Goal: Task Accomplishment & Management: Use online tool/utility

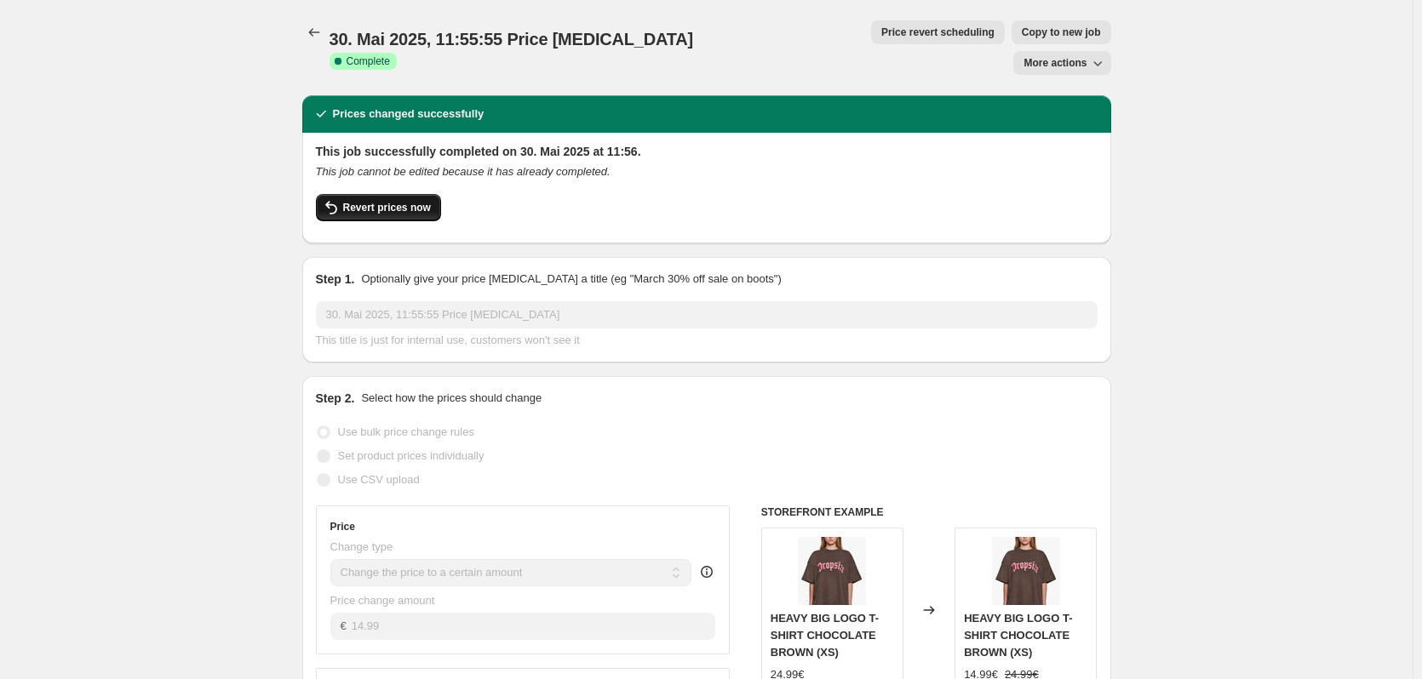
click at [397, 201] on span "Revert prices now" at bounding box center [387, 208] width 88 height 14
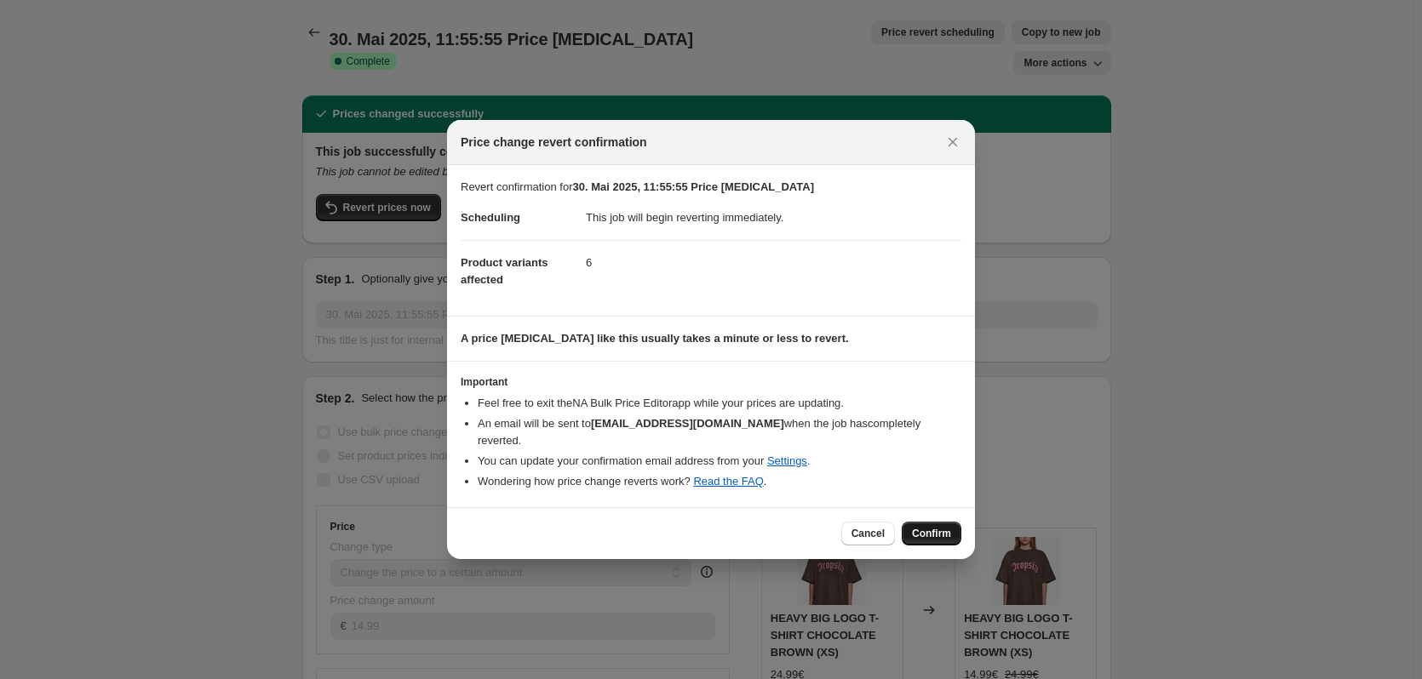
click at [917, 527] on span "Confirm" at bounding box center [931, 534] width 39 height 14
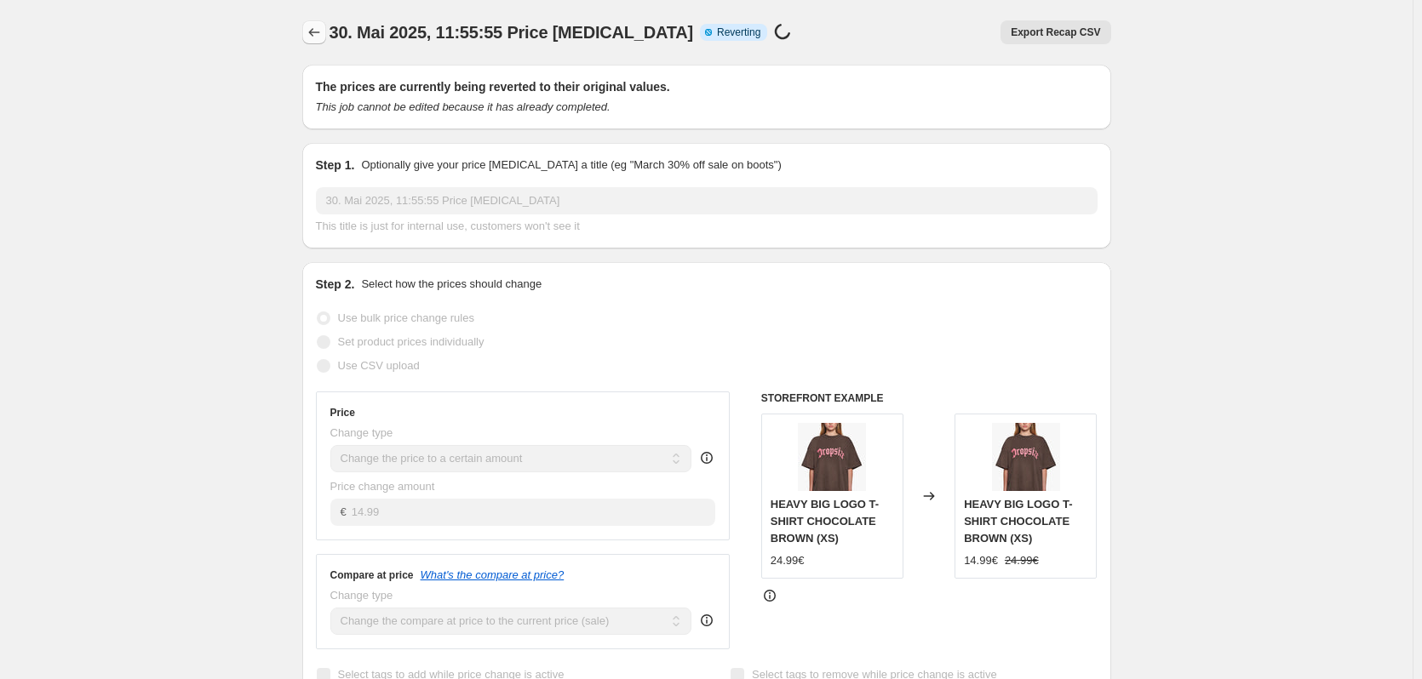
click at [312, 32] on icon "Price change jobs" at bounding box center [314, 32] width 17 height 17
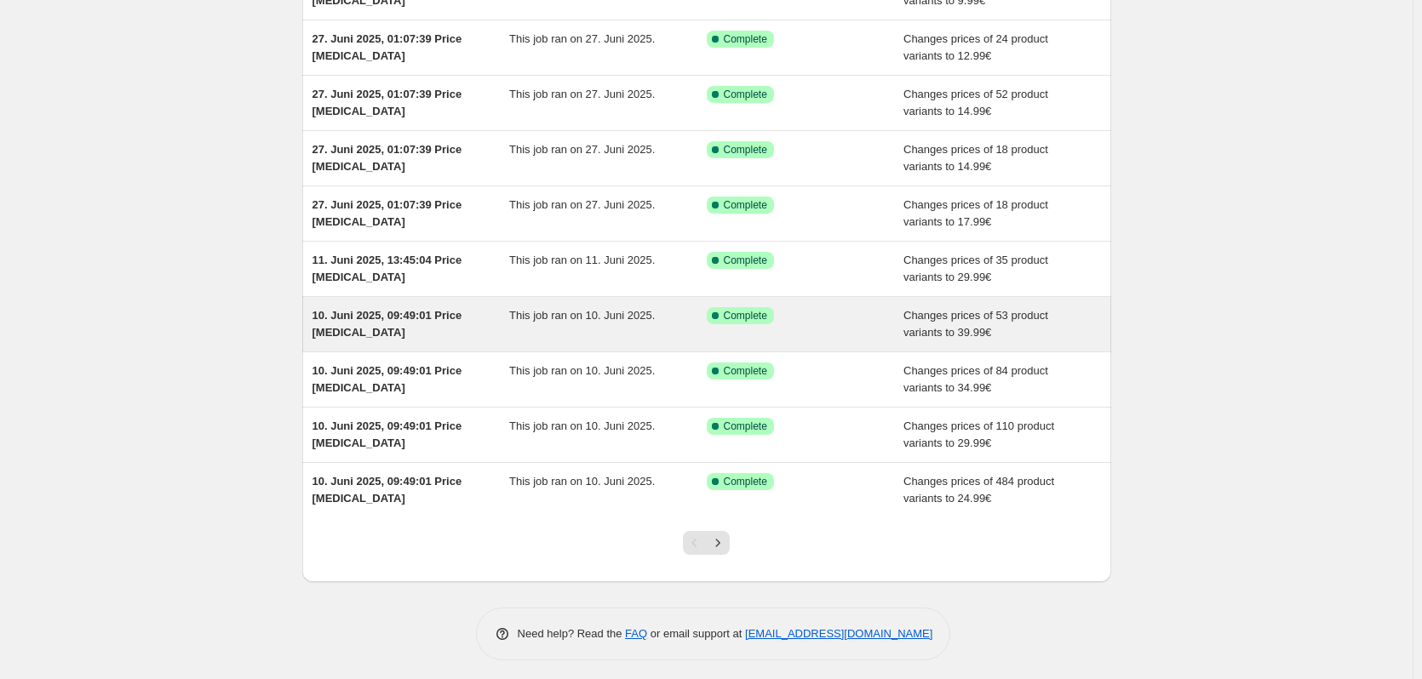
scroll to position [198, 0]
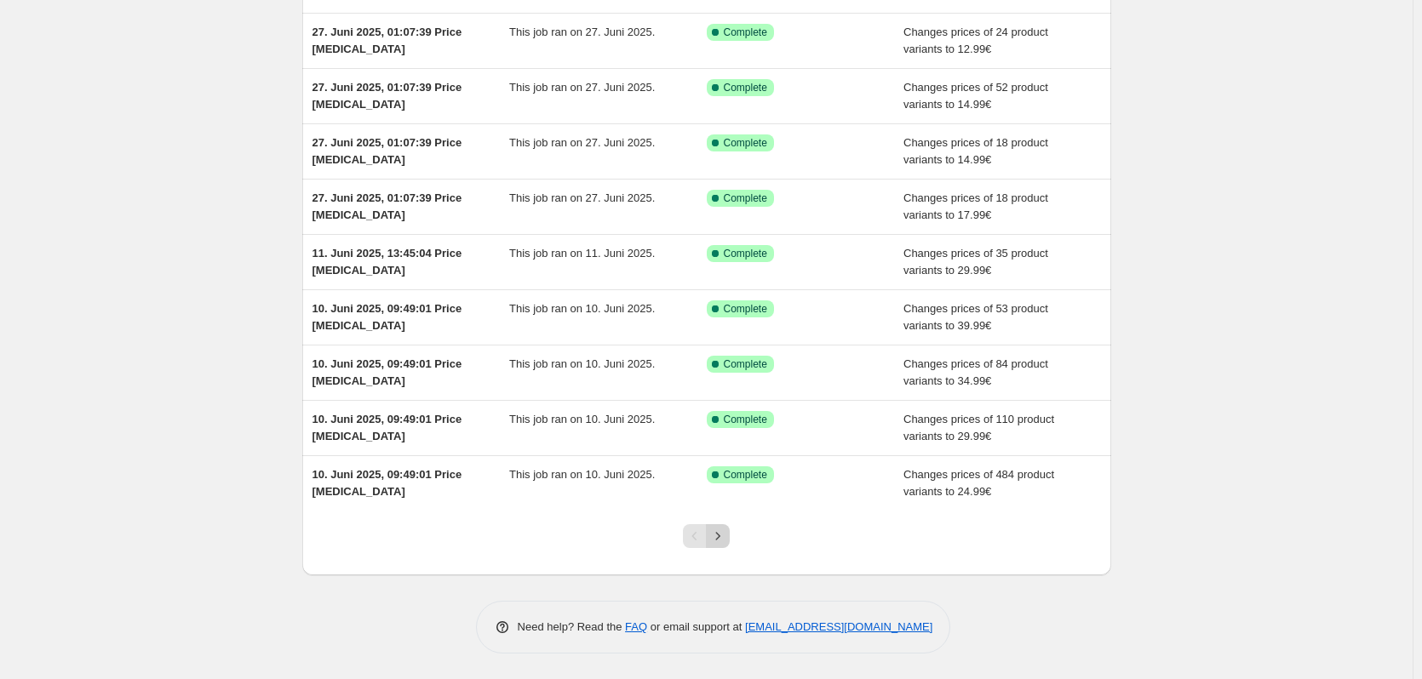
click at [722, 534] on icon "Next" at bounding box center [717, 536] width 17 height 17
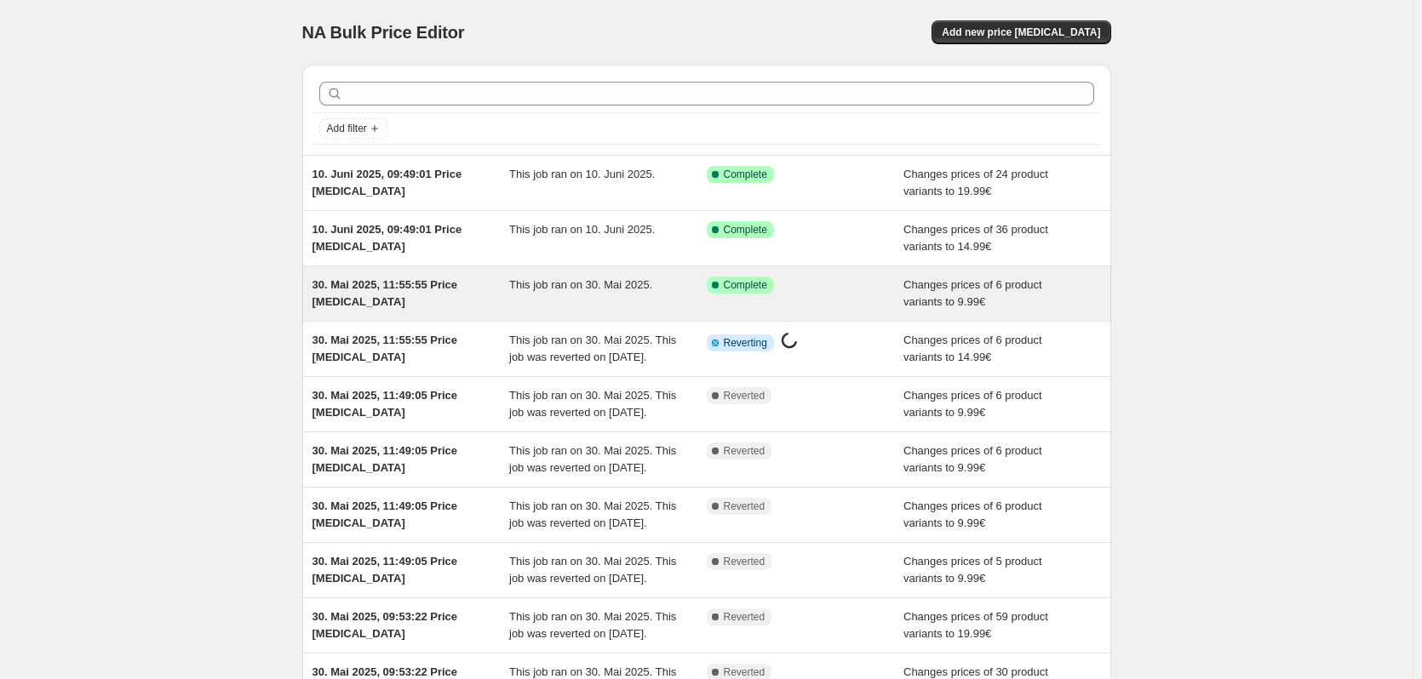
click at [714, 290] on icon at bounding box center [715, 285] width 17 height 17
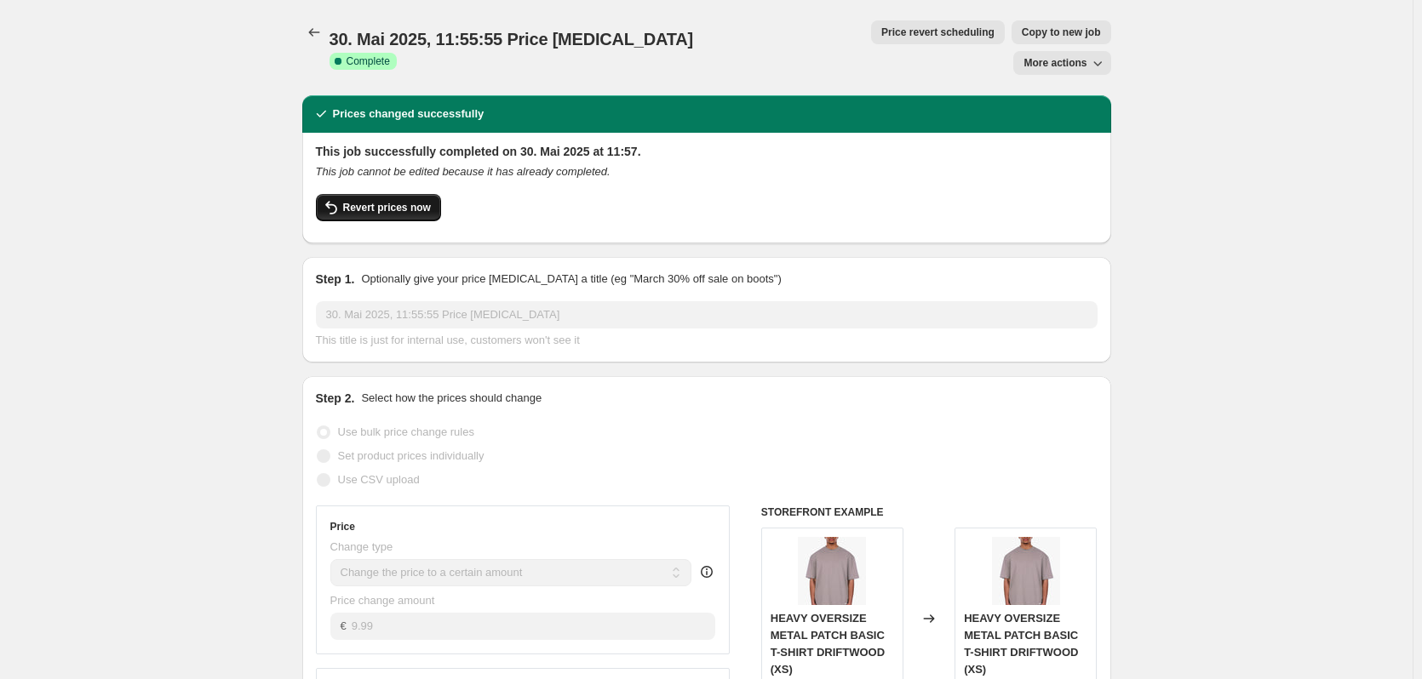
click at [403, 201] on span "Revert prices now" at bounding box center [387, 208] width 88 height 14
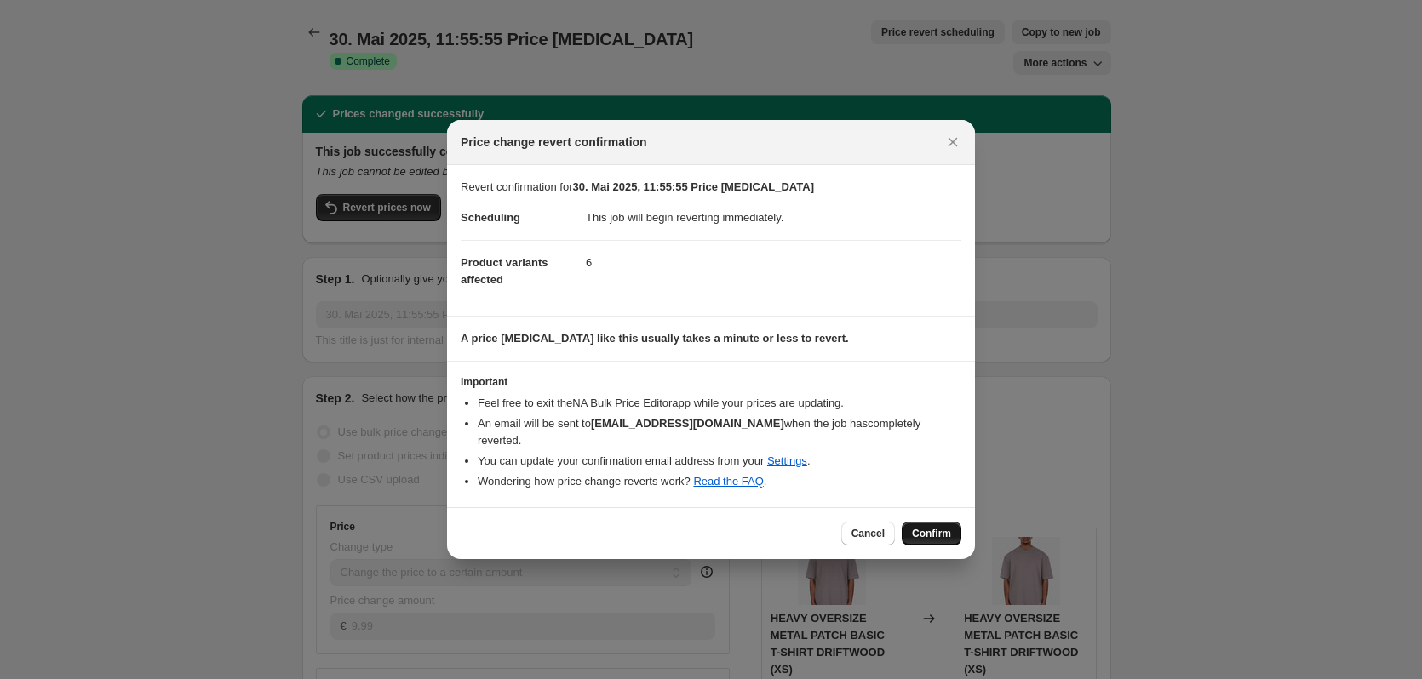
click at [919, 527] on span "Confirm" at bounding box center [931, 534] width 39 height 14
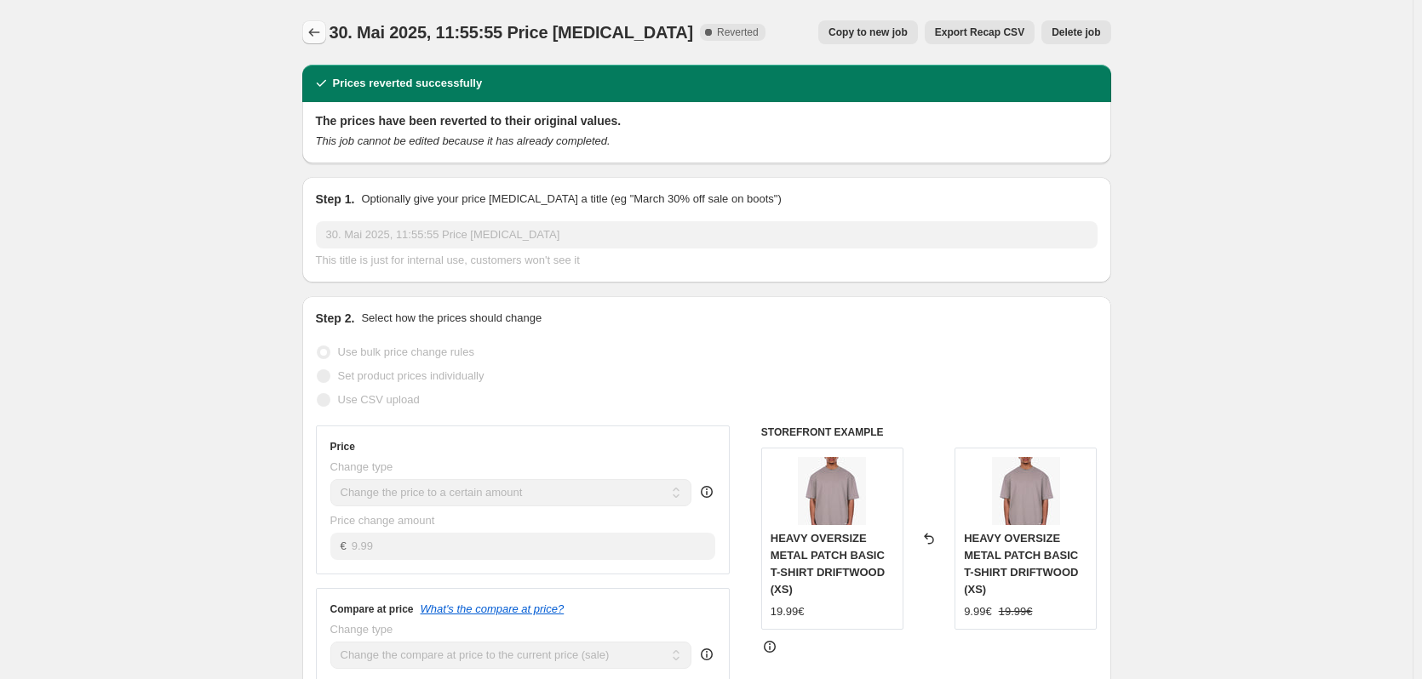
click at [312, 31] on icon "Price change jobs" at bounding box center [314, 32] width 17 height 17
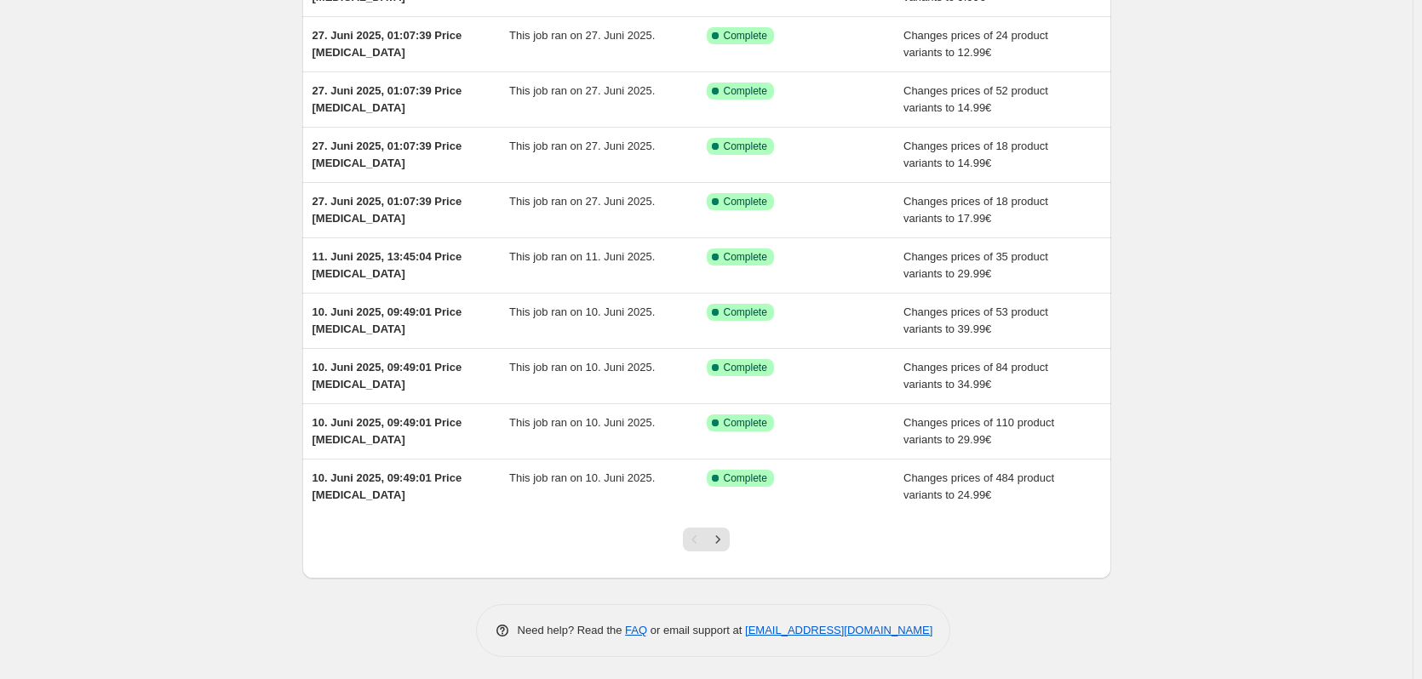
scroll to position [198, 0]
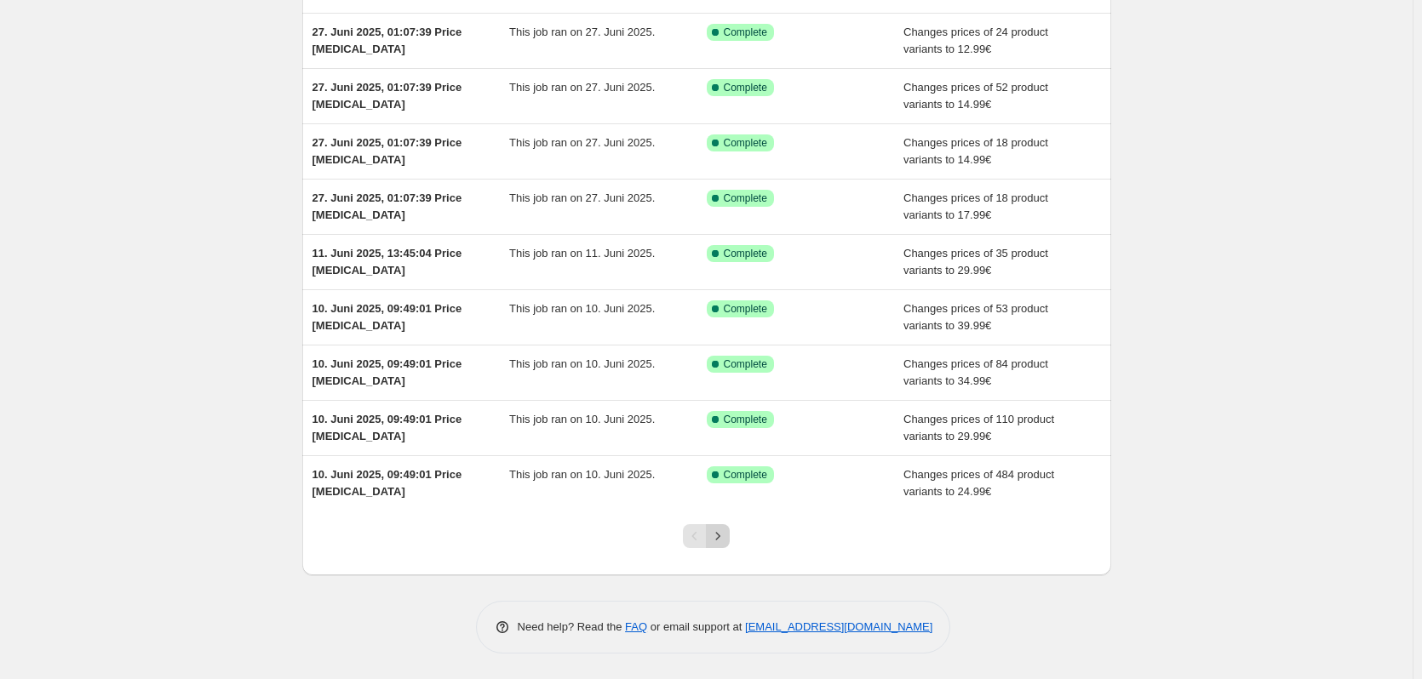
click at [713, 541] on icon "Next" at bounding box center [717, 536] width 17 height 17
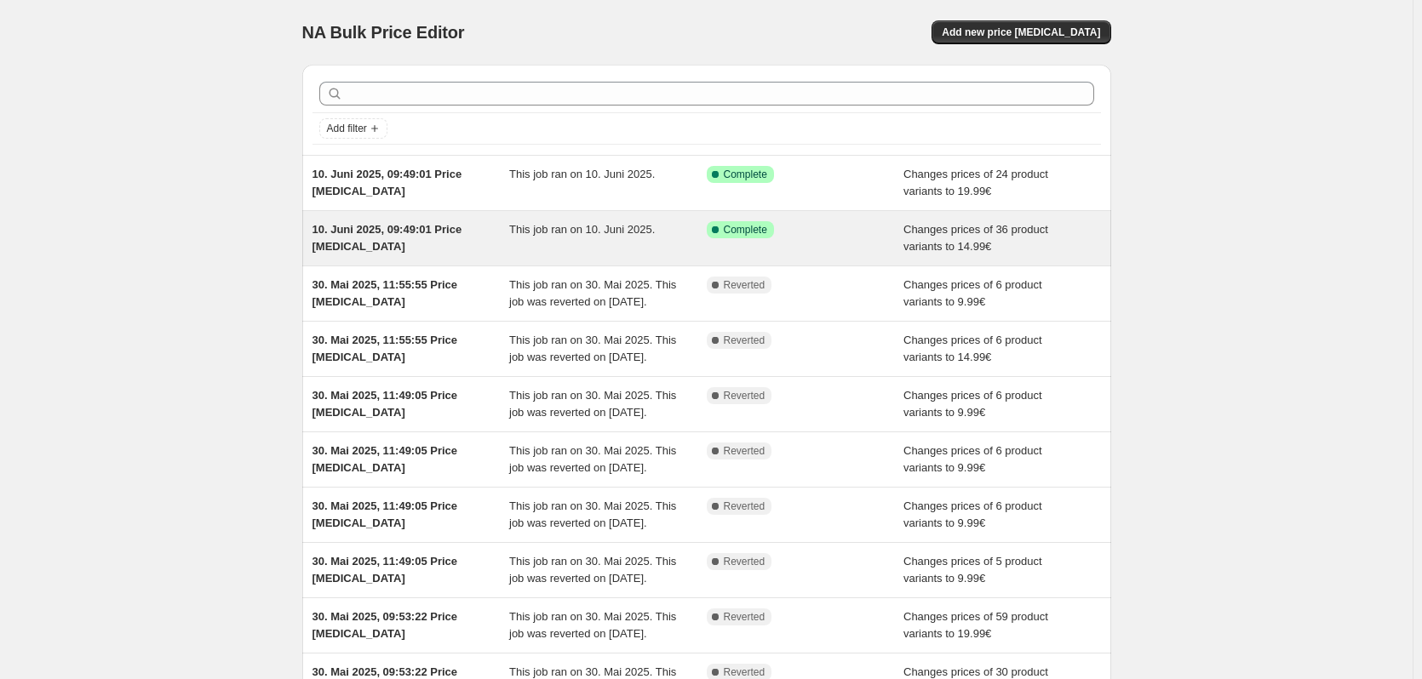
click at [742, 224] on span "Complete" at bounding box center [745, 230] width 43 height 14
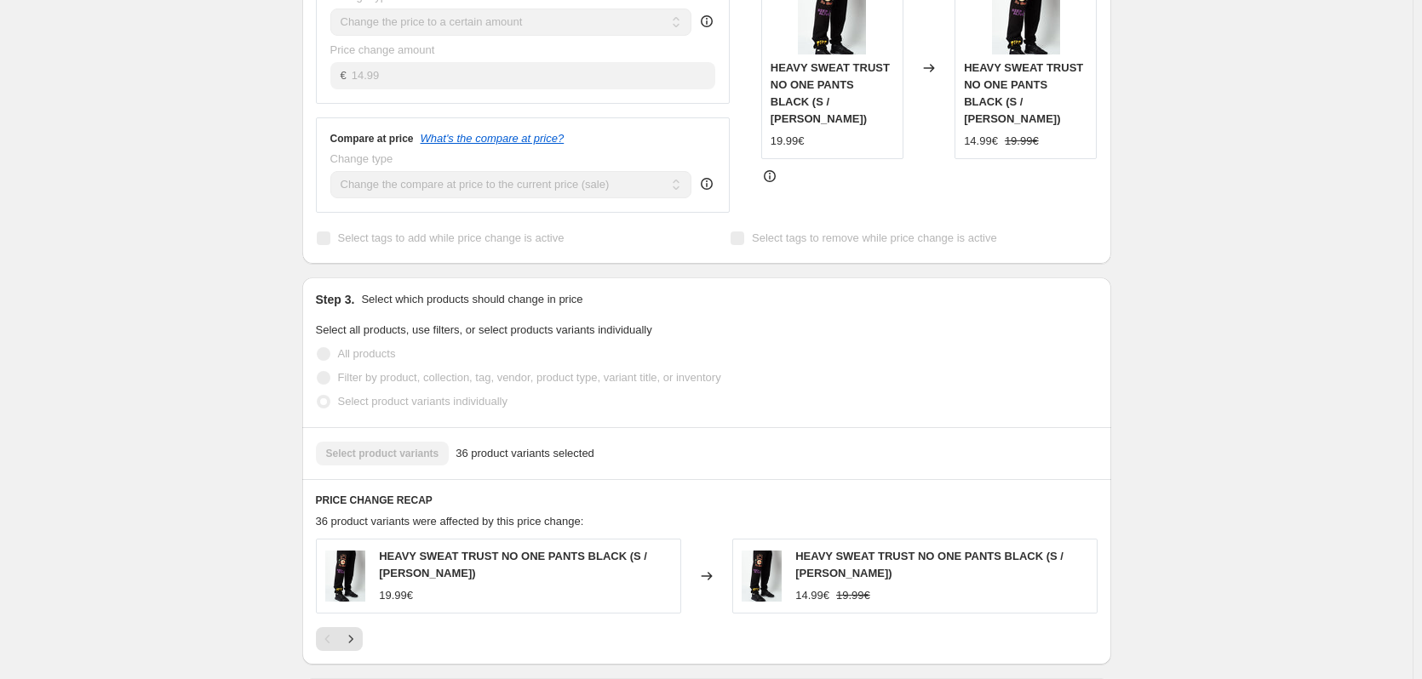
scroll to position [596, 0]
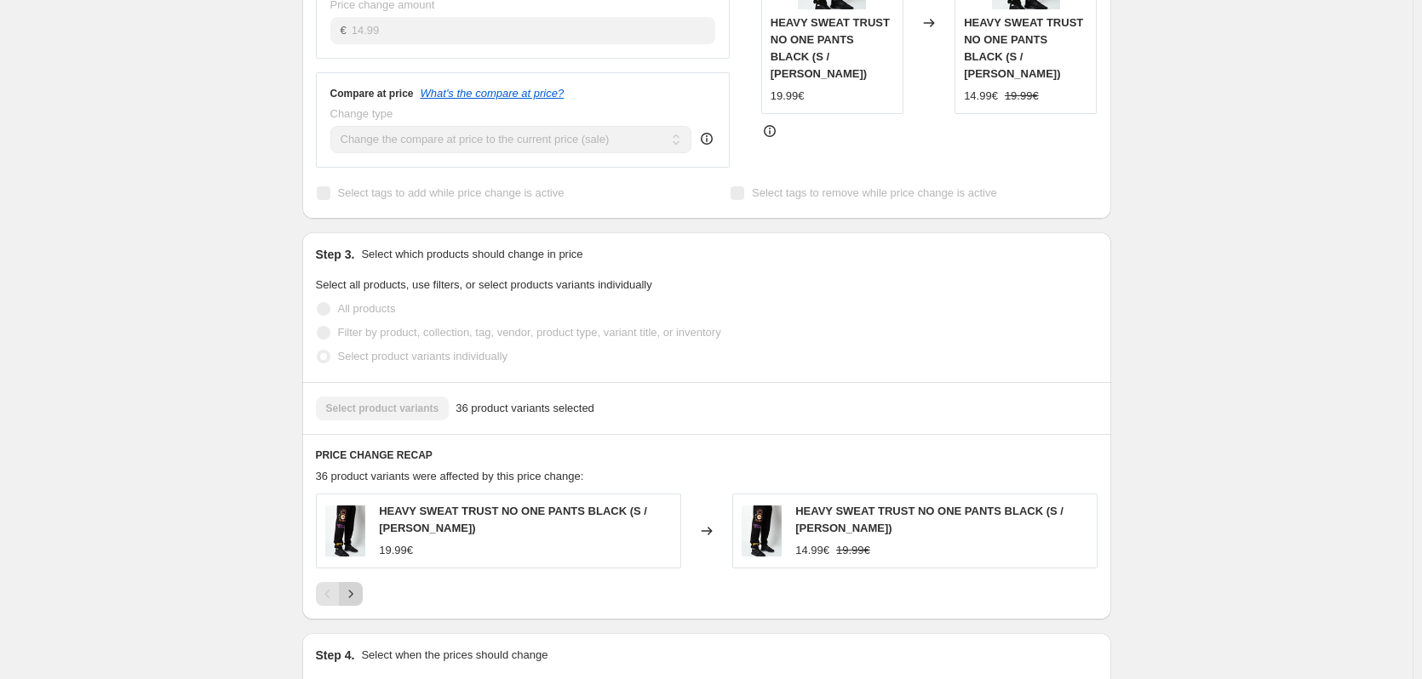
click at [355, 586] on icon "Next" at bounding box center [350, 594] width 17 height 17
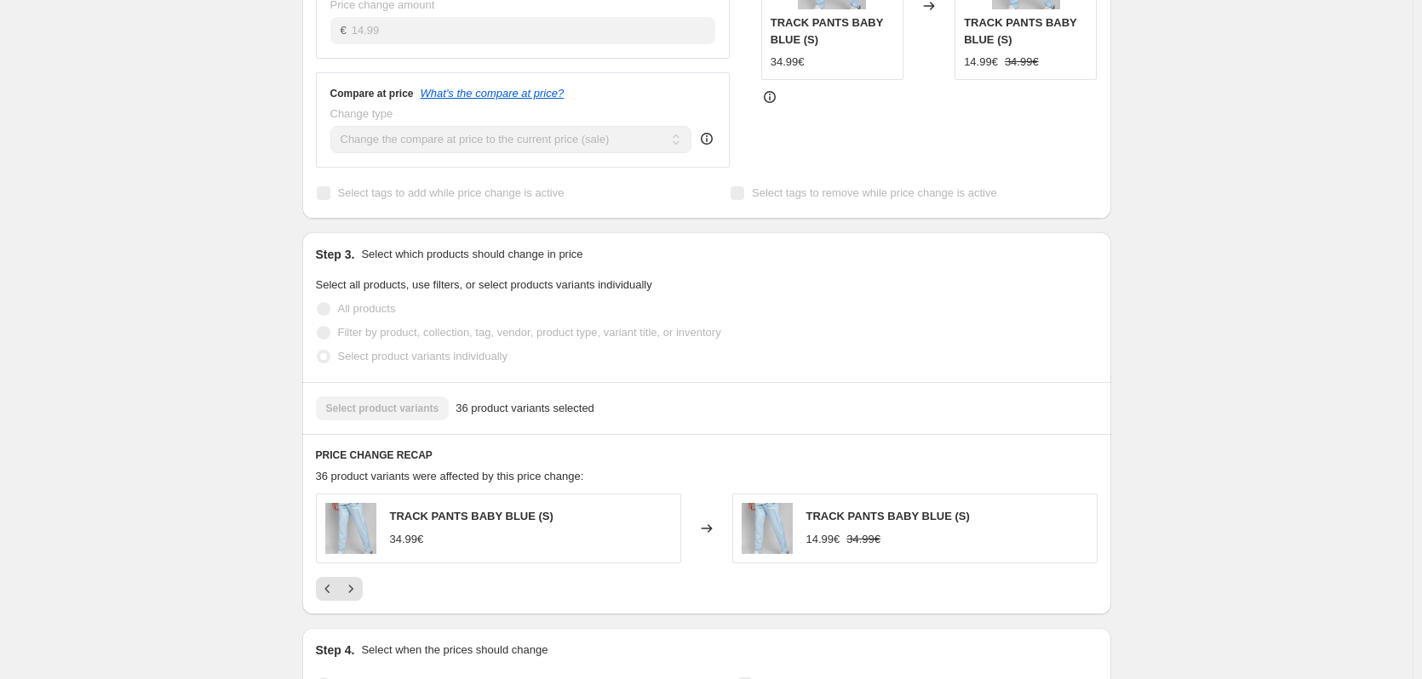
drag, startPoint x: 355, startPoint y: 571, endPoint x: 197, endPoint y: 466, distance: 190.3
click at [197, 466] on div "10. Juni 2025, 09:49:01 Price change job. This page is ready 10. Juni 2025, 09:…" at bounding box center [706, 122] width 1412 height 1437
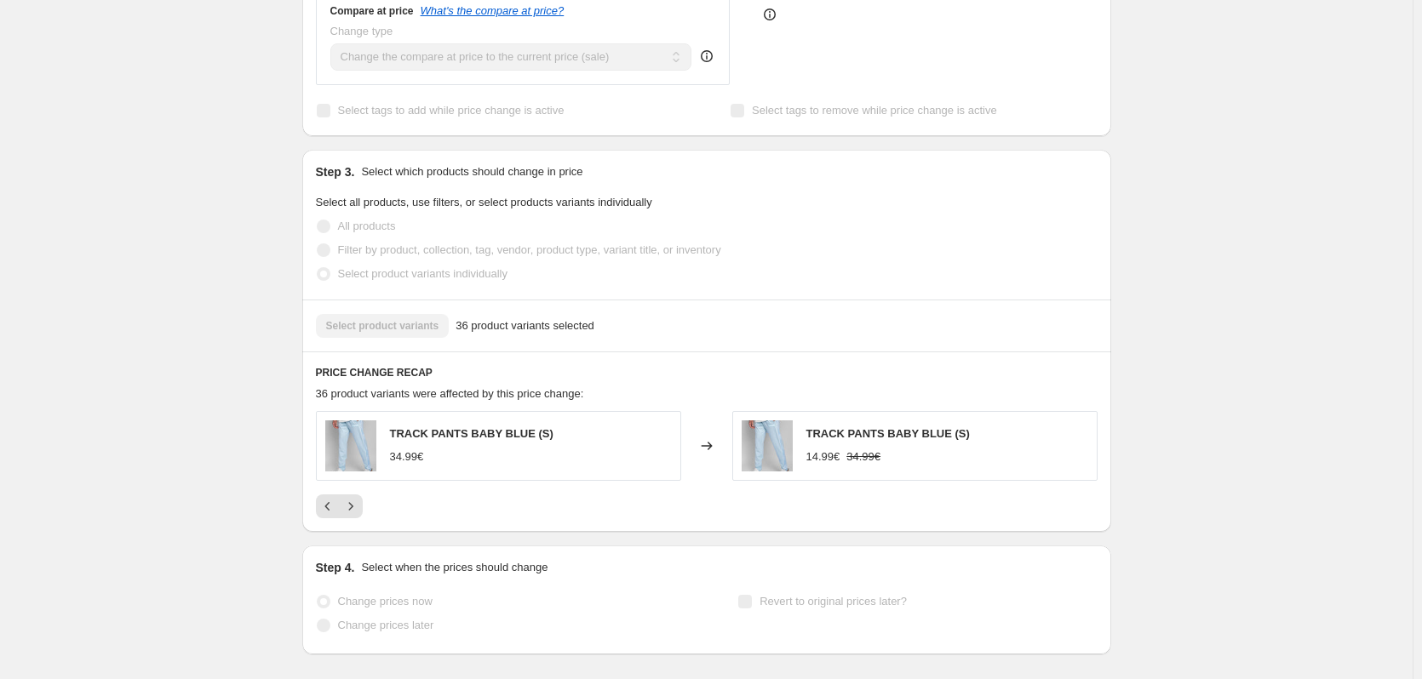
scroll to position [681, 0]
click at [359, 496] on icon "Next" at bounding box center [350, 504] width 17 height 17
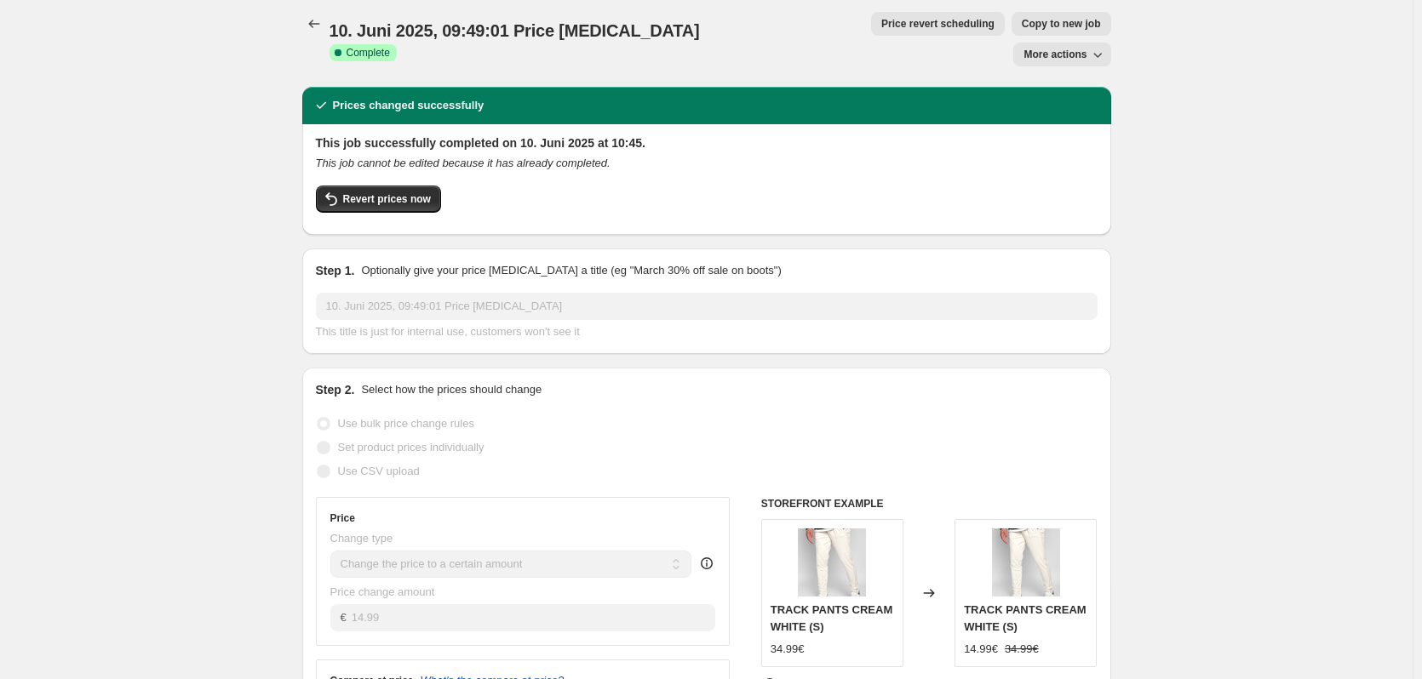
scroll to position [0, 0]
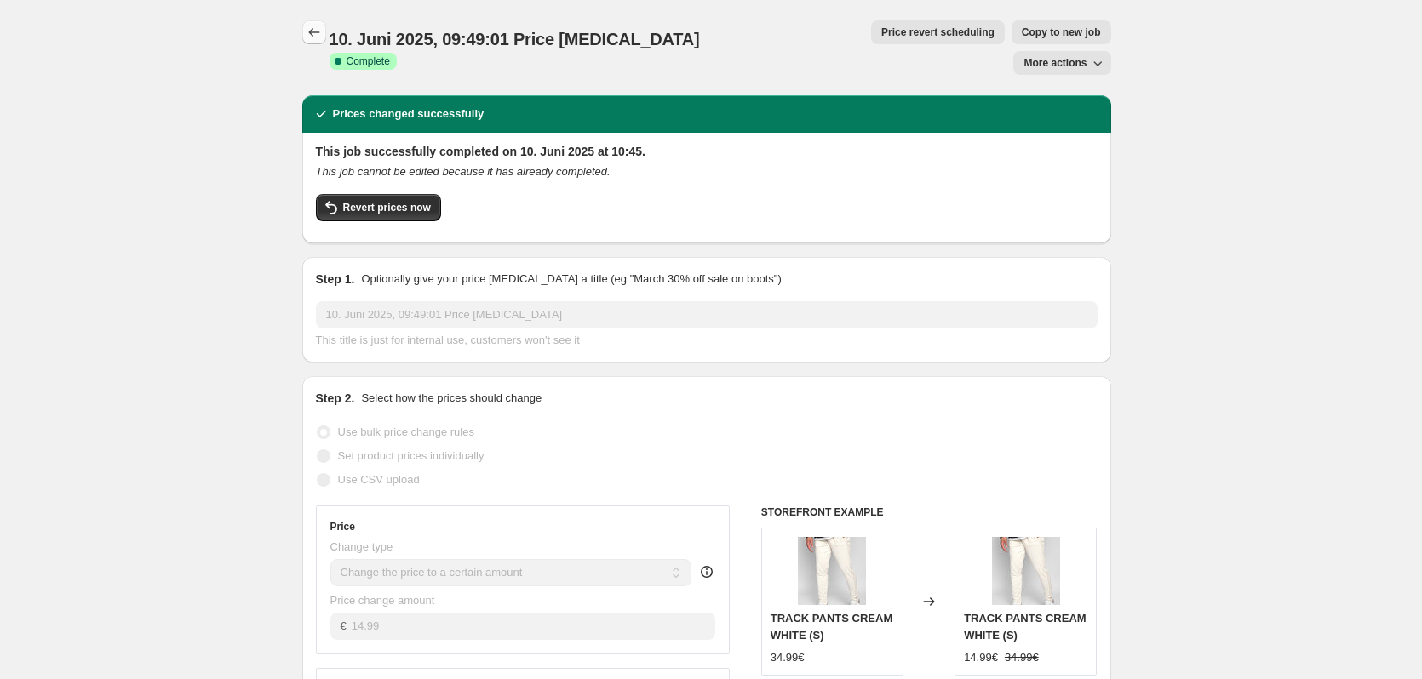
click at [312, 30] on icon "Price change jobs" at bounding box center [314, 32] width 17 height 17
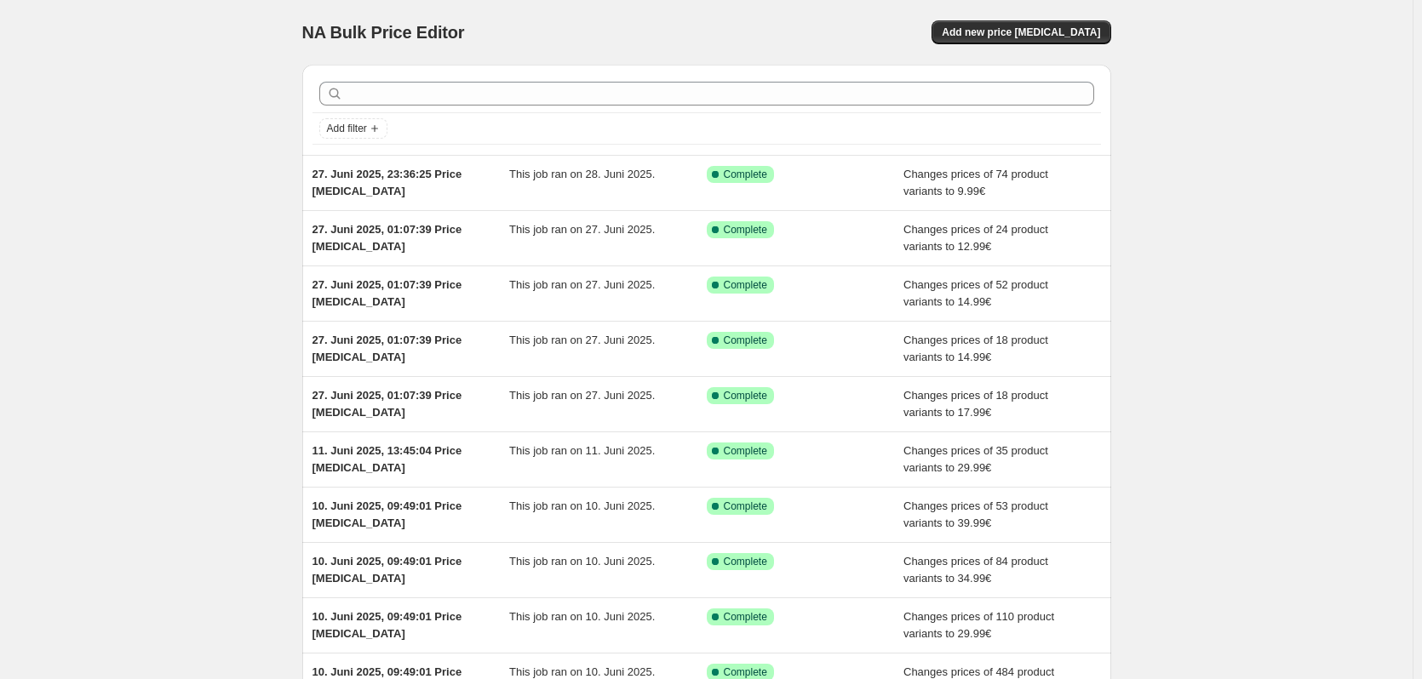
click at [866, 29] on div "Add new price [MEDICAL_DATA]" at bounding box center [908, 32] width 406 height 24
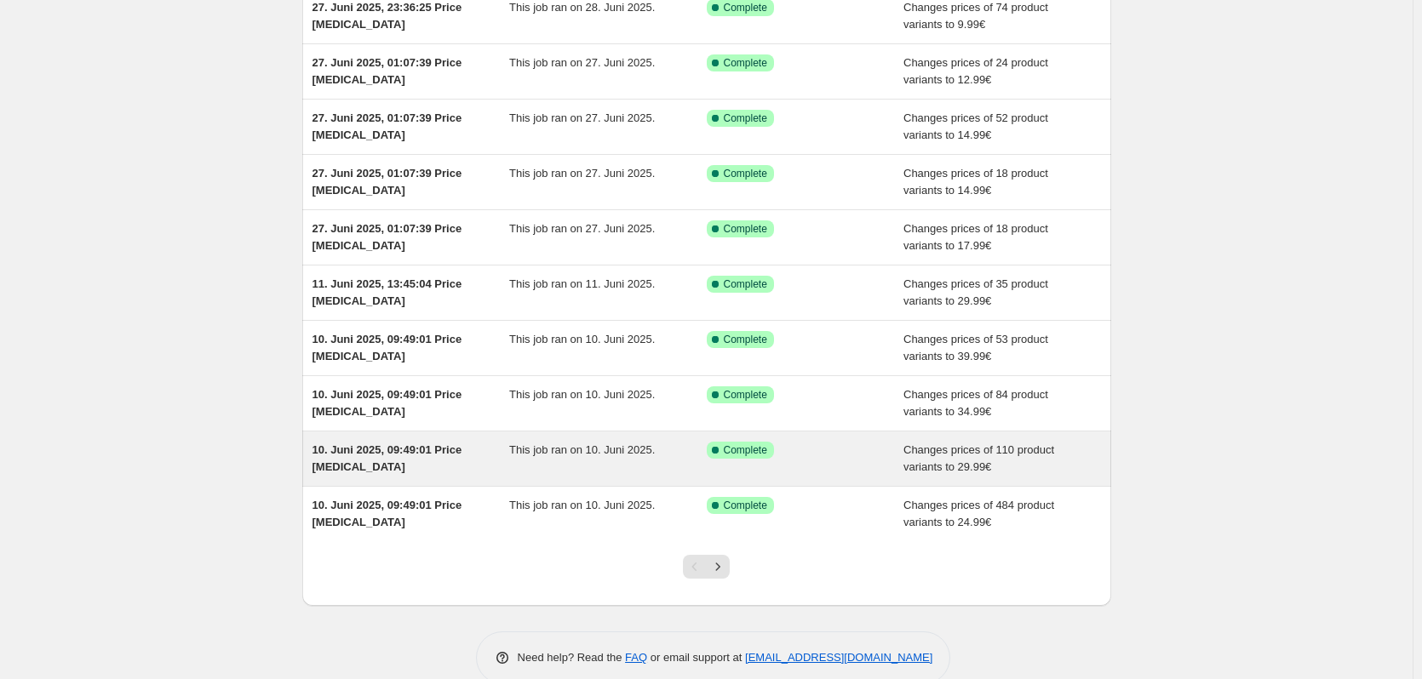
scroll to position [198, 0]
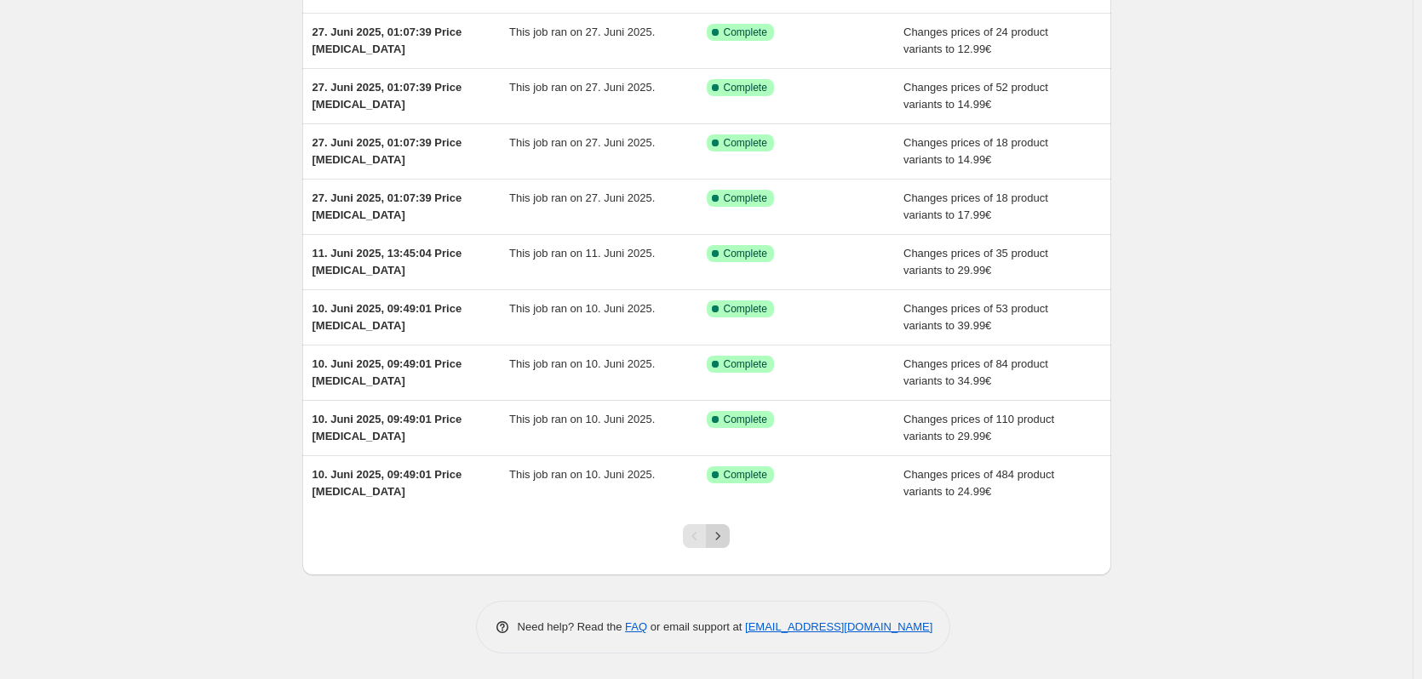
click at [726, 543] on icon "Next" at bounding box center [717, 536] width 17 height 17
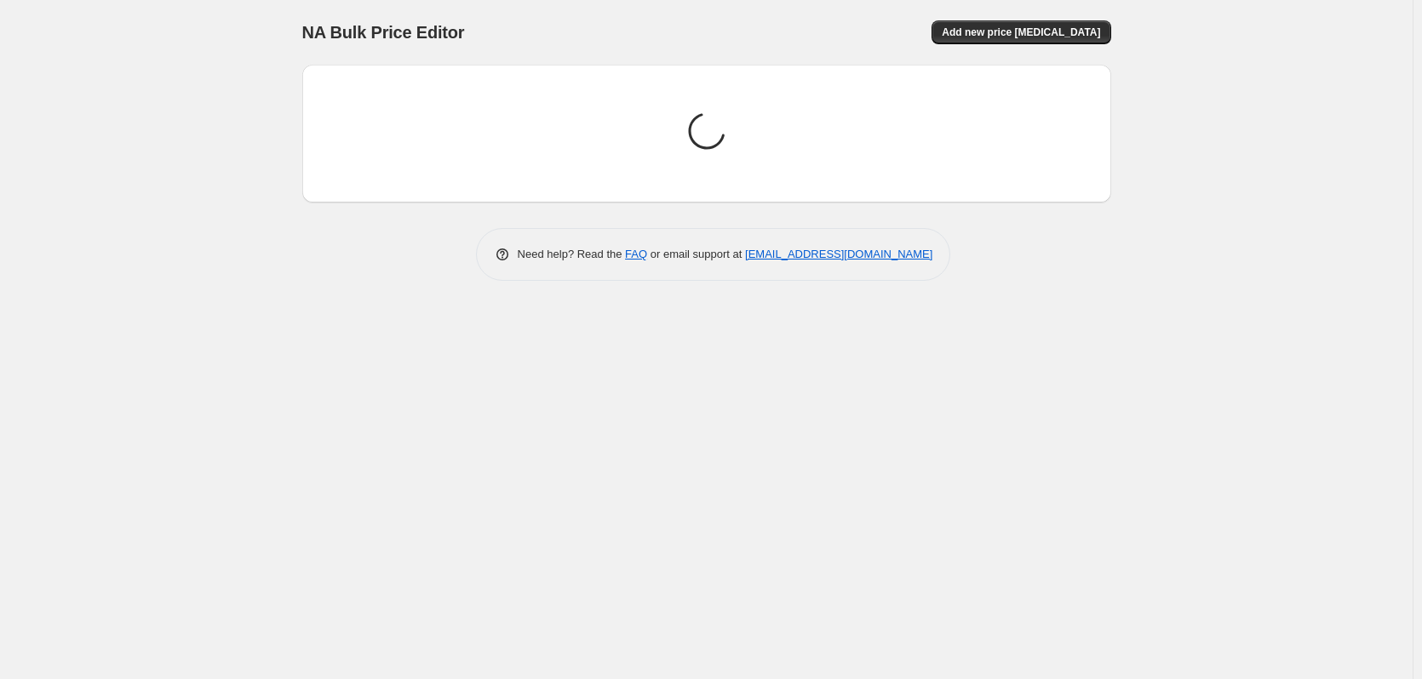
scroll to position [0, 0]
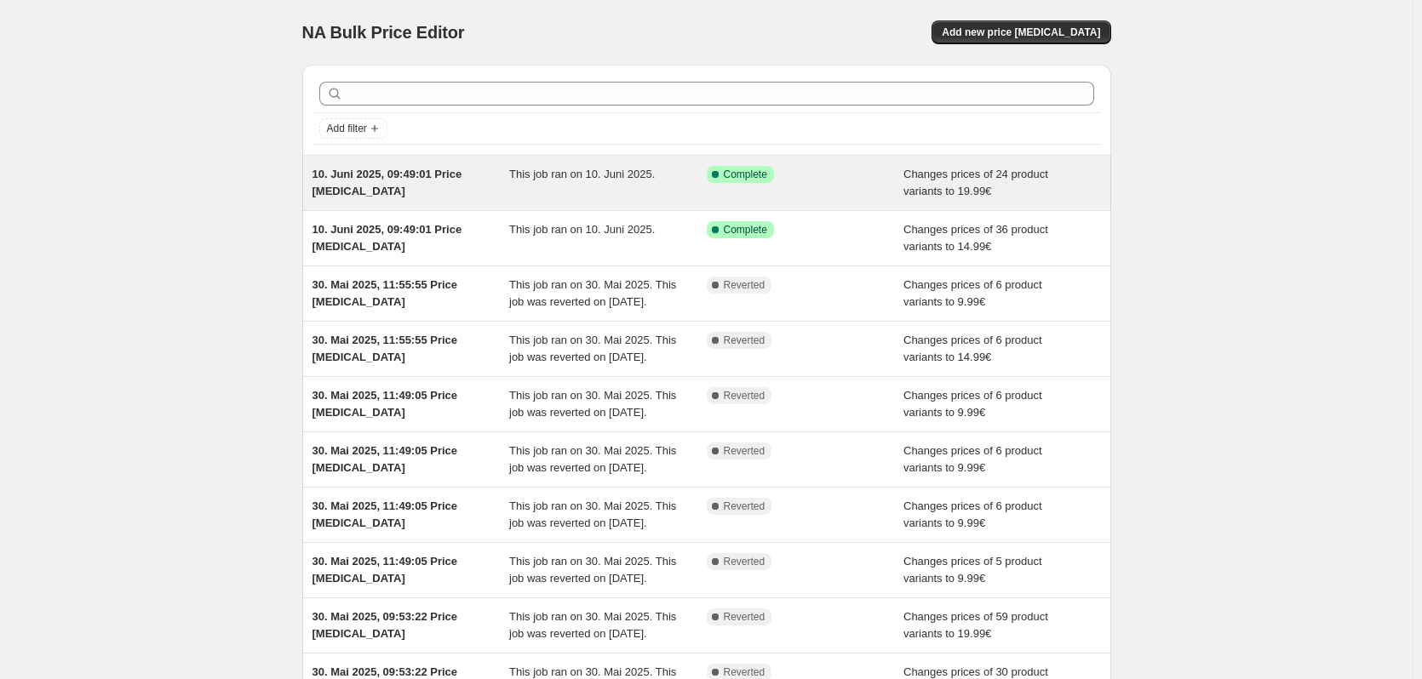
click at [713, 185] on div "Success Complete Complete" at bounding box center [806, 183] width 198 height 34
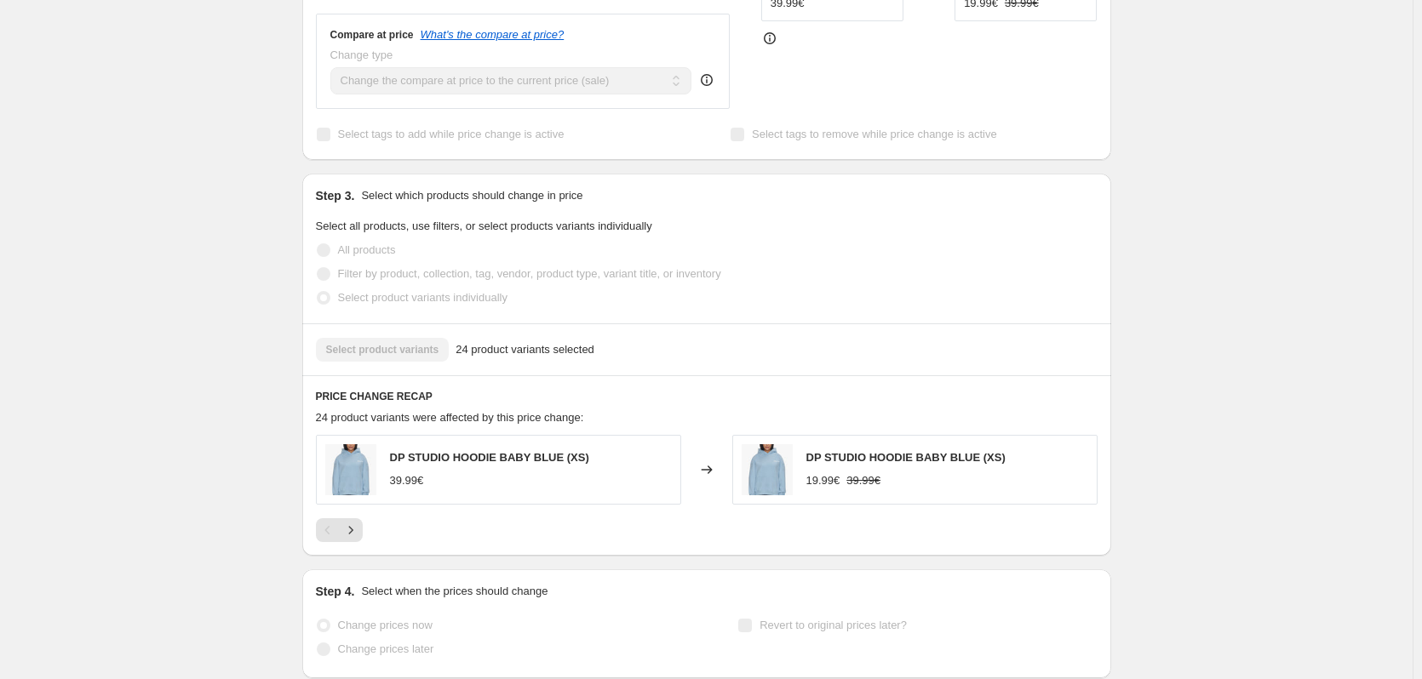
scroll to position [681, 0]
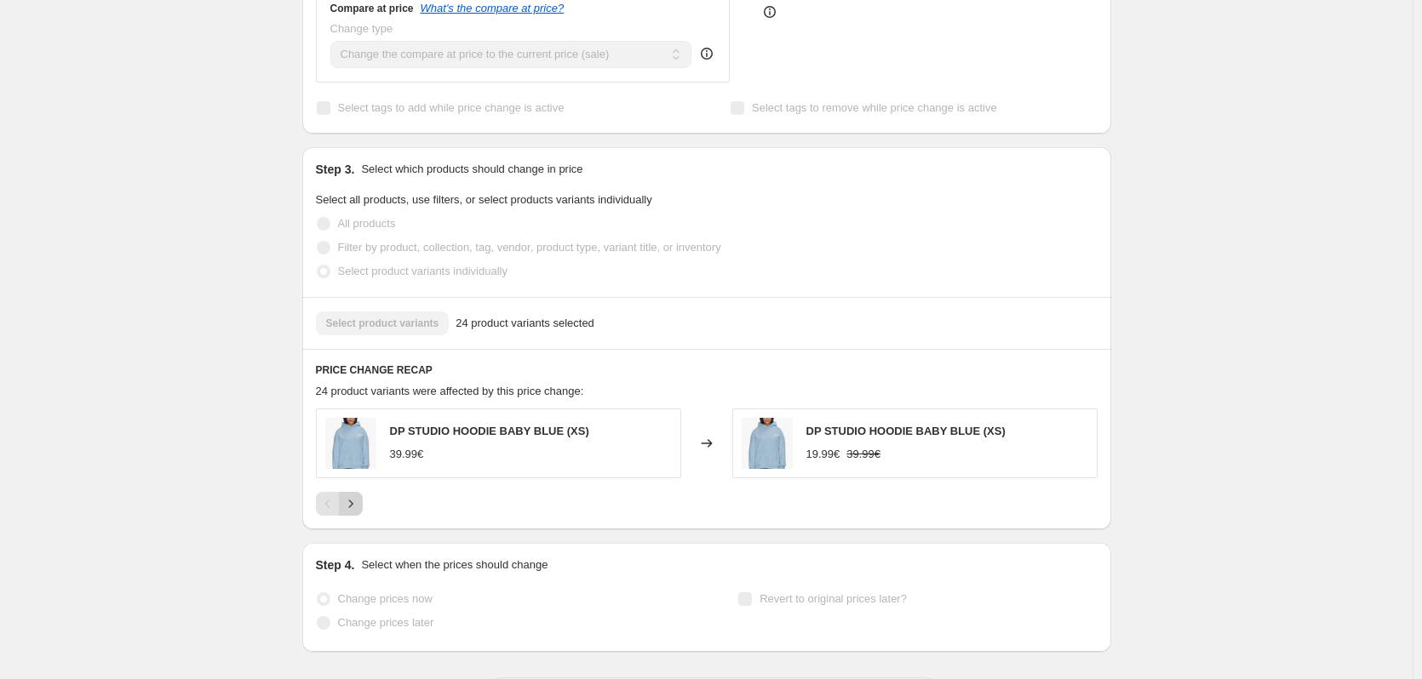
click at [352, 496] on icon "Next" at bounding box center [350, 504] width 17 height 17
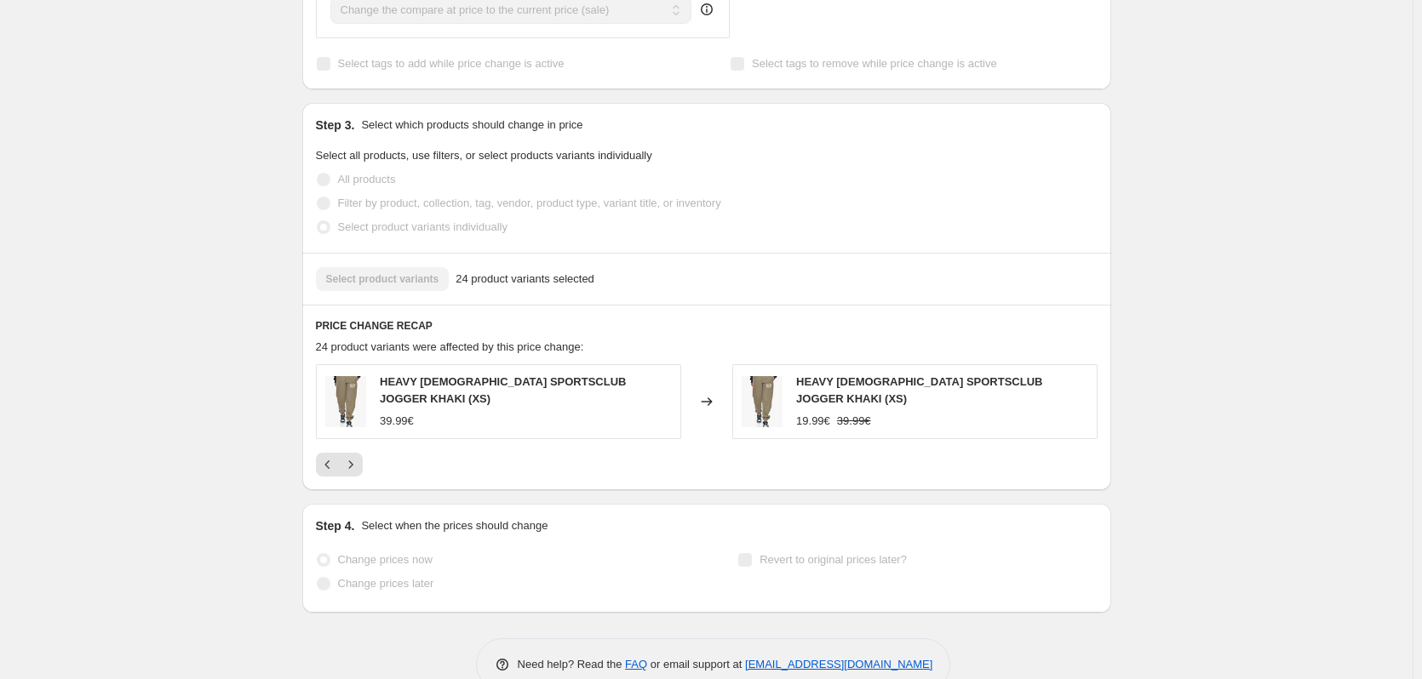
scroll to position [728, 0]
click at [354, 454] on icon "Next" at bounding box center [350, 462] width 17 height 17
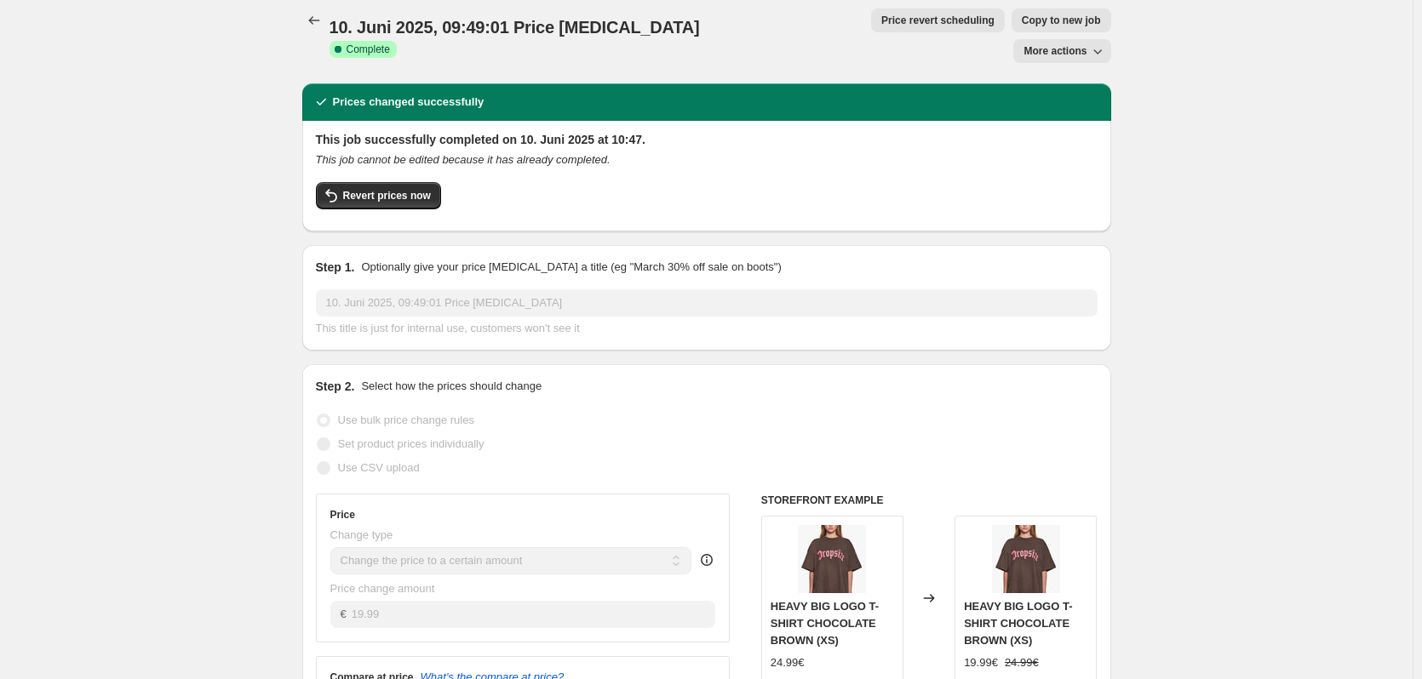
scroll to position [0, 0]
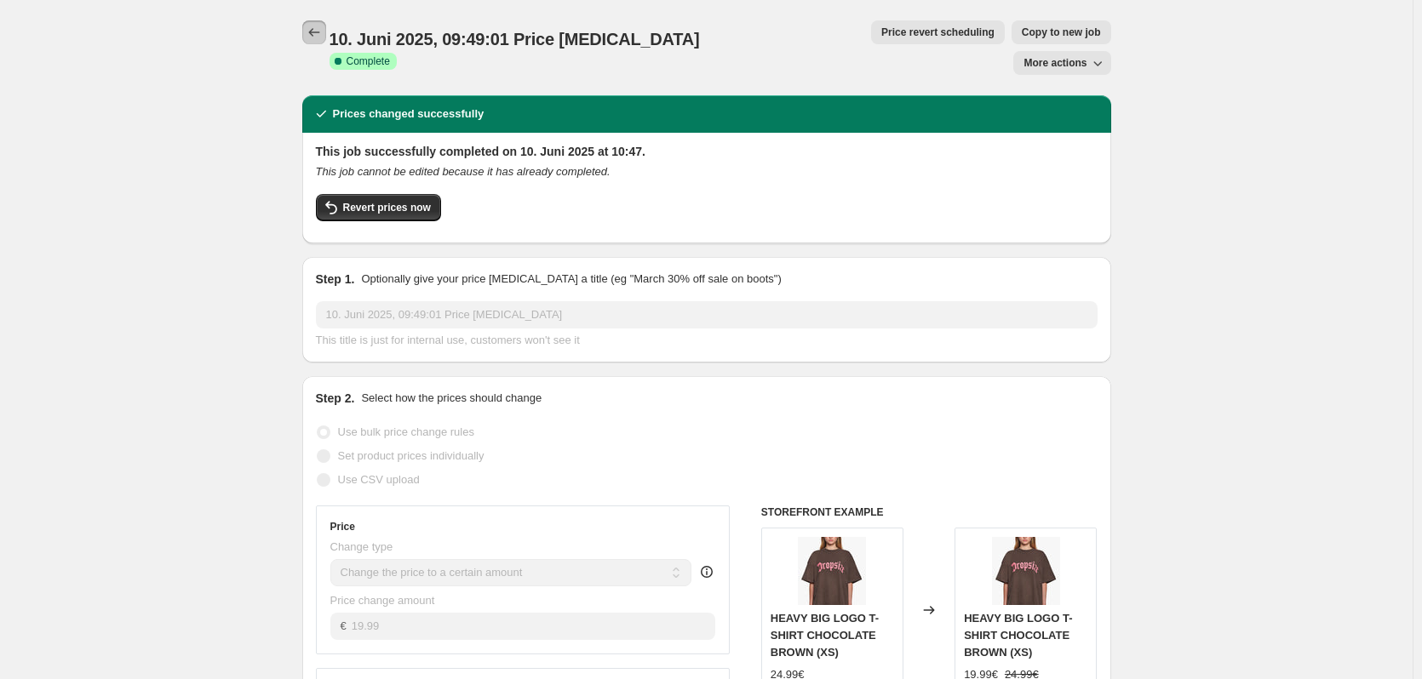
click at [318, 32] on icon "Price change jobs" at bounding box center [314, 32] width 17 height 17
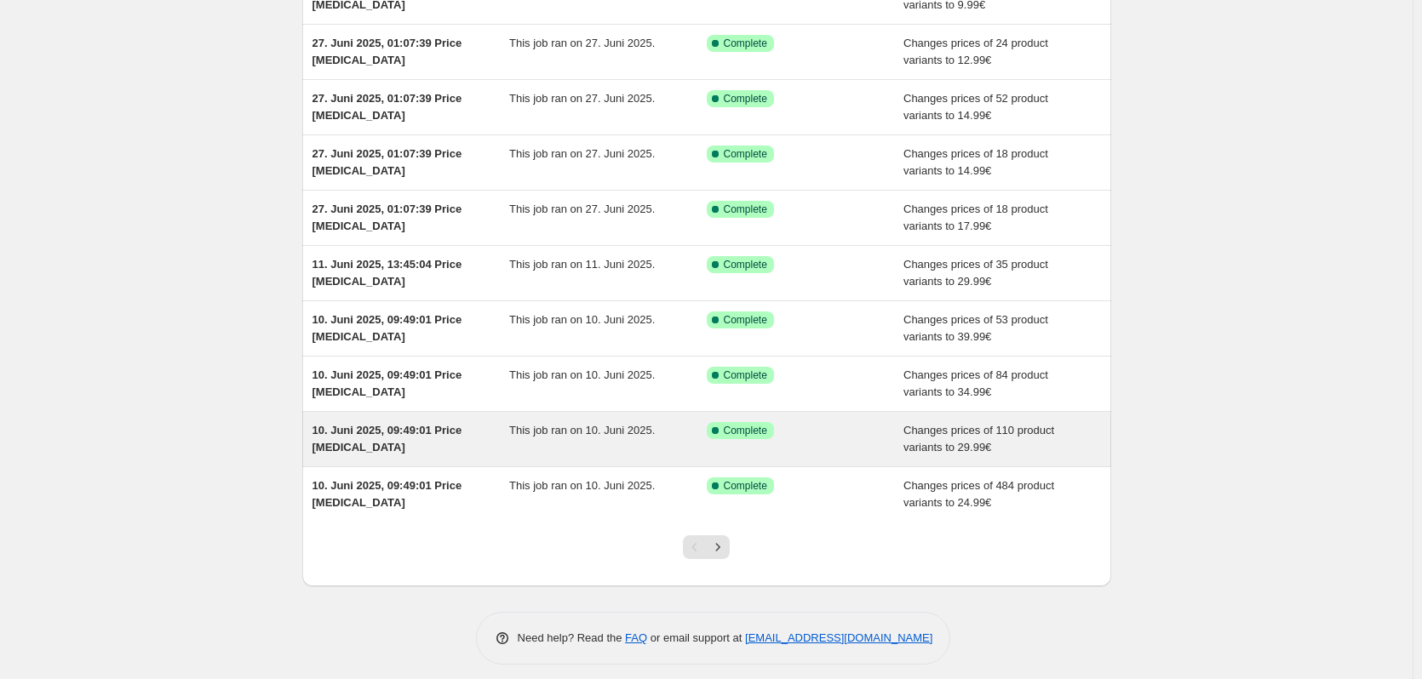
scroll to position [198, 0]
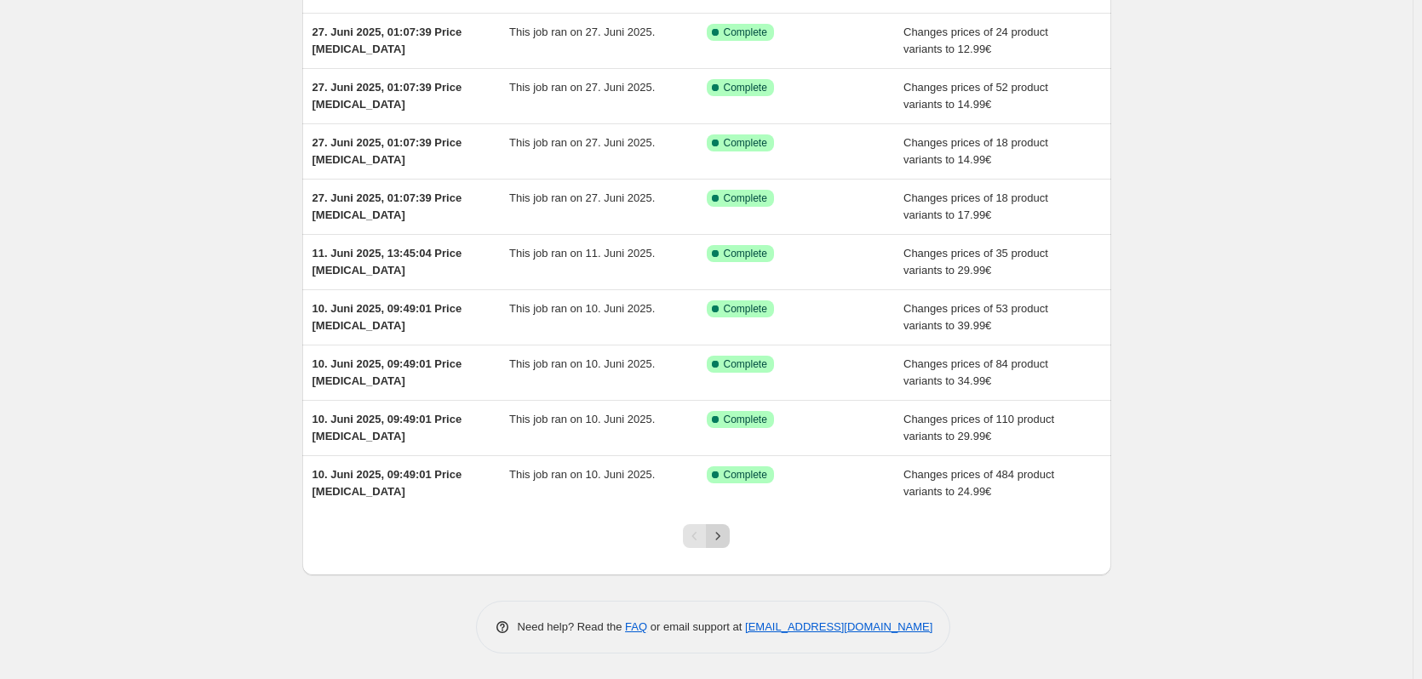
click at [720, 528] on button "Next" at bounding box center [718, 536] width 24 height 24
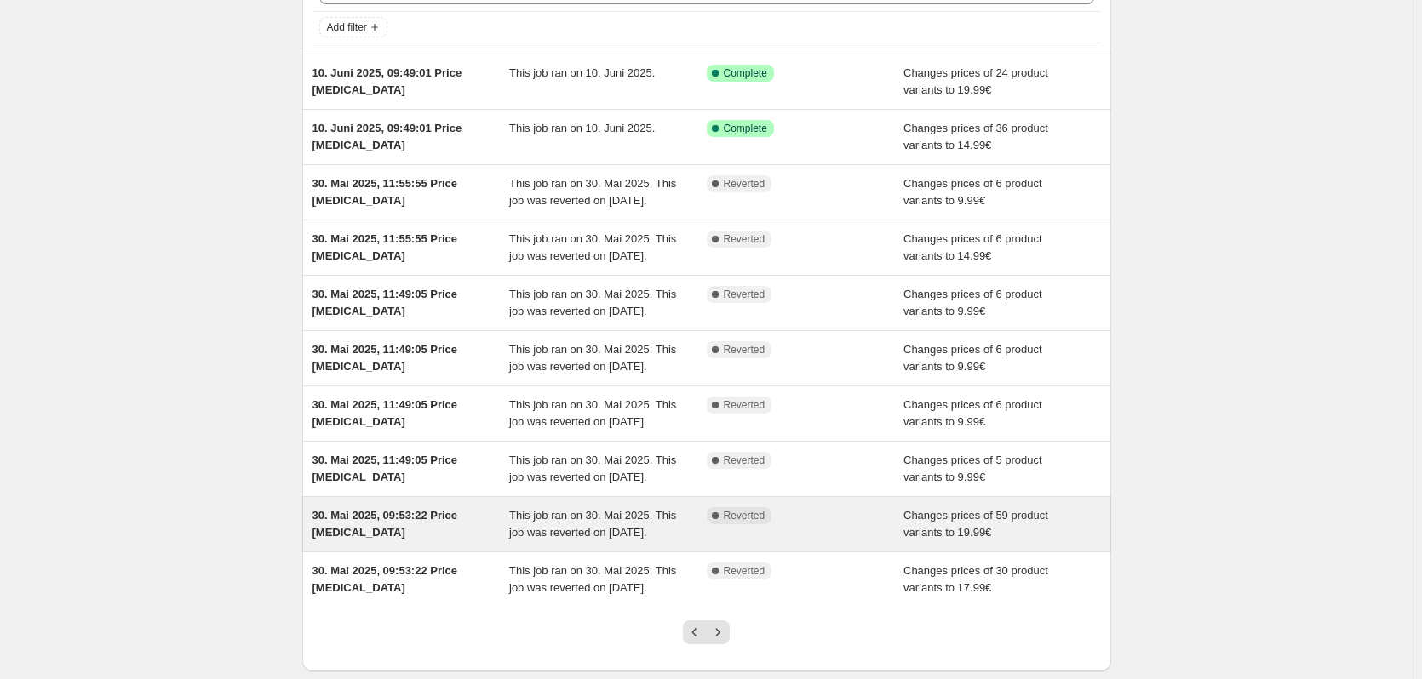
scroll to position [334, 0]
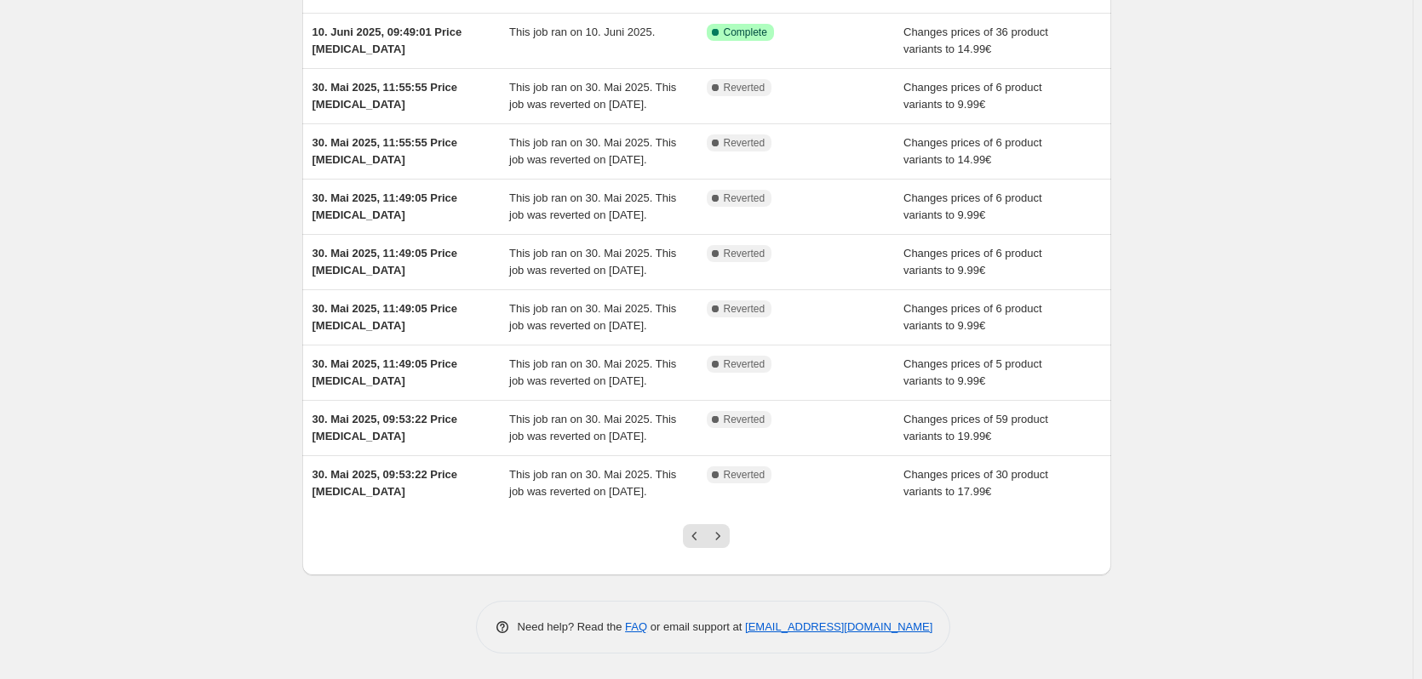
drag, startPoint x: 694, startPoint y: 541, endPoint x: 713, endPoint y: 582, distance: 45.0
click at [713, 582] on div "Add filter 10. Juni 2025, 09:49:01 Price change job This job ran on 10. Juni 20…" at bounding box center [706, 254] width 809 height 800
click at [690, 541] on icon "Previous" at bounding box center [694, 536] width 17 height 17
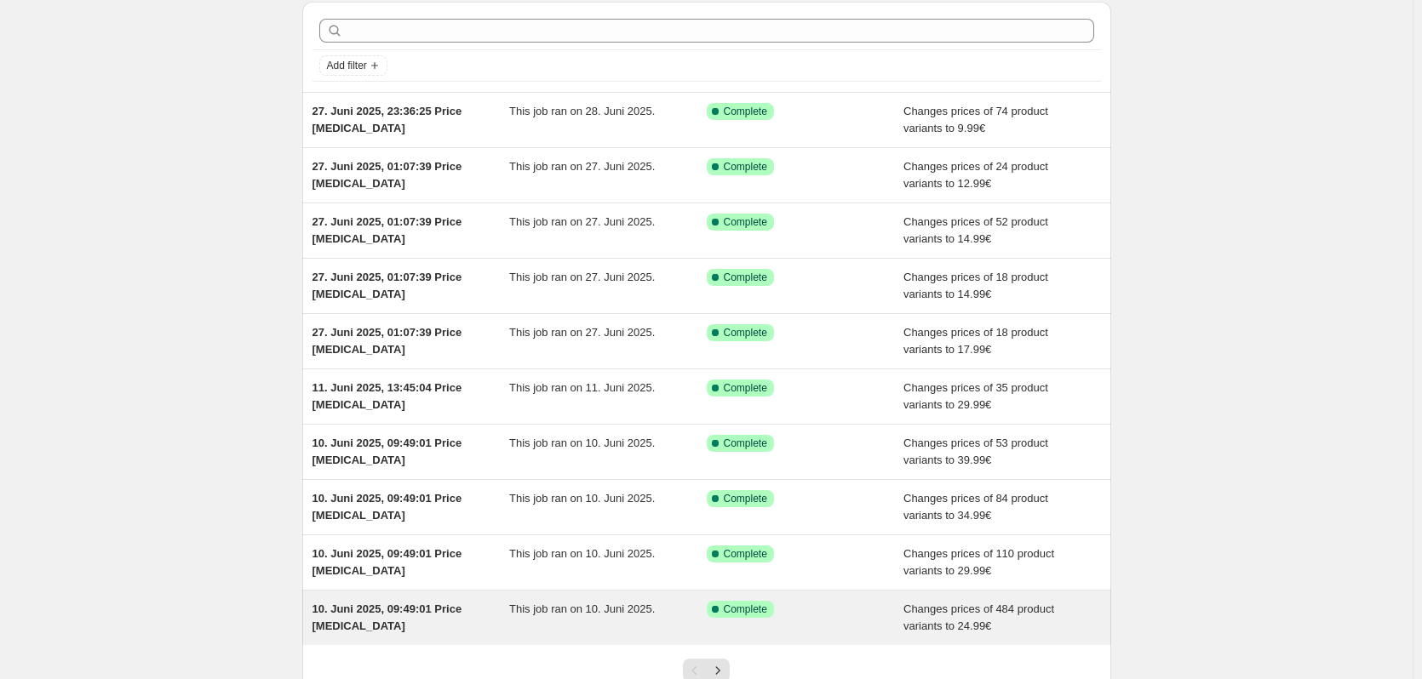
scroll to position [198, 0]
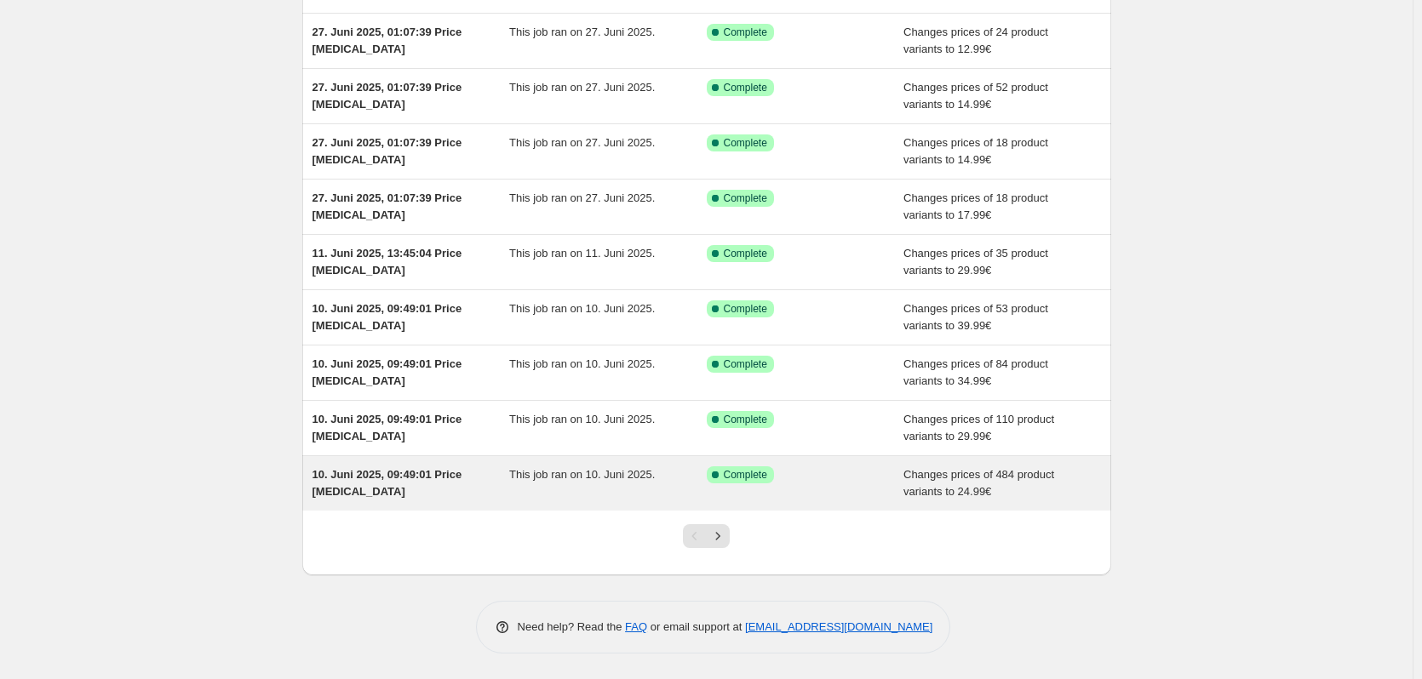
click at [652, 482] on div "This job ran on 10. Juni 2025." at bounding box center [608, 484] width 198 height 34
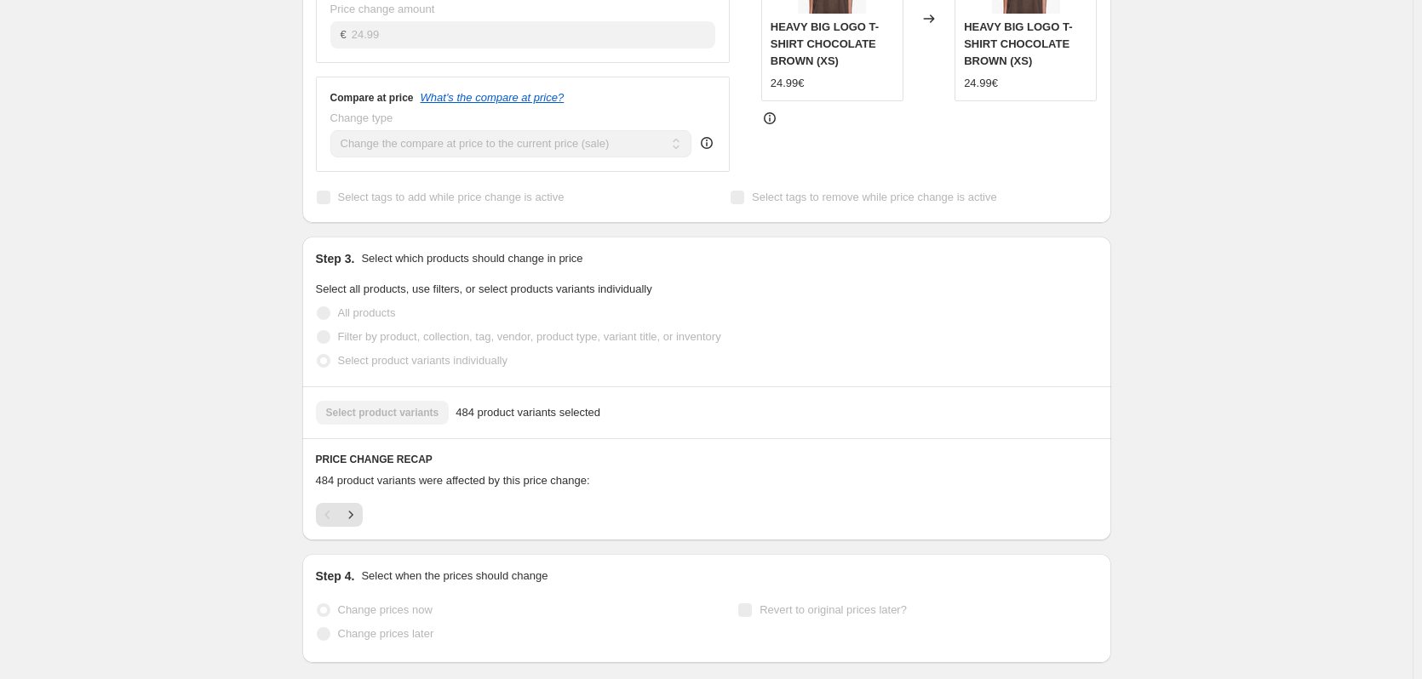
scroll to position [596, 0]
click at [355, 502] on icon "Next" at bounding box center [350, 510] width 17 height 17
click at [353, 502] on icon "Next" at bounding box center [350, 510] width 17 height 17
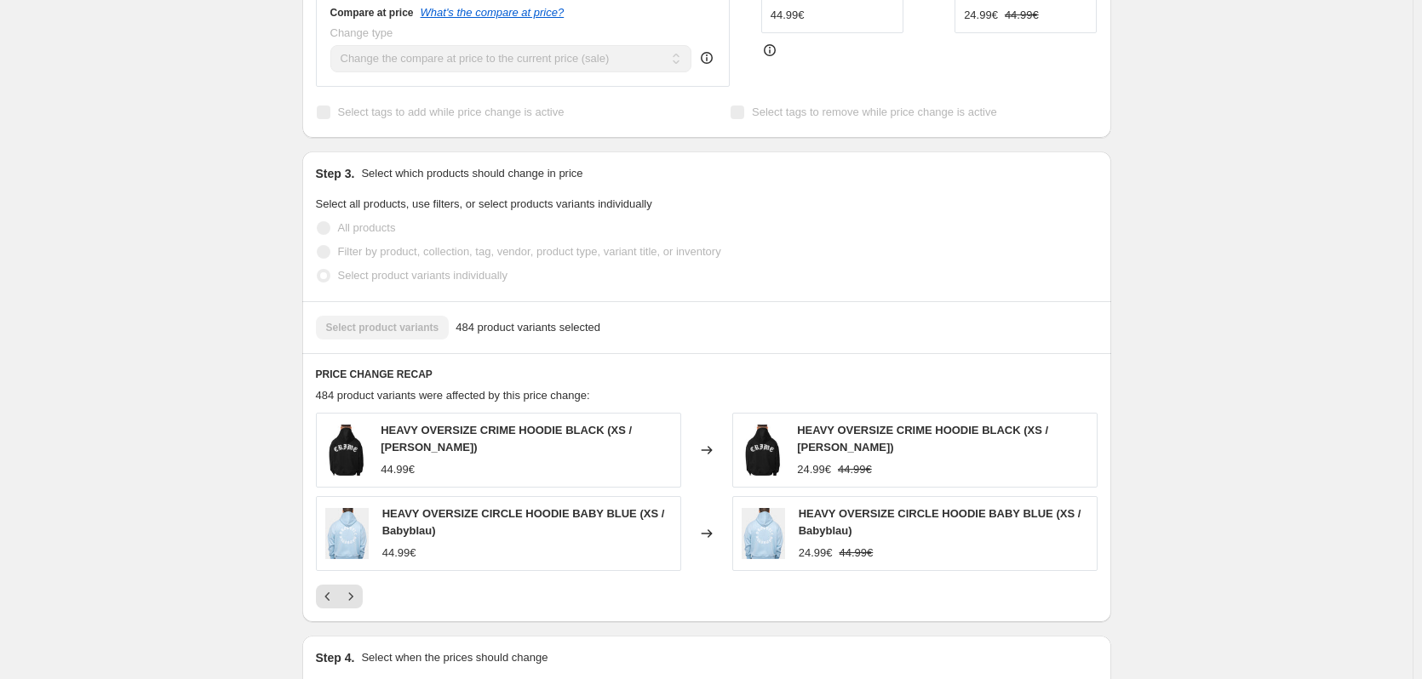
scroll to position [681, 0]
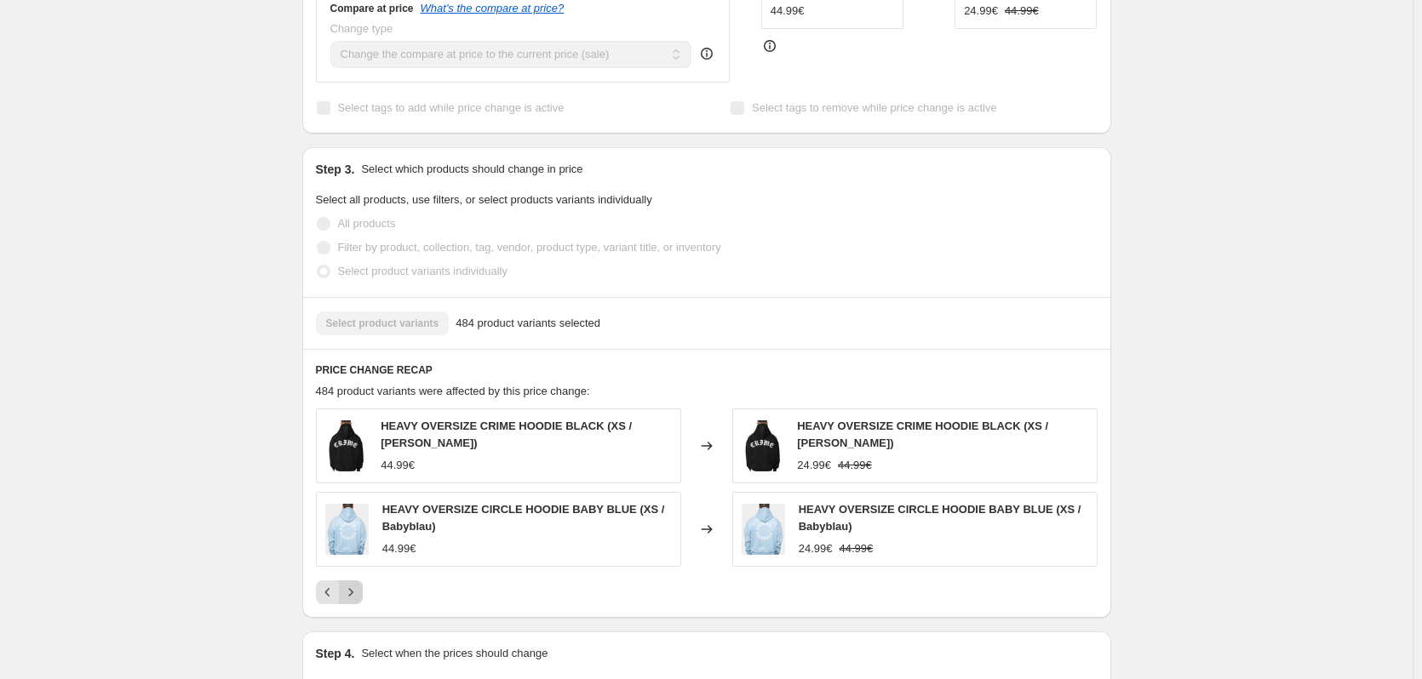
click at [359, 584] on icon "Next" at bounding box center [350, 592] width 17 height 17
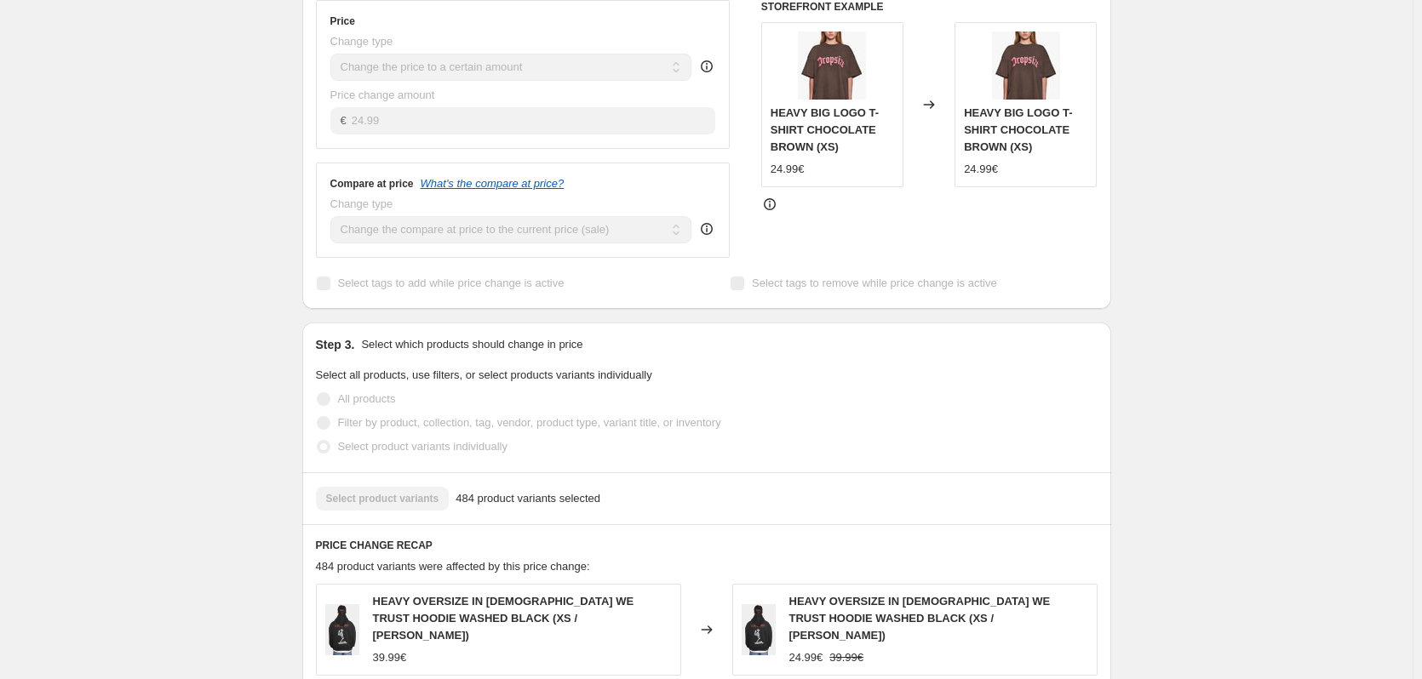
scroll to position [0, 0]
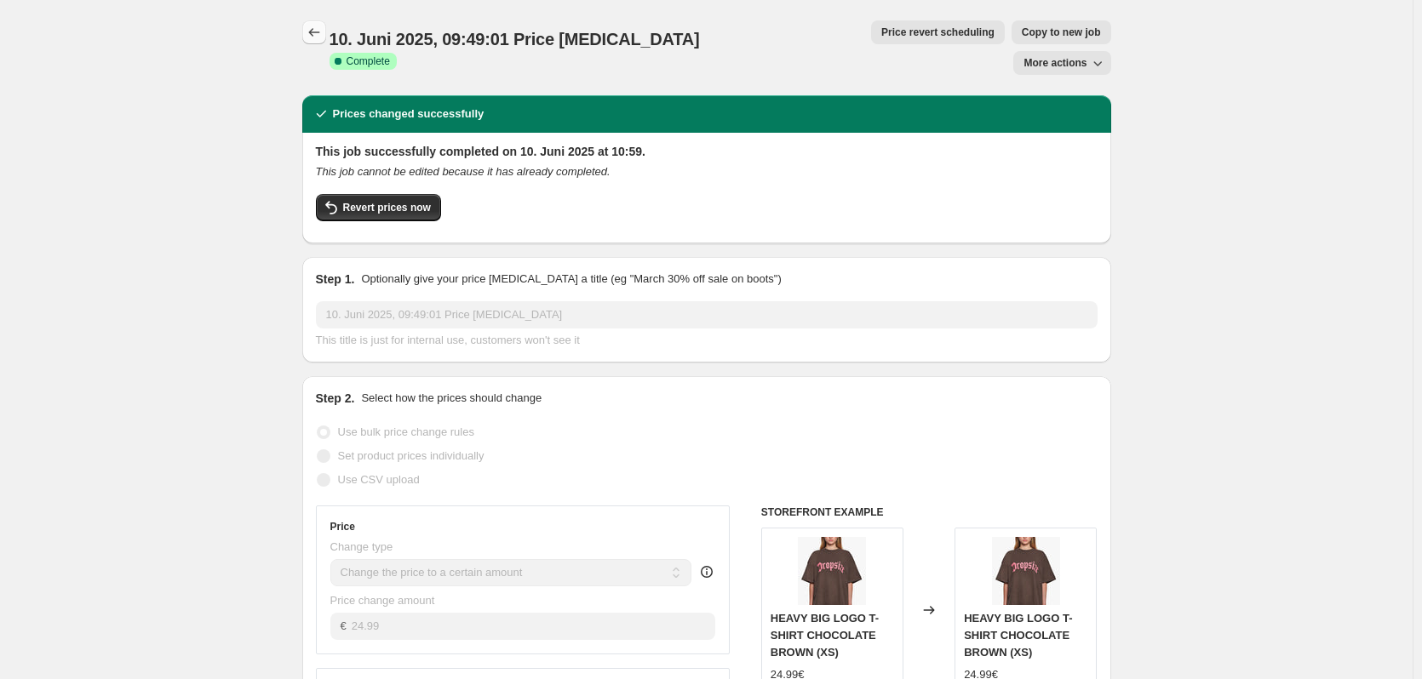
click at [323, 35] on icon "Price change jobs" at bounding box center [314, 32] width 17 height 17
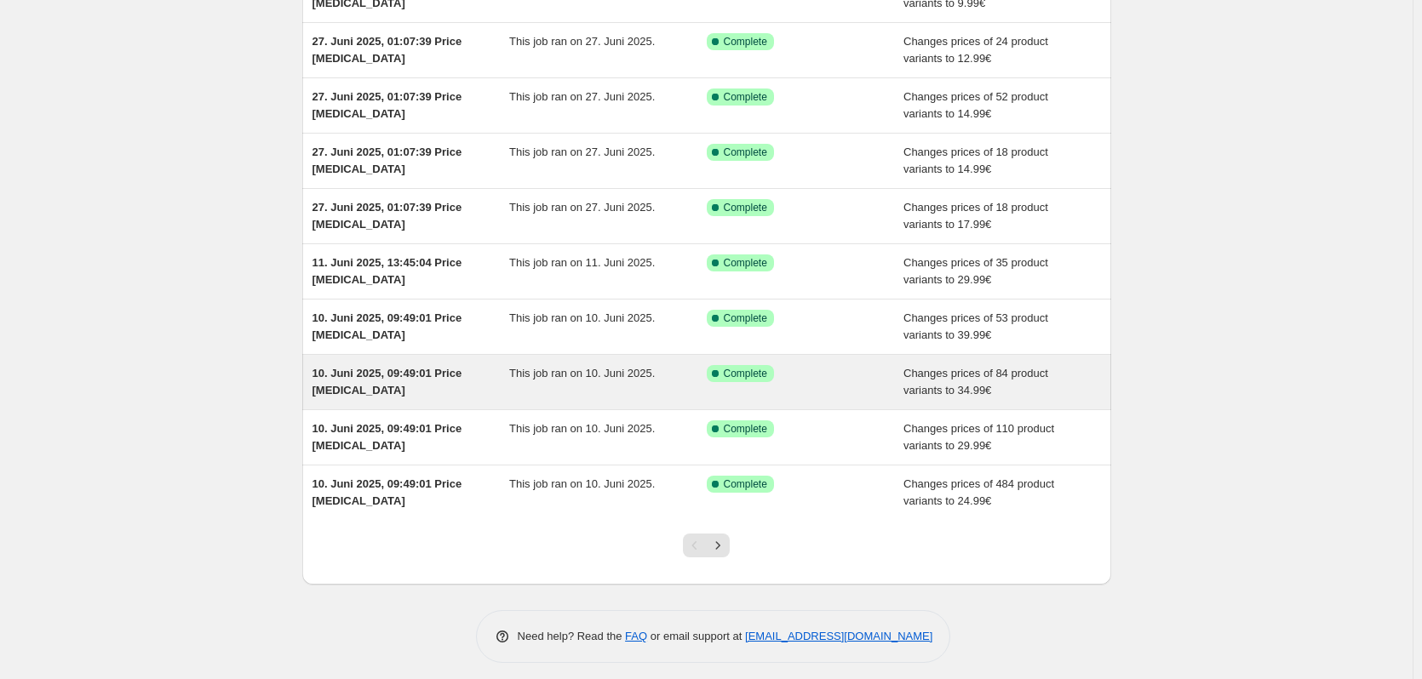
scroll to position [198, 0]
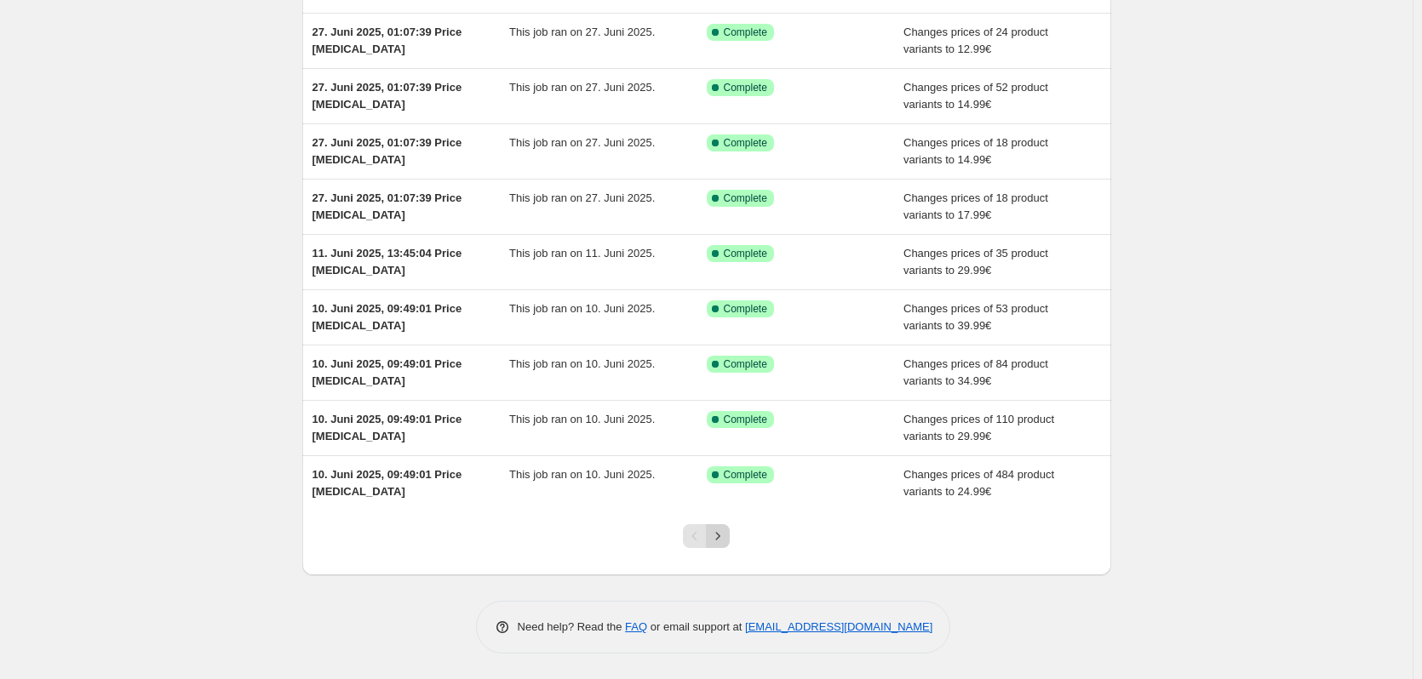
click at [717, 547] on button "Next" at bounding box center [718, 536] width 24 height 24
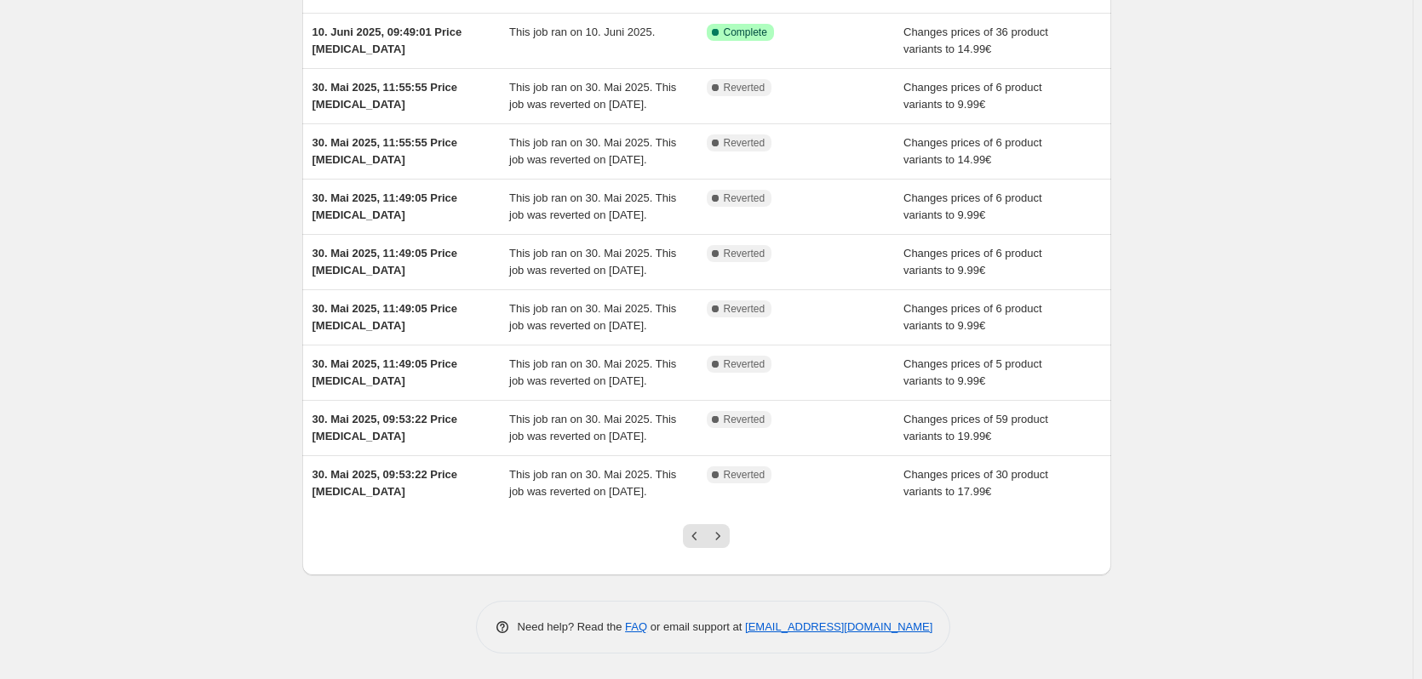
scroll to position [334, 0]
click at [698, 531] on icon "Previous" at bounding box center [694, 536] width 17 height 17
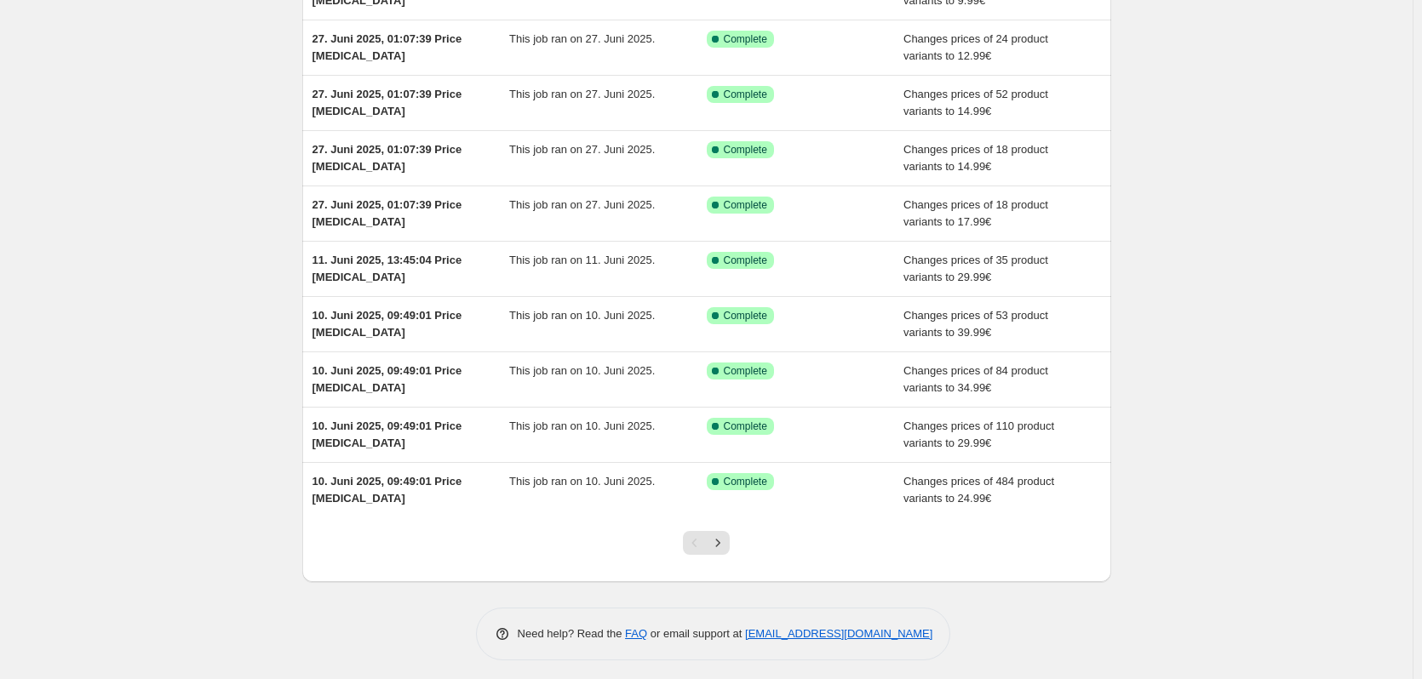
scroll to position [198, 0]
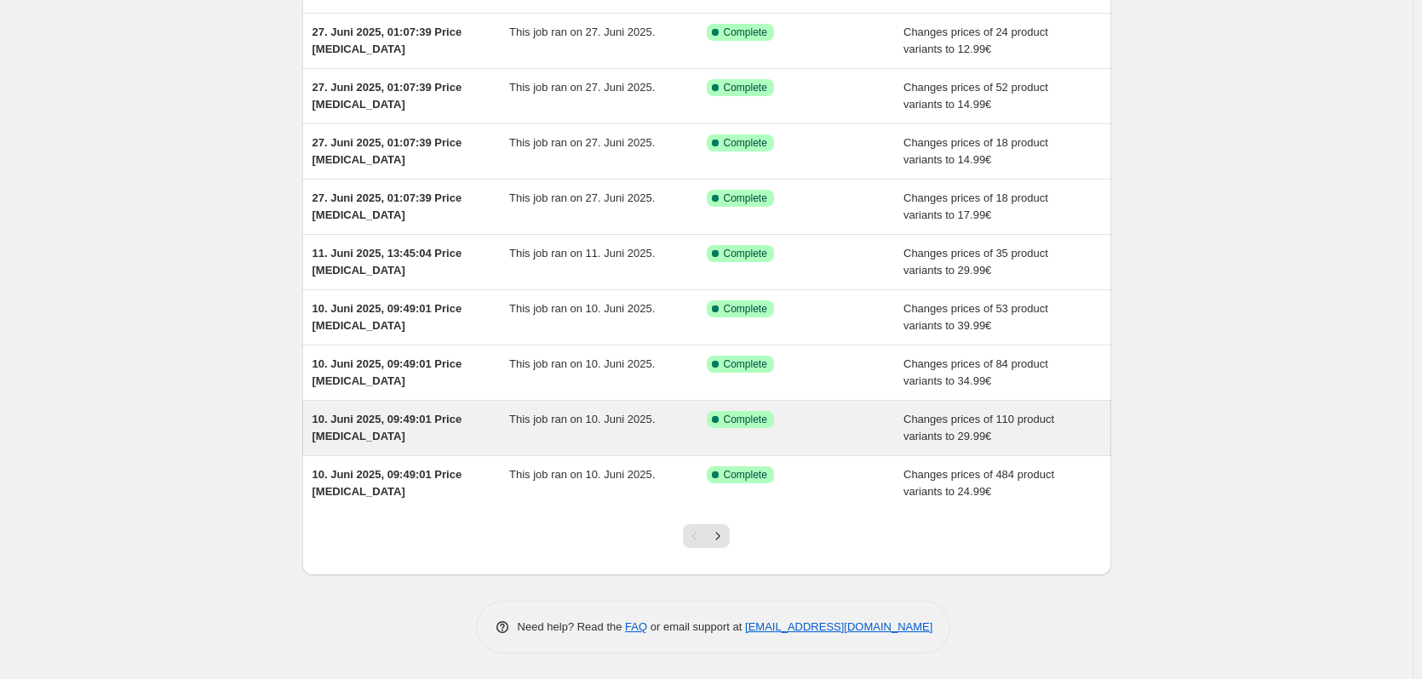
click at [702, 444] on div "This job ran on 10. Juni 2025." at bounding box center [608, 428] width 198 height 34
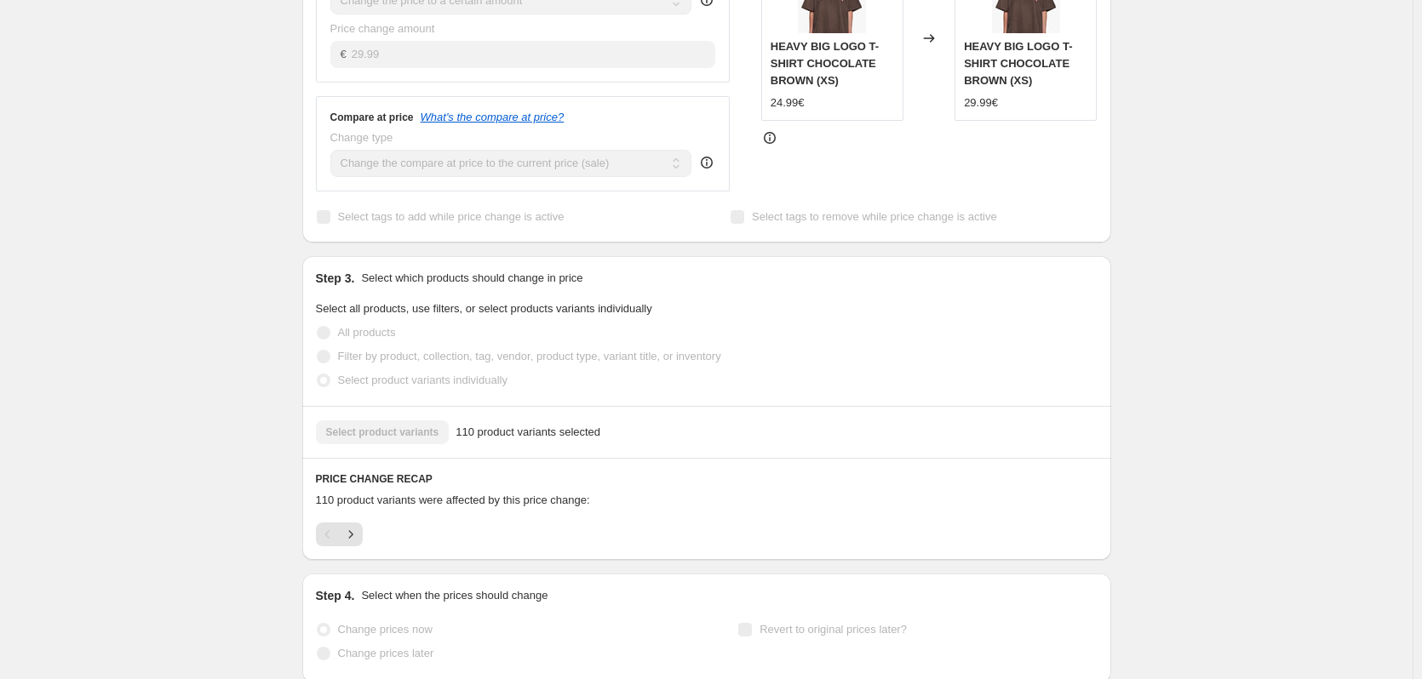
scroll to position [596, 0]
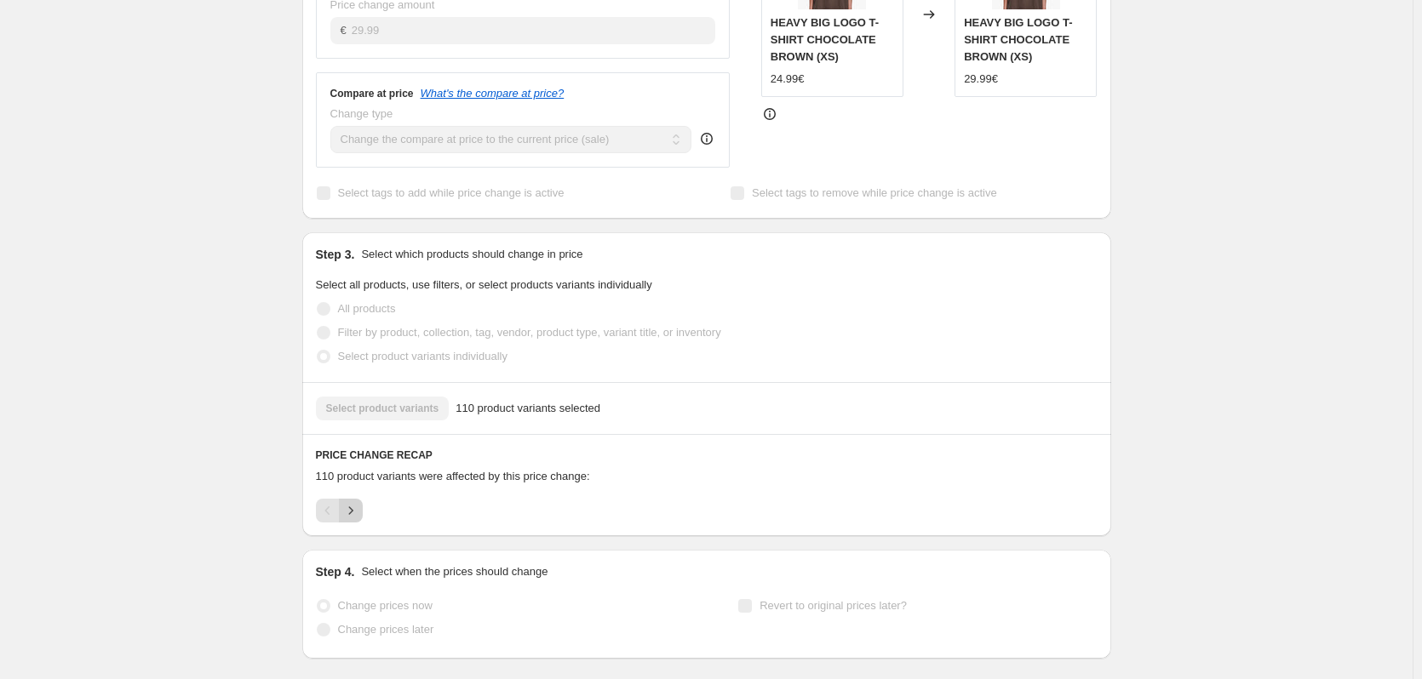
click at [359, 502] on icon "Next" at bounding box center [350, 510] width 17 height 17
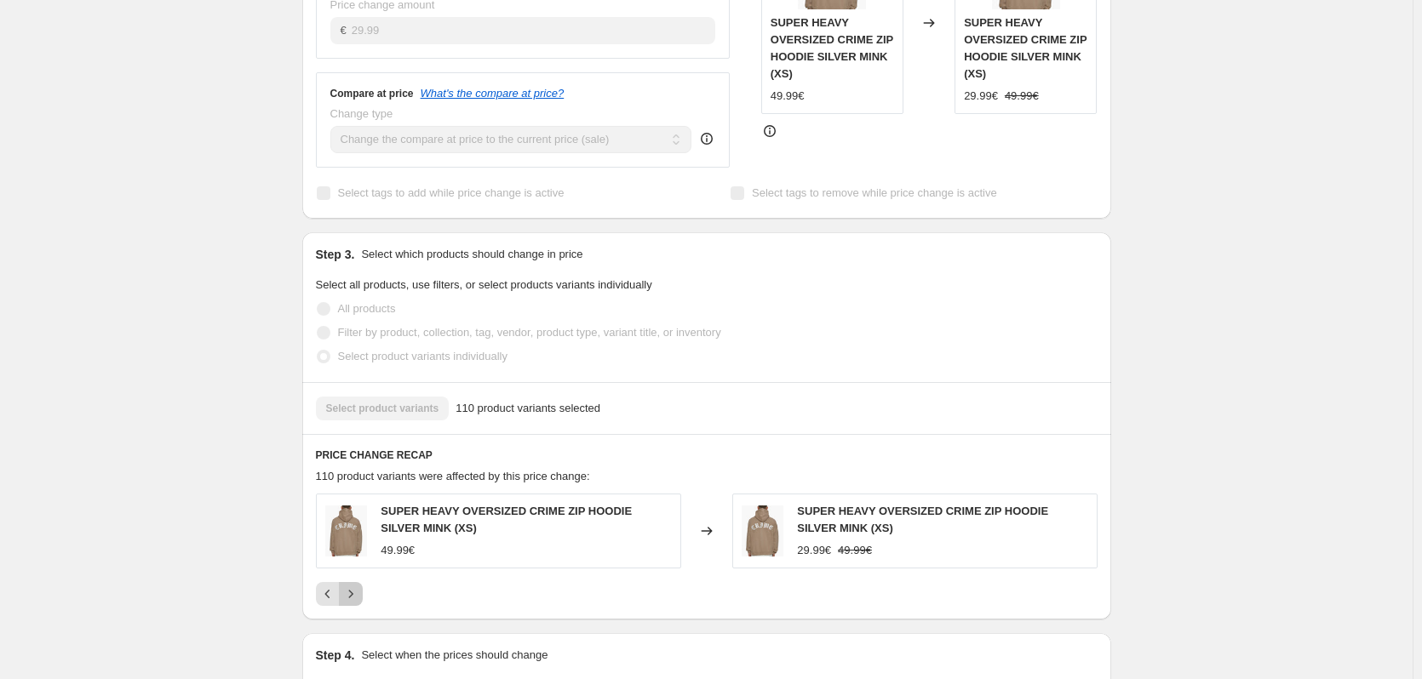
click at [359, 586] on icon "Next" at bounding box center [350, 594] width 17 height 17
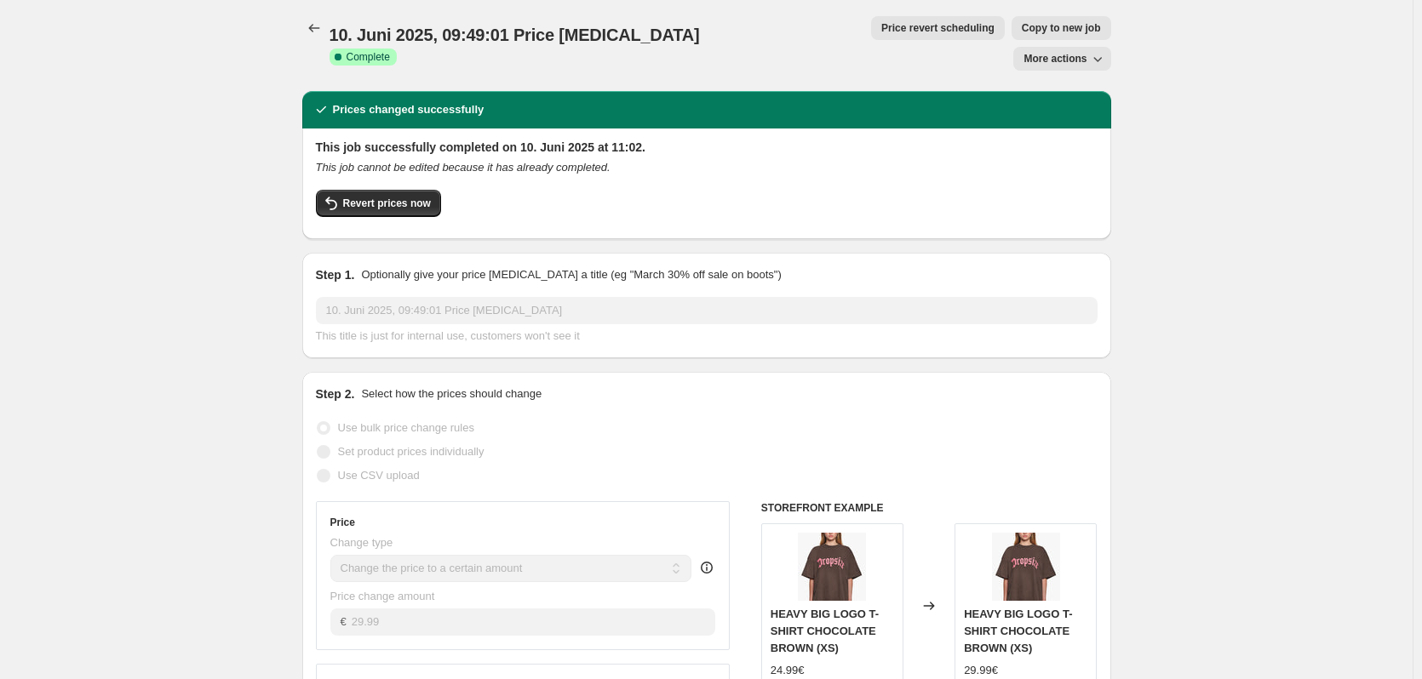
scroll to position [0, 0]
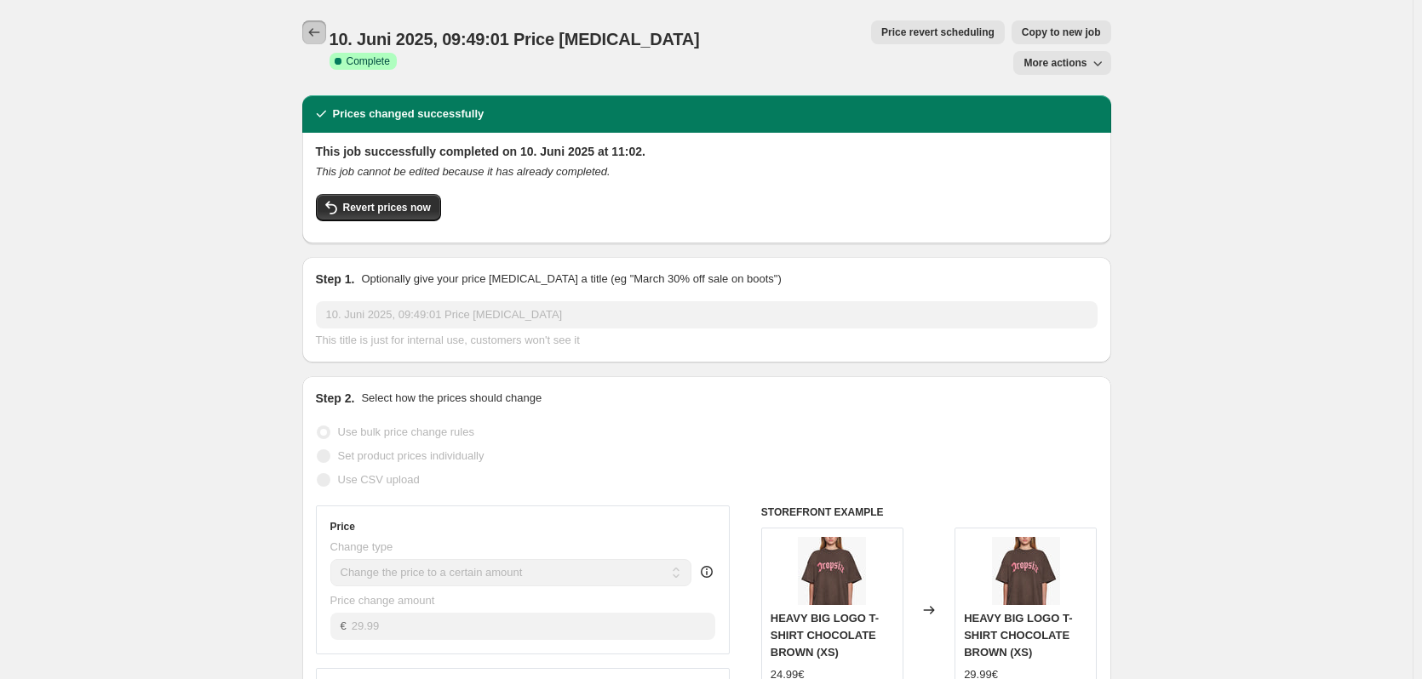
click at [315, 32] on icon "Price change jobs" at bounding box center [314, 32] width 17 height 17
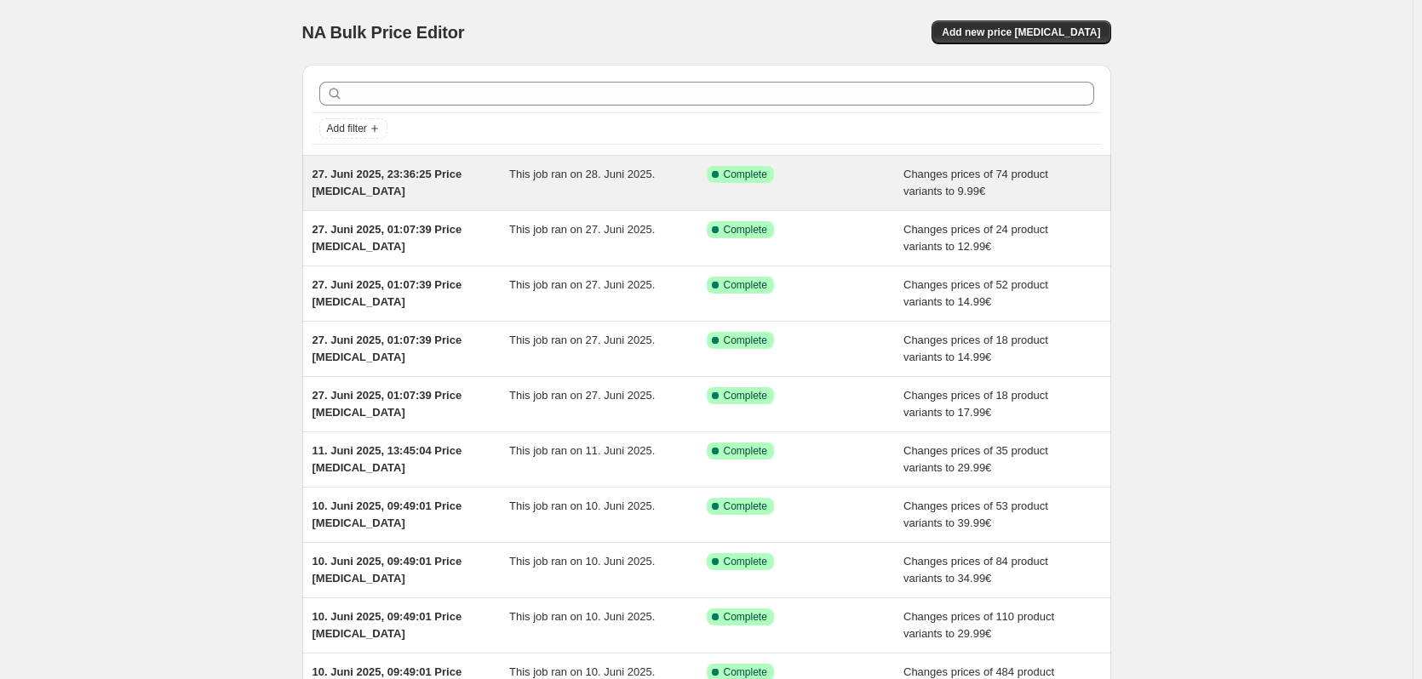
click at [685, 209] on div "27. Juni 2025, 23:36:25 Price change job This job ran on 28. Juni 2025. Success…" at bounding box center [706, 183] width 809 height 54
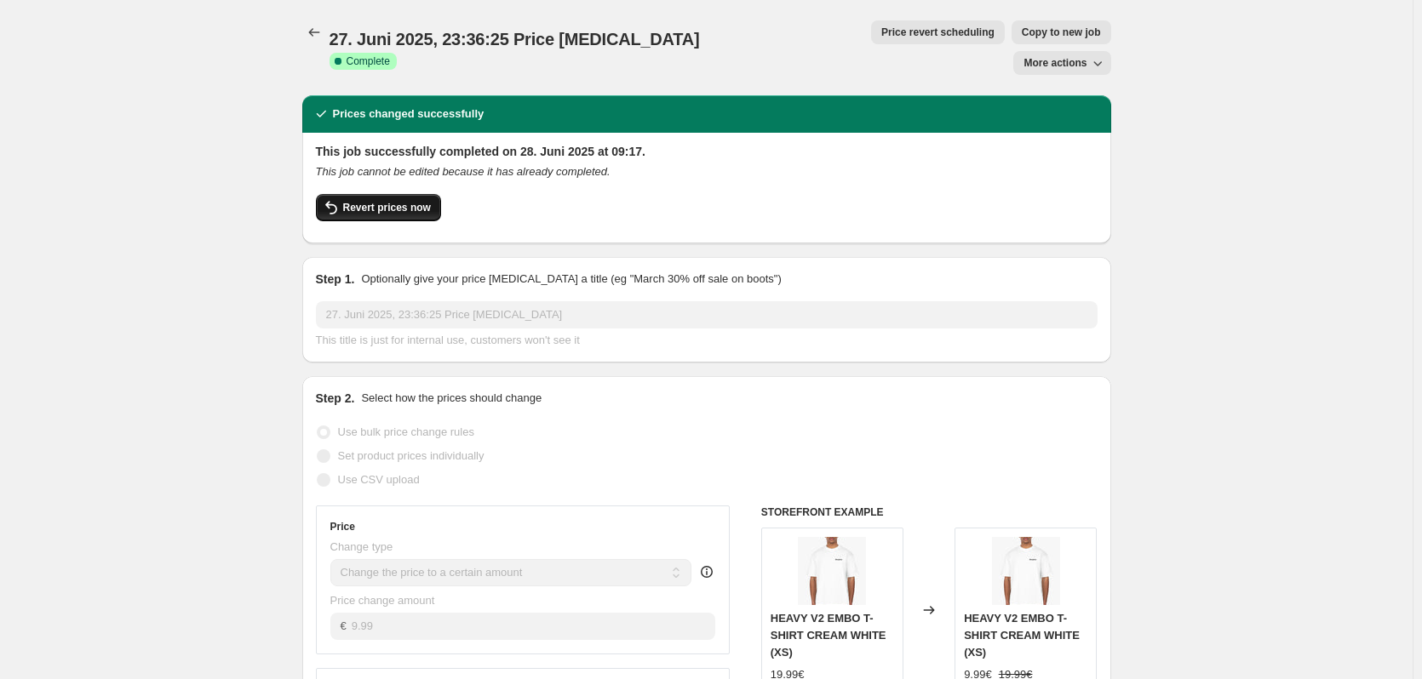
click at [389, 194] on button "Revert prices now" at bounding box center [378, 207] width 125 height 27
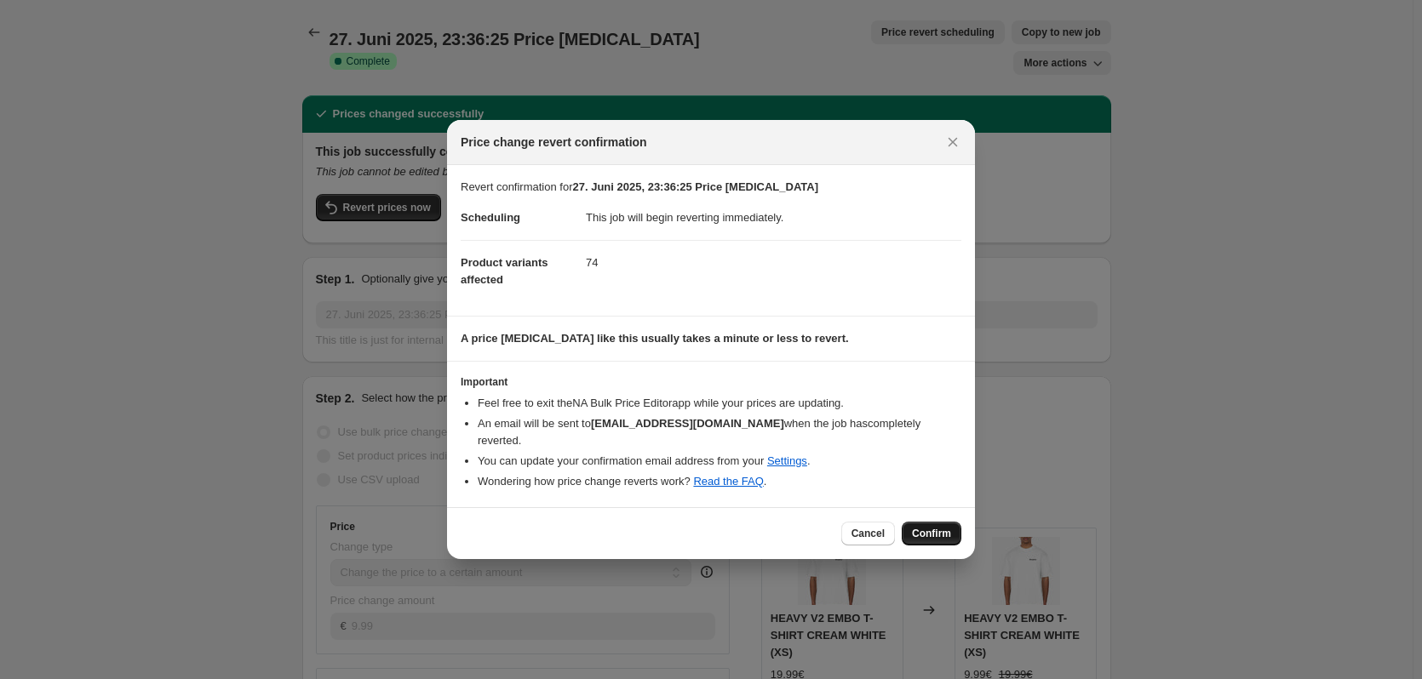
click at [942, 533] on button "Confirm" at bounding box center [932, 534] width 60 height 24
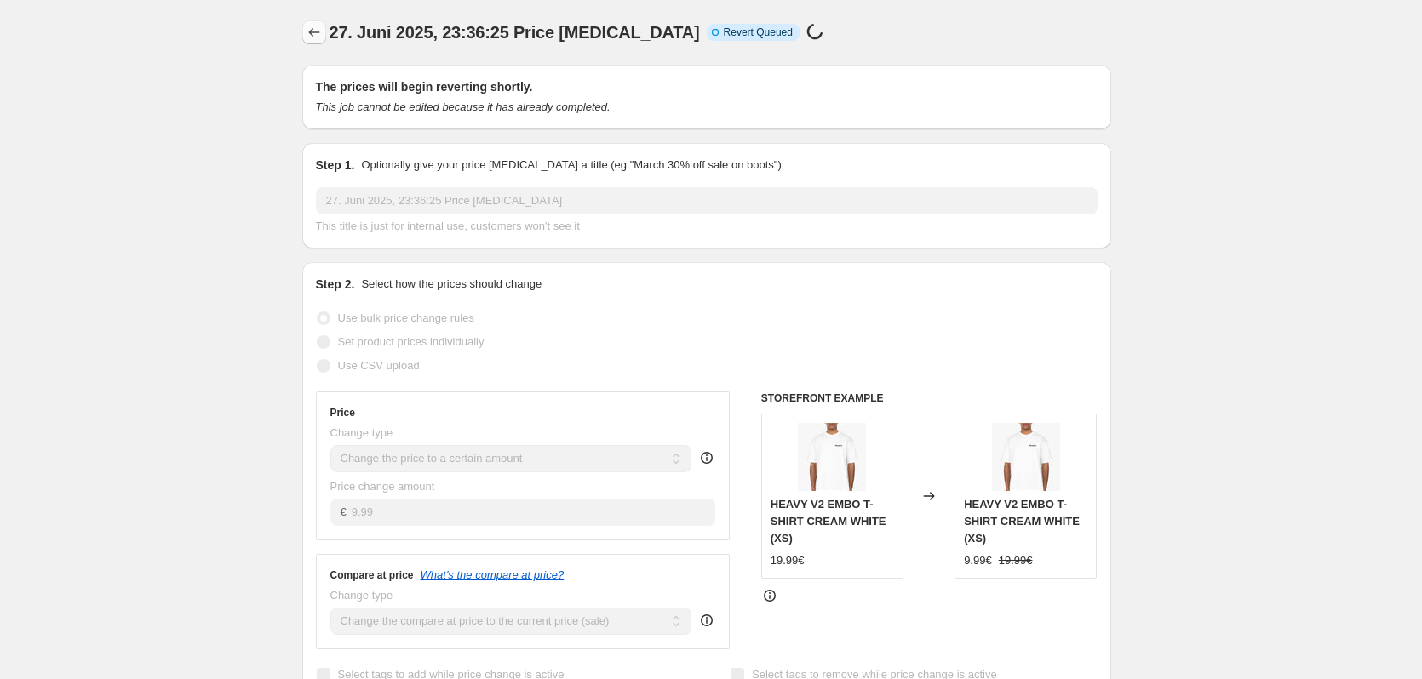
click at [310, 29] on icon "Price change jobs" at bounding box center [314, 32] width 17 height 17
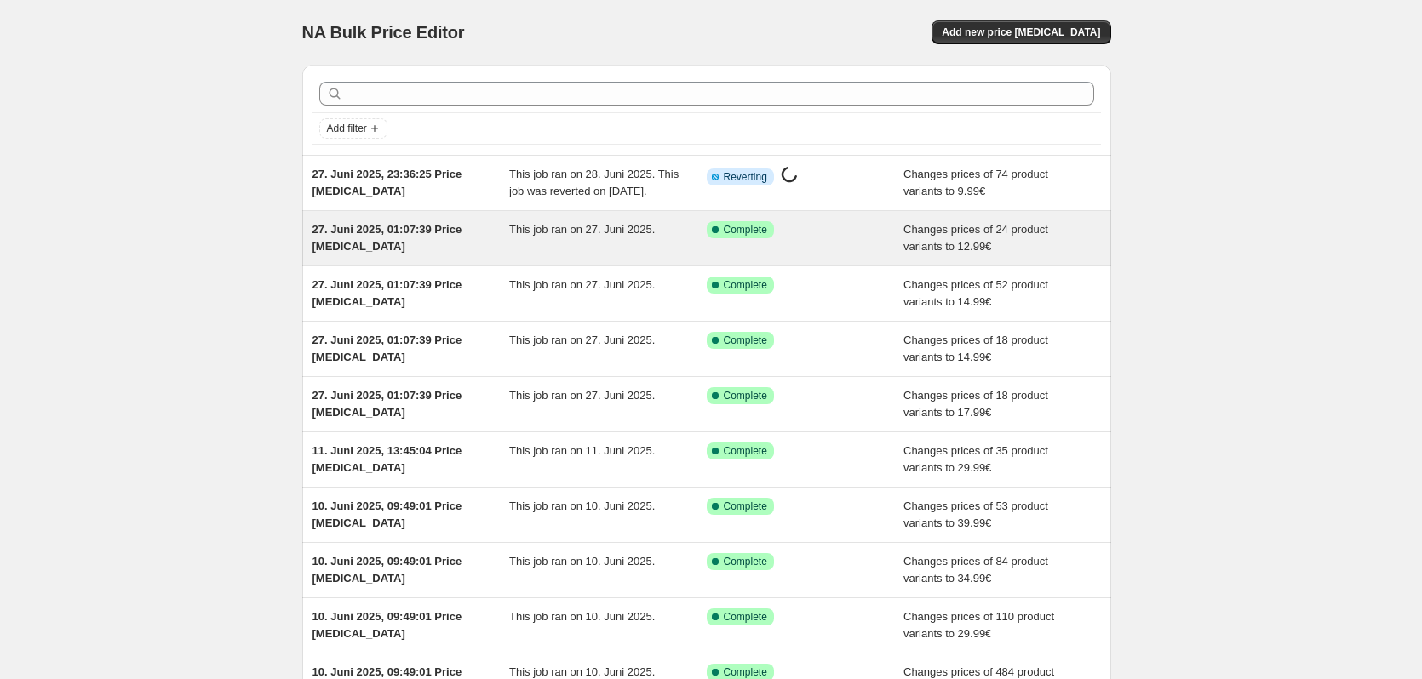
click at [475, 255] on div "27. Juni 2025, 01:07:39 Price [MEDICAL_DATA]" at bounding box center [411, 238] width 198 height 34
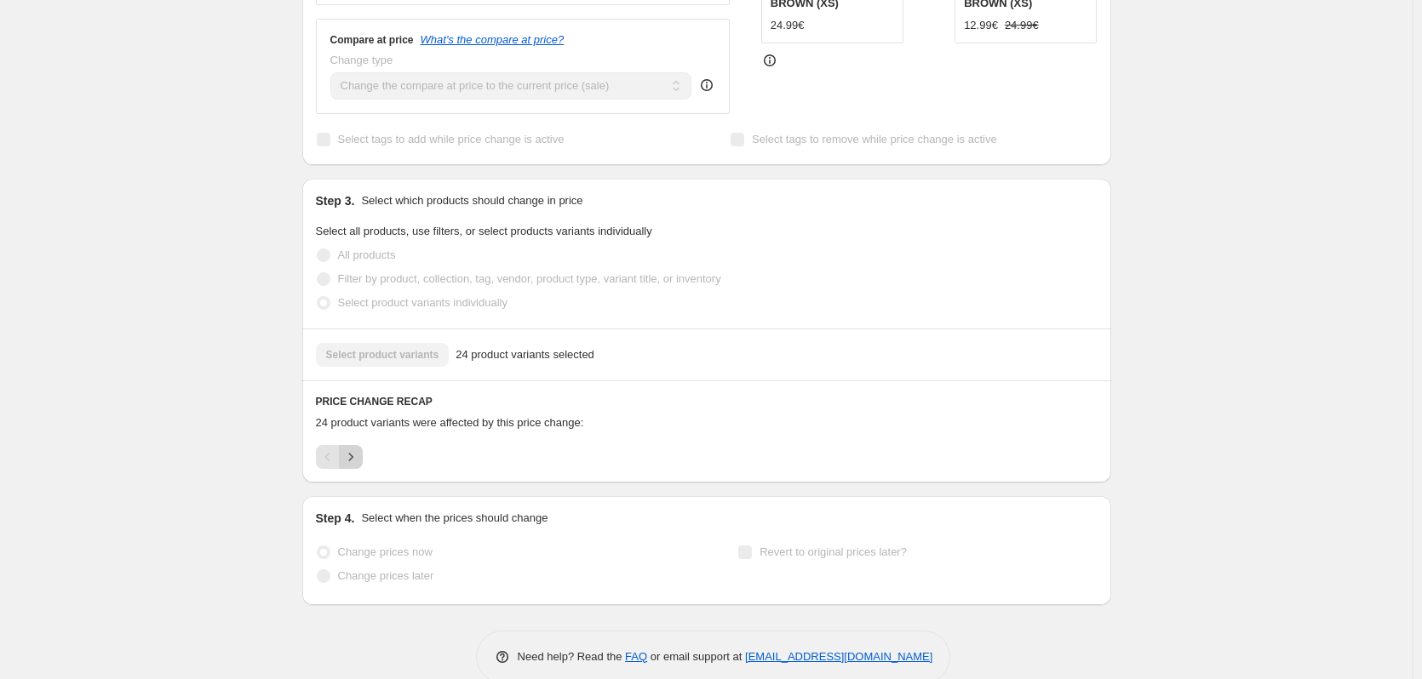
click at [357, 449] on icon "Next" at bounding box center [350, 457] width 17 height 17
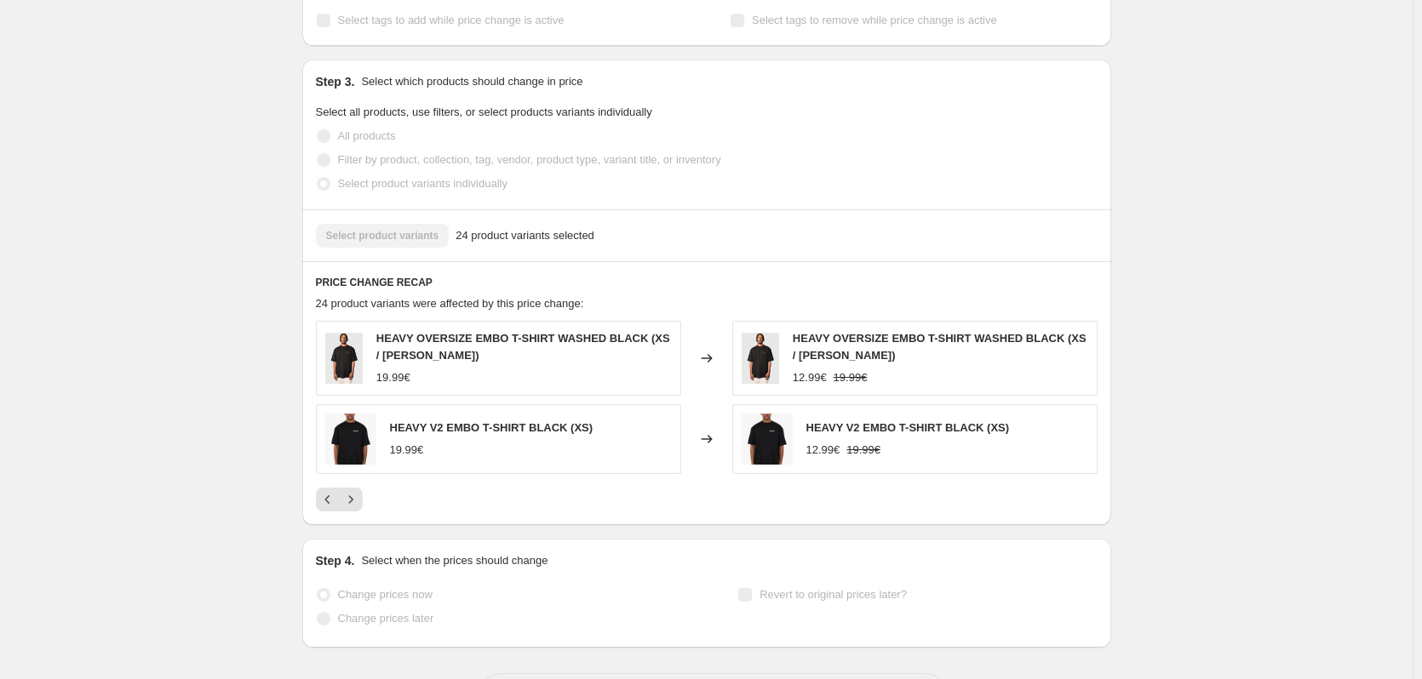
scroll to position [811, 0]
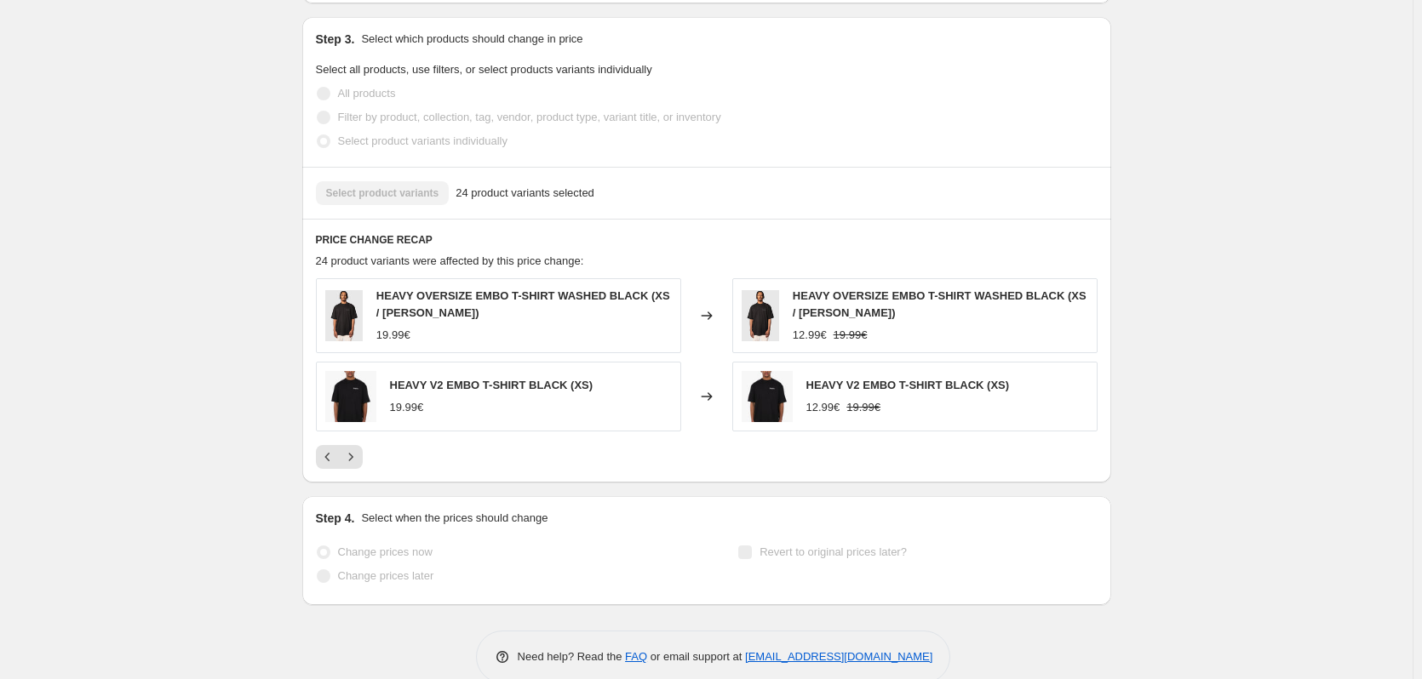
click at [355, 412] on div "HEAVY OVERSIZE EMBO T-SHIRT WASHED BLACK (XS / Schwarz) 19.99€ Changed to HEAVY…" at bounding box center [707, 373] width 782 height 191
click at [352, 453] on icon "Next" at bounding box center [350, 457] width 4 height 8
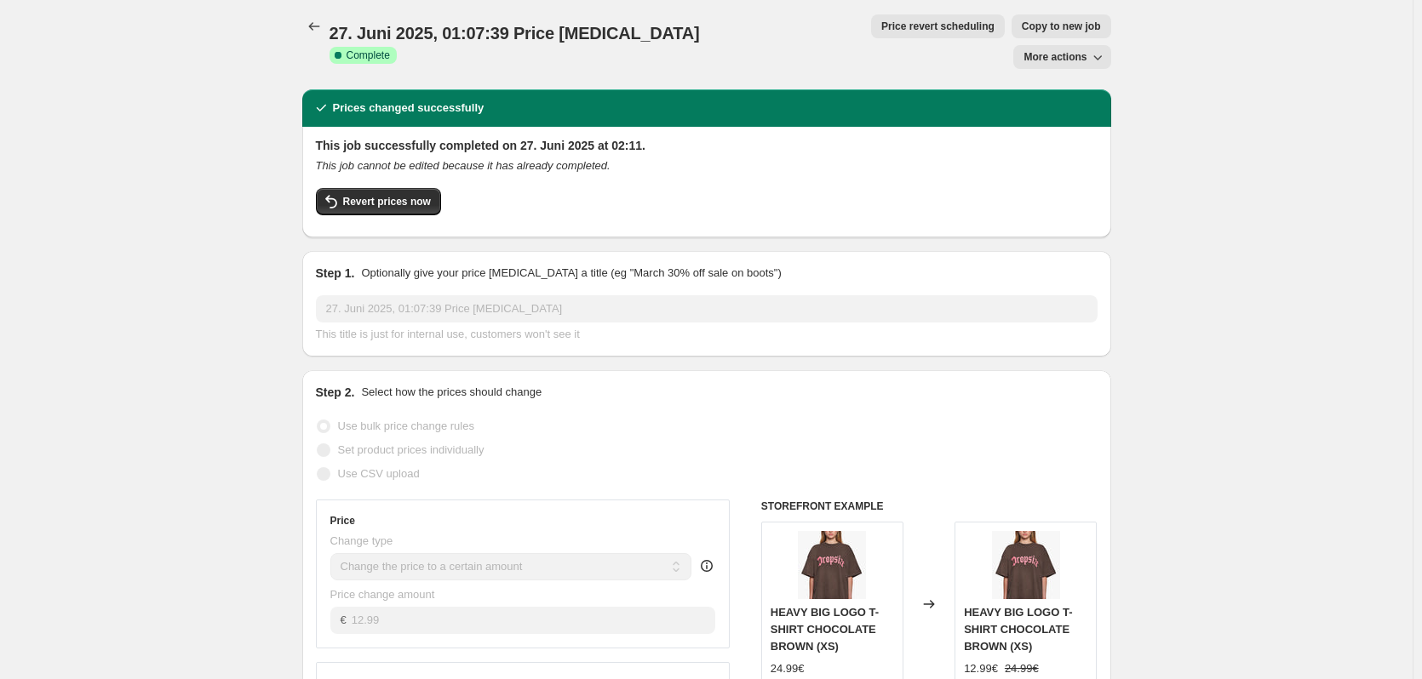
scroll to position [0, 0]
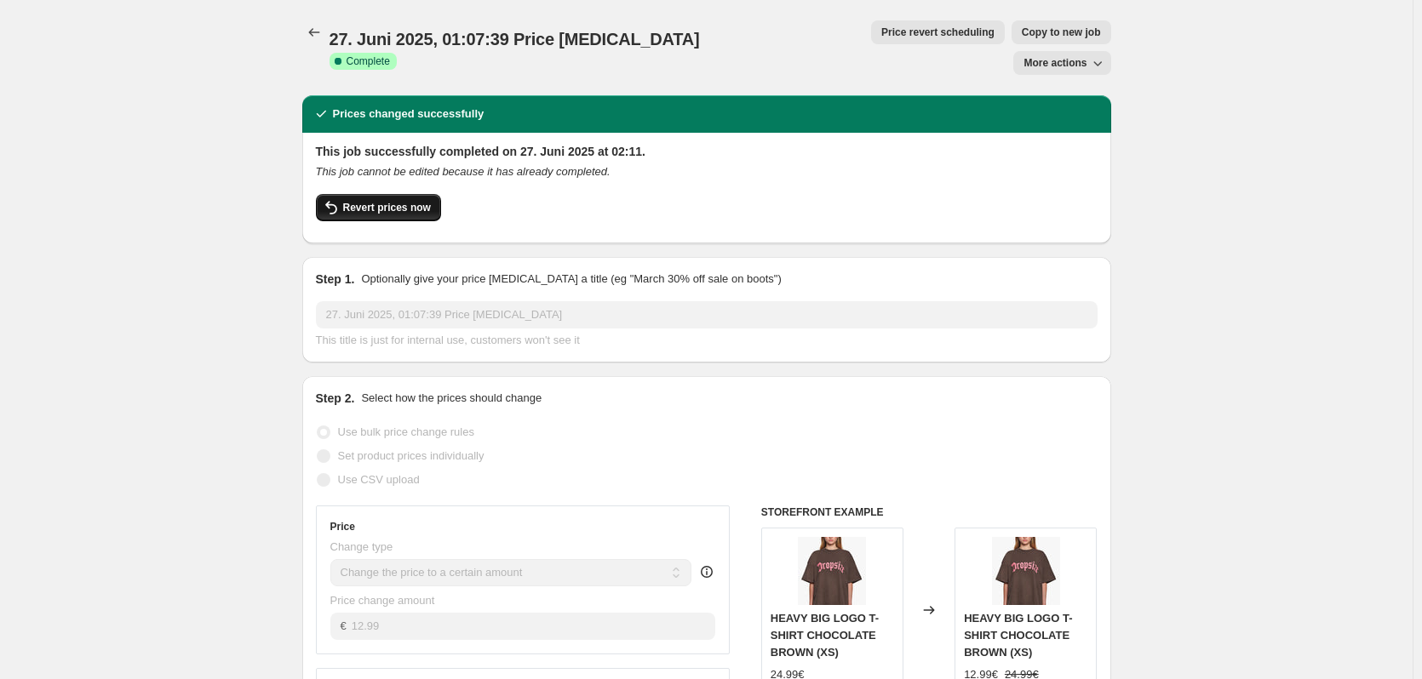
click at [387, 191] on div "This job successfully completed on 27. Juni 2025 at 02:11. This job cannot be e…" at bounding box center [706, 188] width 809 height 111
click at [388, 201] on span "Revert prices now" at bounding box center [387, 208] width 88 height 14
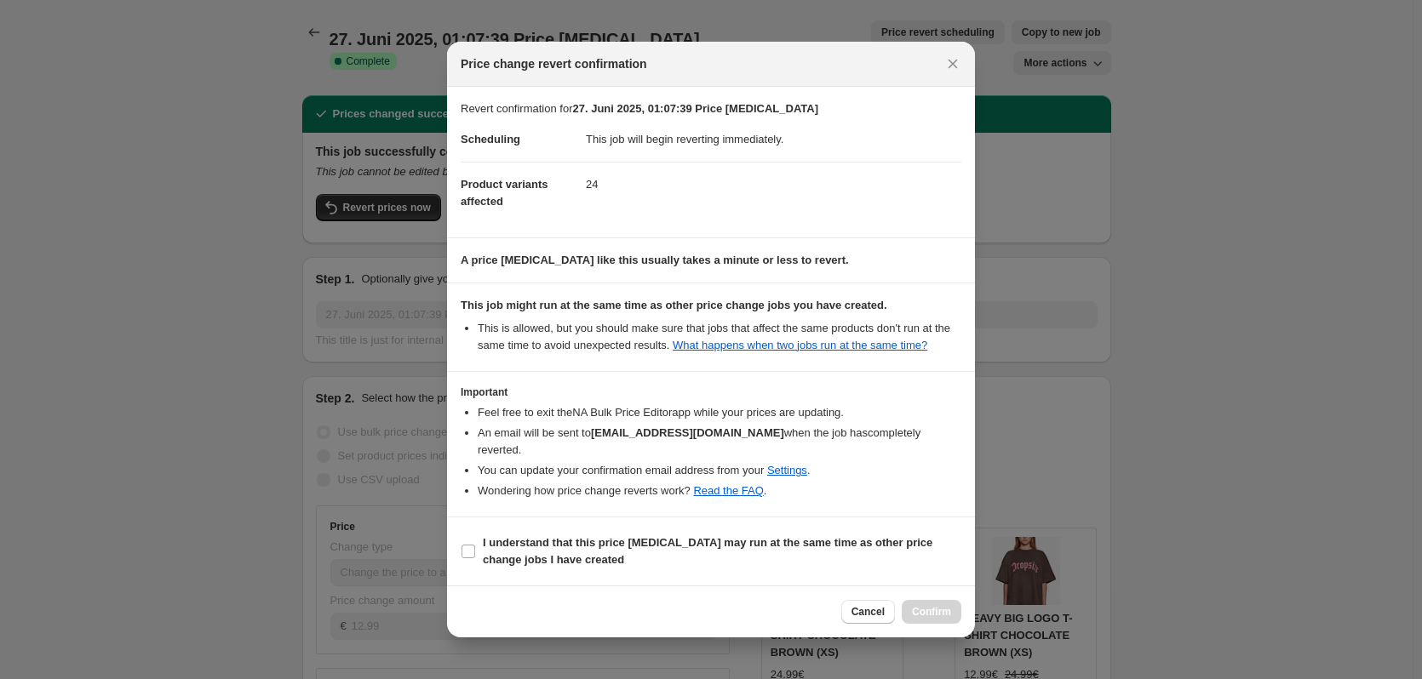
drag, startPoint x: 894, startPoint y: 535, endPoint x: 935, endPoint y: 599, distance: 75.8
click at [897, 539] on b "I understand that this price change job may run at the same time as other price…" at bounding box center [708, 551] width 450 height 30
click at [931, 609] on div "Cancel Confirm" at bounding box center [901, 612] width 120 height 24
click at [898, 536] on b "I understand that this price change job may run at the same time as other price…" at bounding box center [708, 551] width 450 height 30
click at [475, 545] on input "I understand that this price change job may run at the same time as other price…" at bounding box center [468, 552] width 14 height 14
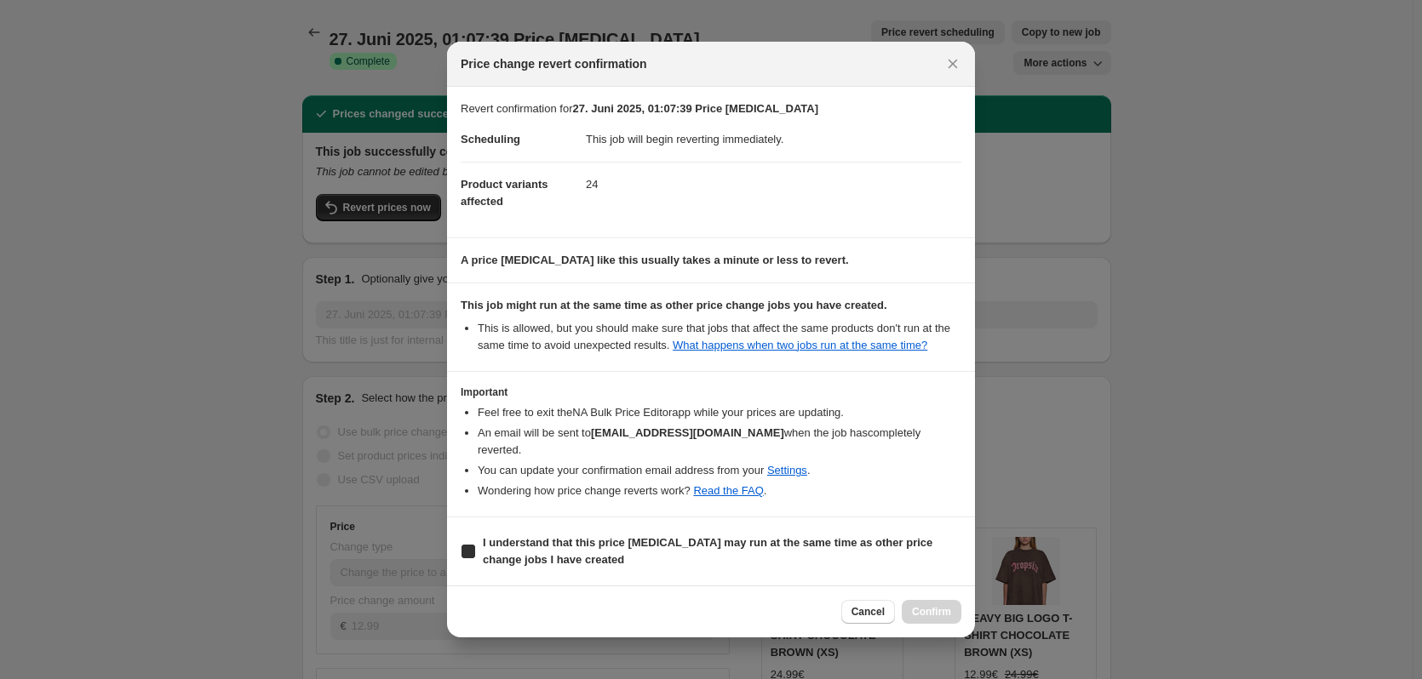
checkbox input "true"
click at [931, 609] on span "Confirm" at bounding box center [931, 612] width 39 height 14
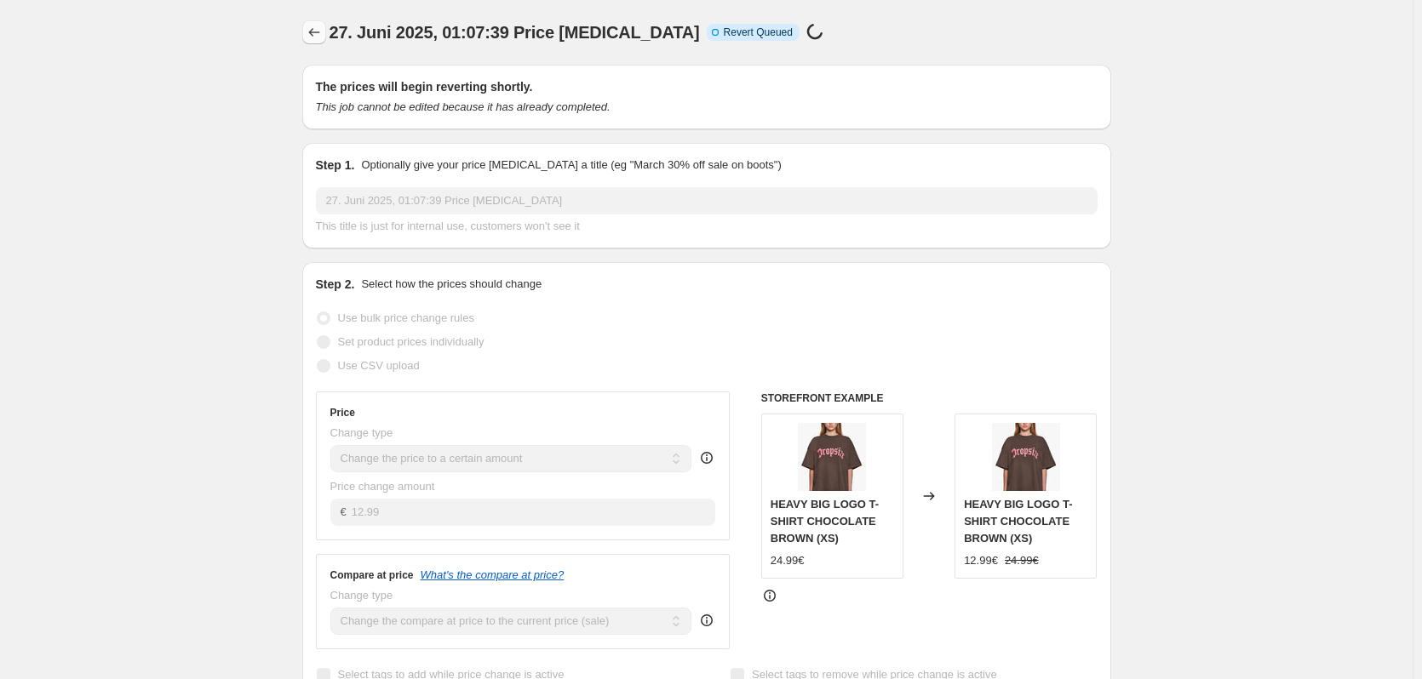
click at [316, 32] on icon "Price change jobs" at bounding box center [314, 32] width 17 height 17
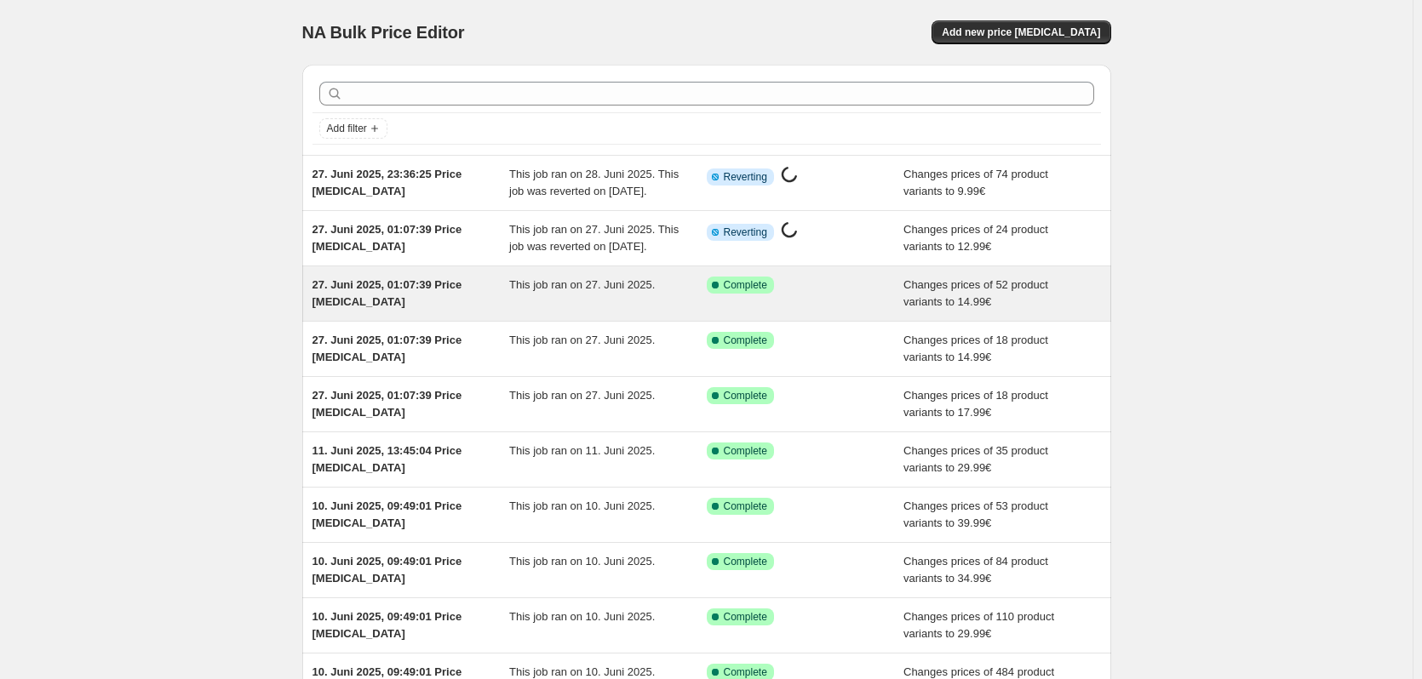
click at [469, 311] on div "27. Juni 2025, 01:07:39 Price [MEDICAL_DATA]" at bounding box center [411, 294] width 198 height 34
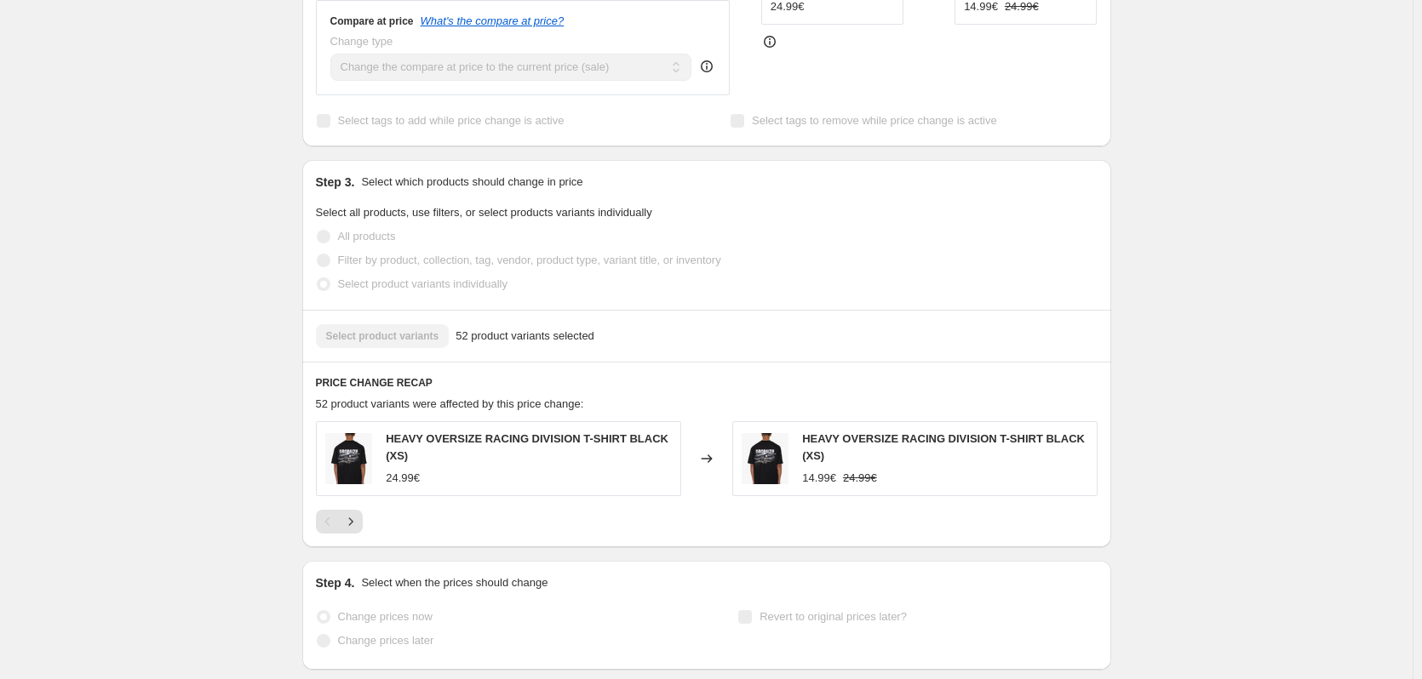
scroll to position [681, 0]
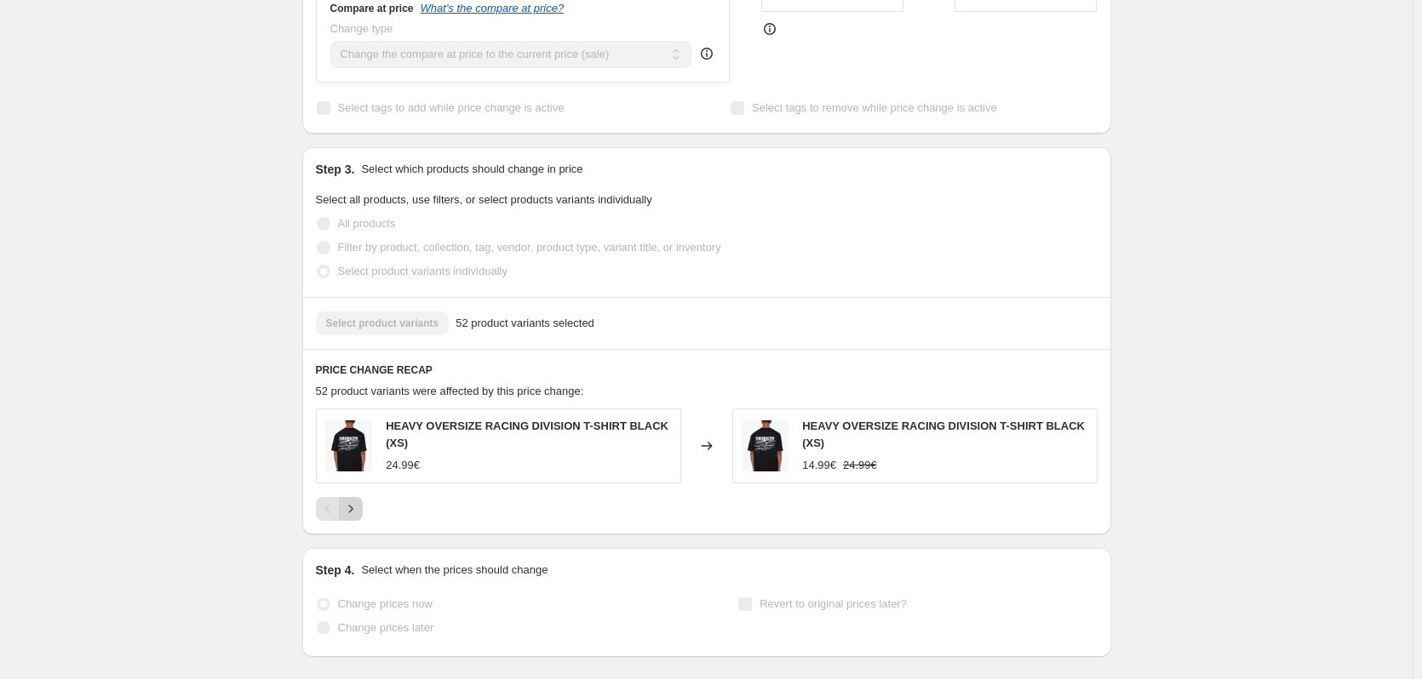
click at [356, 501] on icon "Next" at bounding box center [350, 509] width 17 height 17
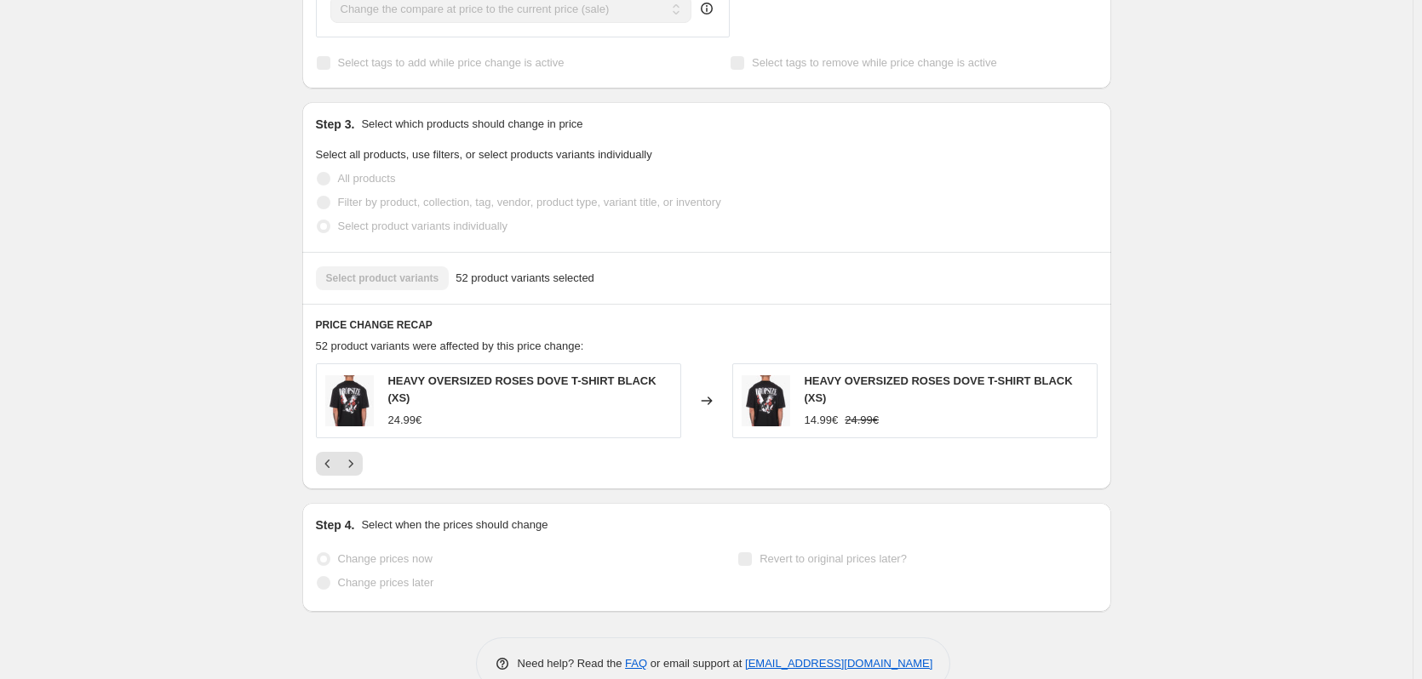
scroll to position [728, 0]
click at [363, 450] on button "Next" at bounding box center [351, 462] width 24 height 24
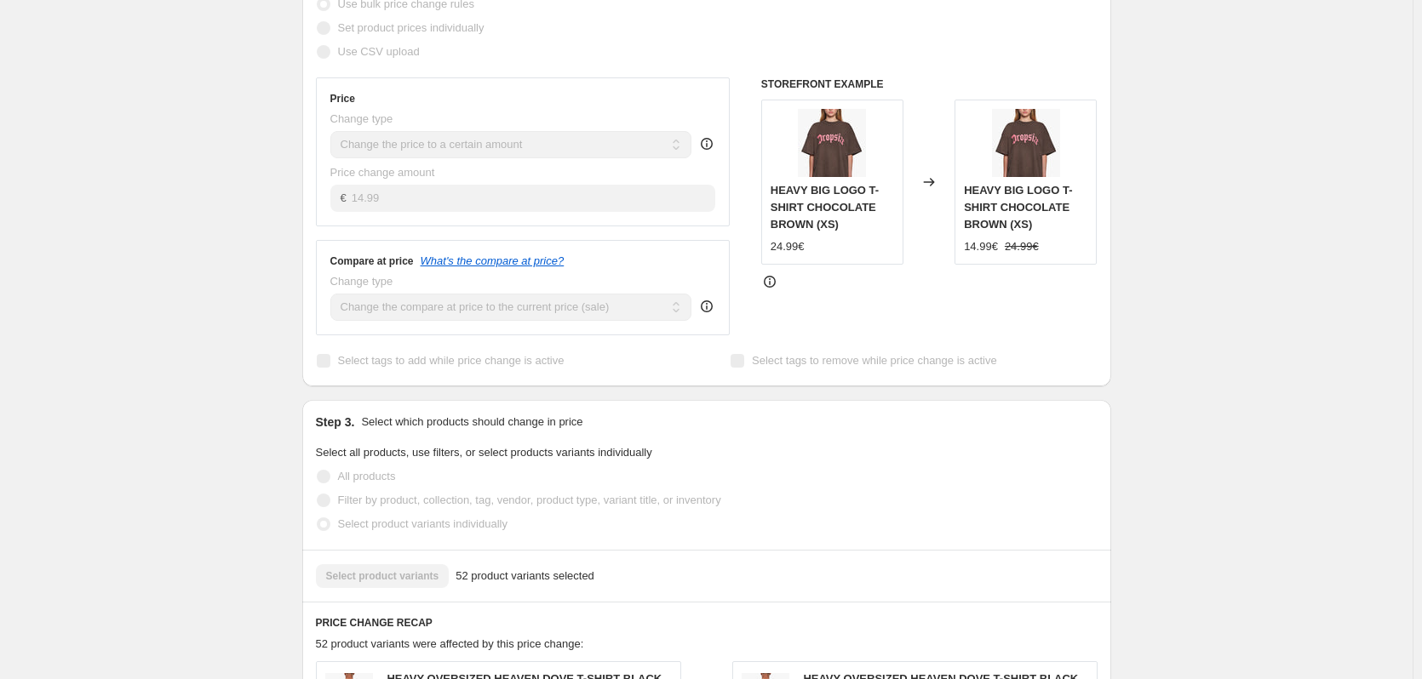
scroll to position [0, 0]
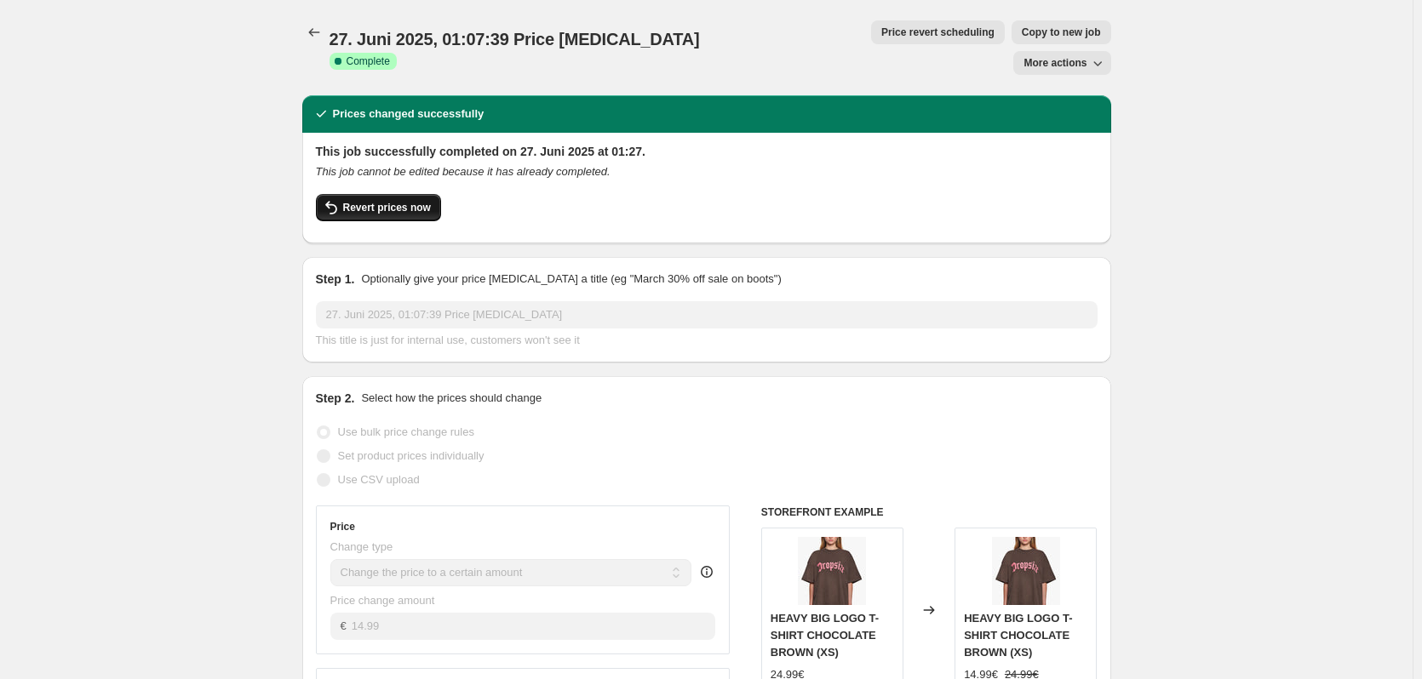
click at [379, 194] on button "Revert prices now" at bounding box center [378, 207] width 125 height 27
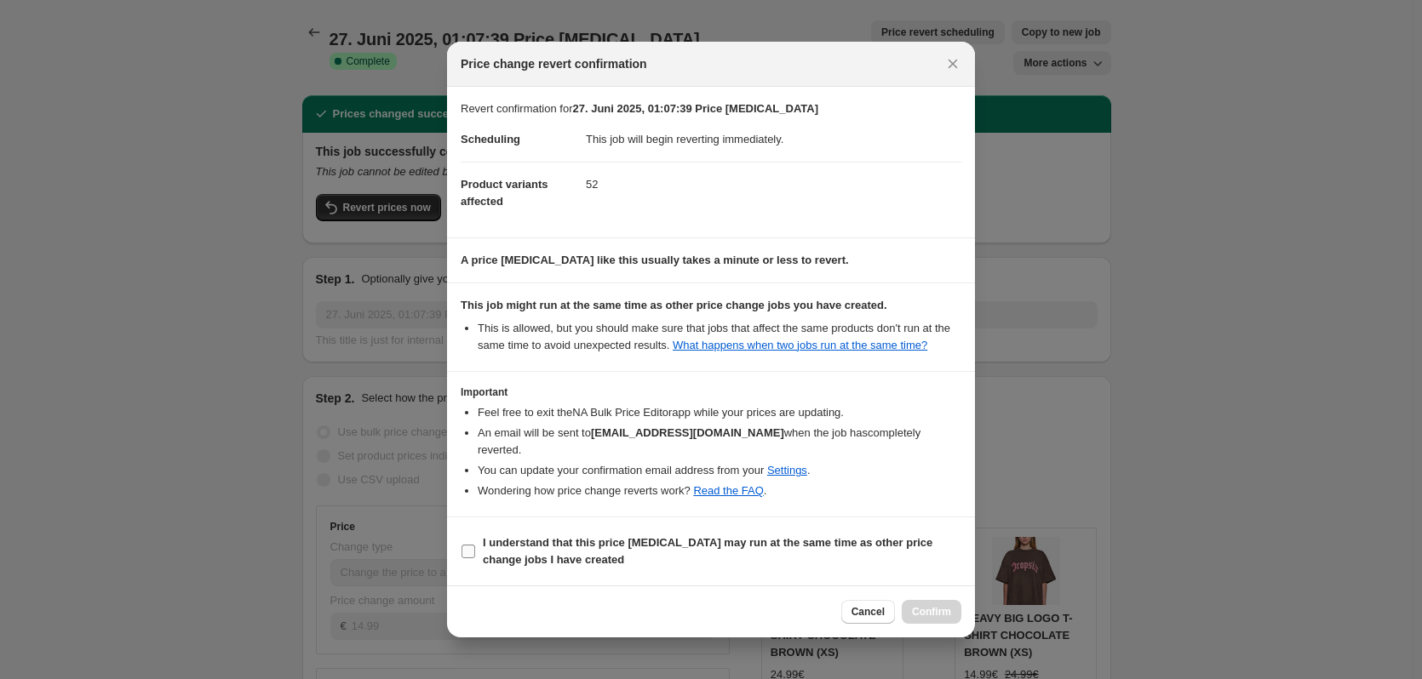
click at [885, 536] on b "I understand that this price change job may run at the same time as other price…" at bounding box center [708, 551] width 450 height 30
click at [475, 545] on input "I understand that this price change job may run at the same time as other price…" at bounding box center [468, 552] width 14 height 14
checkbox input "true"
click at [943, 605] on span "Confirm" at bounding box center [931, 612] width 39 height 14
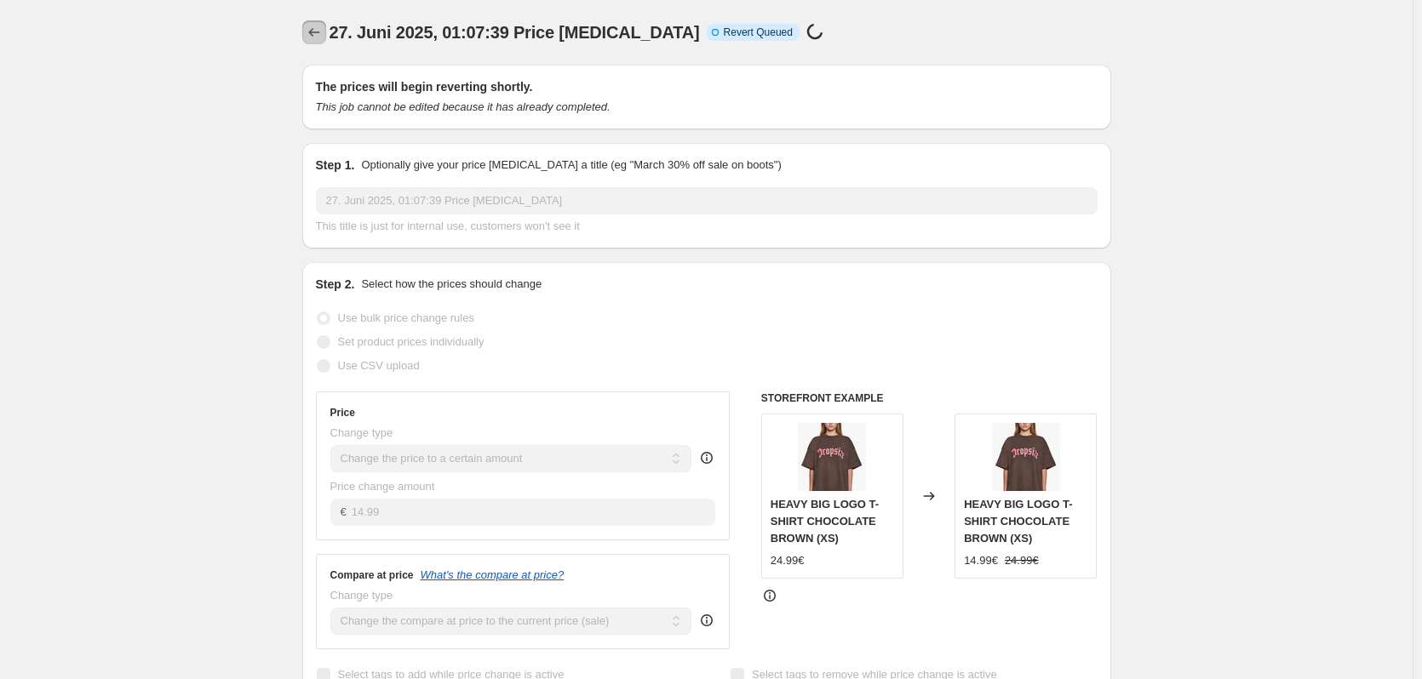
click at [323, 30] on icon "Price change jobs" at bounding box center [314, 32] width 17 height 17
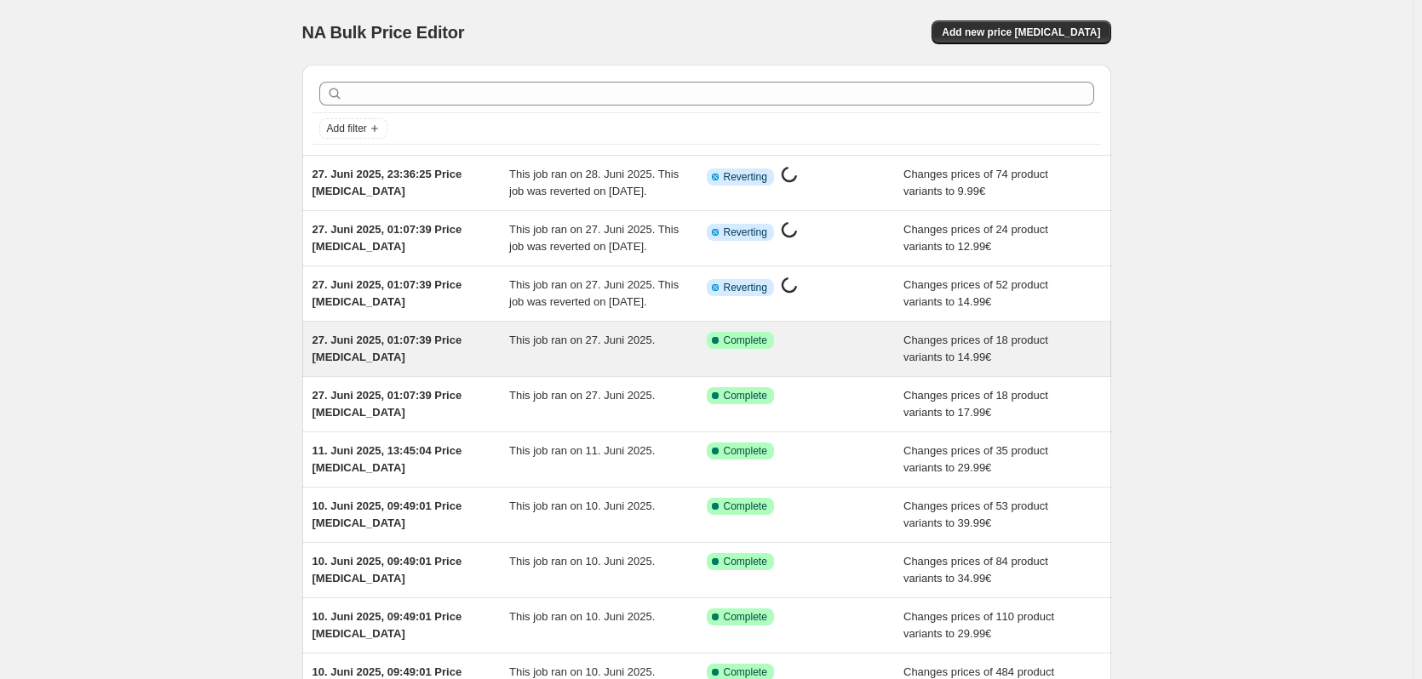
click at [652, 366] on div "This job ran on 27. Juni 2025." at bounding box center [608, 349] width 198 height 34
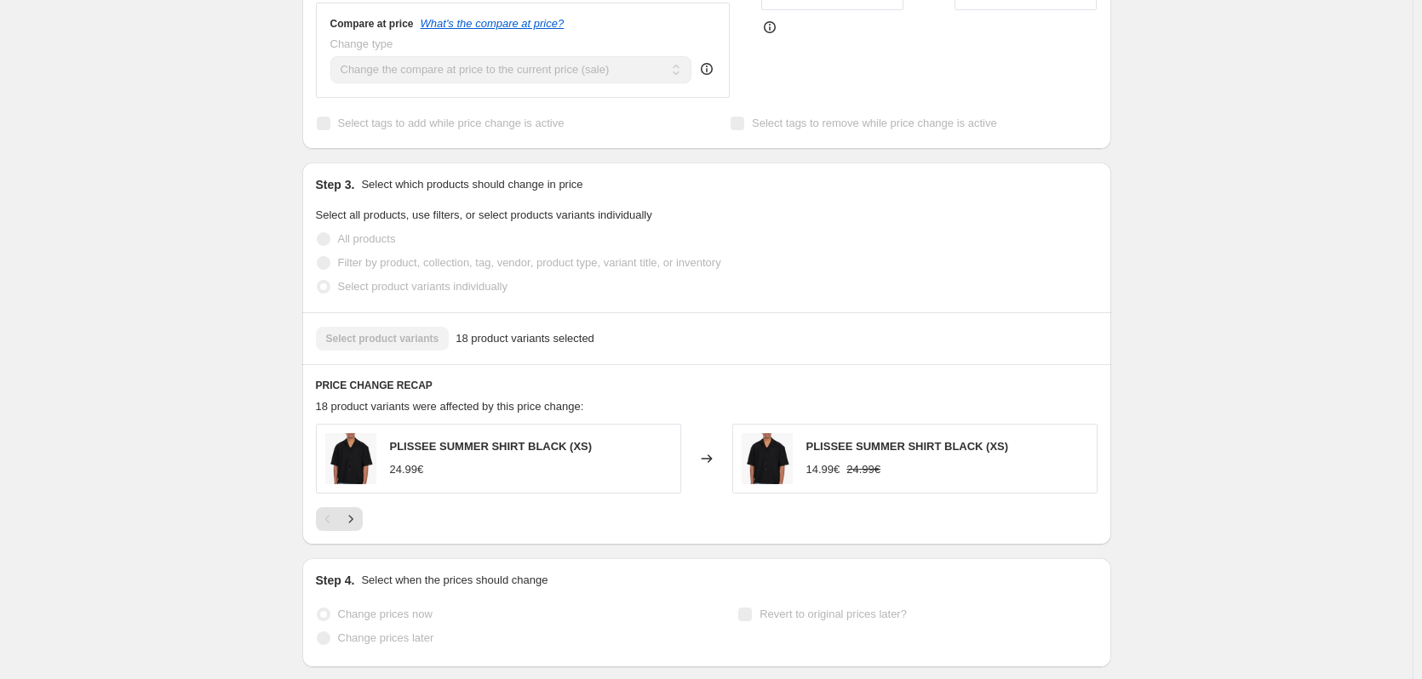
scroll to position [681, 0]
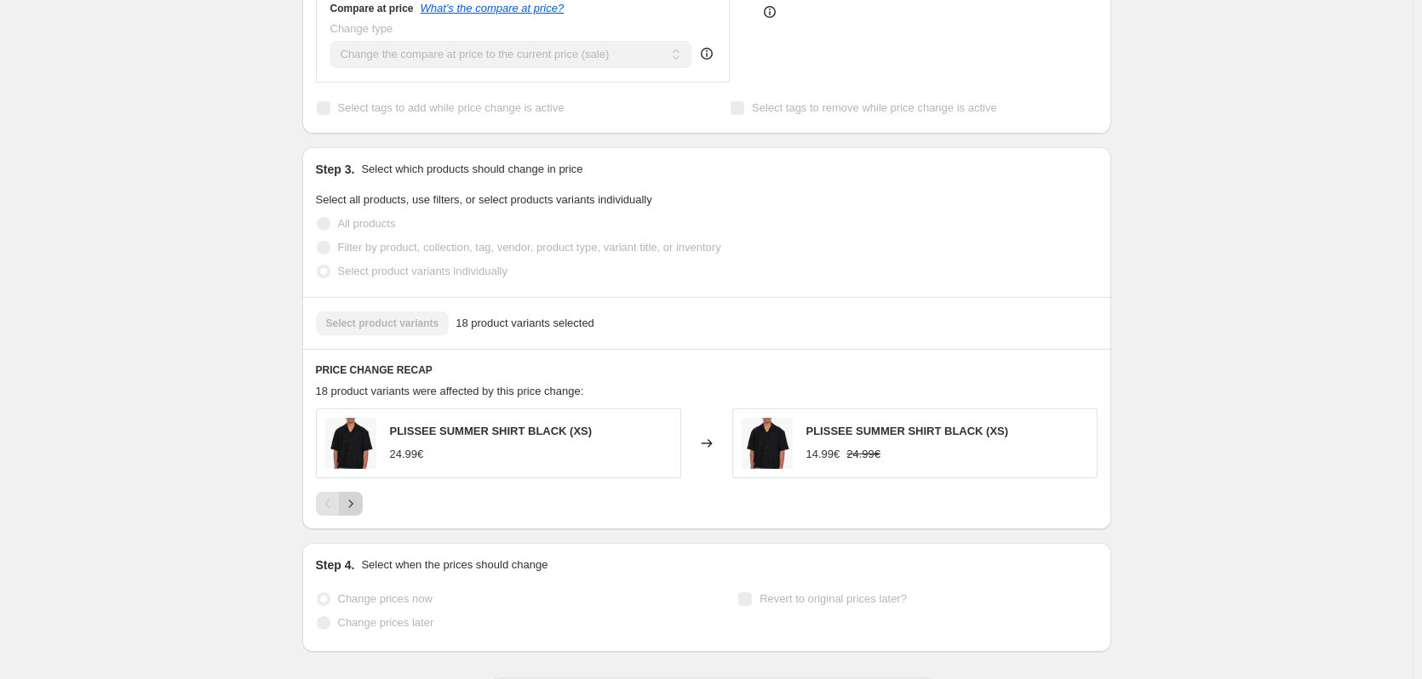
click at [359, 496] on icon "Next" at bounding box center [350, 504] width 17 height 17
click at [354, 496] on icon "Next" at bounding box center [350, 504] width 17 height 17
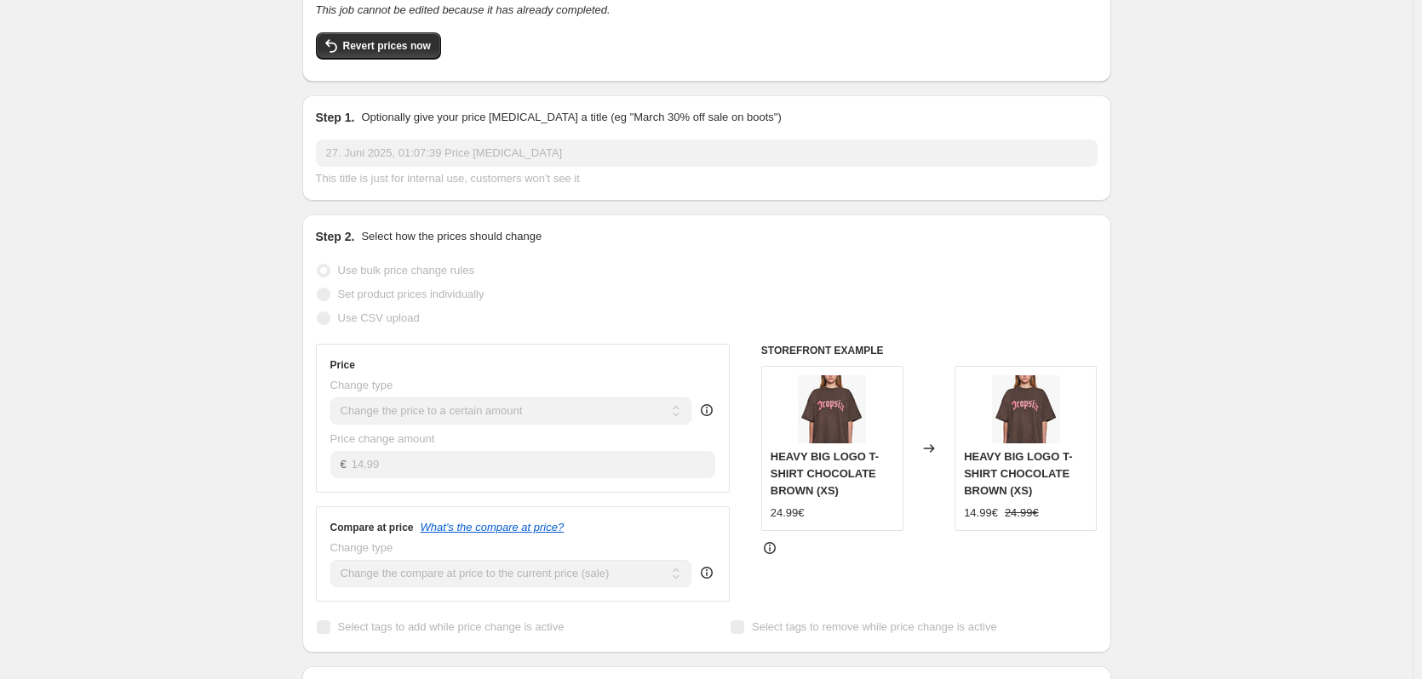
scroll to position [0, 0]
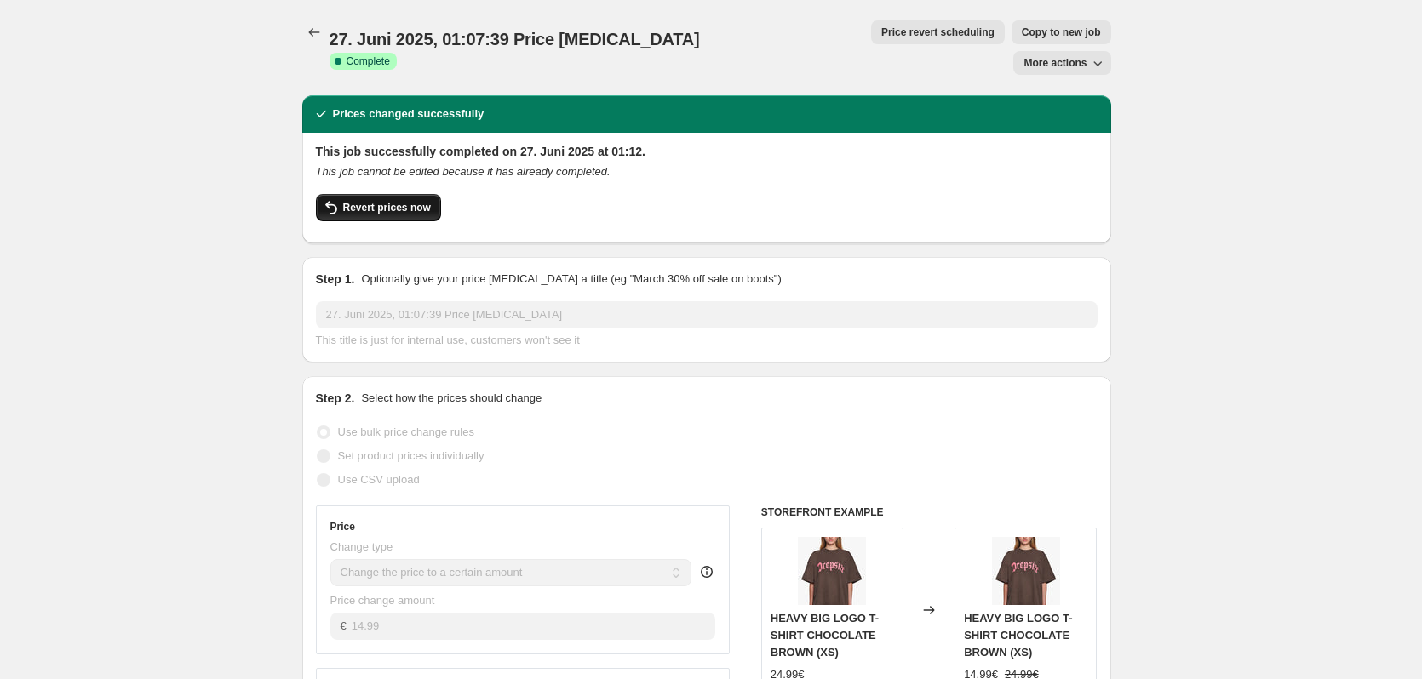
click at [392, 194] on button "Revert prices now" at bounding box center [378, 207] width 125 height 27
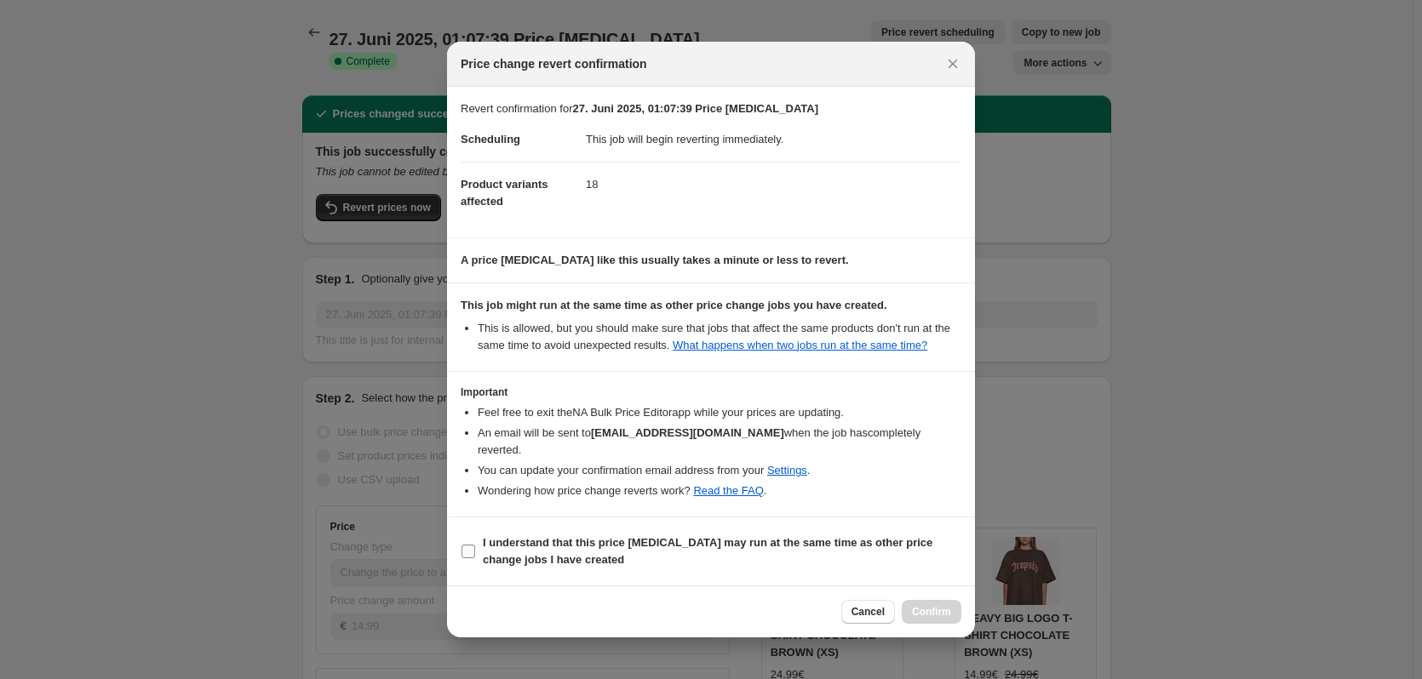
click at [860, 536] on b "I understand that this price change job may run at the same time as other price…" at bounding box center [708, 551] width 450 height 30
click at [475, 545] on input "I understand that this price change job may run at the same time as other price…" at bounding box center [468, 552] width 14 height 14
checkbox input "true"
click at [927, 605] on span "Confirm" at bounding box center [931, 612] width 39 height 14
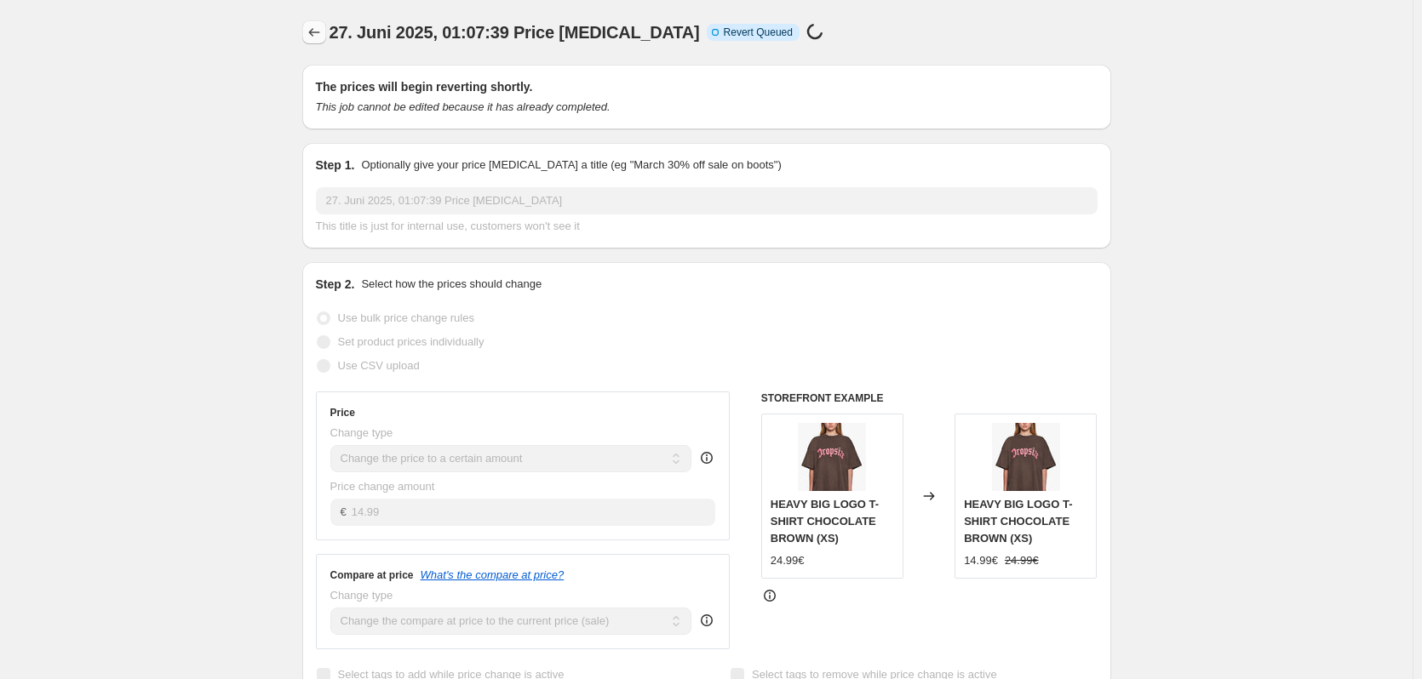
click at [317, 26] on icon "Price change jobs" at bounding box center [314, 32] width 17 height 17
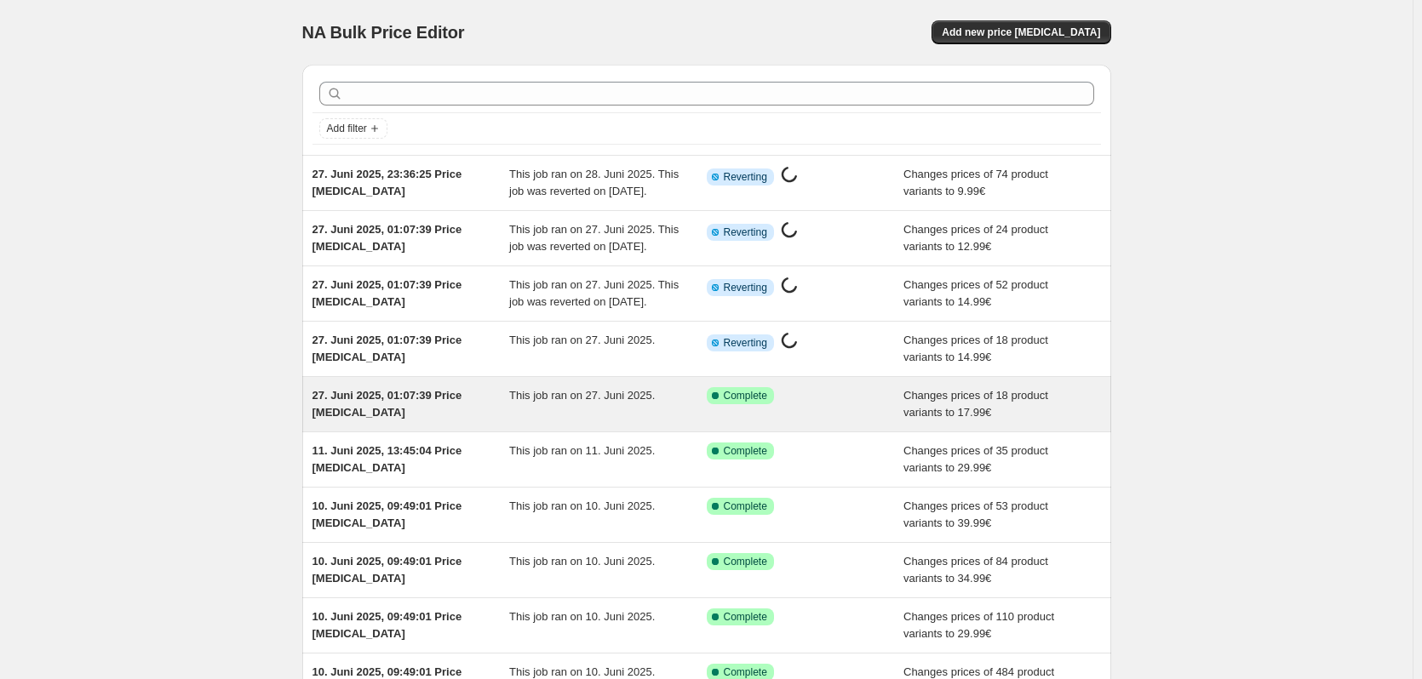
click at [531, 402] on span "This job ran on 27. Juni 2025." at bounding box center [582, 395] width 146 height 13
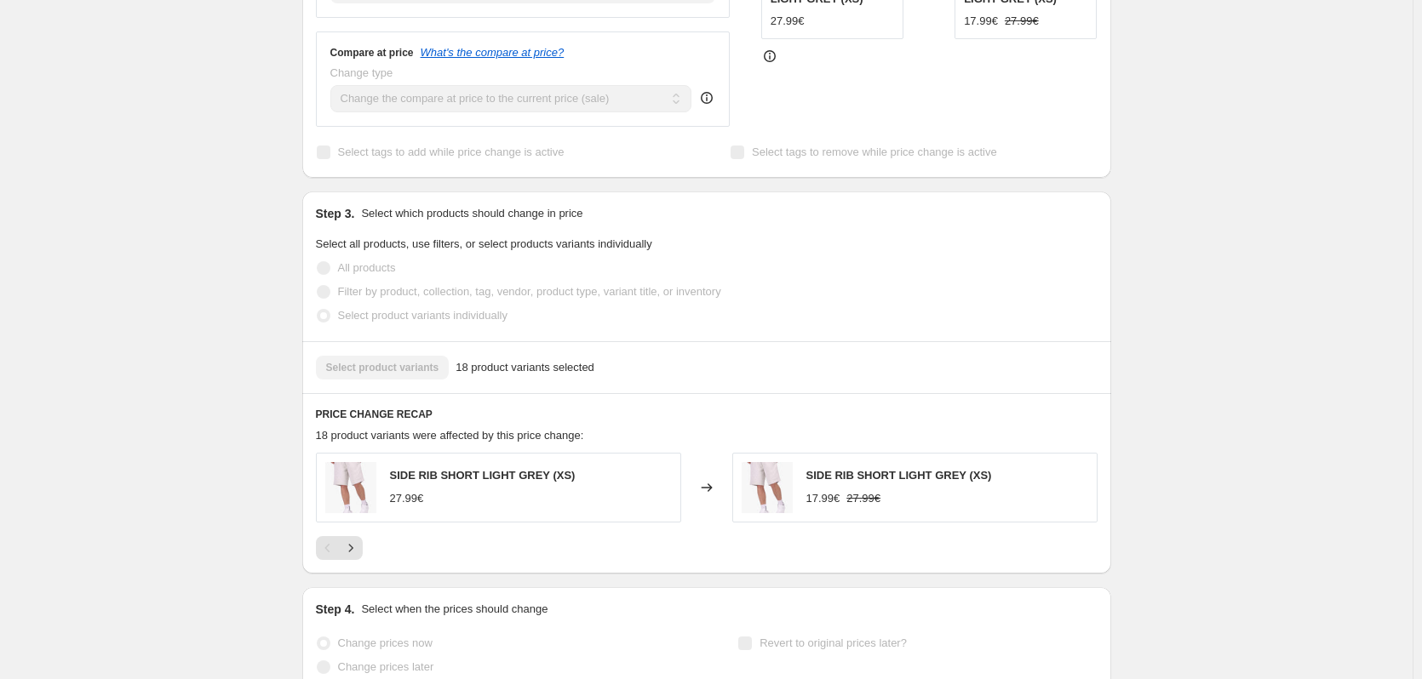
scroll to position [728, 0]
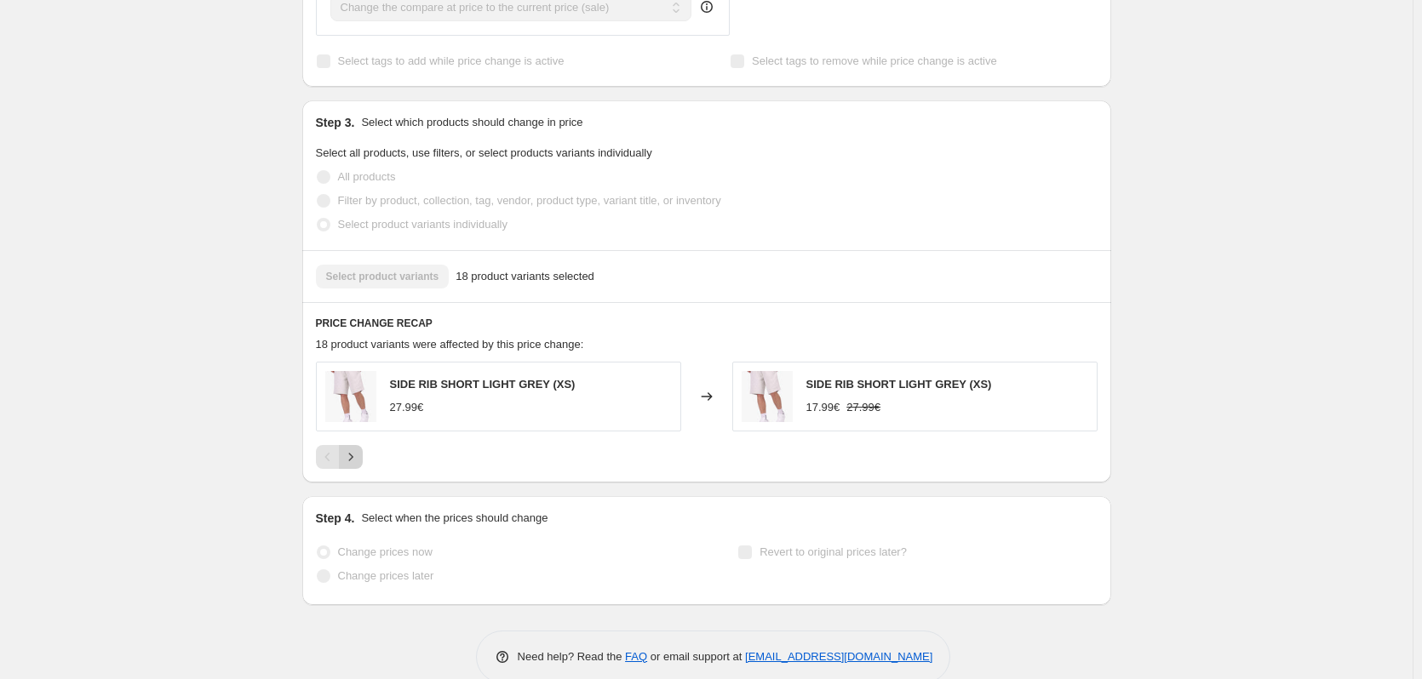
click at [353, 449] on icon "Next" at bounding box center [350, 457] width 17 height 17
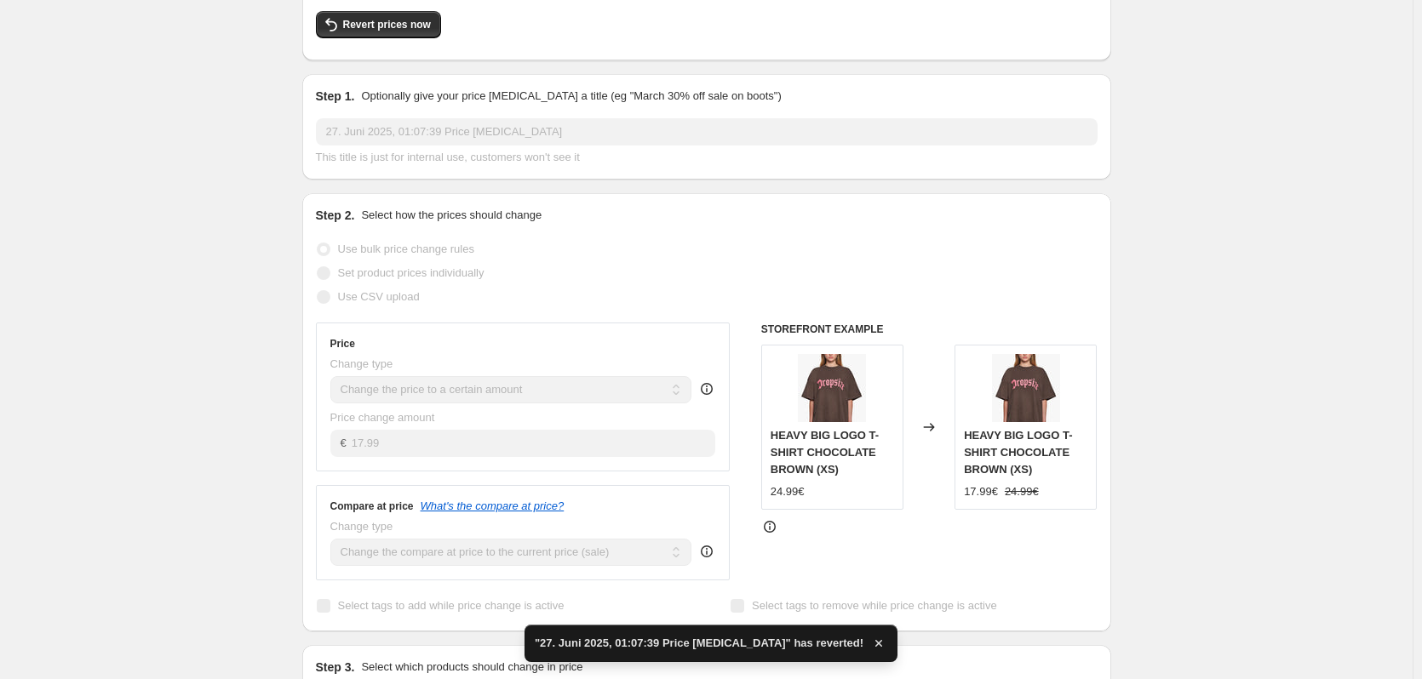
scroll to position [511, 0]
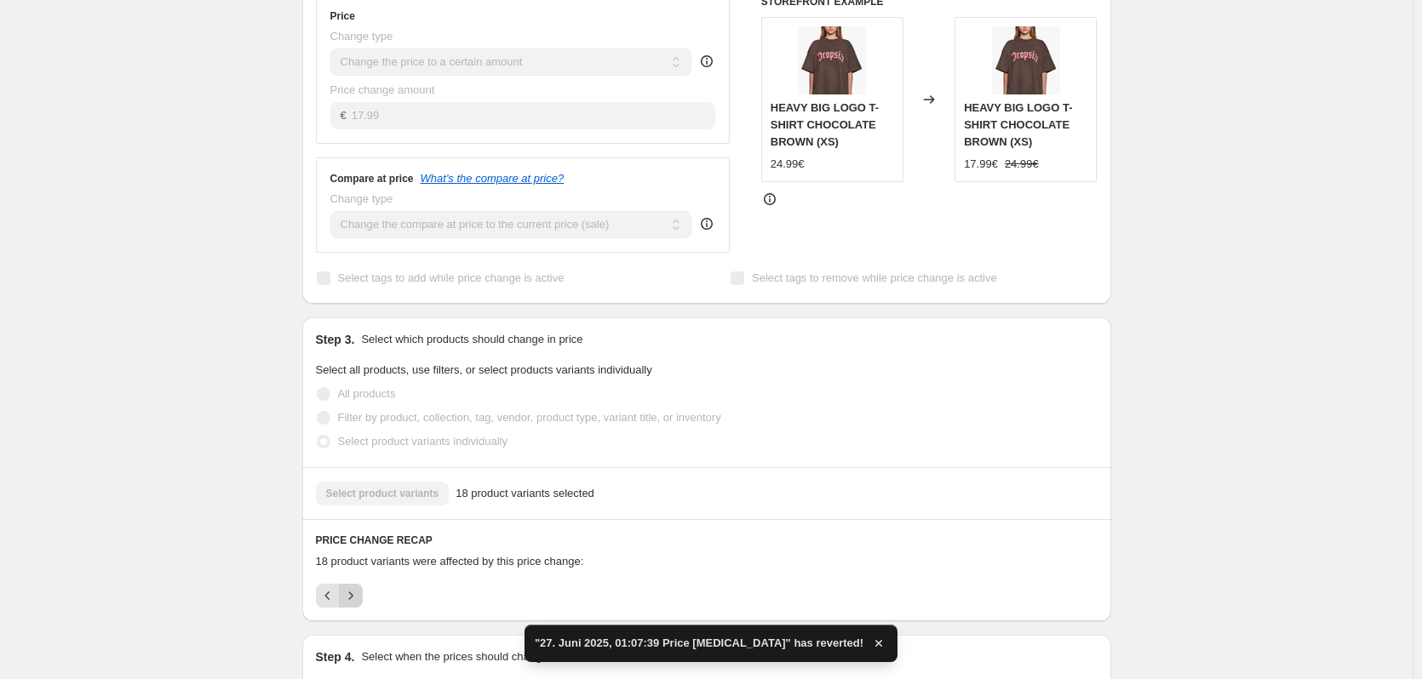
click at [347, 587] on icon "Next" at bounding box center [350, 595] width 17 height 17
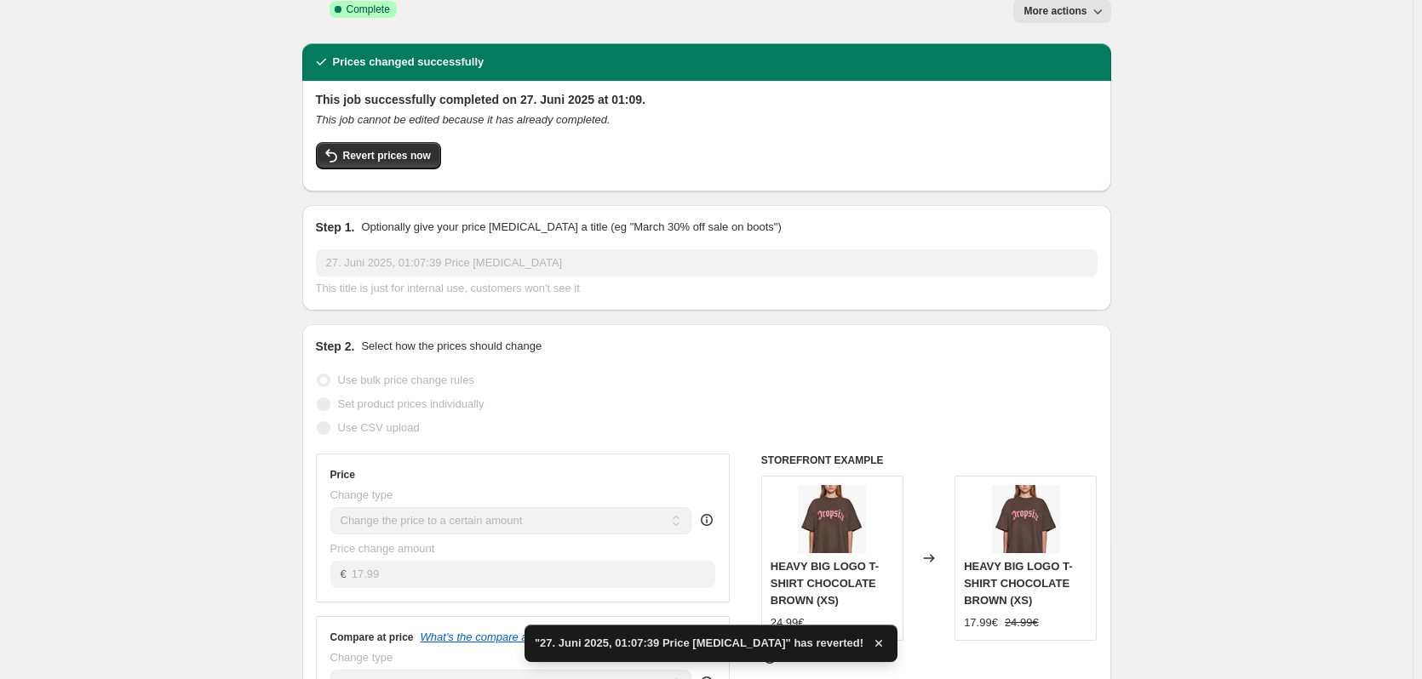
scroll to position [47, 0]
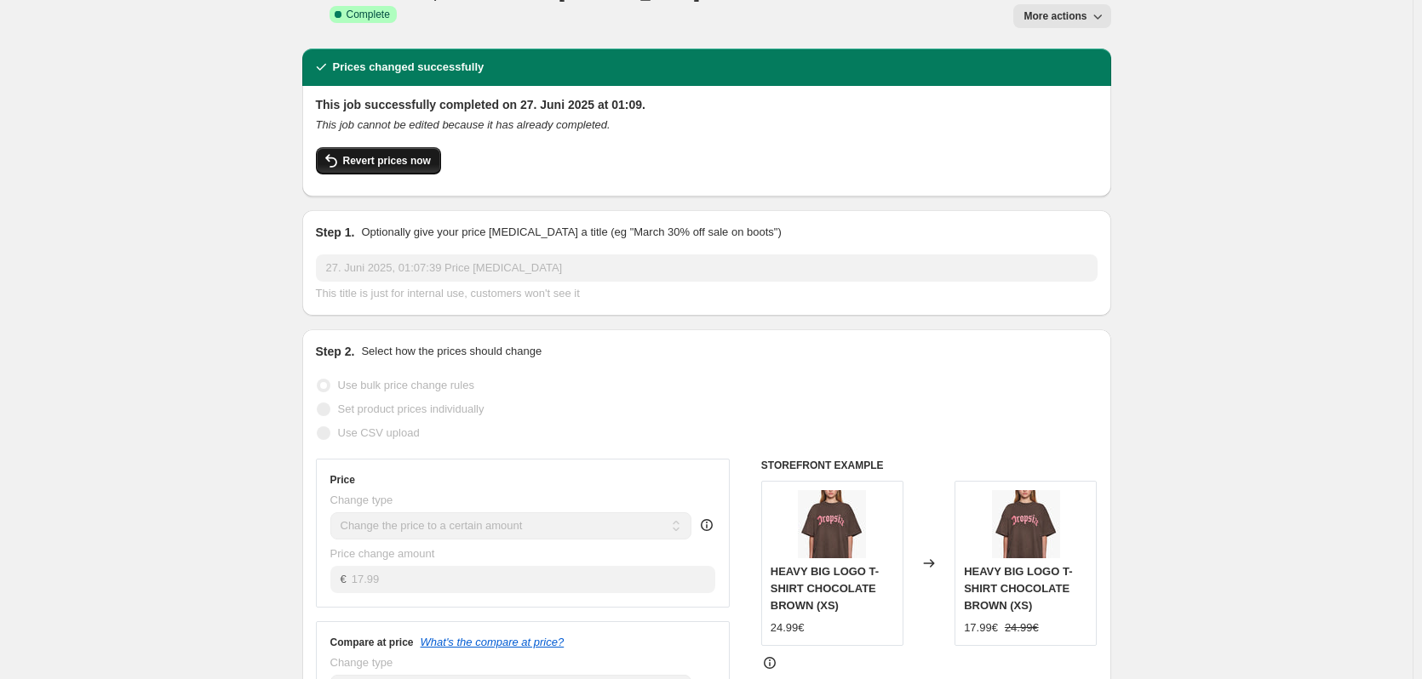
click at [385, 147] on button "Revert prices now" at bounding box center [378, 160] width 125 height 27
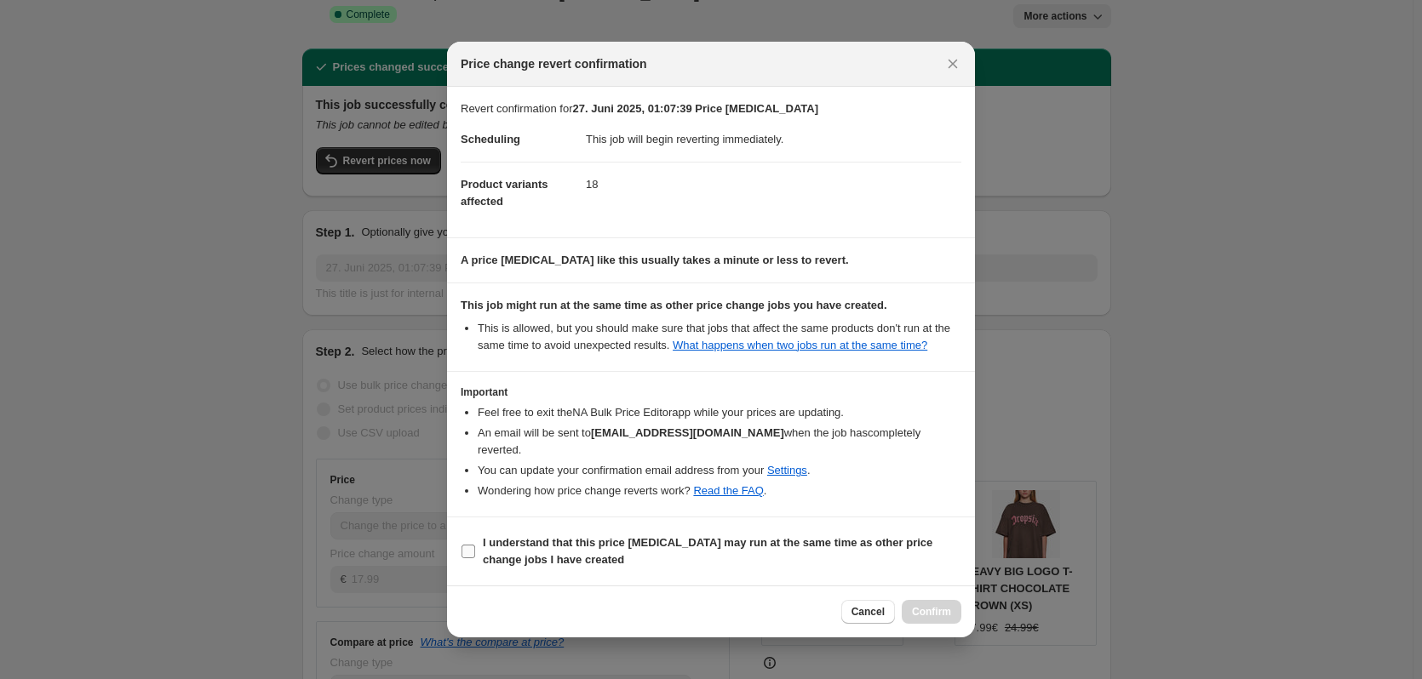
click at [898, 552] on span "I understand that this price change job may run at the same time as other price…" at bounding box center [722, 552] width 478 height 34
click at [475, 552] on input "I understand that this price change job may run at the same time as other price…" at bounding box center [468, 552] width 14 height 14
checkbox input "true"
click at [937, 609] on span "Confirm" at bounding box center [931, 612] width 39 height 14
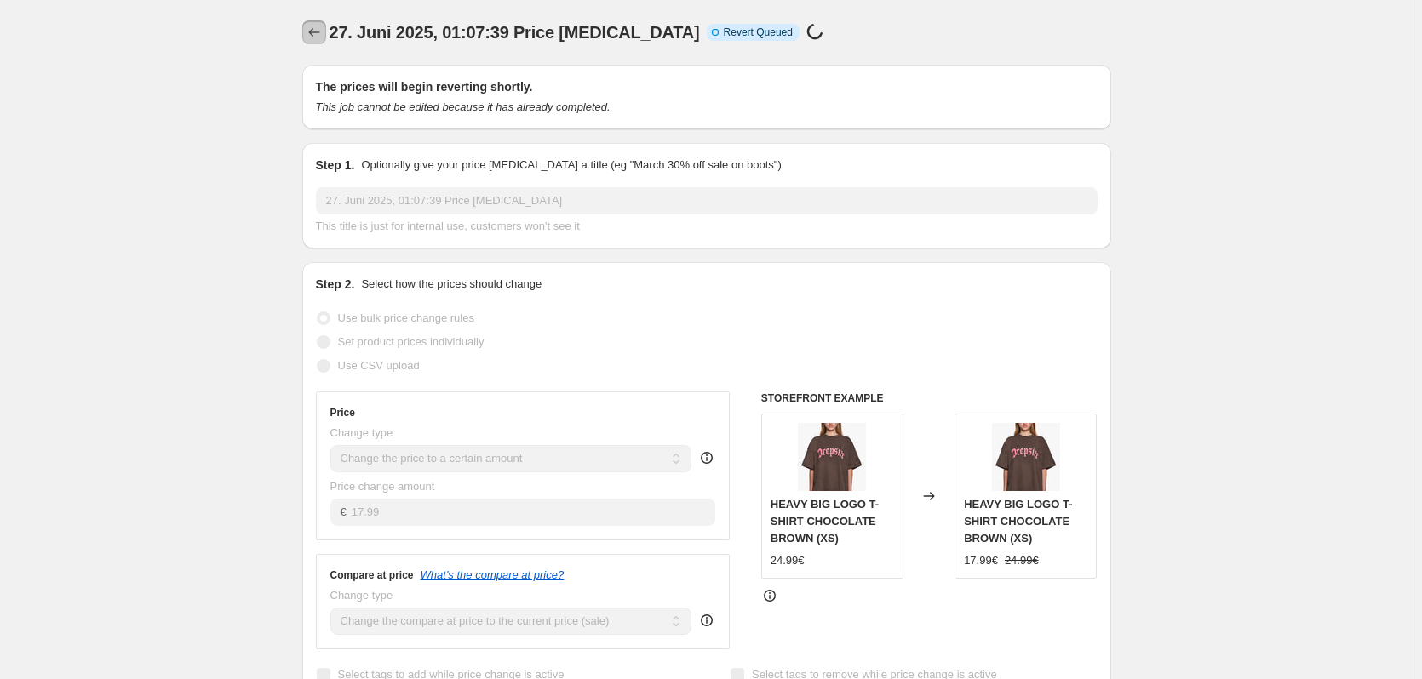
click at [314, 32] on icon "Price change jobs" at bounding box center [313, 32] width 11 height 9
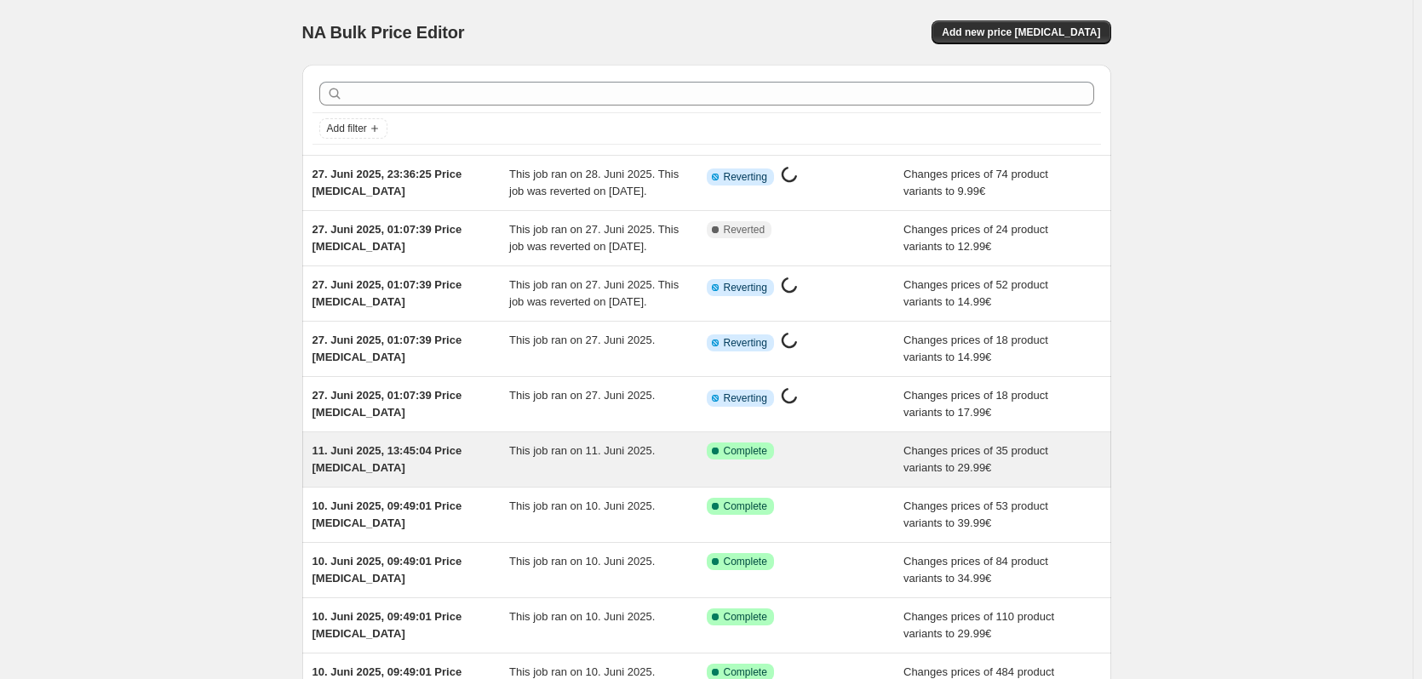
click at [544, 457] on span "This job ran on 11. Juni 2025." at bounding box center [582, 450] width 146 height 13
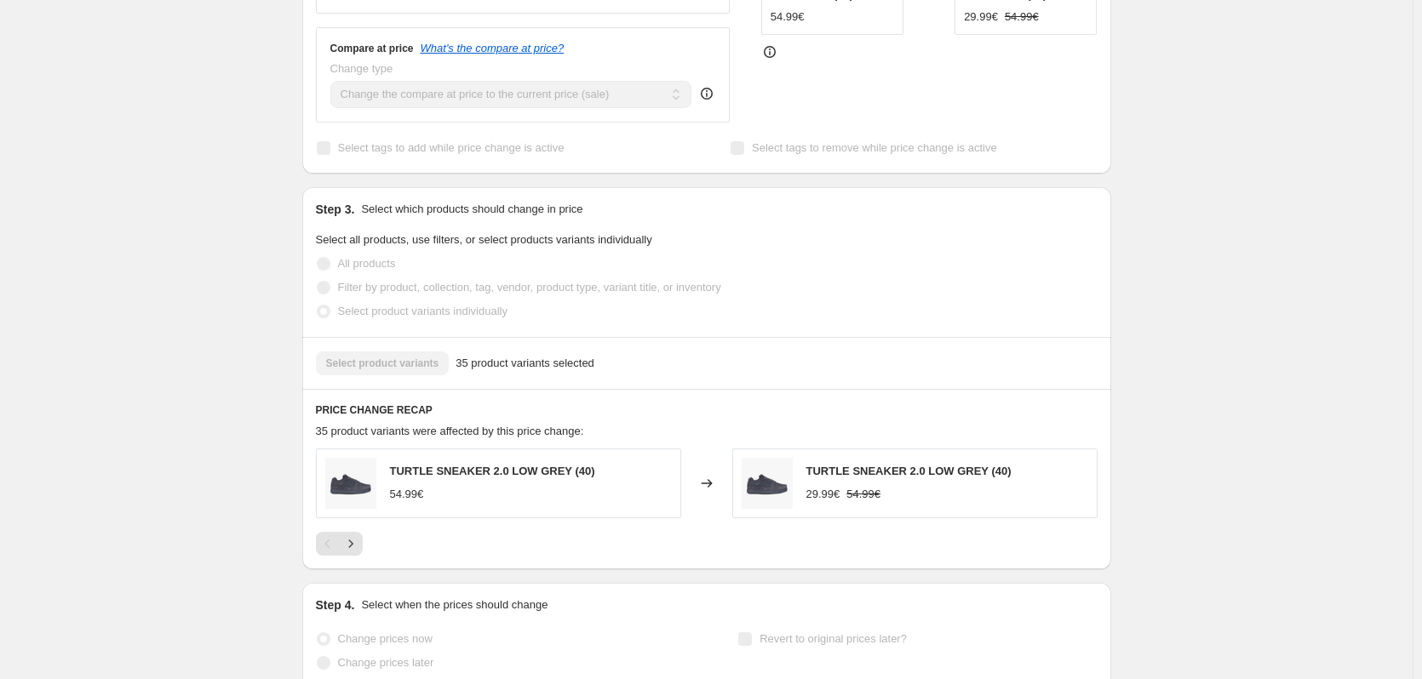
scroll to position [728, 0]
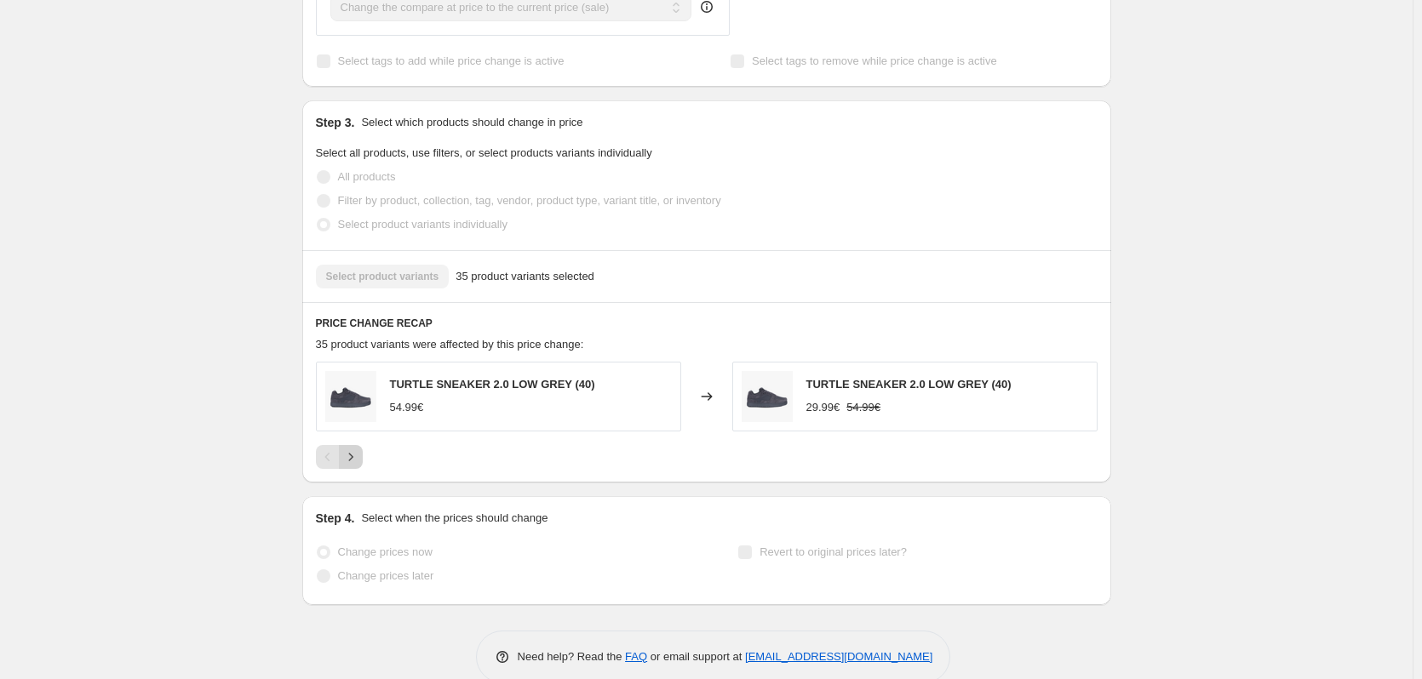
click at [358, 449] on icon "Next" at bounding box center [350, 457] width 17 height 17
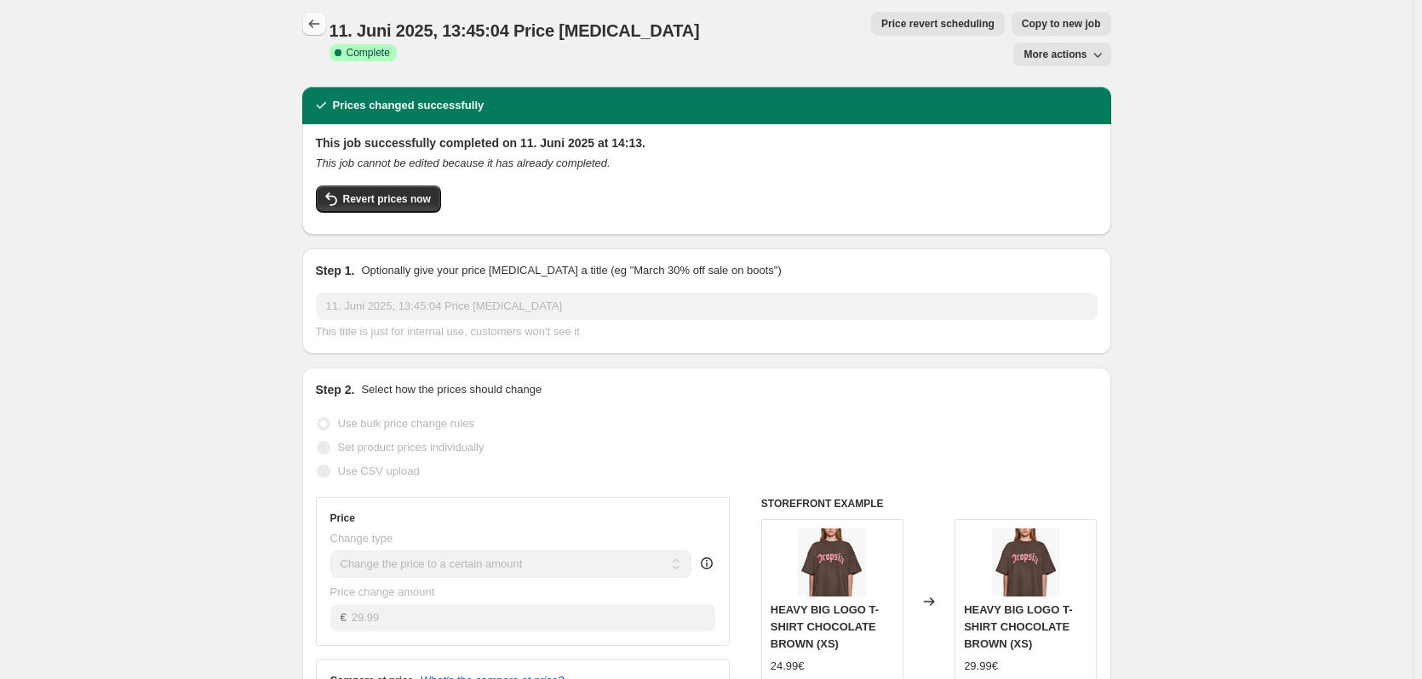
scroll to position [0, 0]
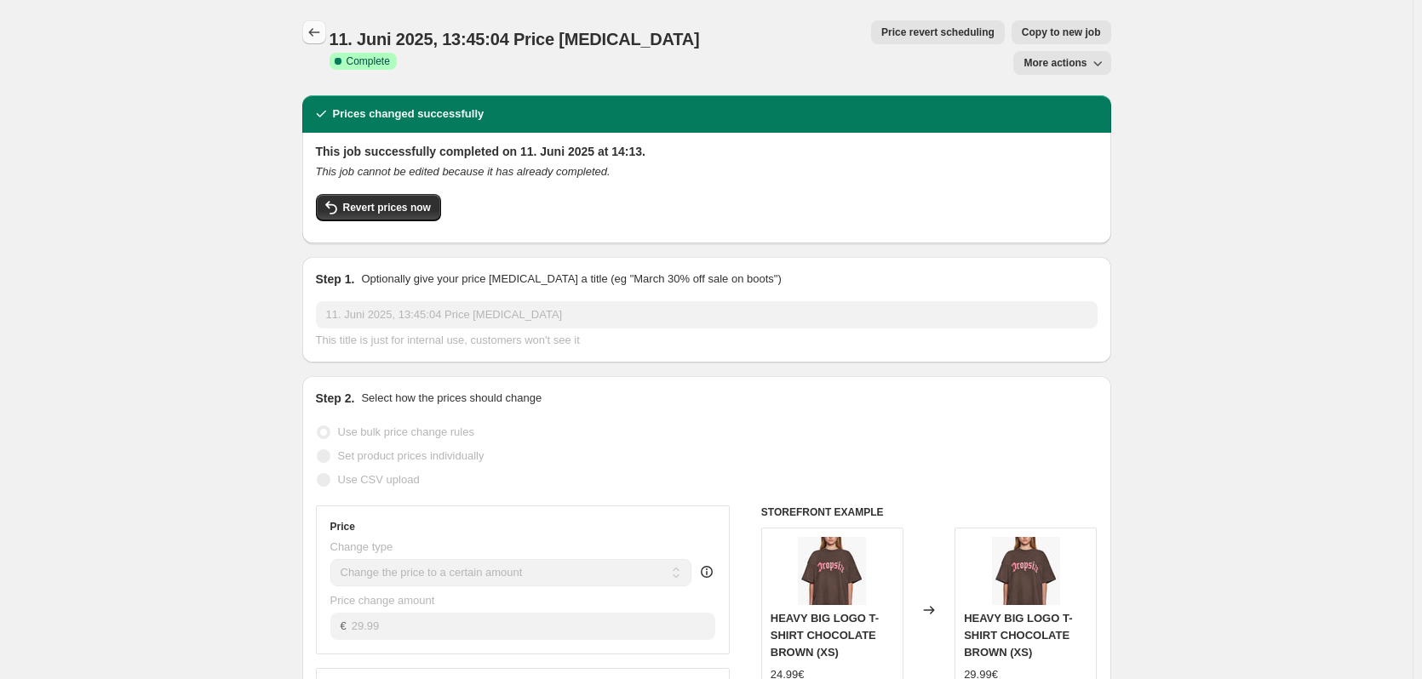
click at [314, 35] on icon "Price change jobs" at bounding box center [314, 32] width 17 height 17
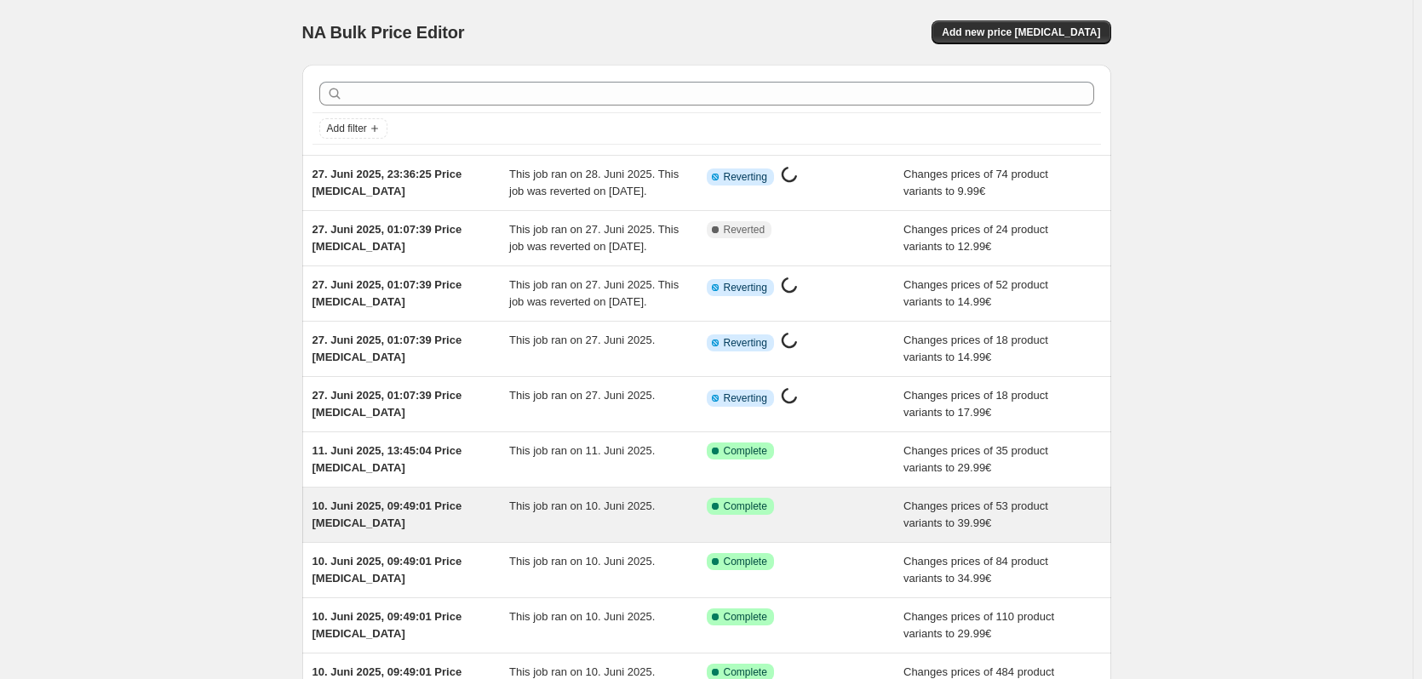
click at [628, 513] on span "This job ran on 10. Juni 2025." at bounding box center [582, 506] width 146 height 13
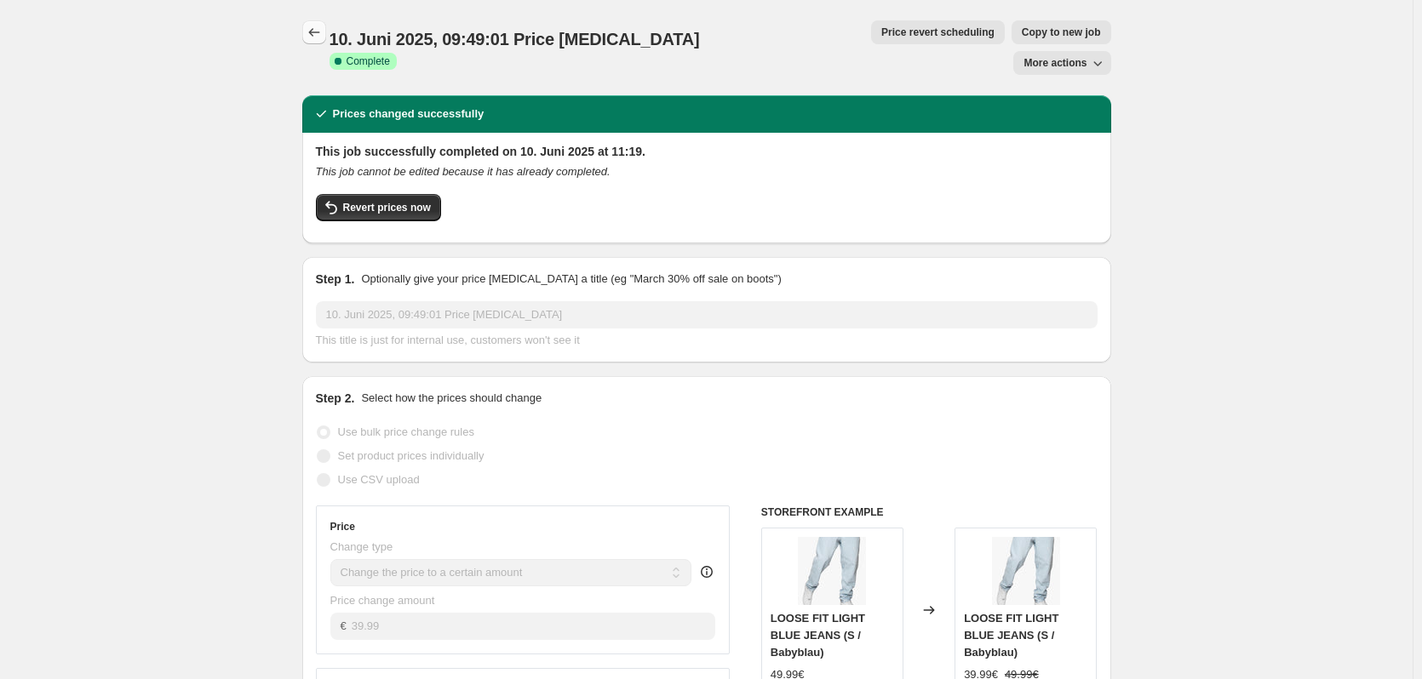
click at [323, 27] on icon "Price change jobs" at bounding box center [314, 32] width 17 height 17
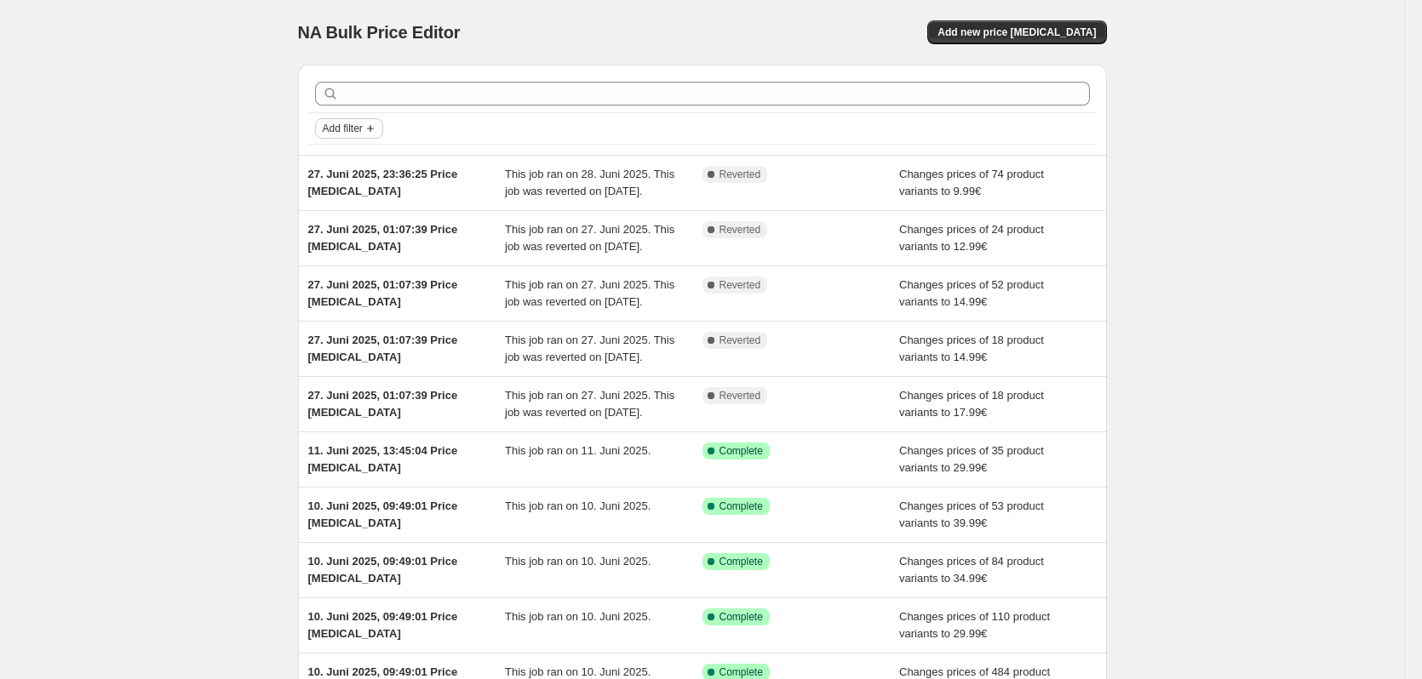
click at [363, 134] on span "Add filter" at bounding box center [343, 129] width 40 height 14
click at [196, 239] on div "NA Bulk Price Editor. This page is ready NA Bulk Price Editor Add new price cha…" at bounding box center [702, 438] width 1404 height 877
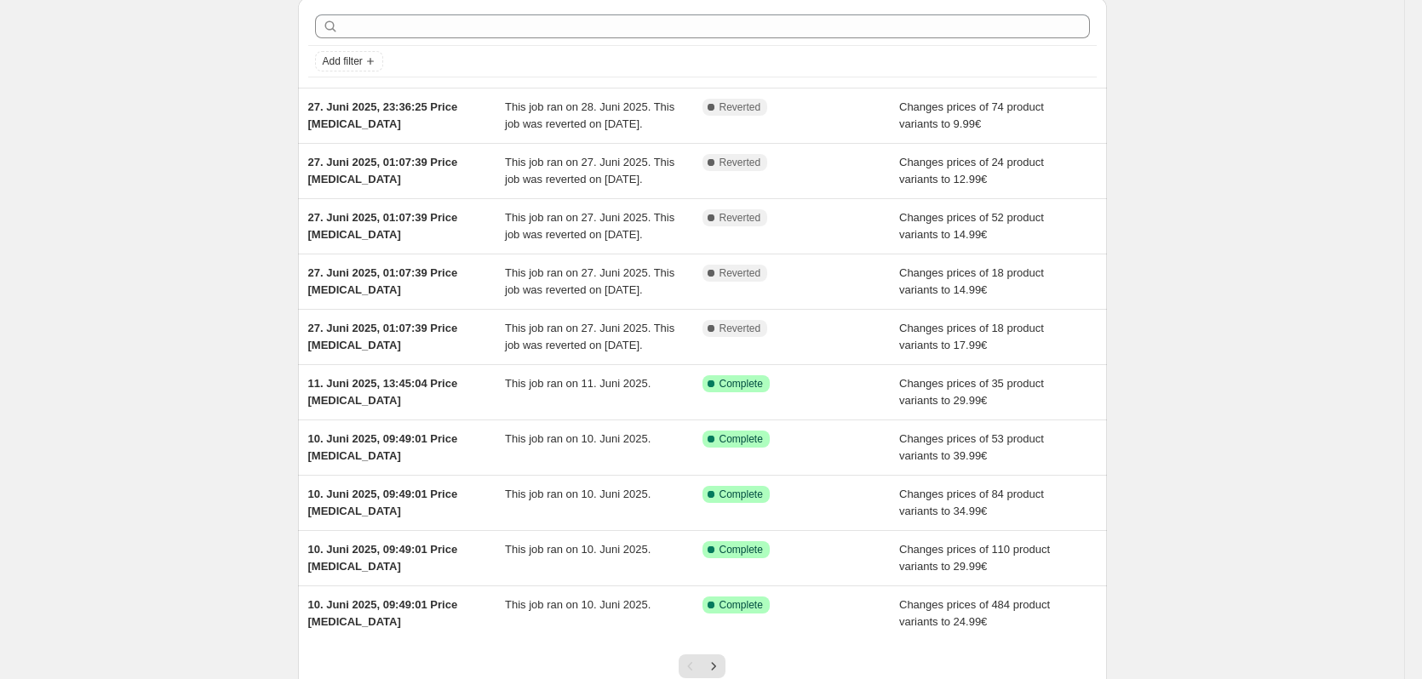
scroll to position [283, 0]
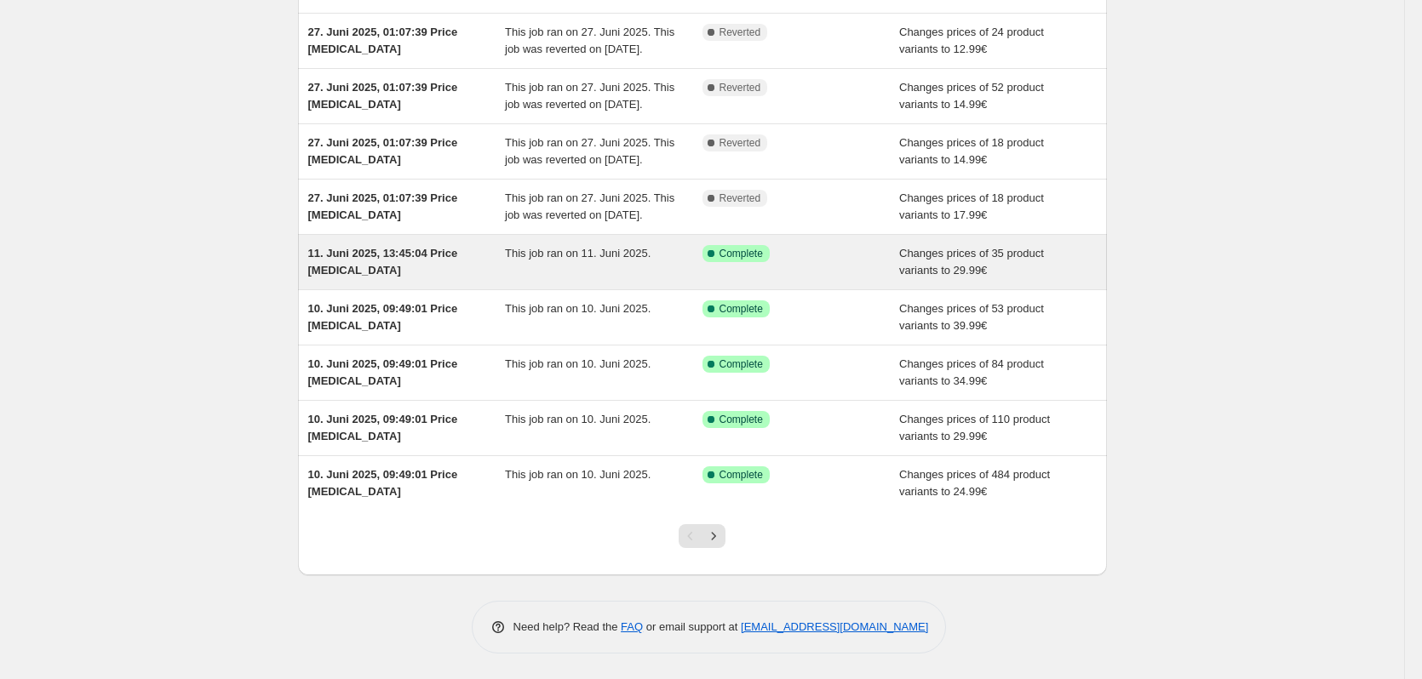
scroll to position [283, 0]
click at [541, 266] on div "This job ran on 11. Juni 2025." at bounding box center [604, 262] width 198 height 34
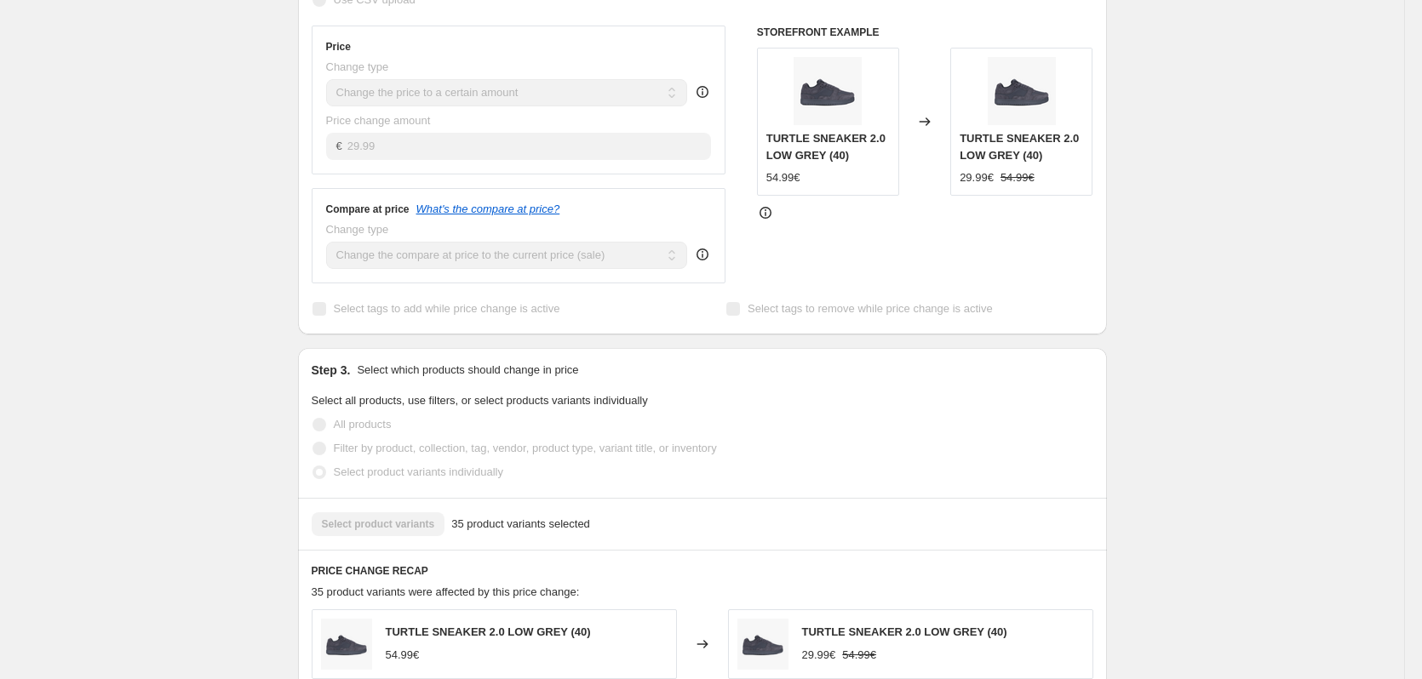
scroll to position [728, 0]
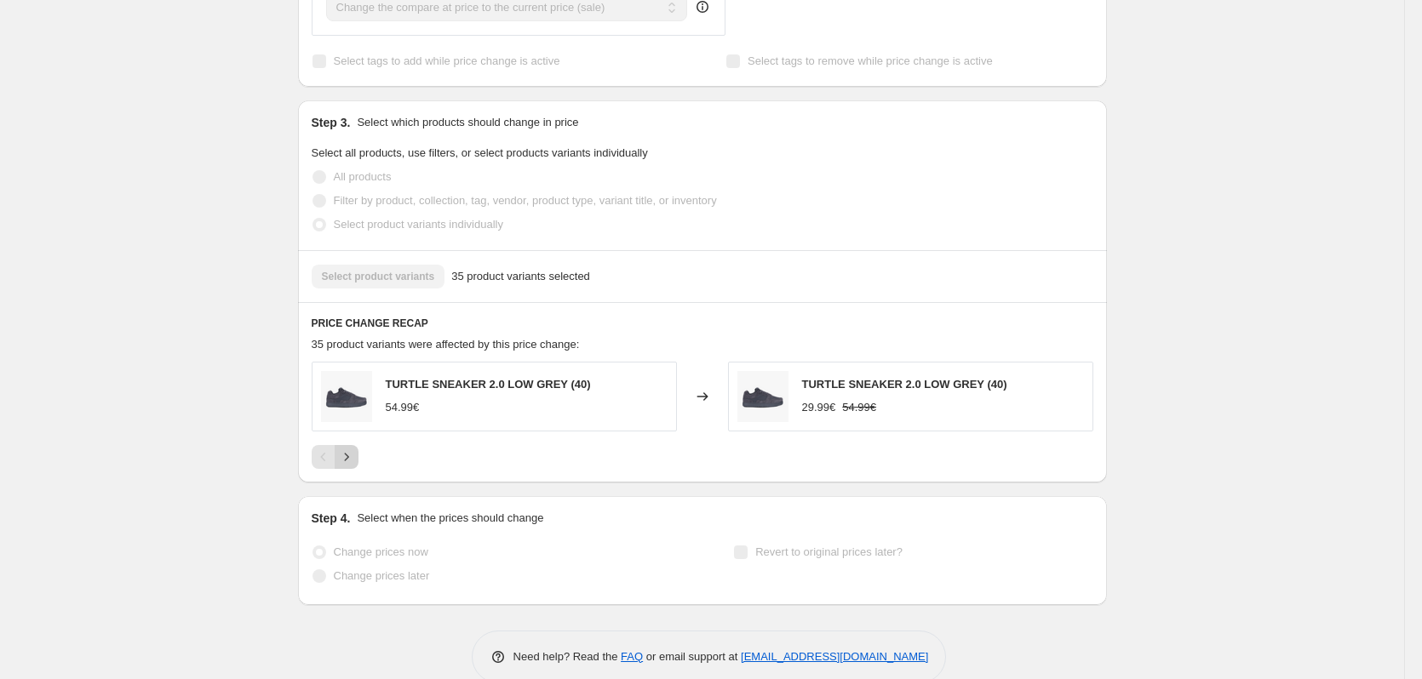
click at [346, 449] on icon "Next" at bounding box center [346, 457] width 17 height 17
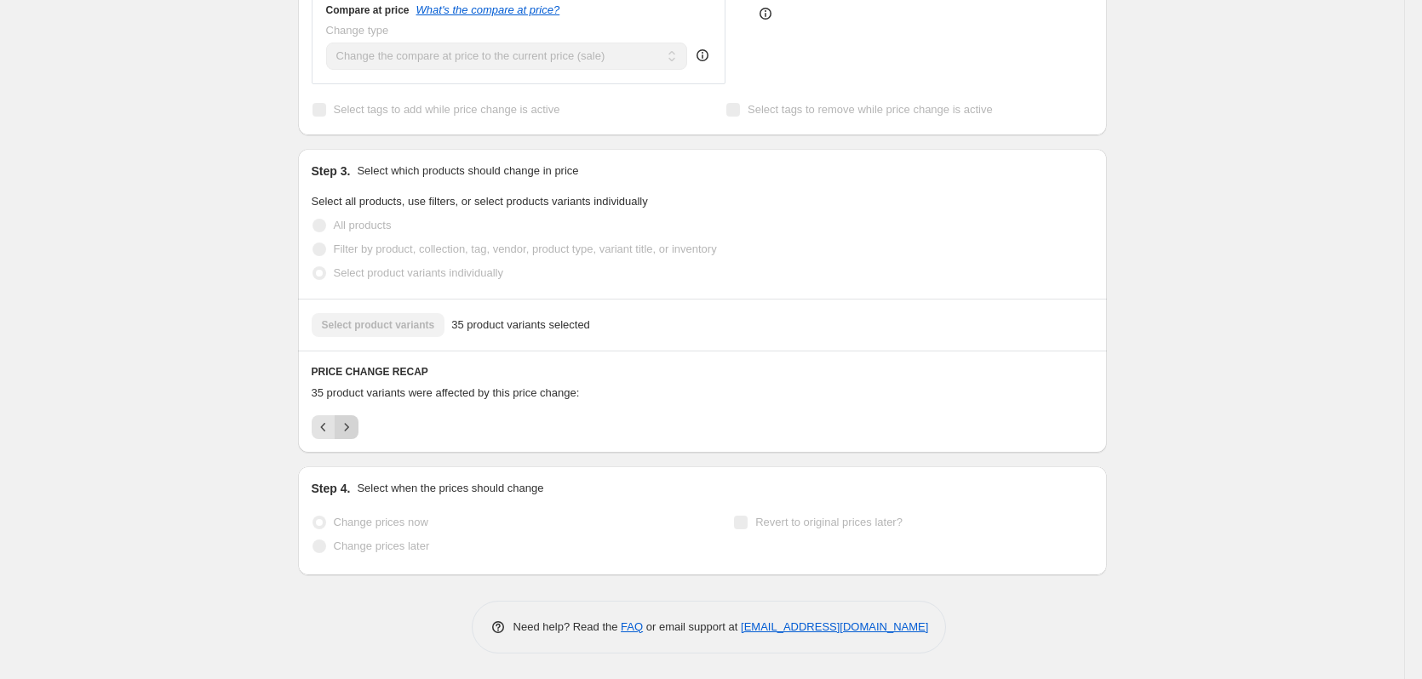
scroll to position [650, 0]
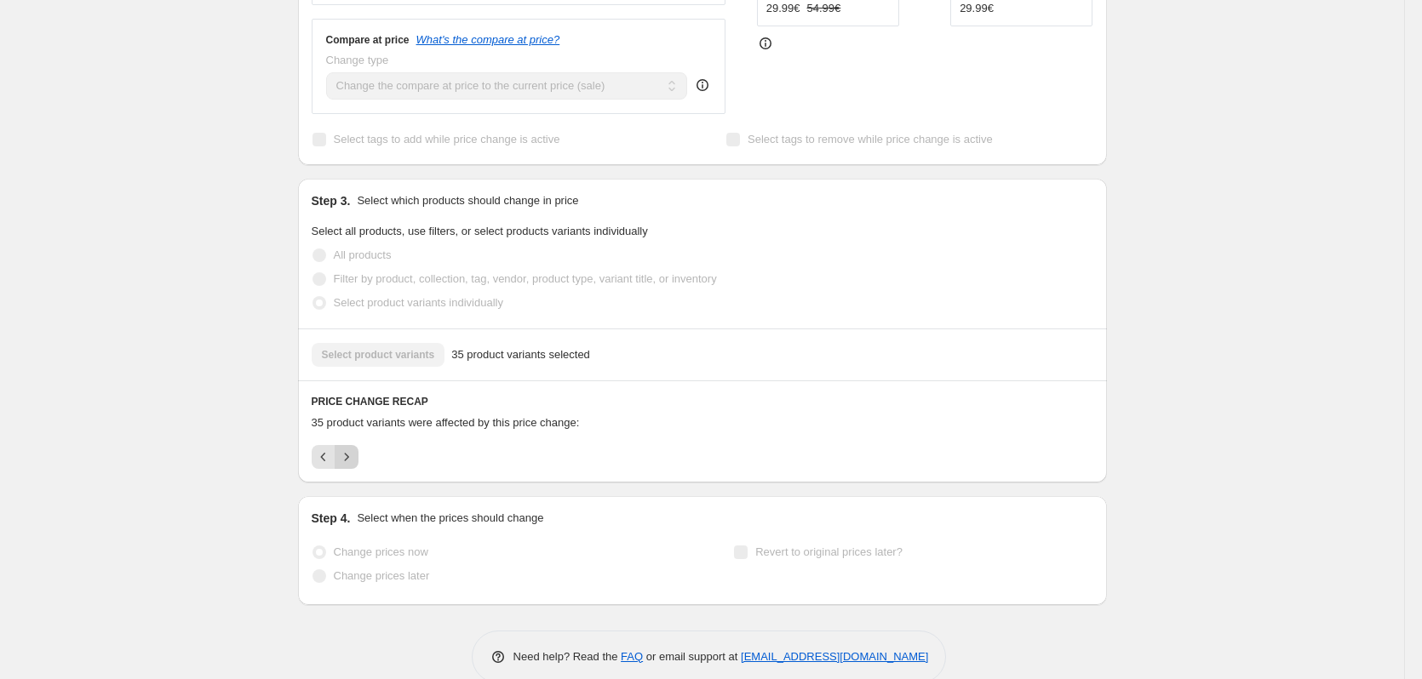
click at [347, 449] on icon "Next" at bounding box center [346, 457] width 17 height 17
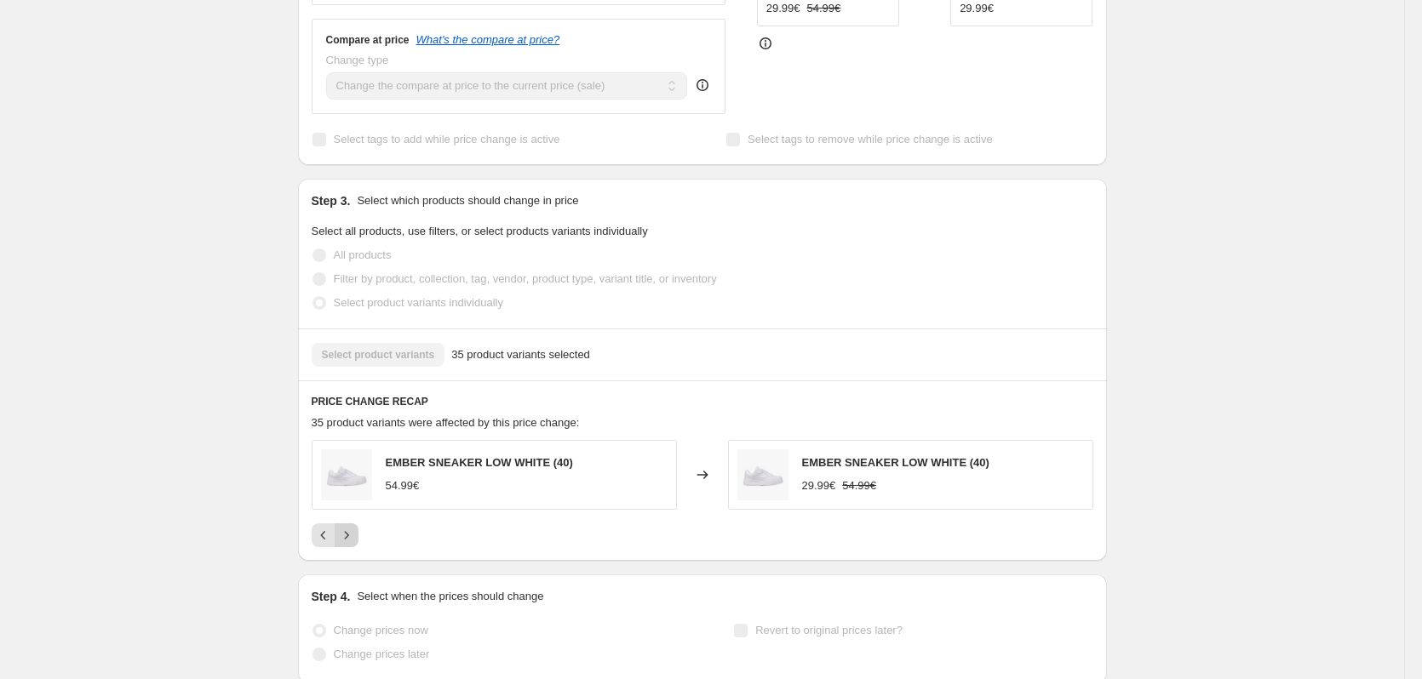
click at [350, 527] on icon "Next" at bounding box center [346, 535] width 17 height 17
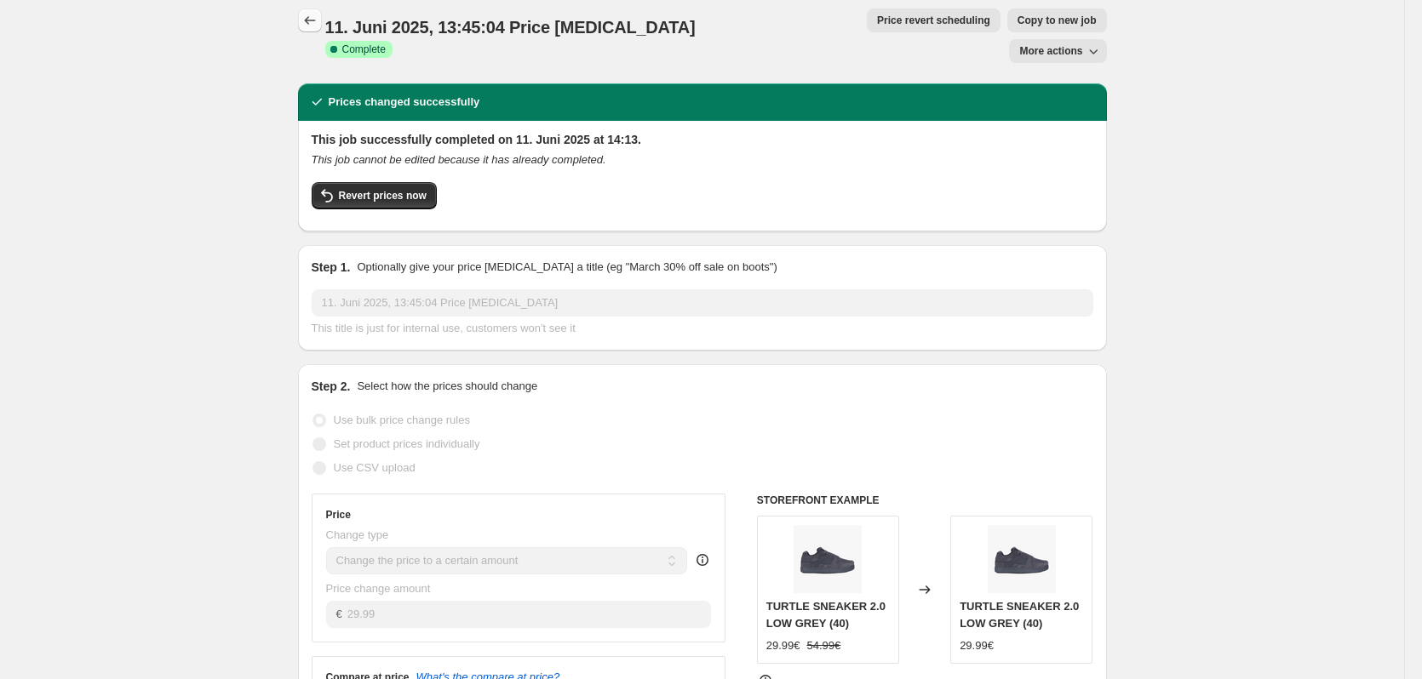
scroll to position [0, 0]
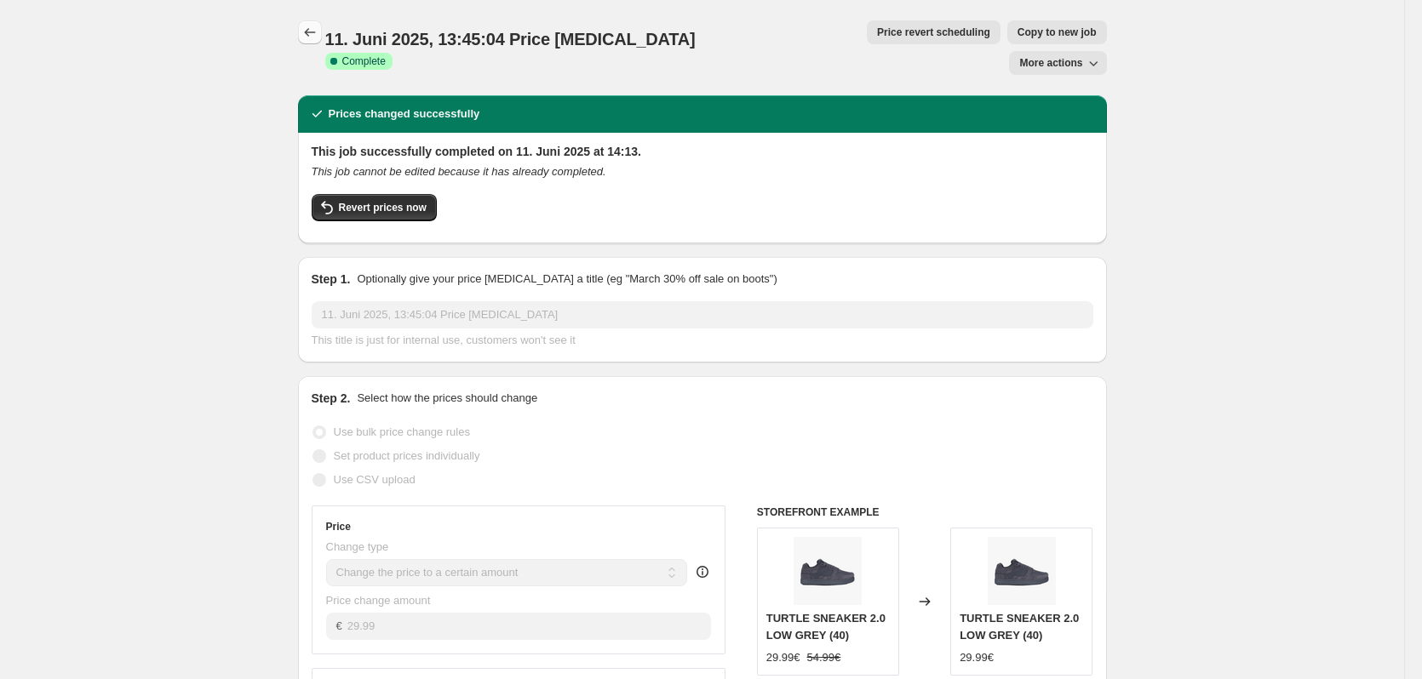
click at [317, 28] on icon "Price change jobs" at bounding box center [309, 32] width 17 height 17
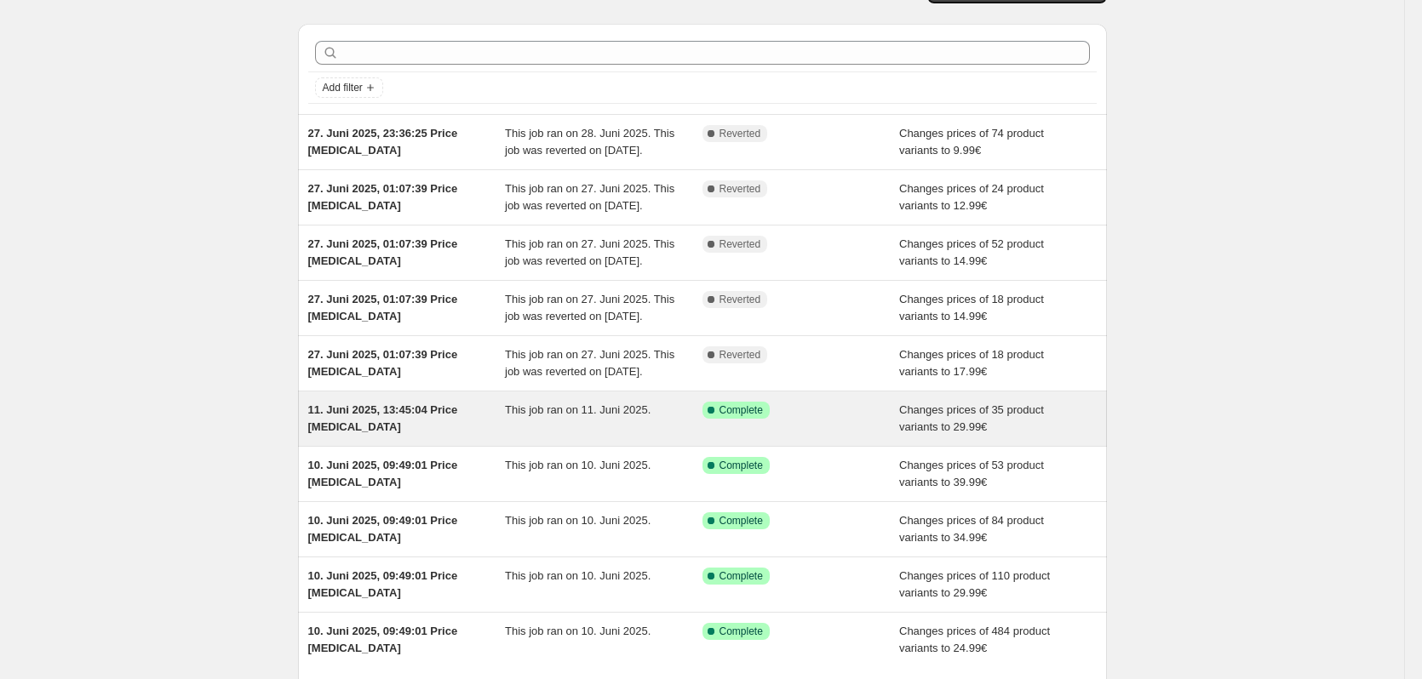
scroll to position [170, 0]
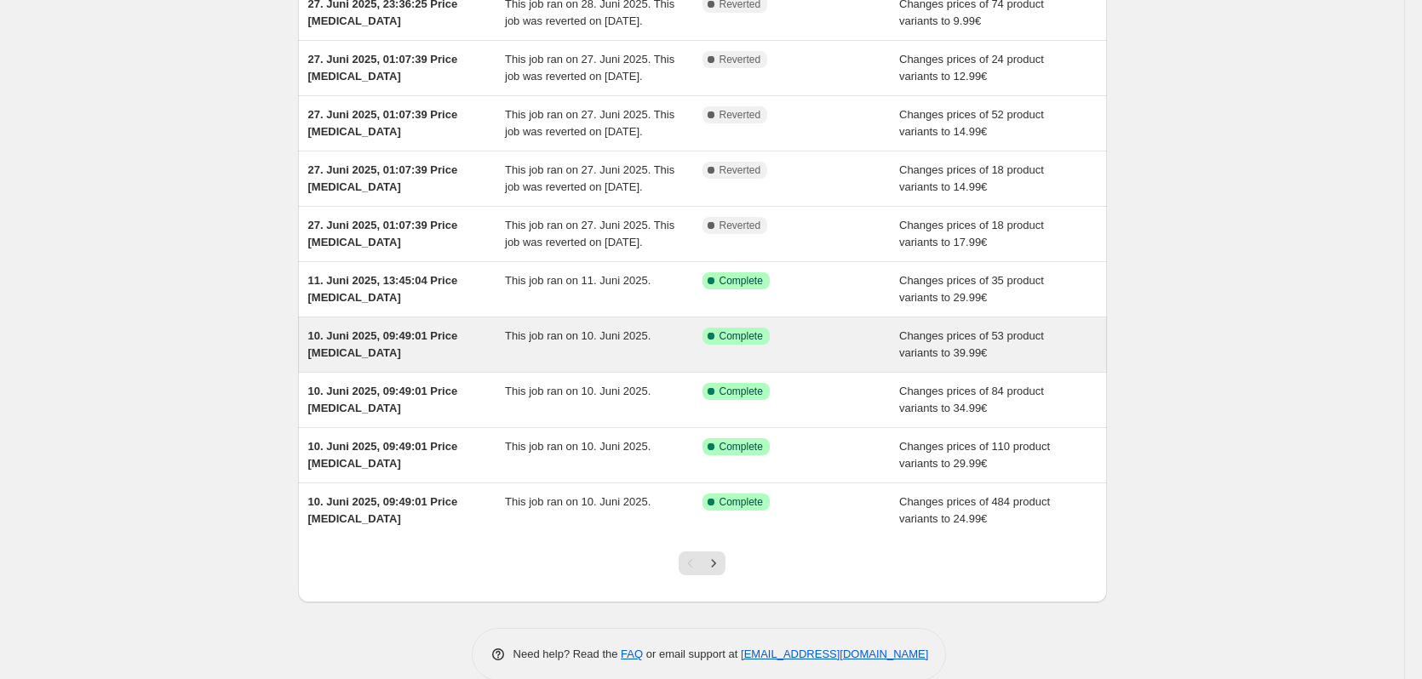
click at [633, 362] on div "This job ran on 10. Juni 2025." at bounding box center [604, 345] width 198 height 34
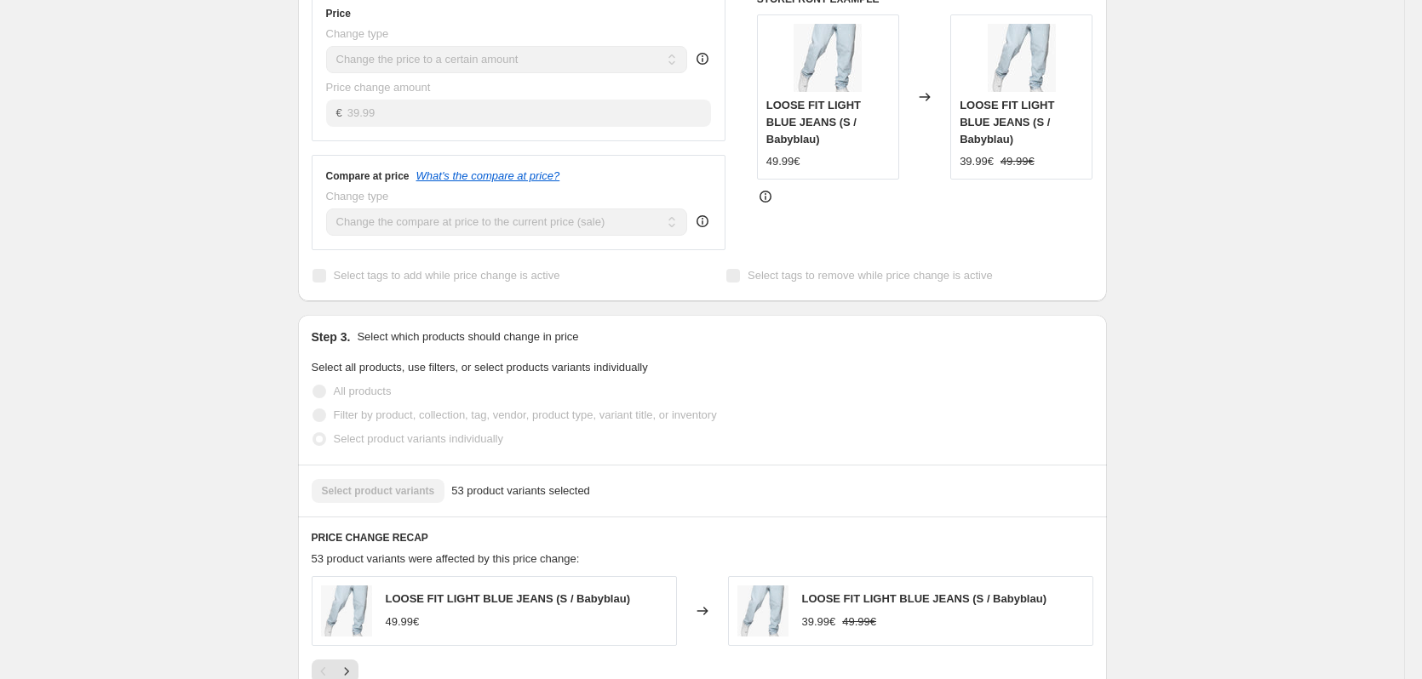
scroll to position [596, 0]
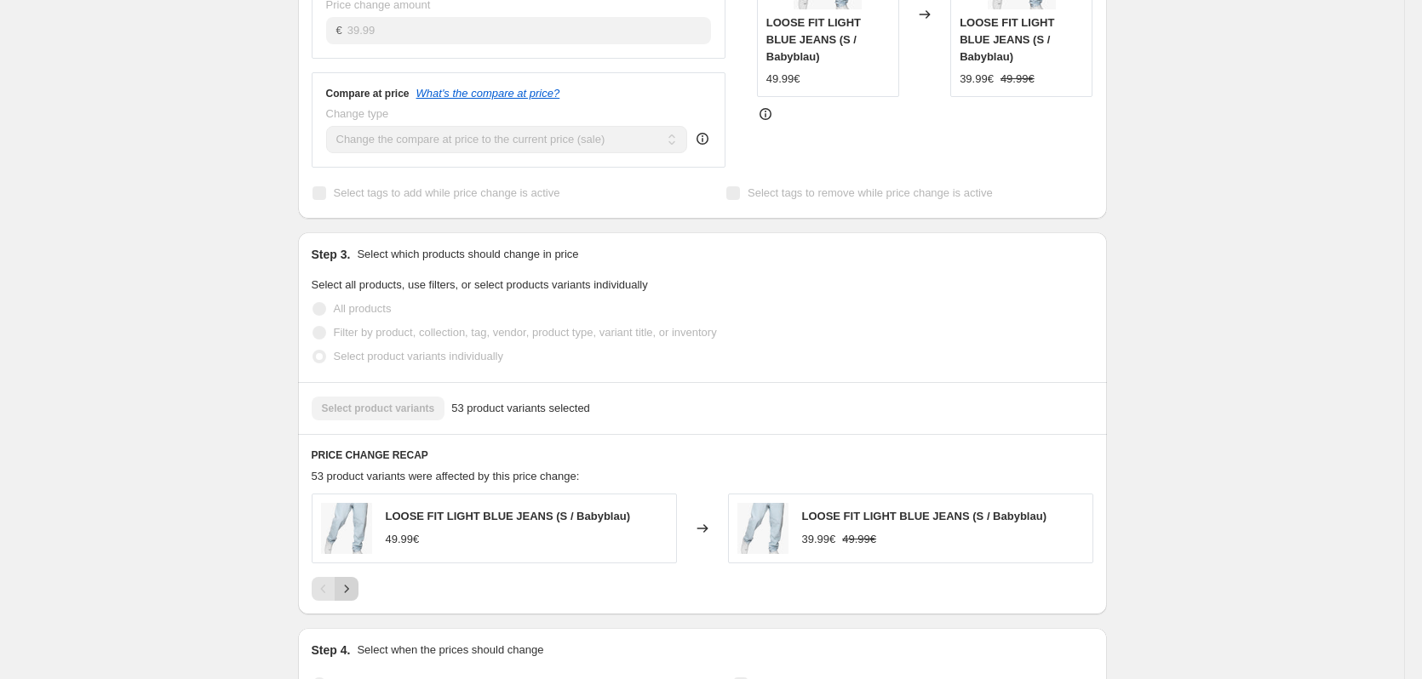
click at [355, 581] on icon "Next" at bounding box center [346, 589] width 17 height 17
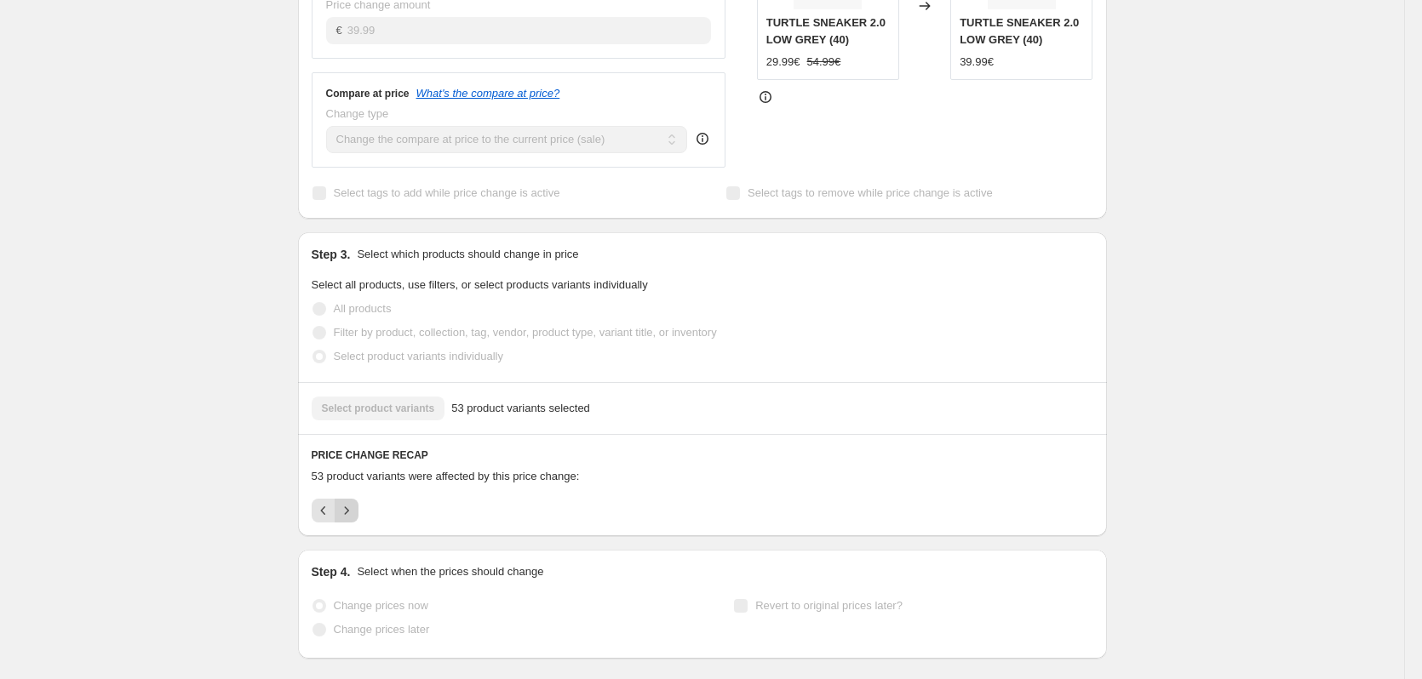
click at [355, 502] on icon "Next" at bounding box center [346, 510] width 17 height 17
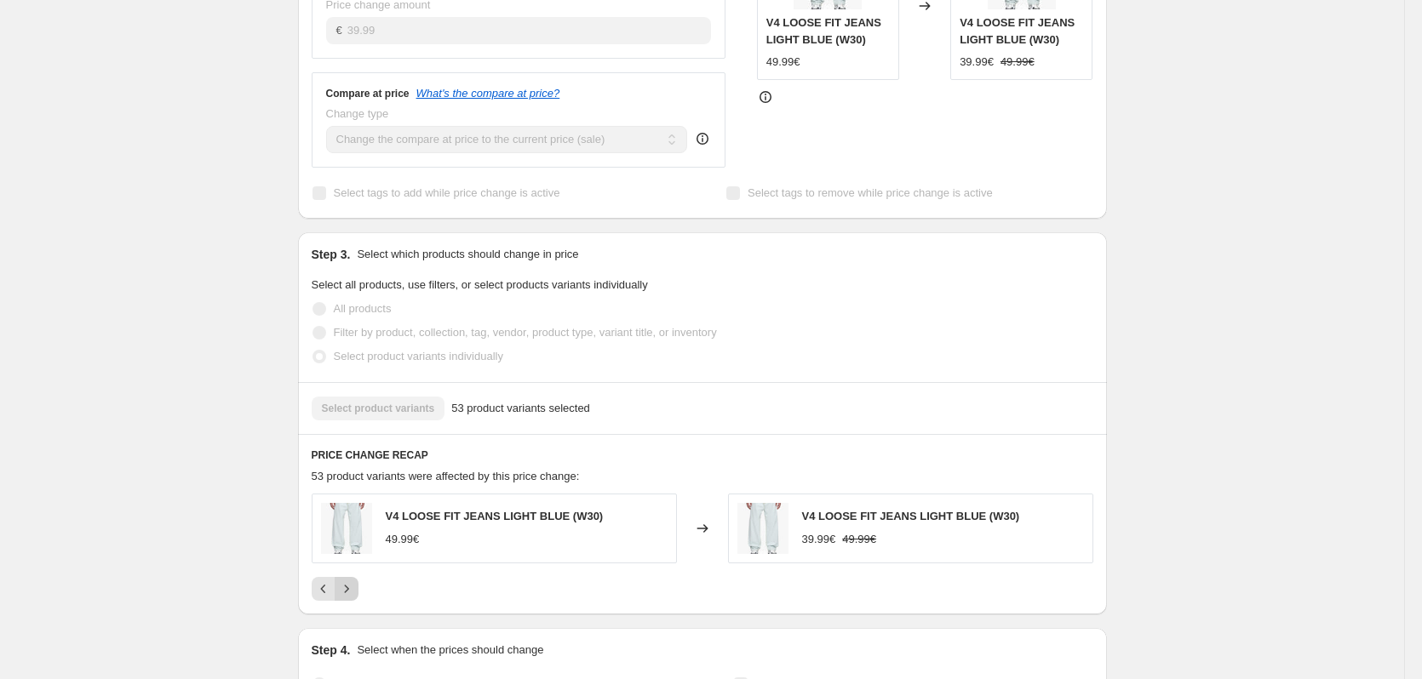
click at [350, 581] on icon "Next" at bounding box center [346, 589] width 17 height 17
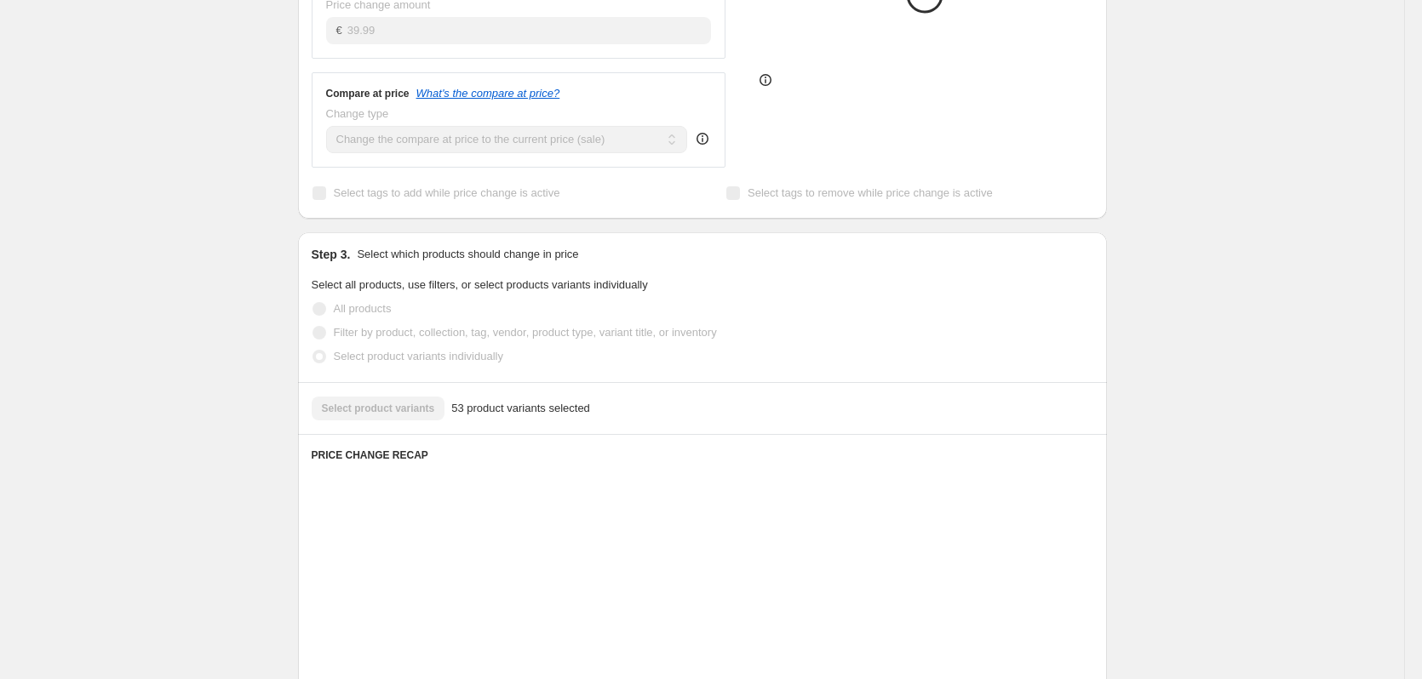
scroll to position [0, 0]
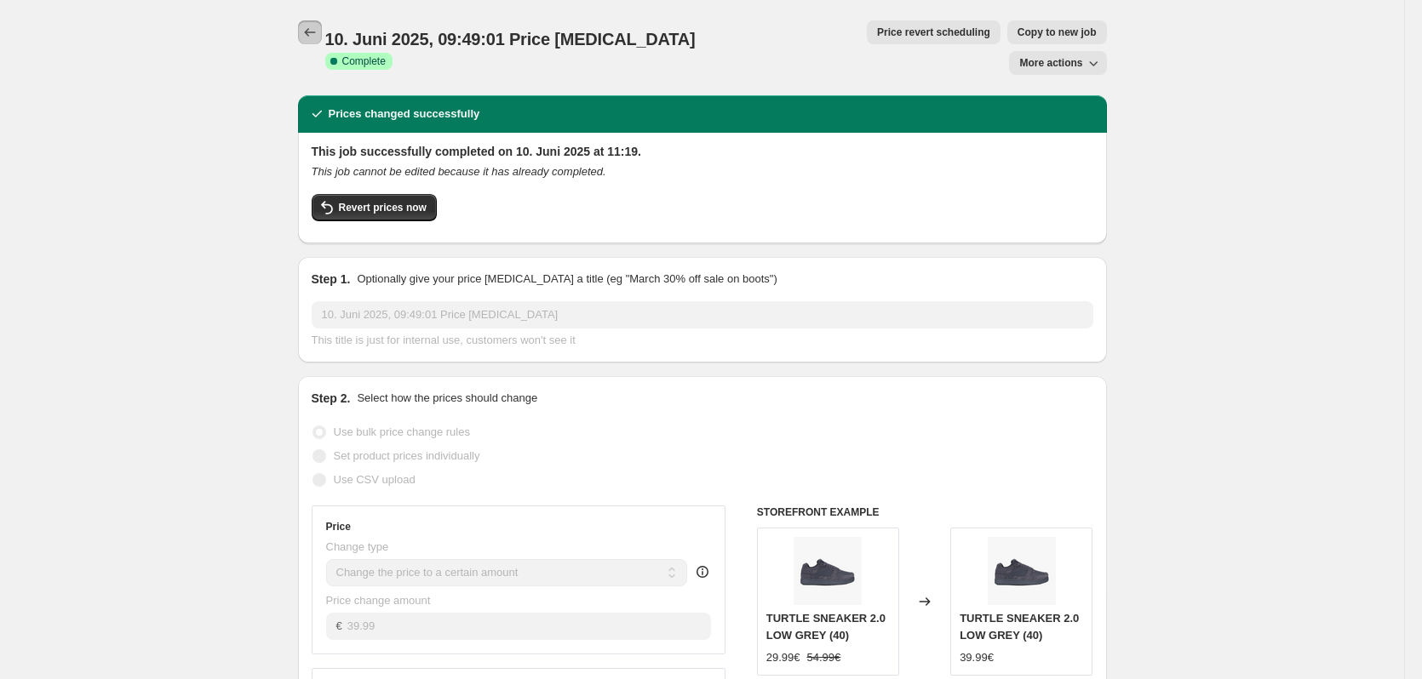
click at [308, 34] on icon "Price change jobs" at bounding box center [309, 32] width 17 height 17
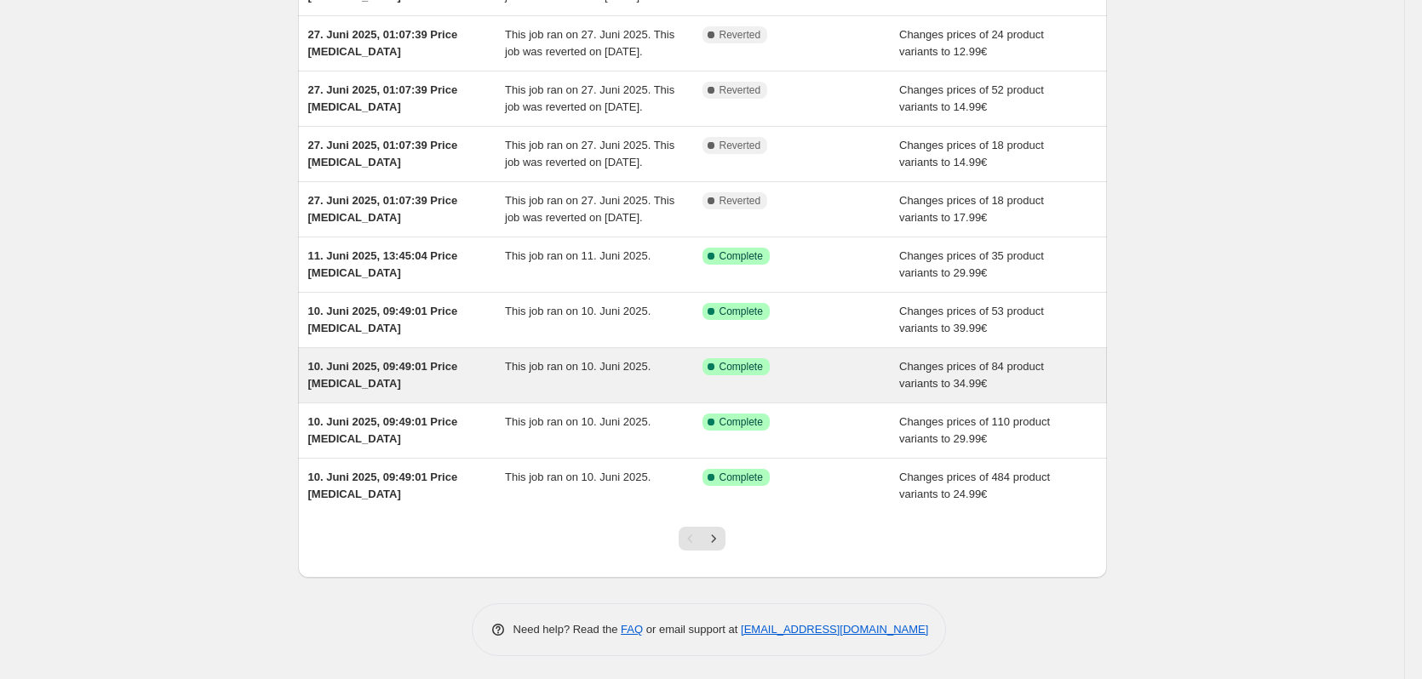
scroll to position [255, 0]
click at [588, 370] on span "This job ran on 10. Juni 2025." at bounding box center [578, 364] width 146 height 13
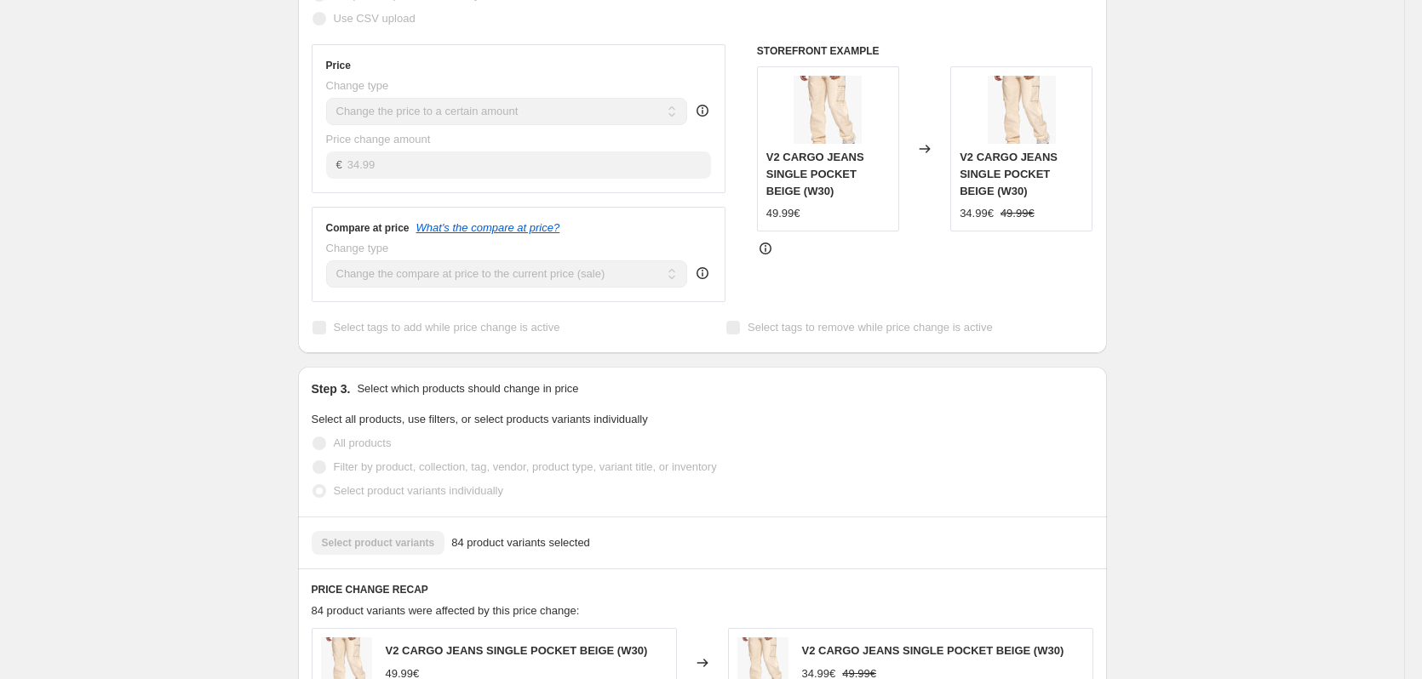
scroll to position [511, 0]
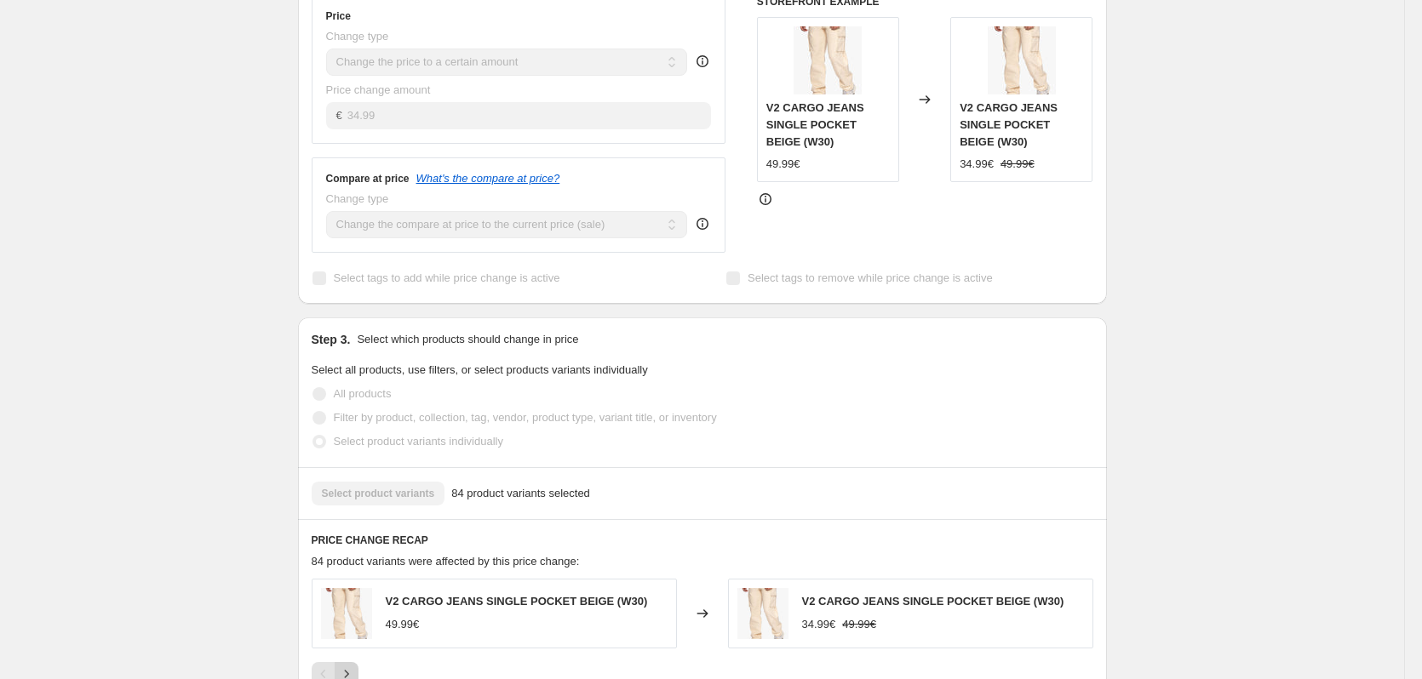
click at [352, 666] on icon "Next" at bounding box center [346, 674] width 17 height 17
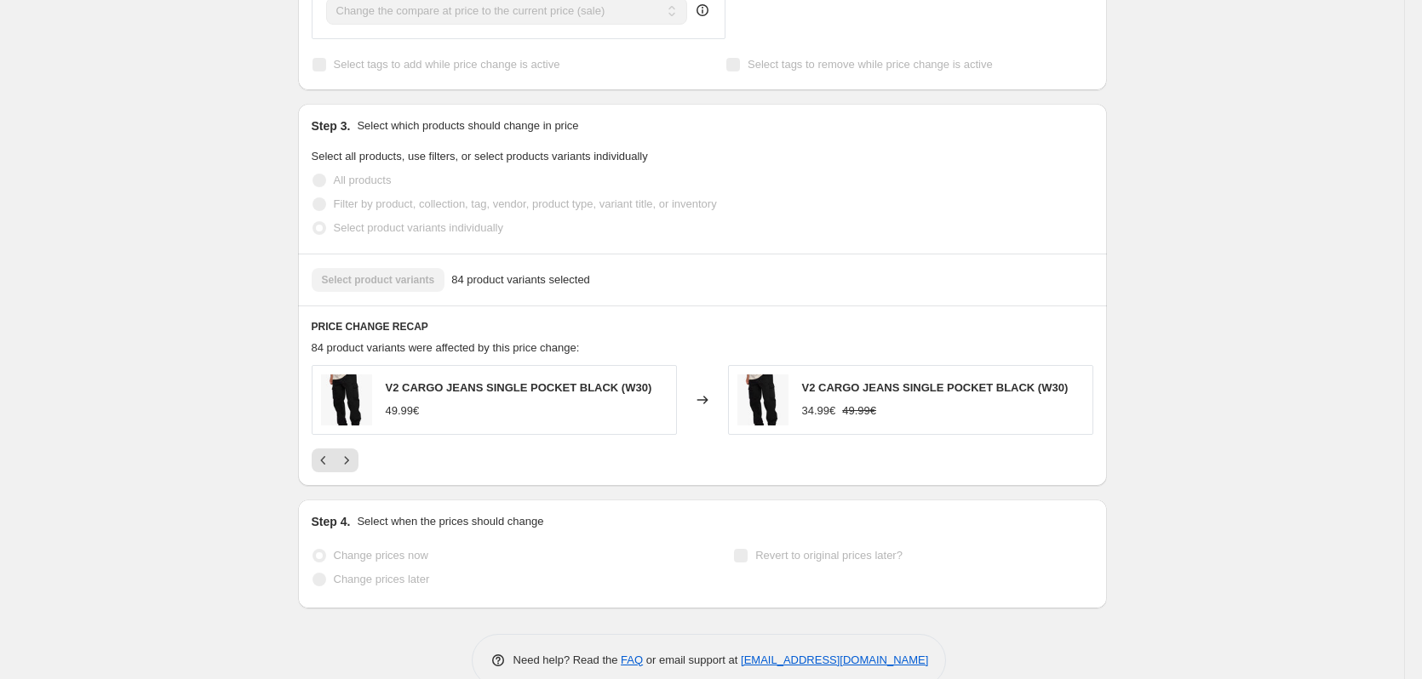
scroll to position [728, 0]
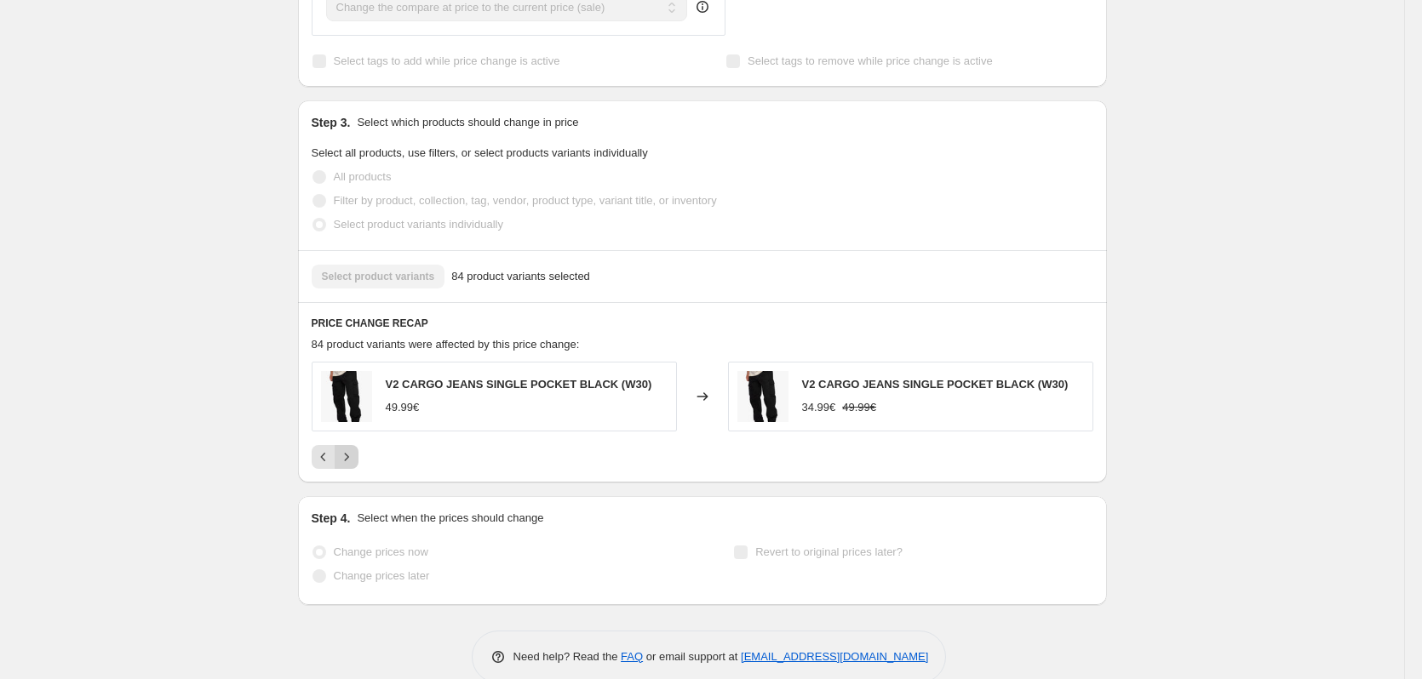
click at [355, 449] on icon "Next" at bounding box center [346, 457] width 17 height 17
click at [354, 449] on icon "Next" at bounding box center [346, 457] width 17 height 17
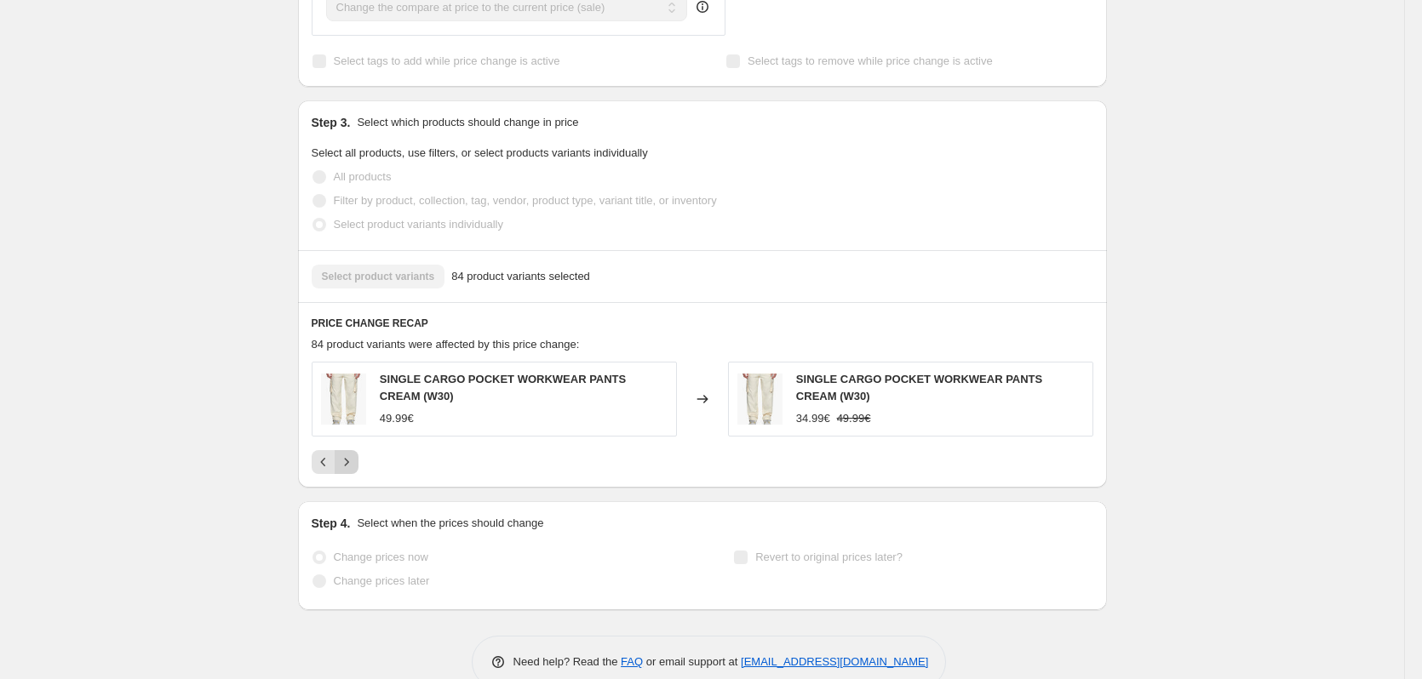
click at [354, 454] on icon "Next" at bounding box center [346, 462] width 17 height 17
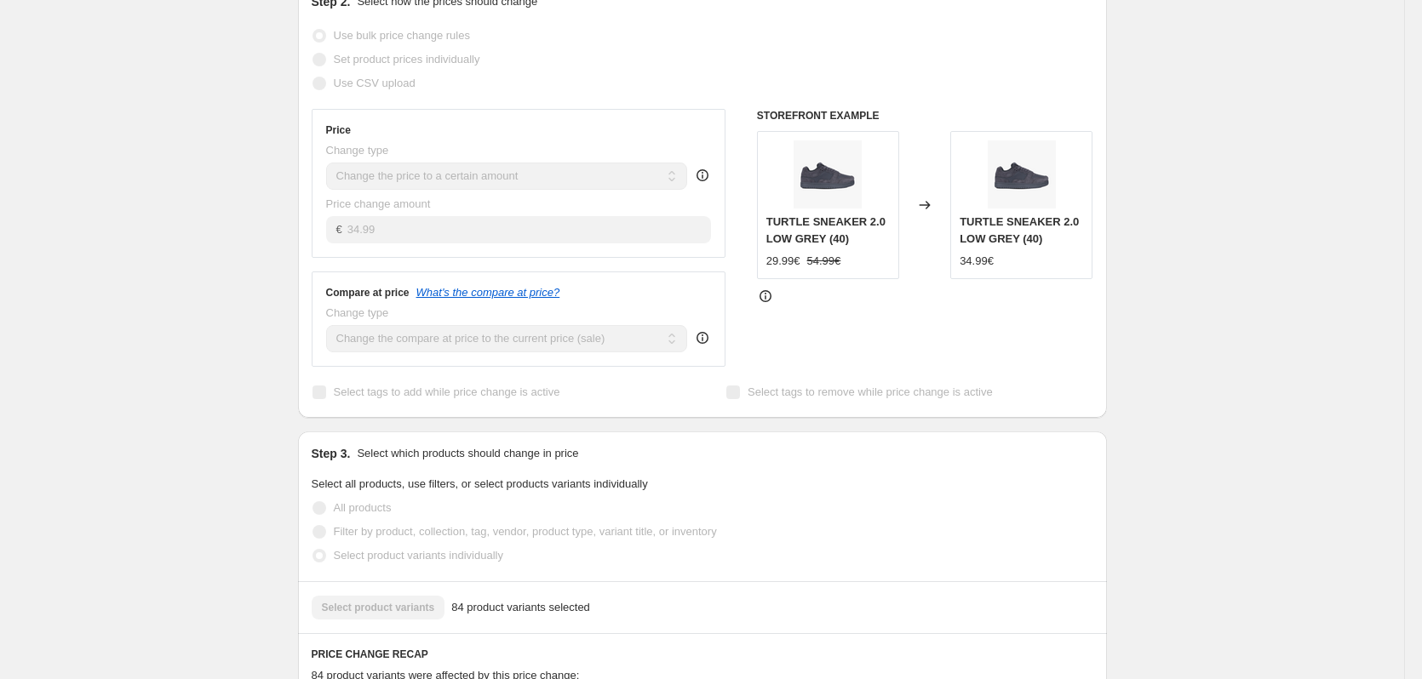
scroll to position [0, 0]
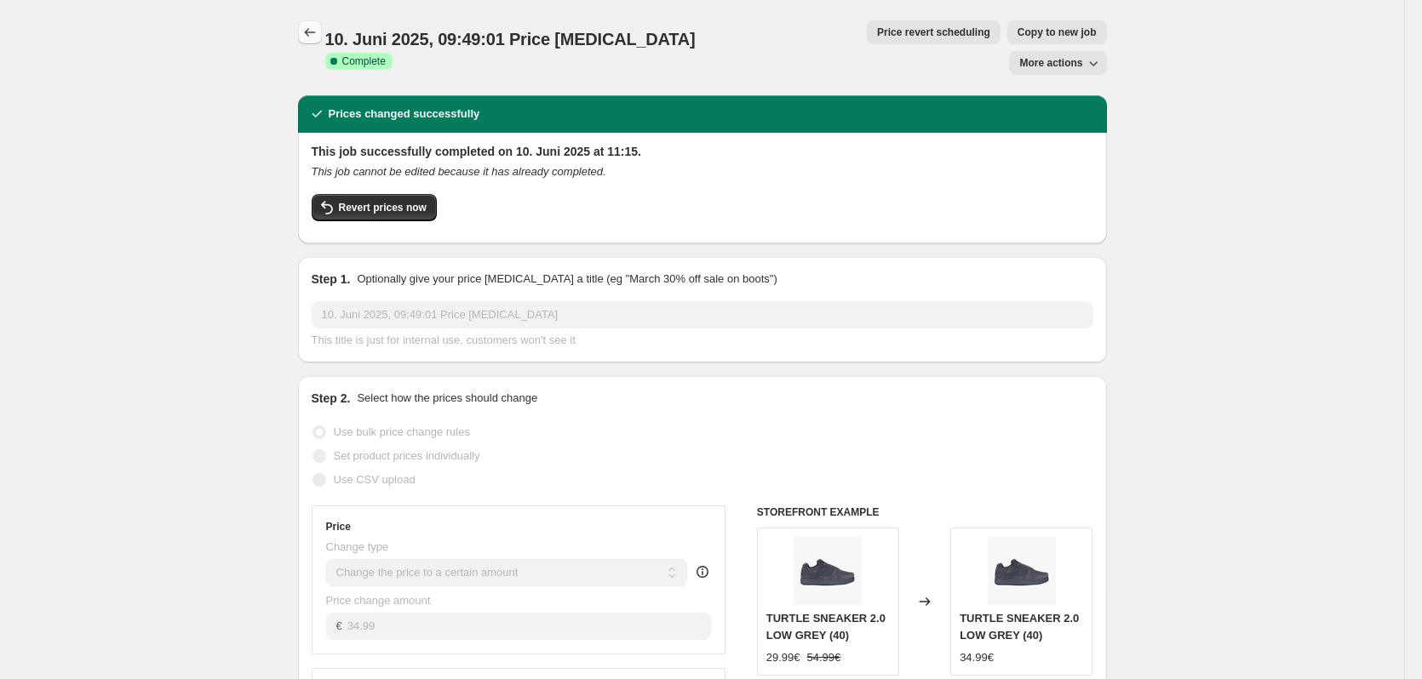
click at [313, 30] on icon "Price change jobs" at bounding box center [309, 32] width 17 height 17
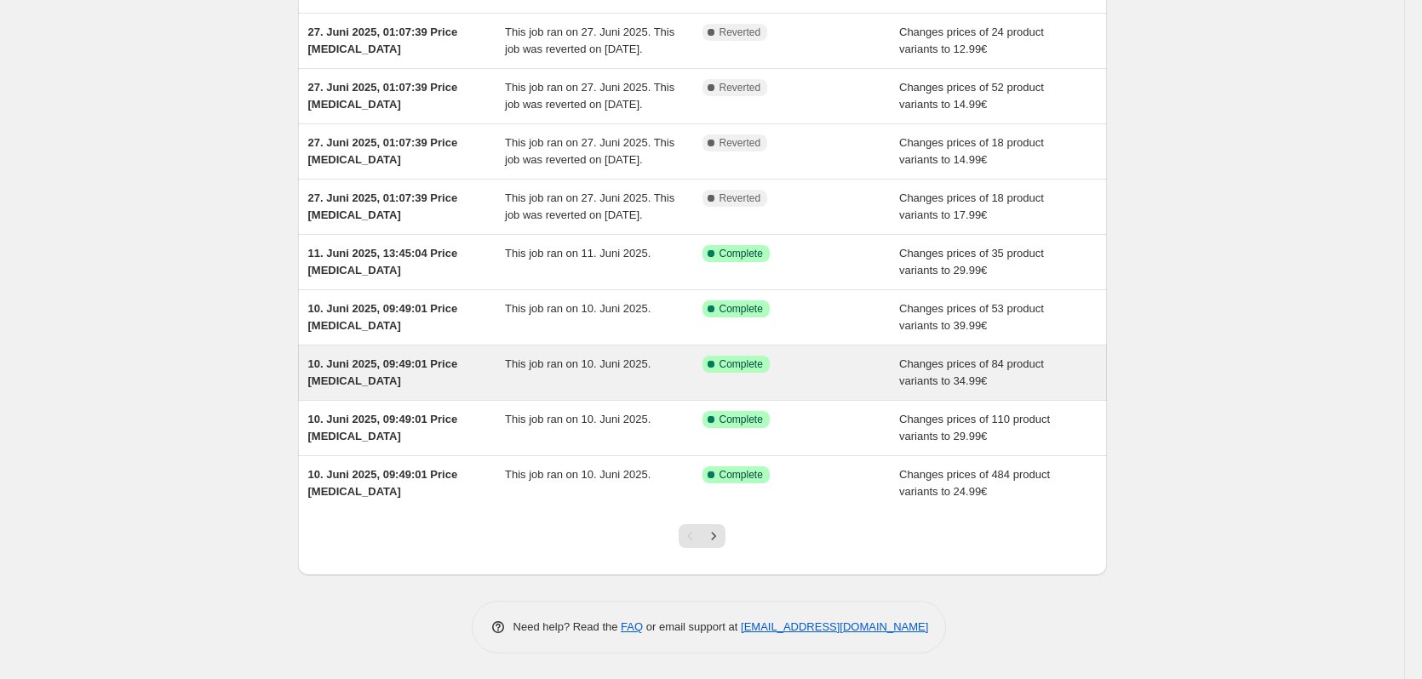
scroll to position [283, 0]
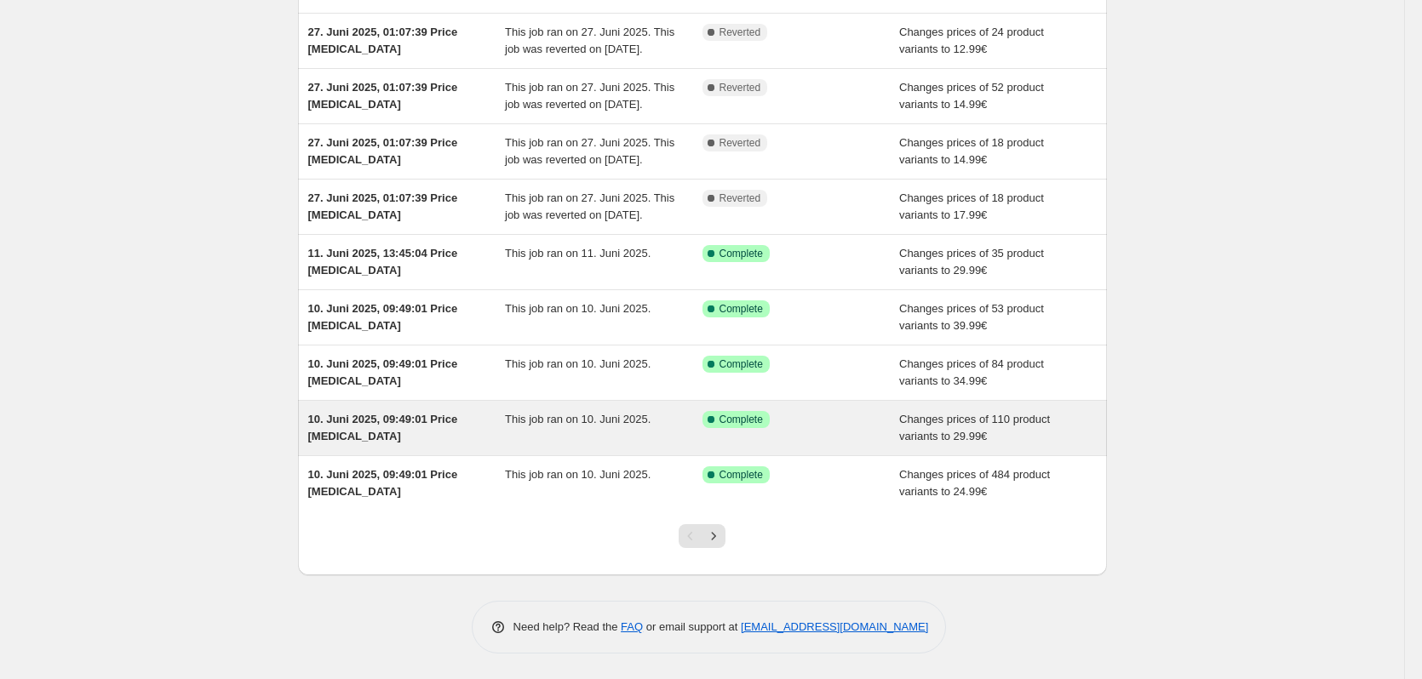
click at [478, 416] on div "10. Juni 2025, 09:49:01 Price [MEDICAL_DATA]" at bounding box center [407, 428] width 198 height 34
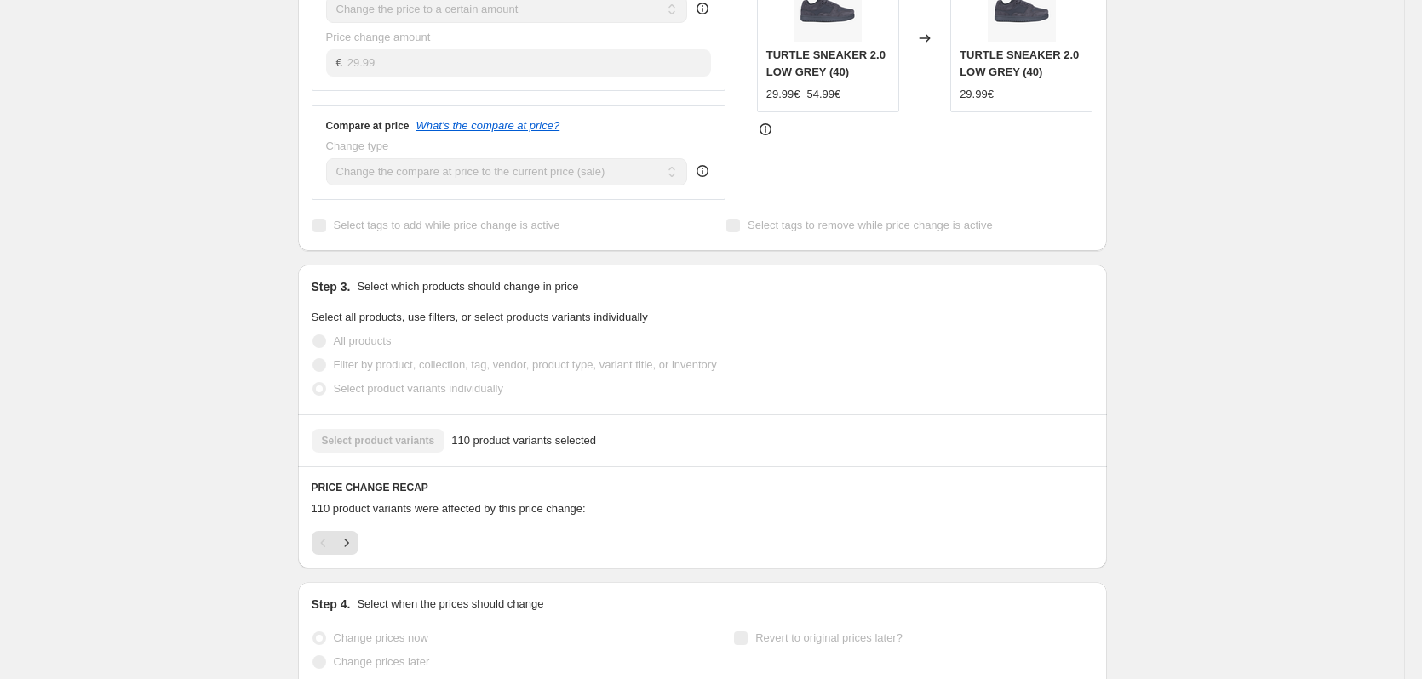
scroll to position [596, 0]
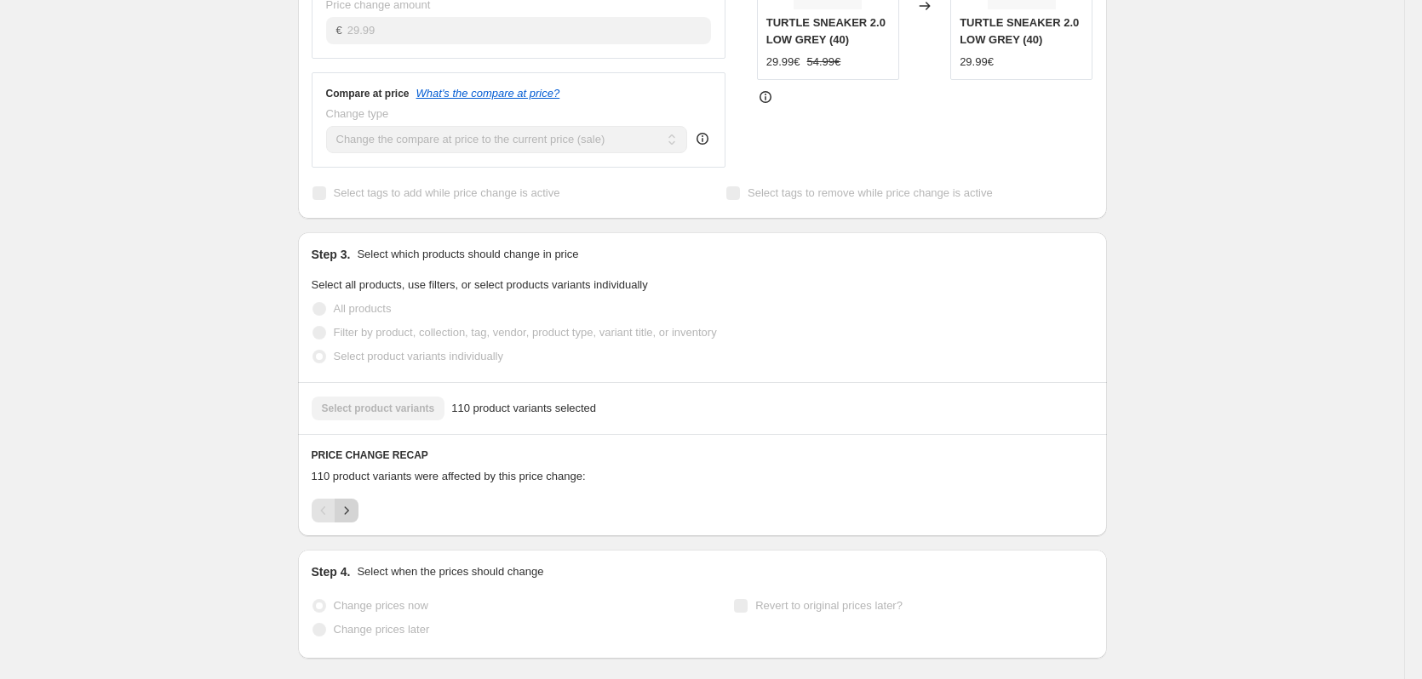
click at [352, 502] on icon "Next" at bounding box center [346, 510] width 17 height 17
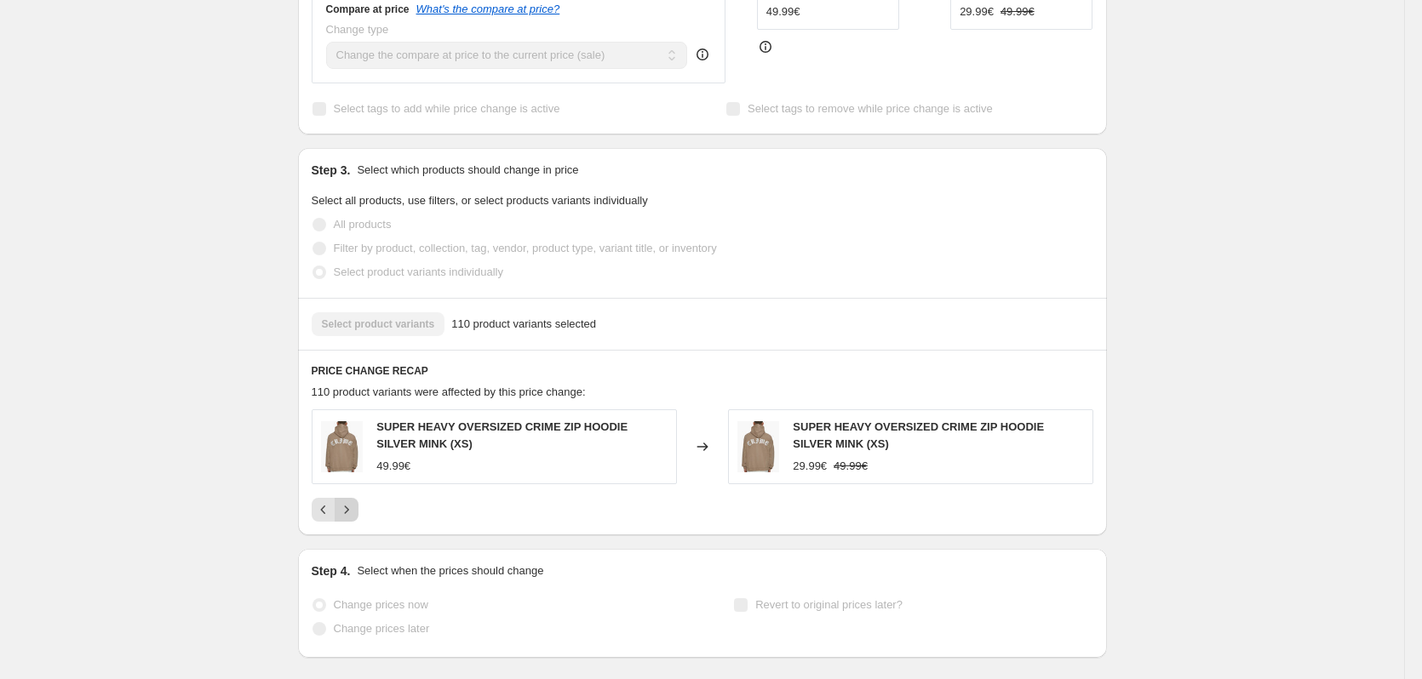
scroll to position [681, 0]
click at [347, 501] on icon "Next" at bounding box center [346, 509] width 17 height 17
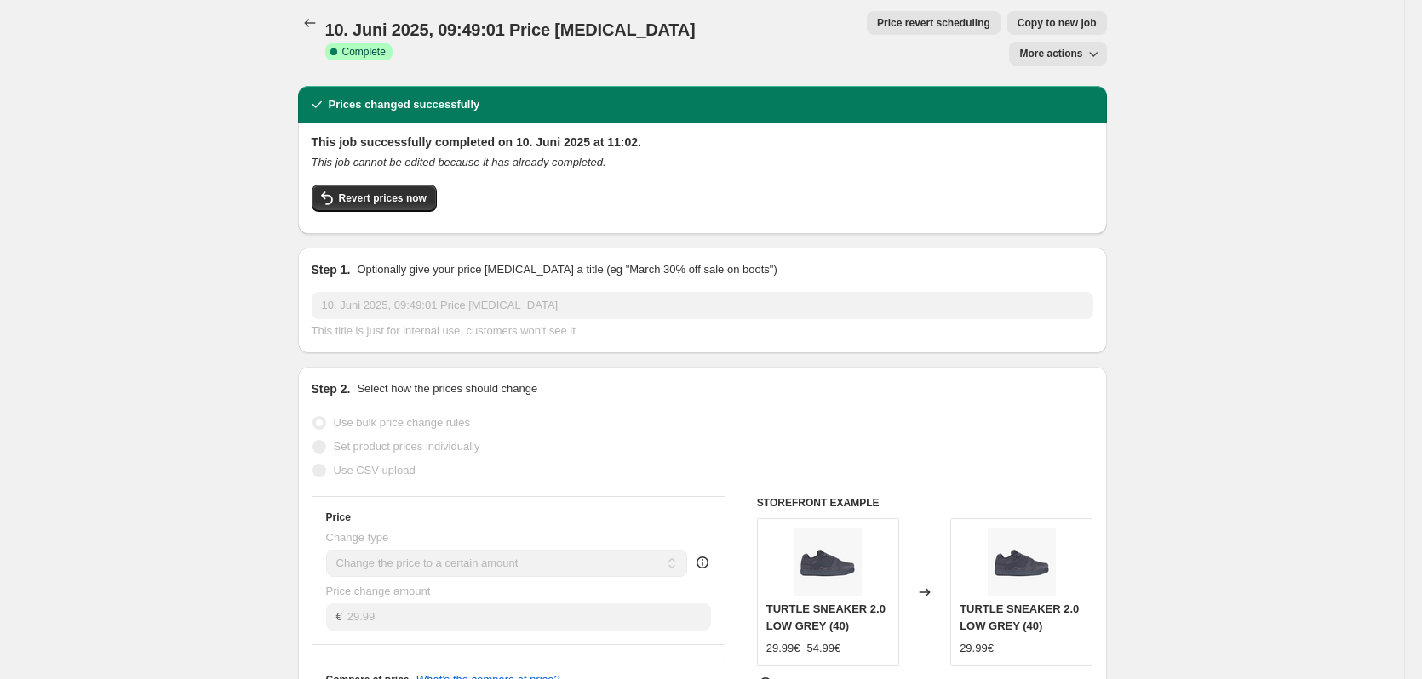
scroll to position [0, 0]
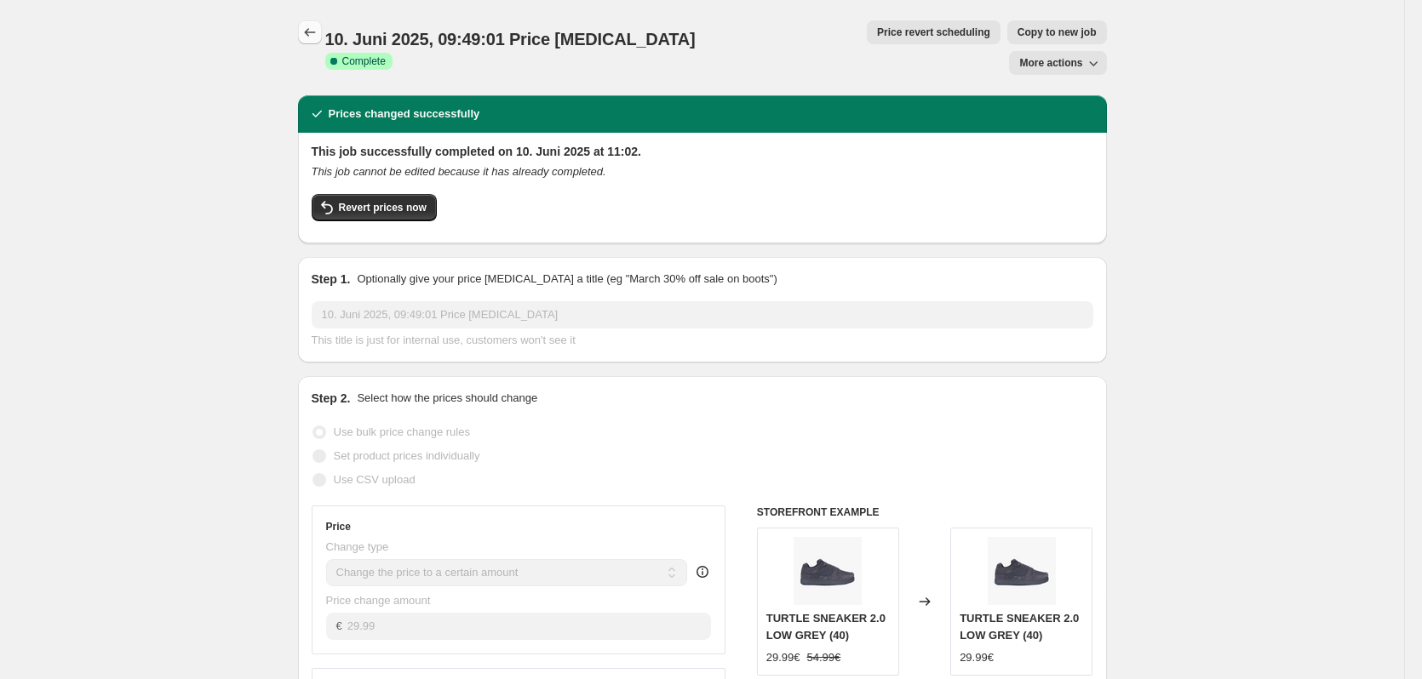
click at [307, 30] on icon "Price change jobs" at bounding box center [309, 32] width 17 height 17
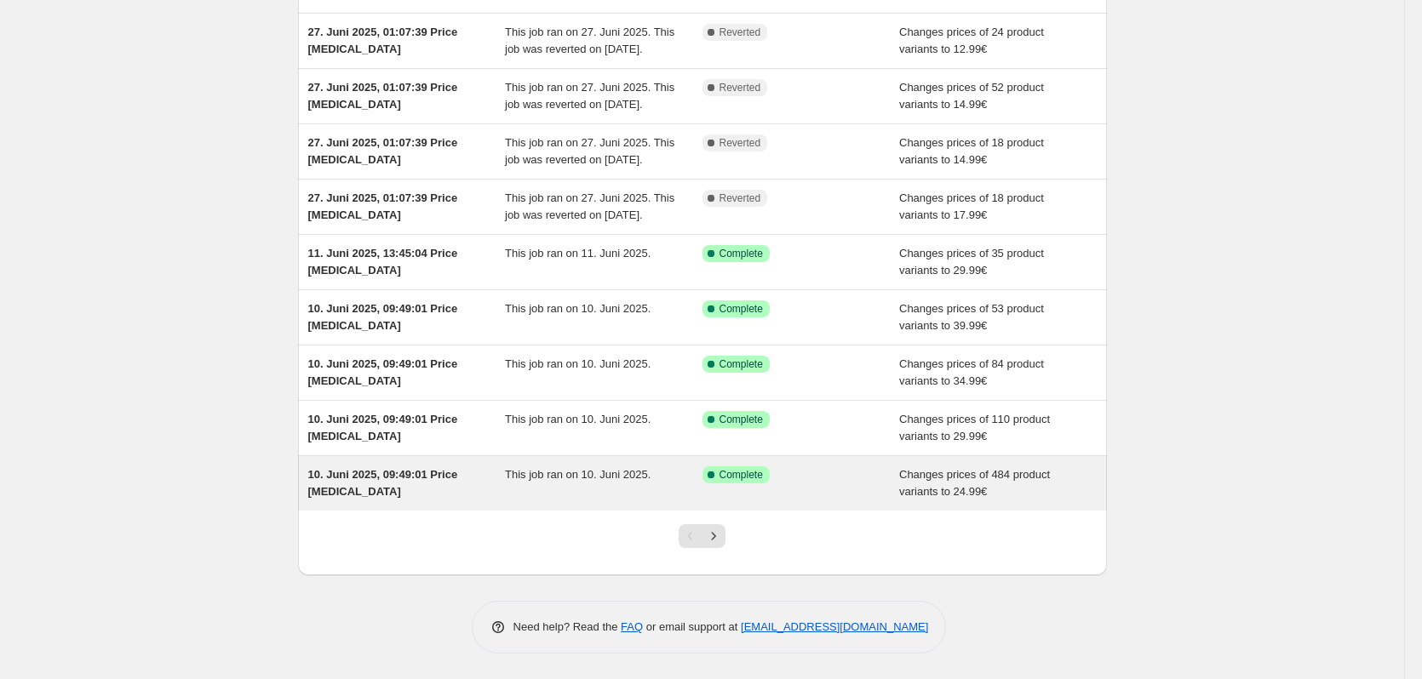
scroll to position [283, 0]
click at [567, 480] on span "This job ran on 10. Juni 2025." at bounding box center [578, 474] width 146 height 13
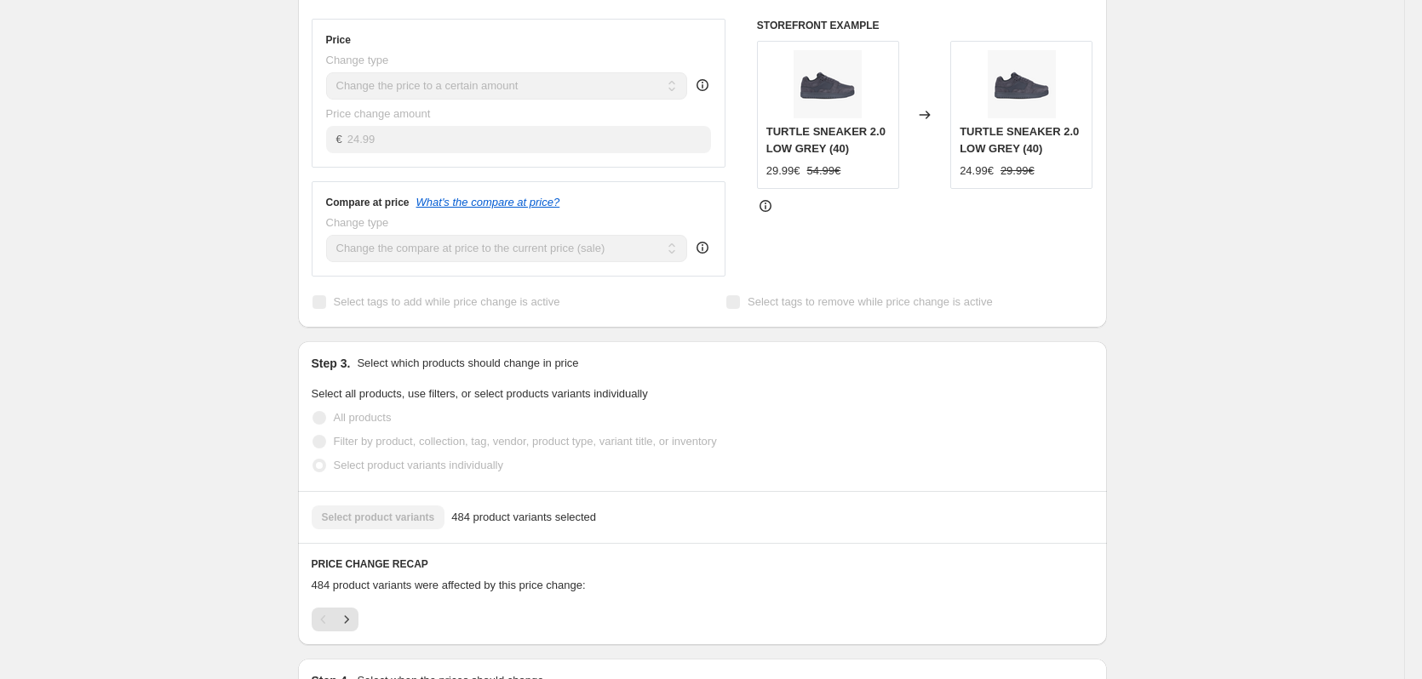
scroll to position [511, 0]
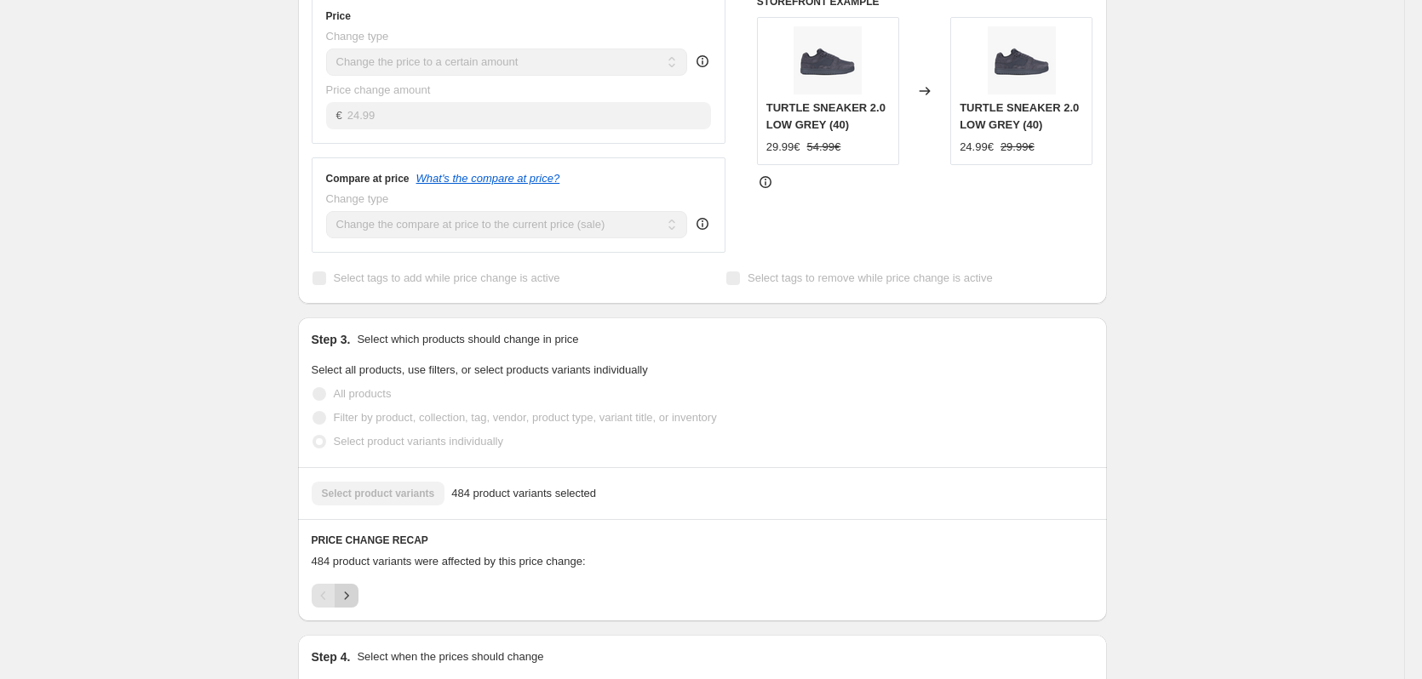
click at [358, 584] on button "Next" at bounding box center [347, 596] width 24 height 24
click at [355, 587] on icon "Next" at bounding box center [346, 595] width 17 height 17
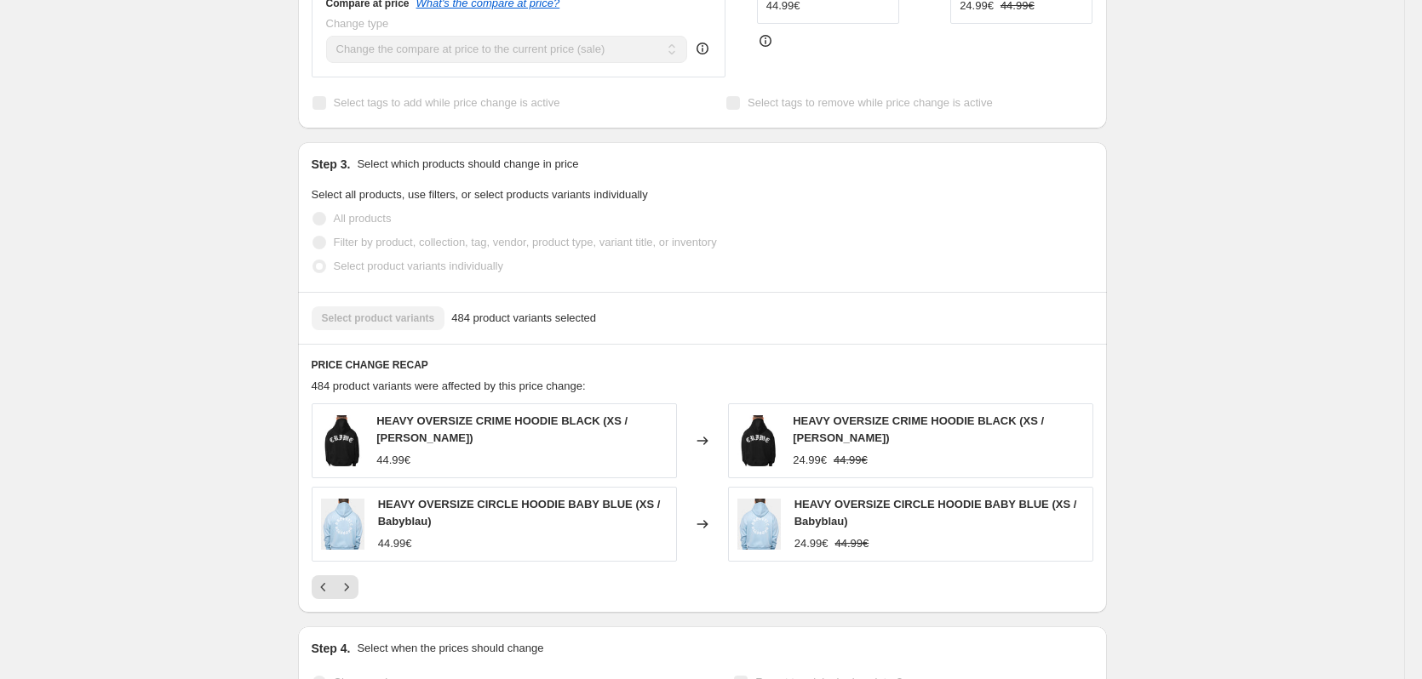
scroll to position [766, 0]
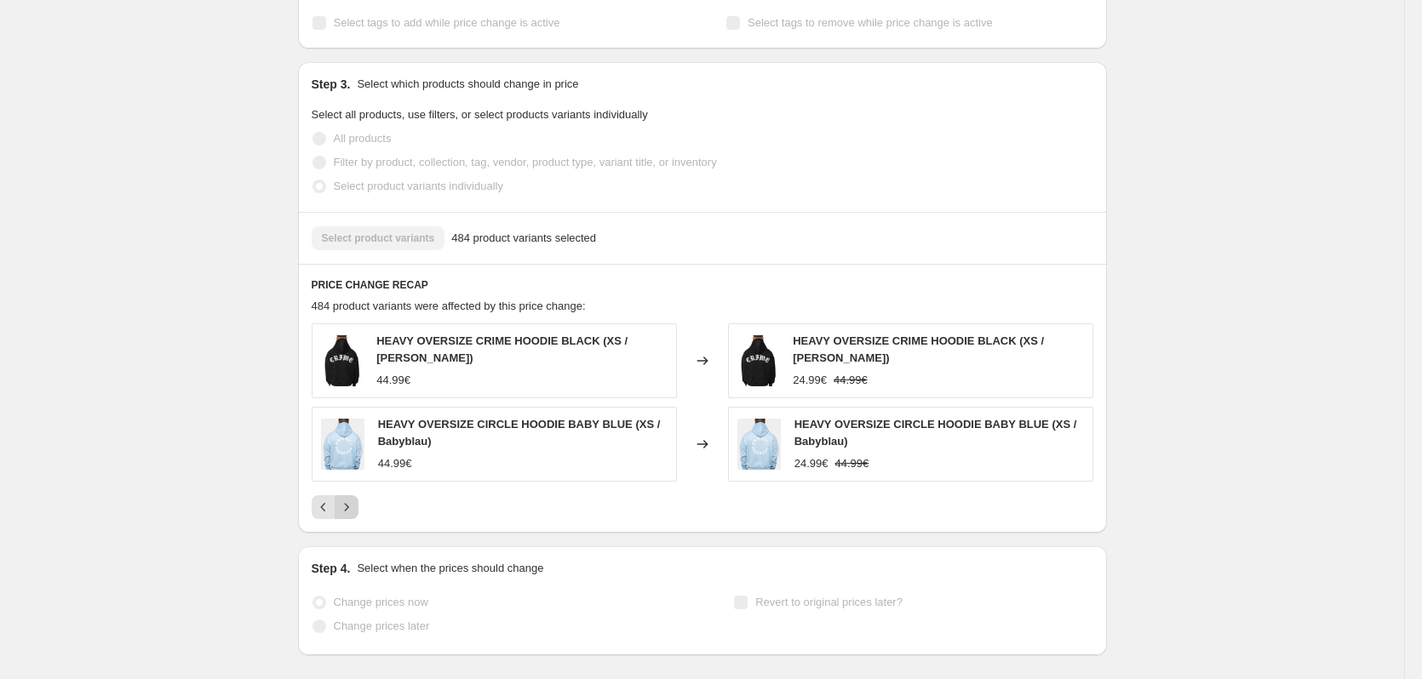
click at [345, 499] on icon "Next" at bounding box center [346, 507] width 17 height 17
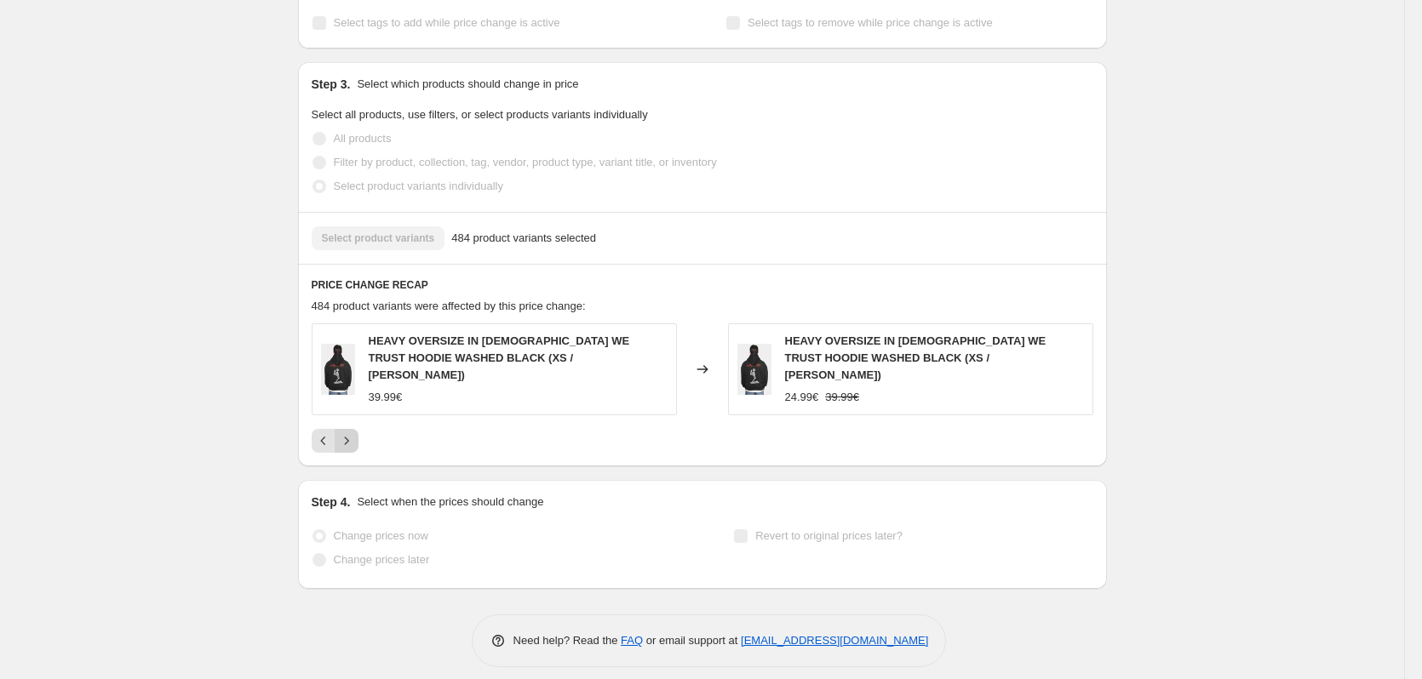
scroll to position [733, 0]
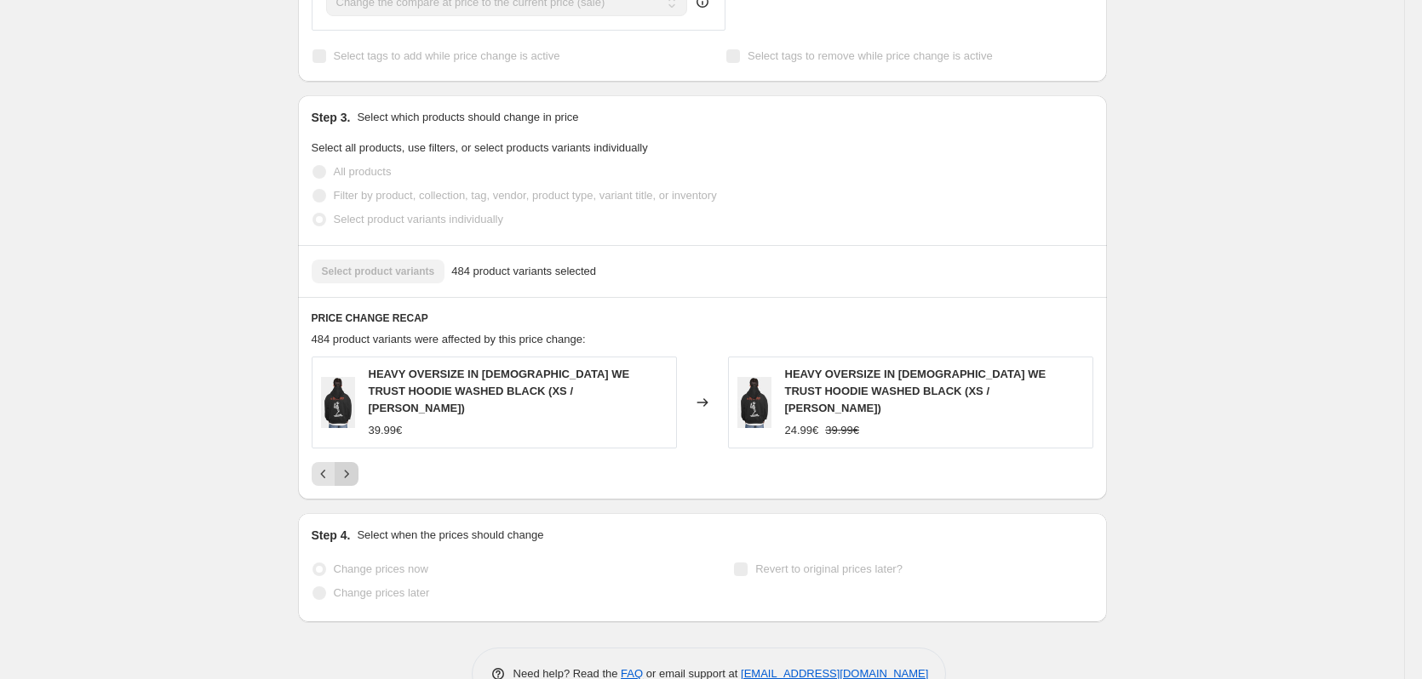
click at [352, 466] on icon "Next" at bounding box center [346, 474] width 17 height 17
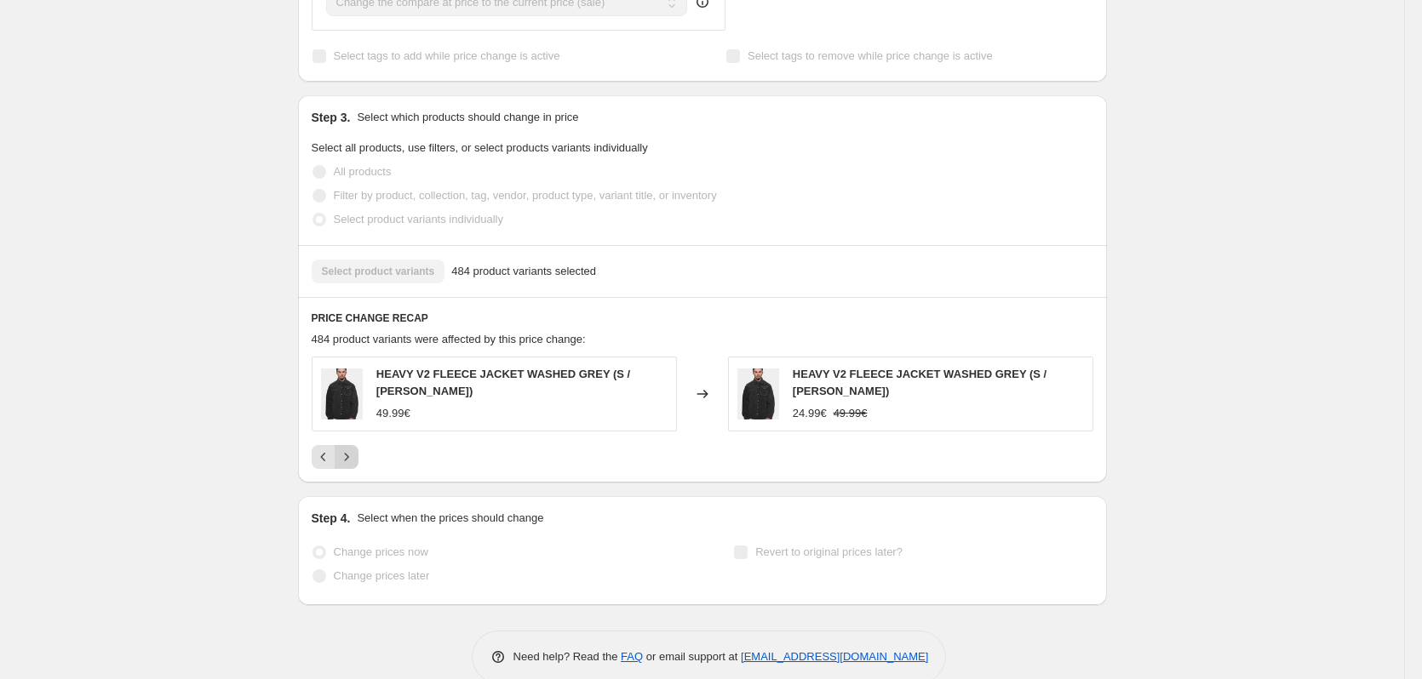
scroll to position [728, 0]
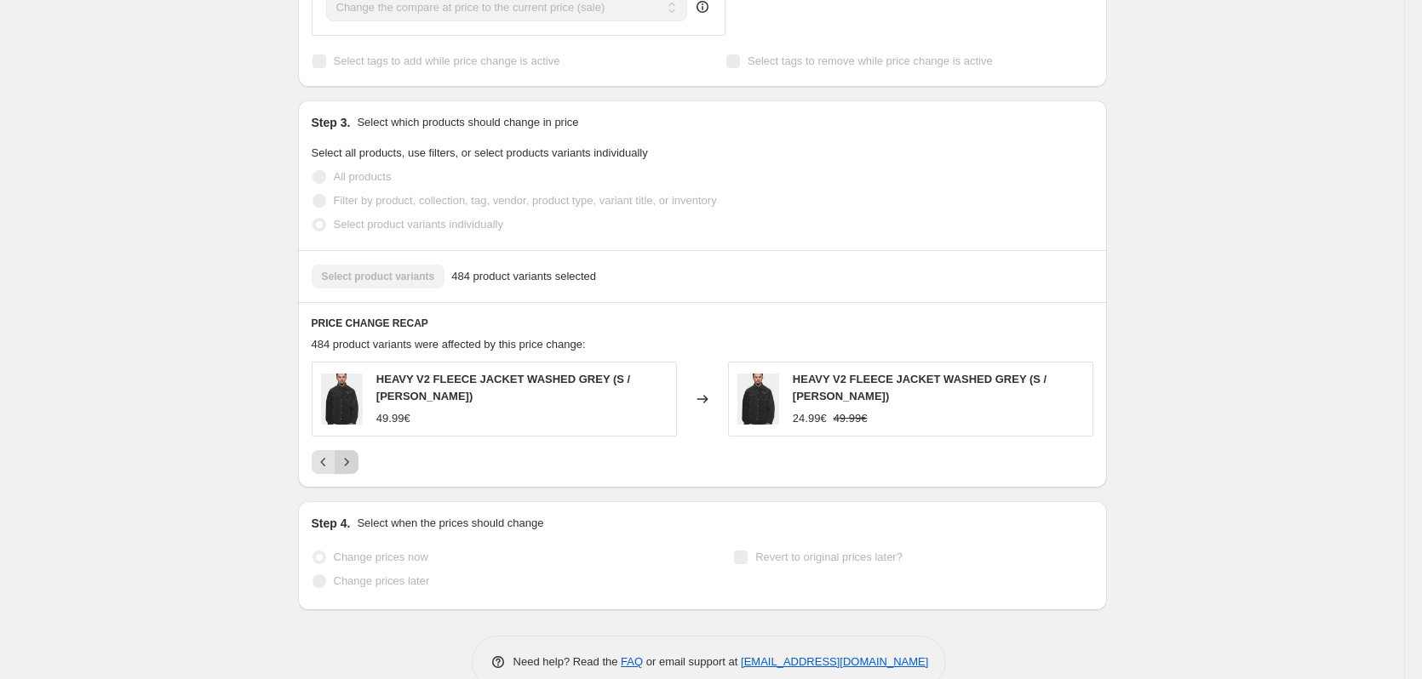
click at [355, 454] on icon "Next" at bounding box center [346, 462] width 17 height 17
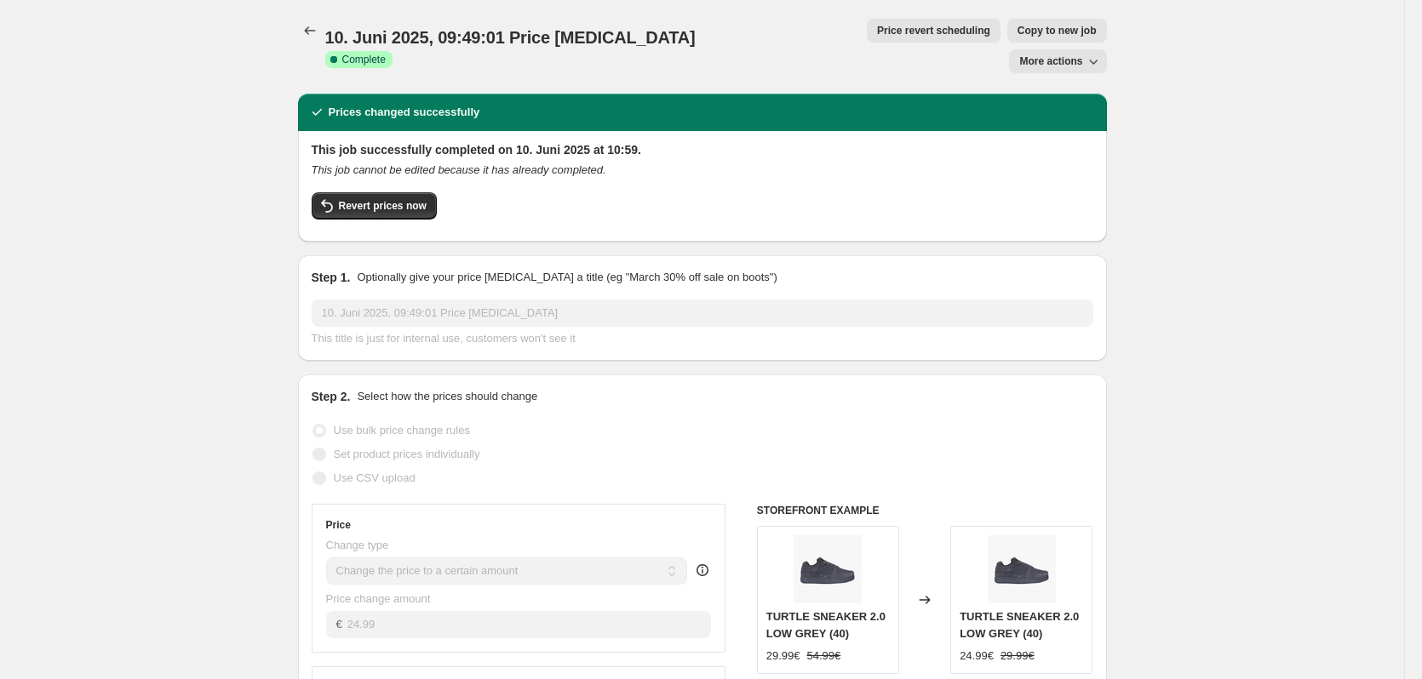
scroll to position [0, 0]
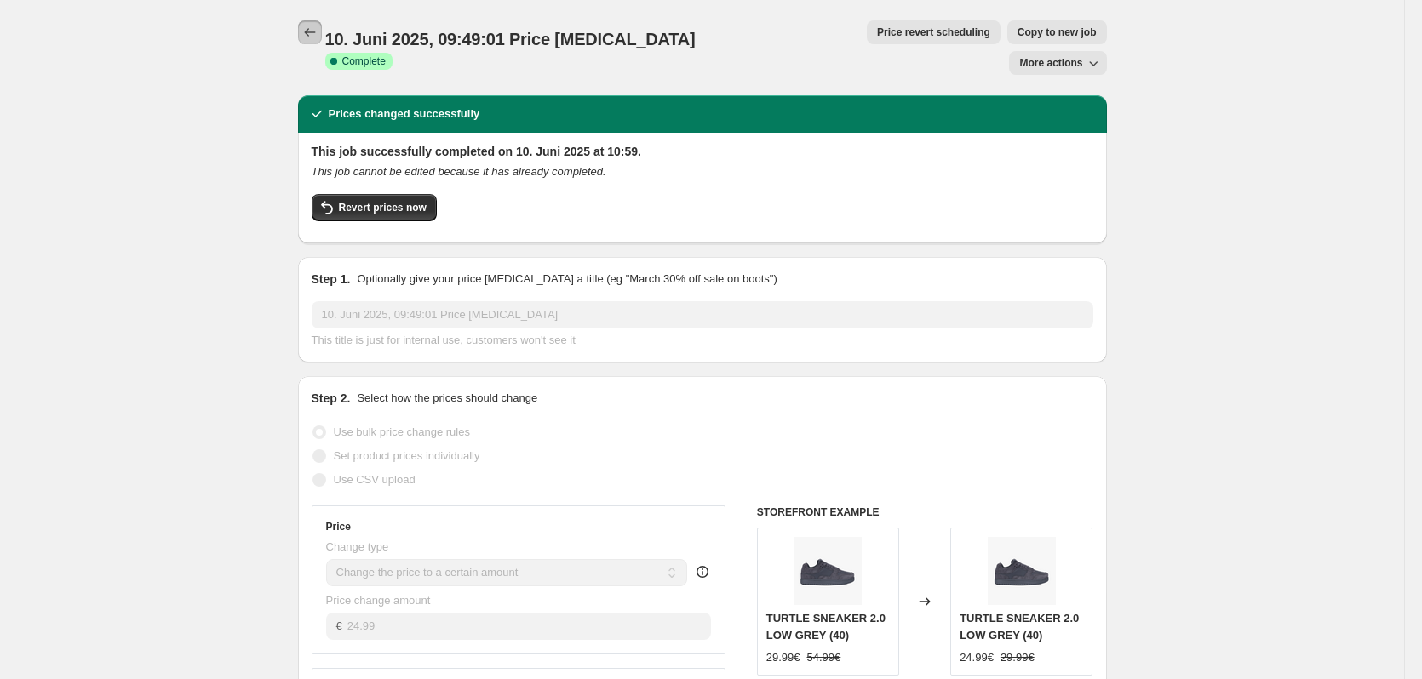
click at [313, 36] on icon "Price change jobs" at bounding box center [309, 32] width 17 height 17
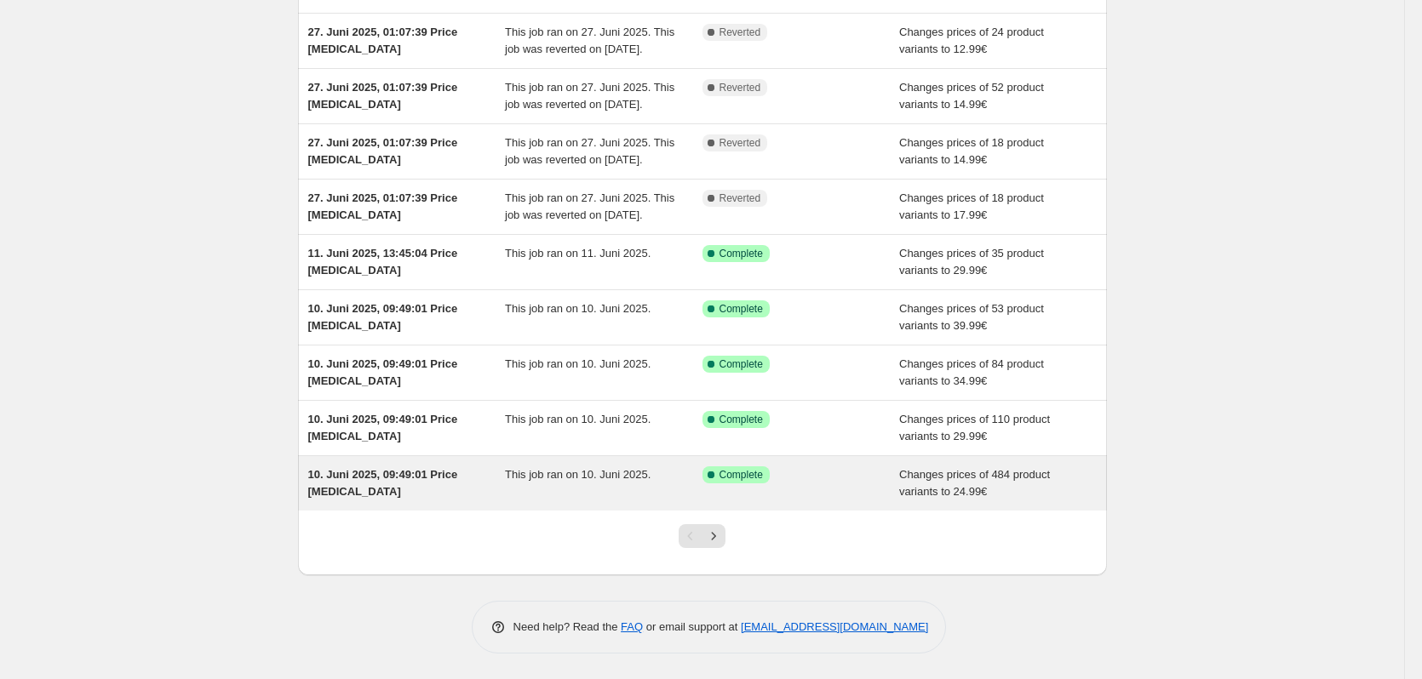
scroll to position [283, 0]
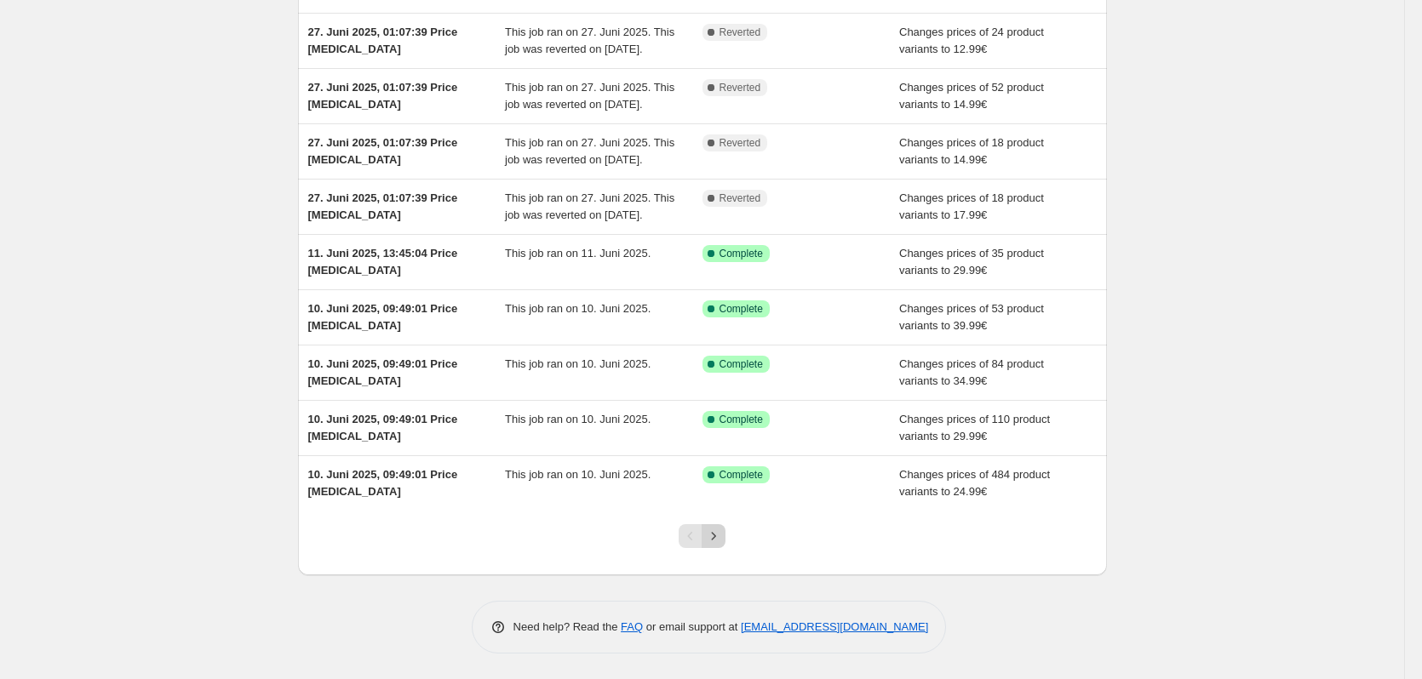
click at [717, 532] on icon "Next" at bounding box center [713, 536] width 17 height 17
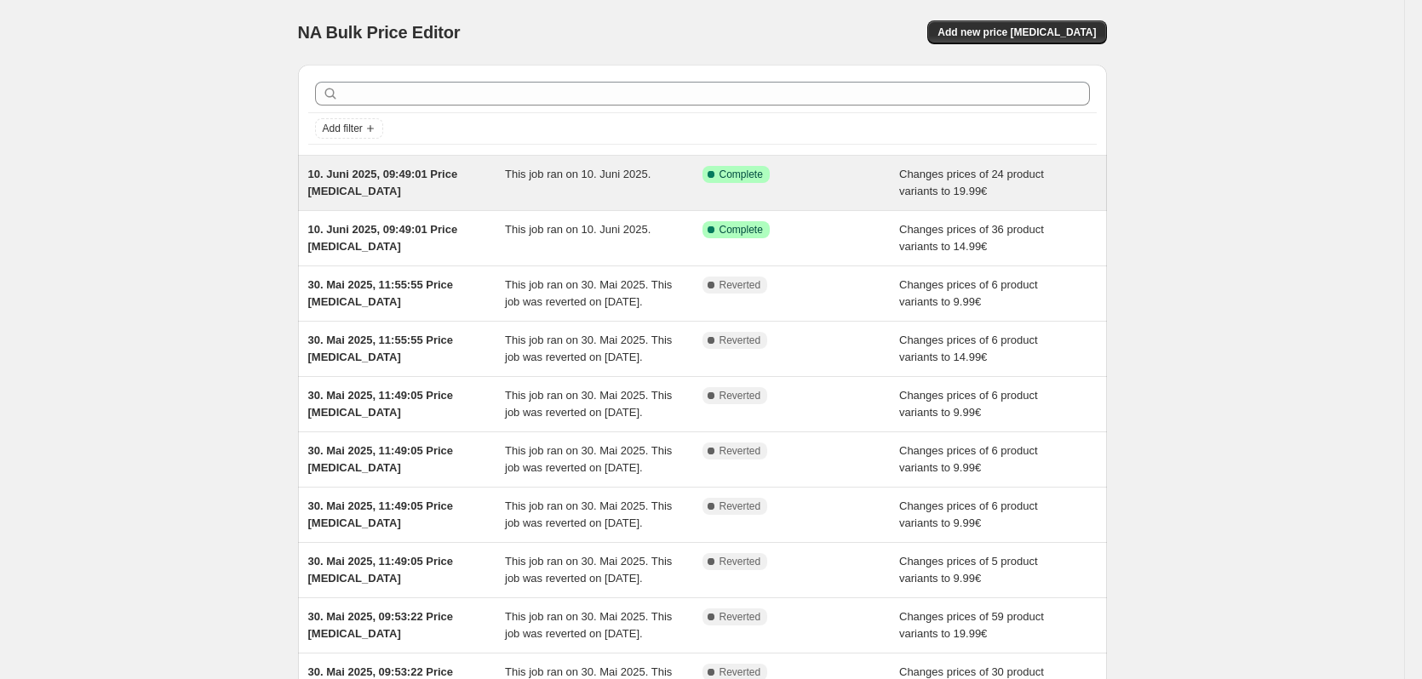
click at [417, 193] on div "10. Juni 2025, 09:49:01 Price [MEDICAL_DATA]" at bounding box center [407, 183] width 198 height 34
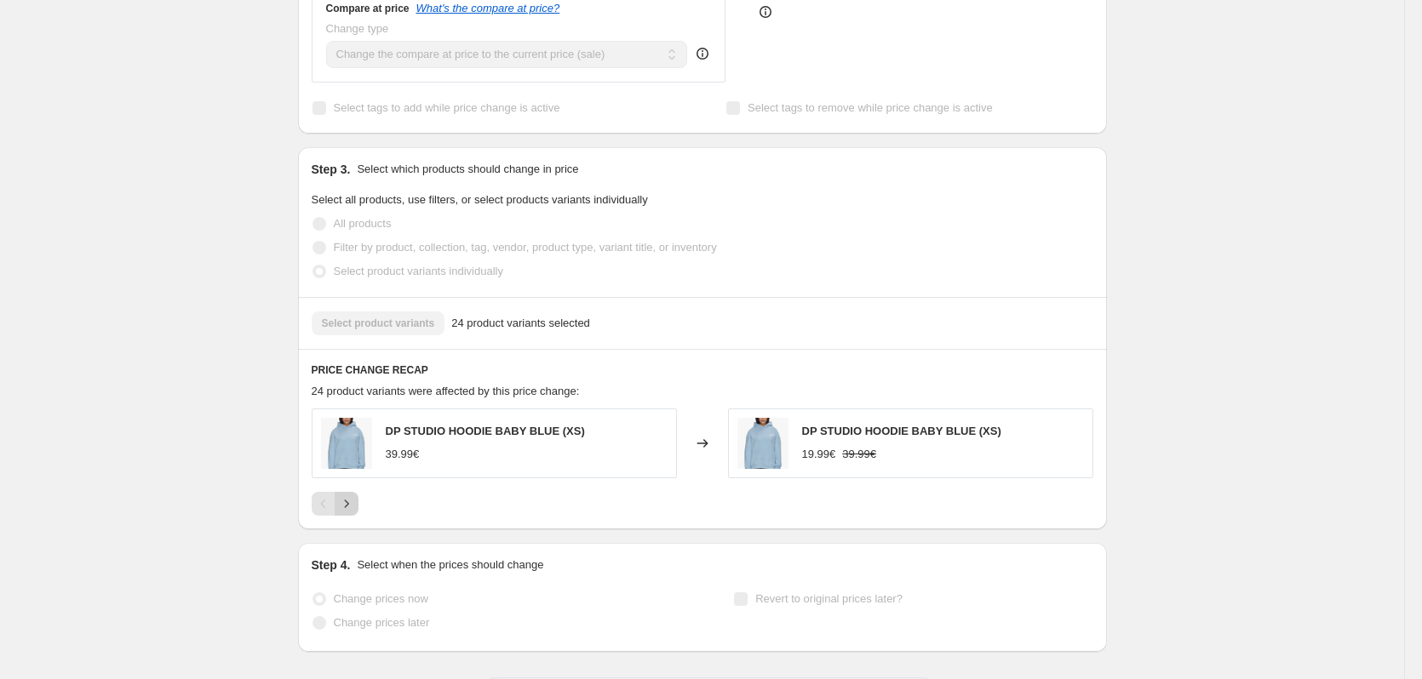
click at [345, 496] on icon "Next" at bounding box center [346, 504] width 17 height 17
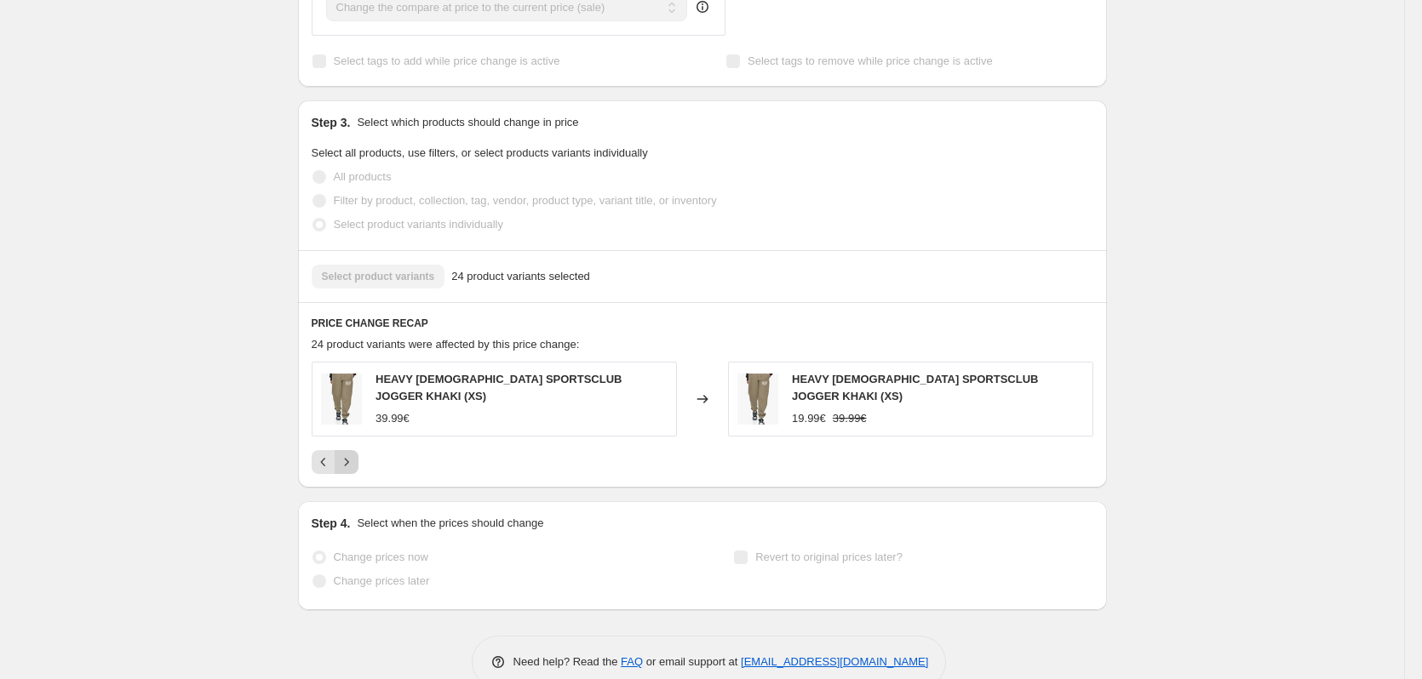
click at [349, 454] on icon "Next" at bounding box center [346, 462] width 17 height 17
click at [357, 450] on button "Next" at bounding box center [347, 462] width 24 height 24
click at [355, 454] on icon "Next" at bounding box center [346, 462] width 17 height 17
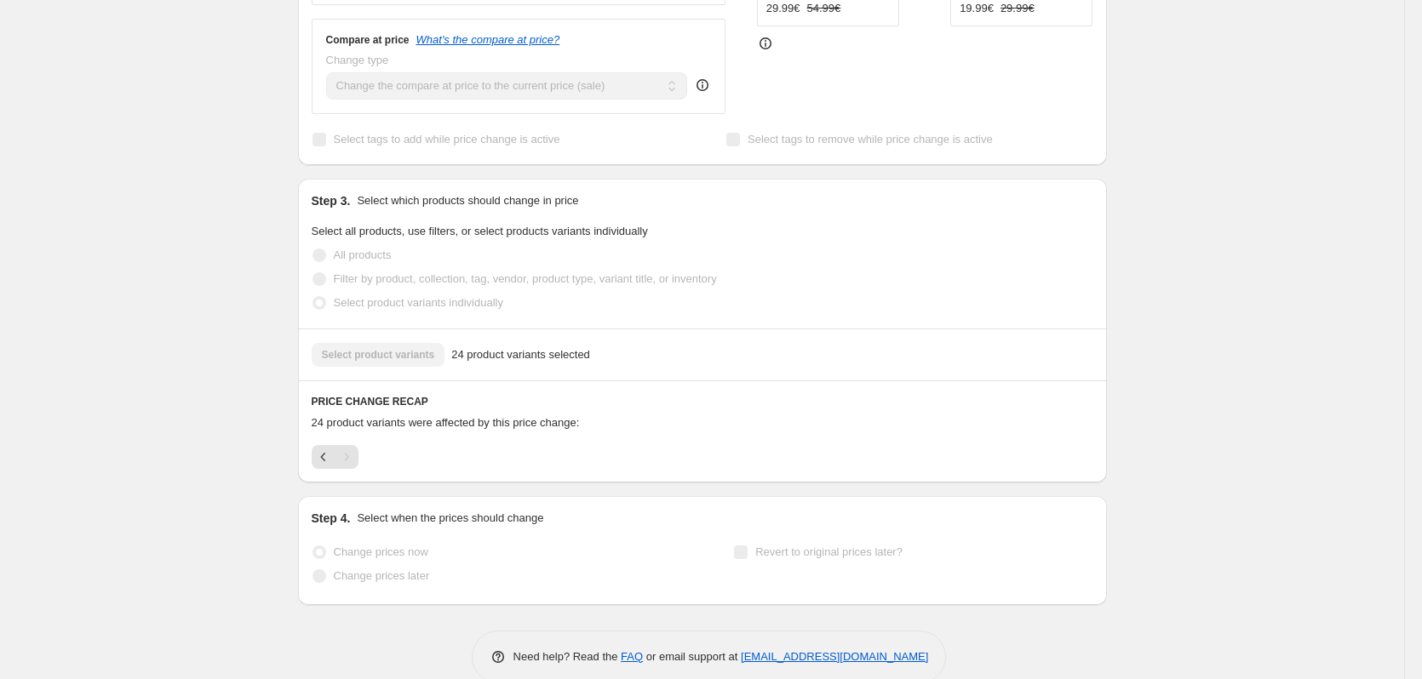
scroll to position [410, 0]
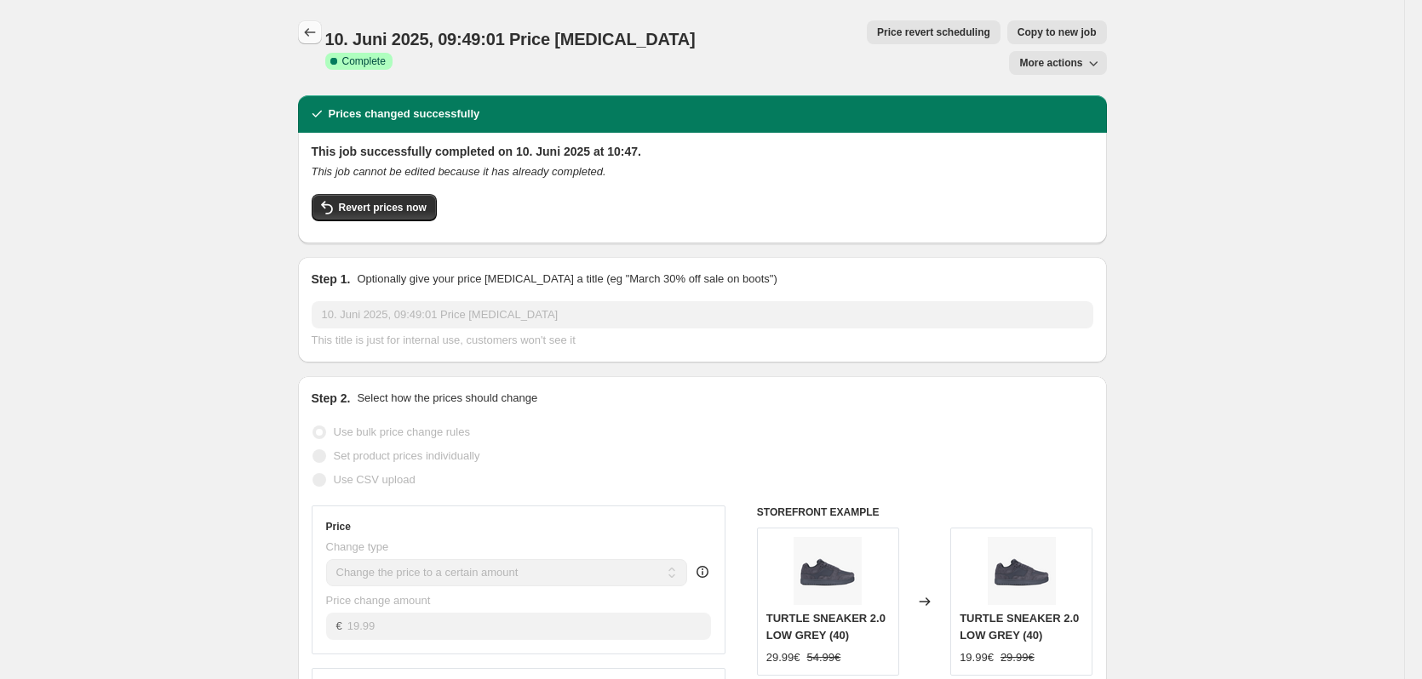
click at [309, 38] on icon "Price change jobs" at bounding box center [309, 32] width 17 height 17
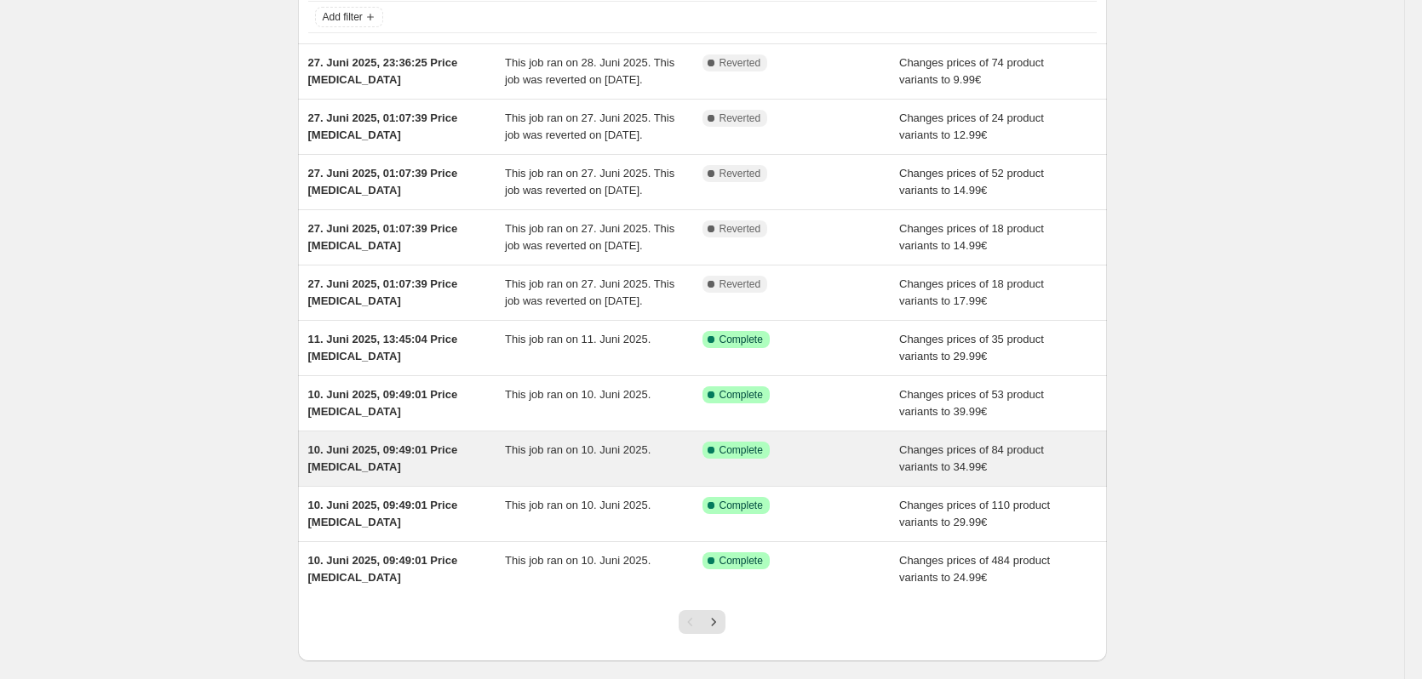
scroll to position [283, 0]
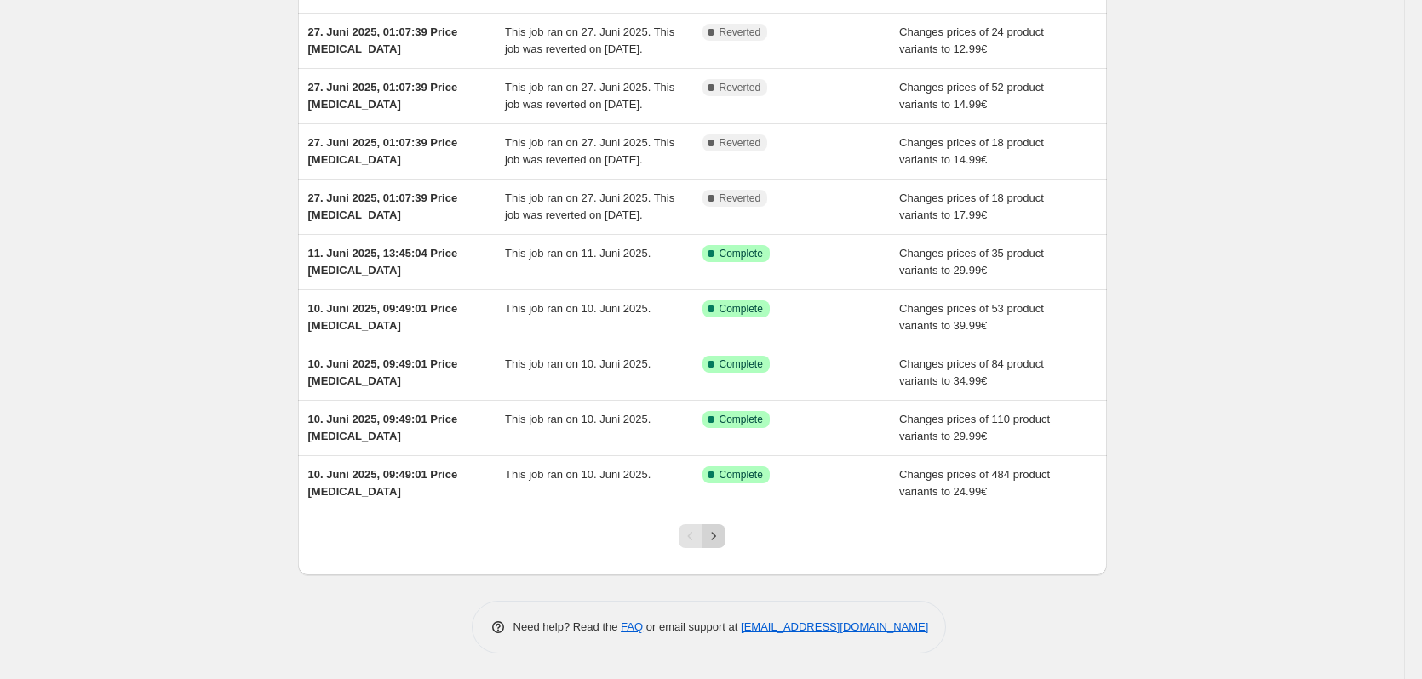
click at [722, 535] on icon "Next" at bounding box center [713, 536] width 17 height 17
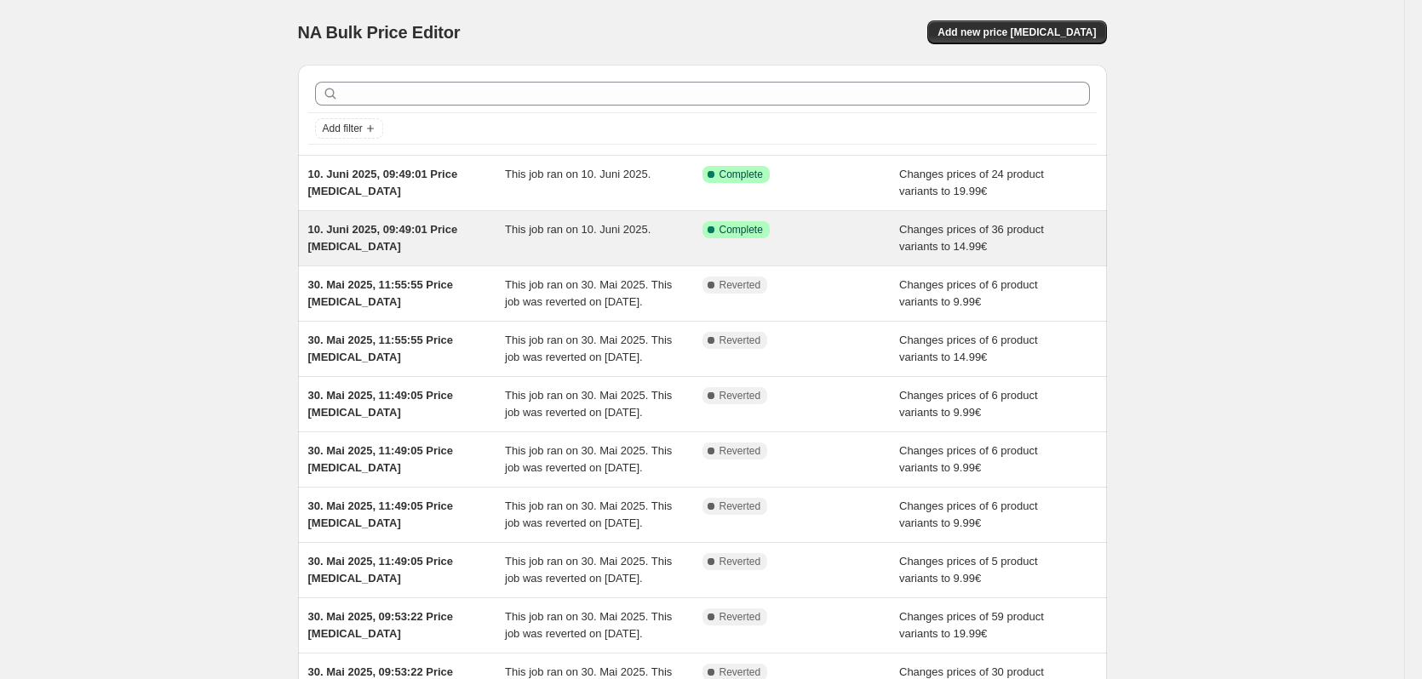
click at [661, 224] on div "This job ran on 10. Juni 2025." at bounding box center [604, 238] width 198 height 34
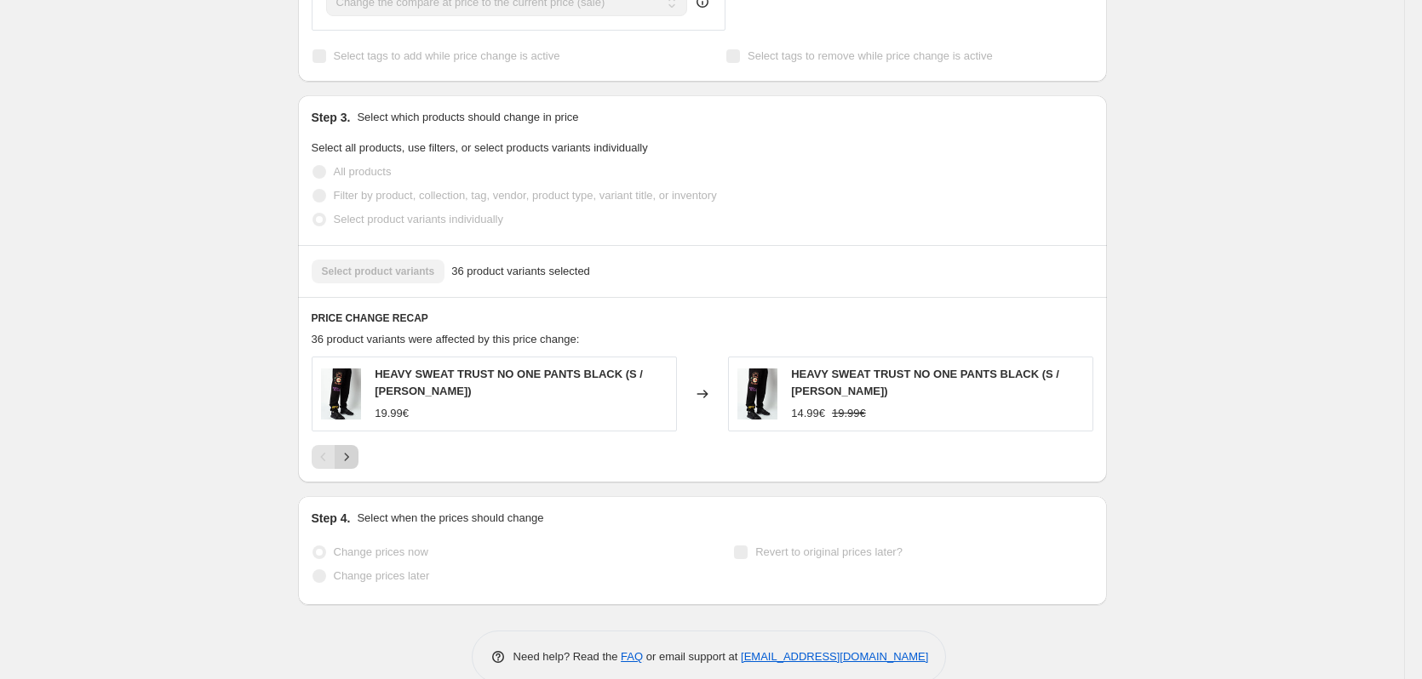
click at [349, 449] on icon "Next" at bounding box center [346, 457] width 17 height 17
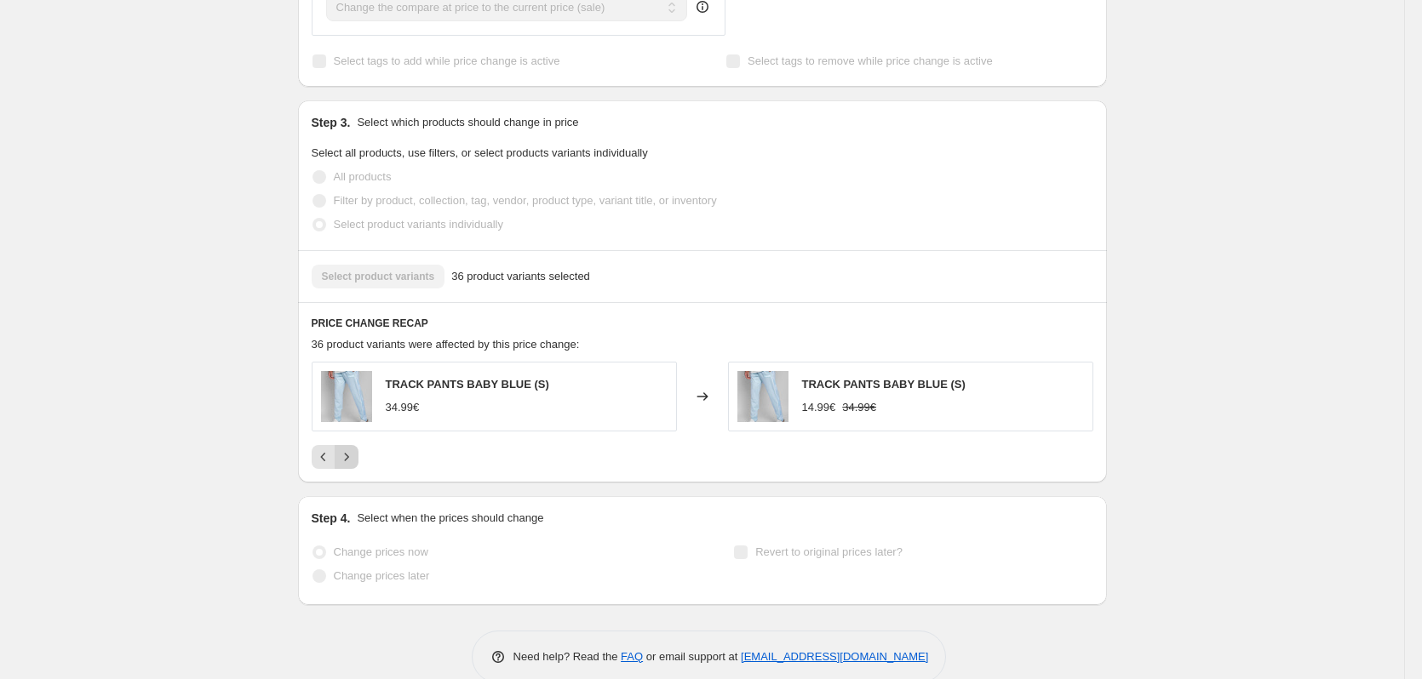
click at [355, 449] on icon "Next" at bounding box center [346, 457] width 17 height 17
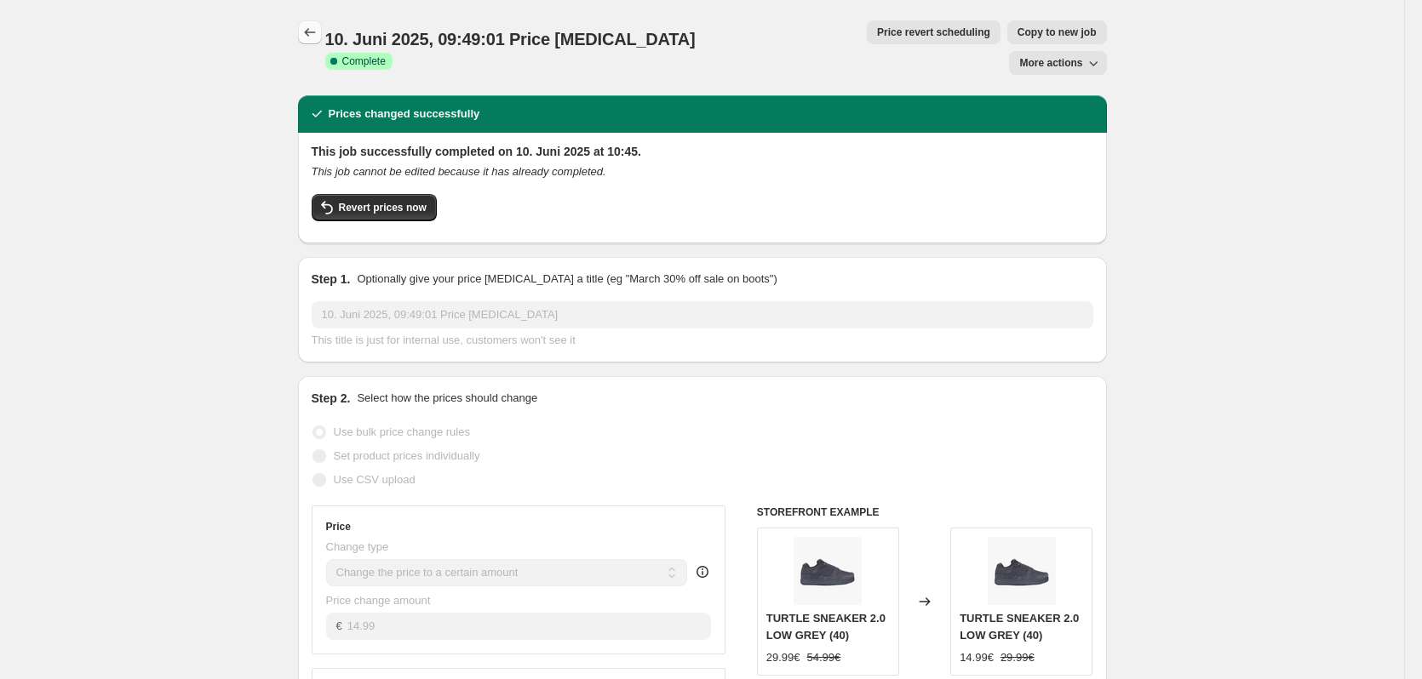
click at [307, 35] on icon "Price change jobs" at bounding box center [309, 32] width 17 height 17
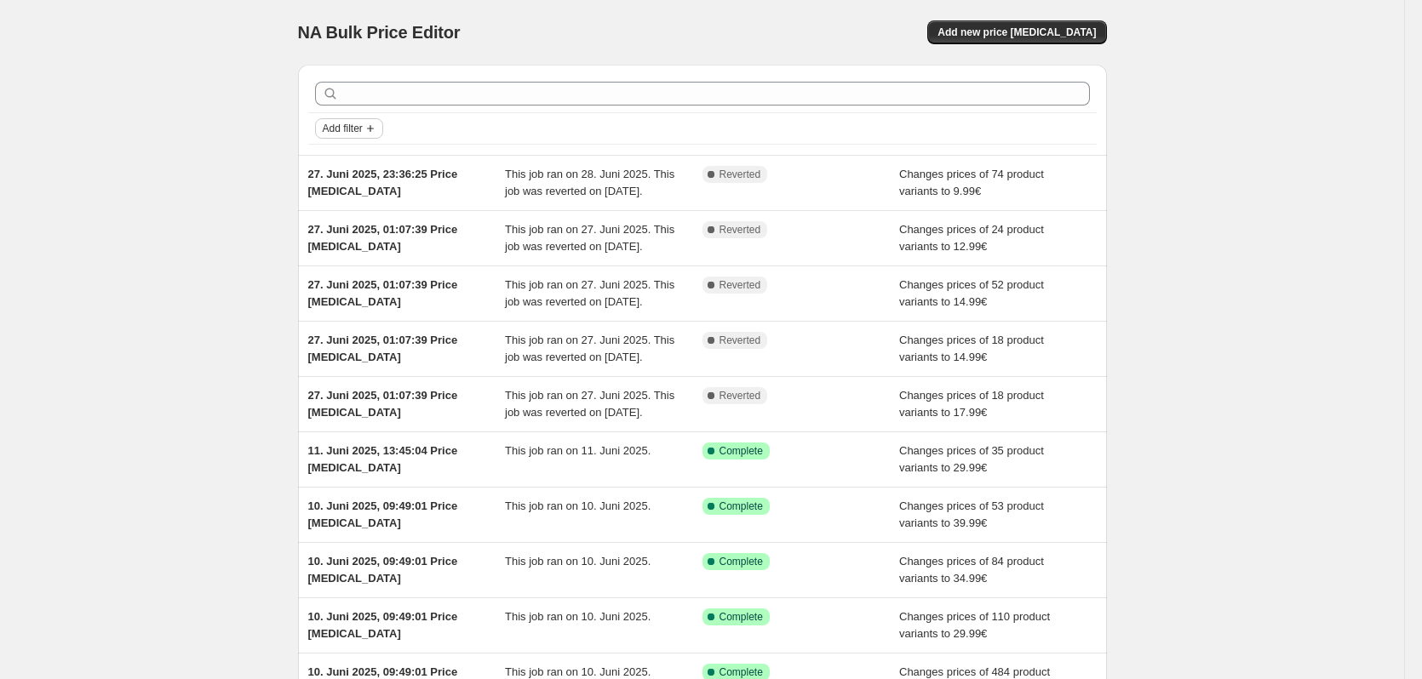
click at [370, 131] on icon "Add filter" at bounding box center [371, 129] width 14 height 14
click at [347, 167] on span "Job status" at bounding box center [354, 162] width 50 height 13
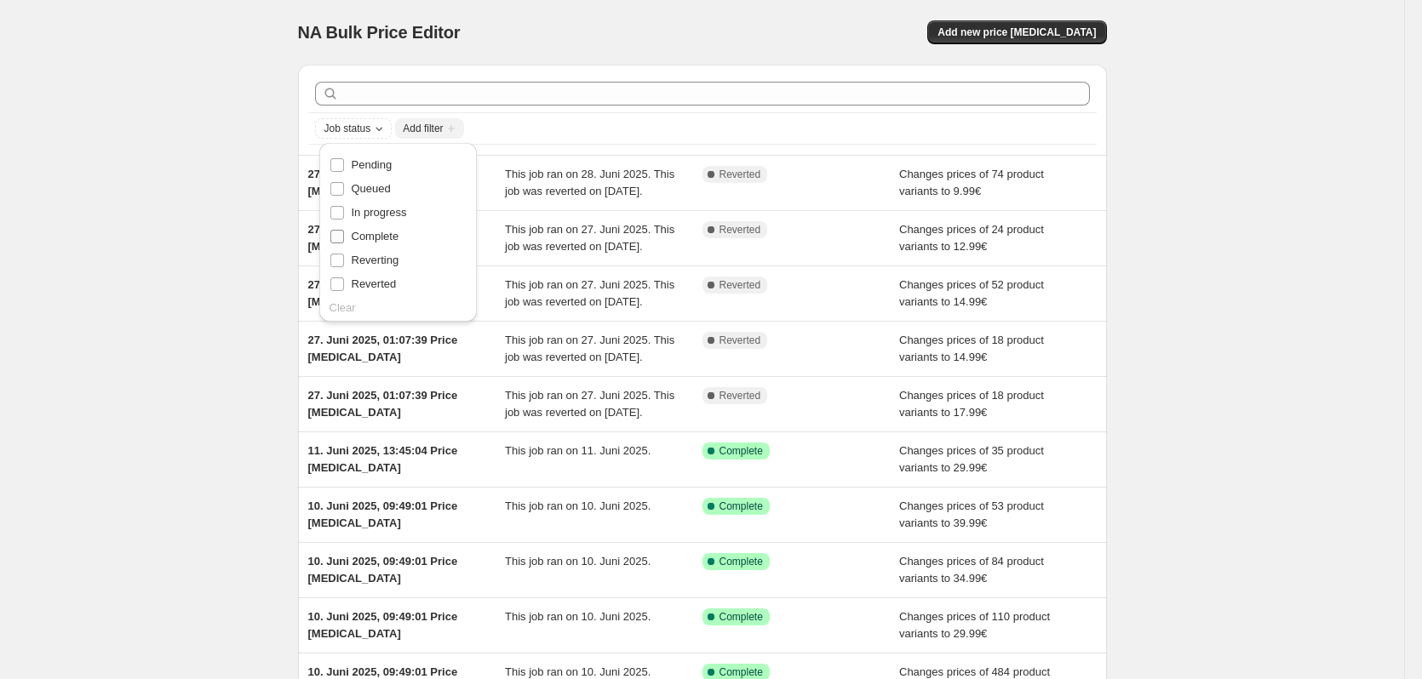
click at [358, 237] on span "Complete" at bounding box center [376, 236] width 48 height 13
click at [344, 237] on input "Complete" at bounding box center [337, 237] width 14 height 14
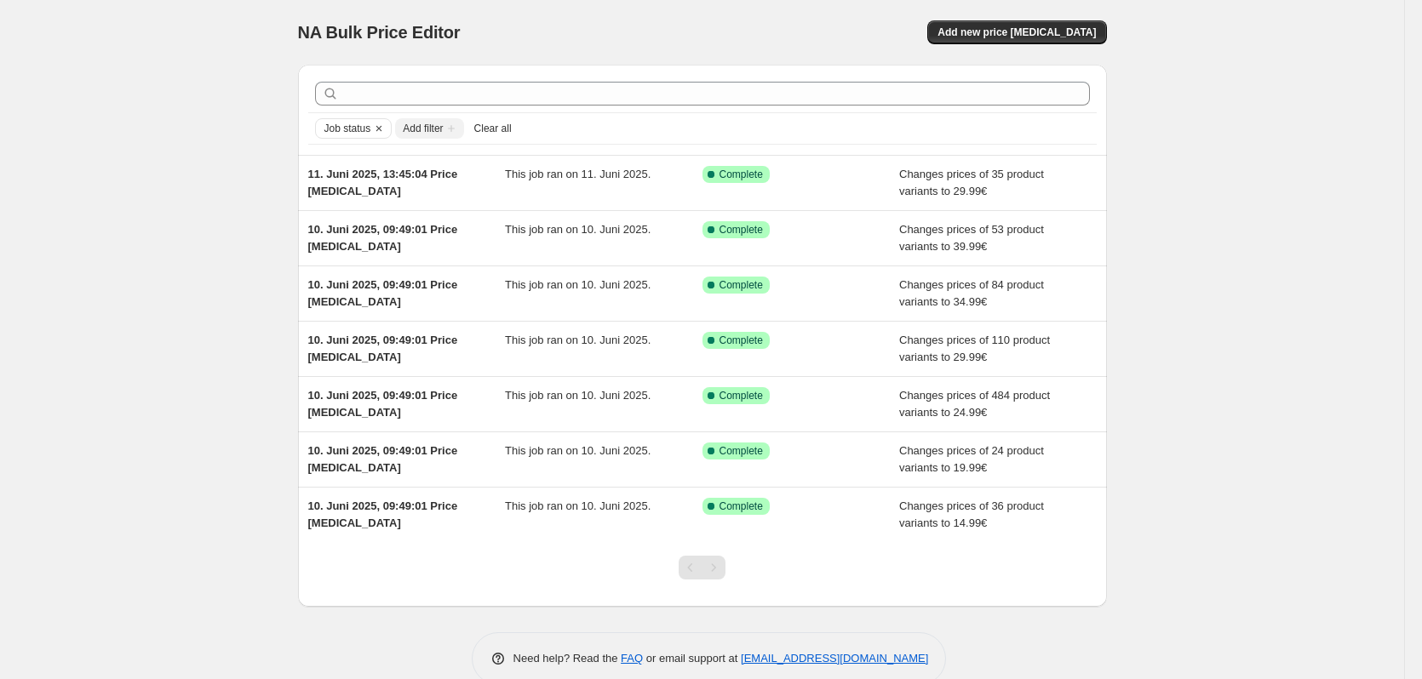
click at [183, 264] on div "NA Bulk Price Editor. This page is ready NA Bulk Price Editor Add new price cha…" at bounding box center [702, 355] width 1404 height 711
drag, startPoint x: 359, startPoint y: 510, endPoint x: 179, endPoint y: 433, distance: 196.1
click at [179, 433] on div "NA Bulk Price Editor. This page is ready NA Bulk Price Editor Add new price cha…" at bounding box center [702, 355] width 1404 height 711
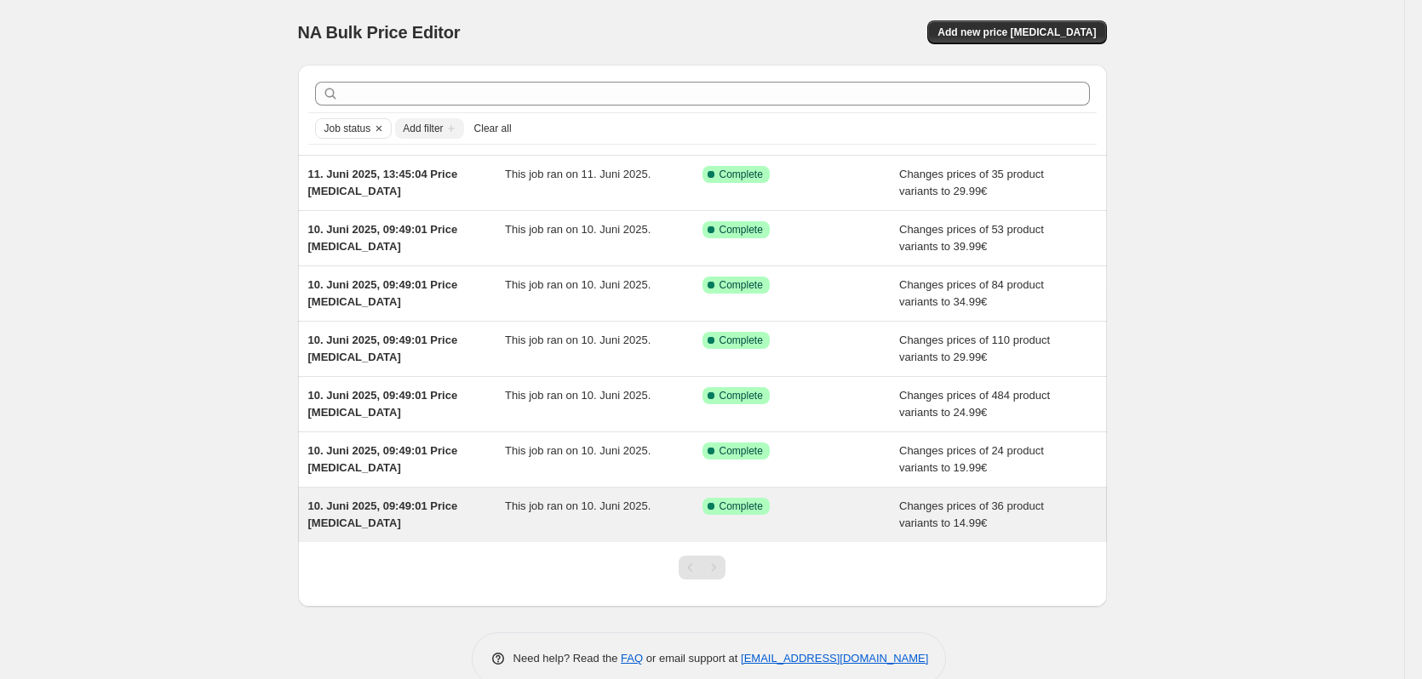
click at [537, 519] on div "This job ran on 10. Juni 2025." at bounding box center [604, 515] width 198 height 34
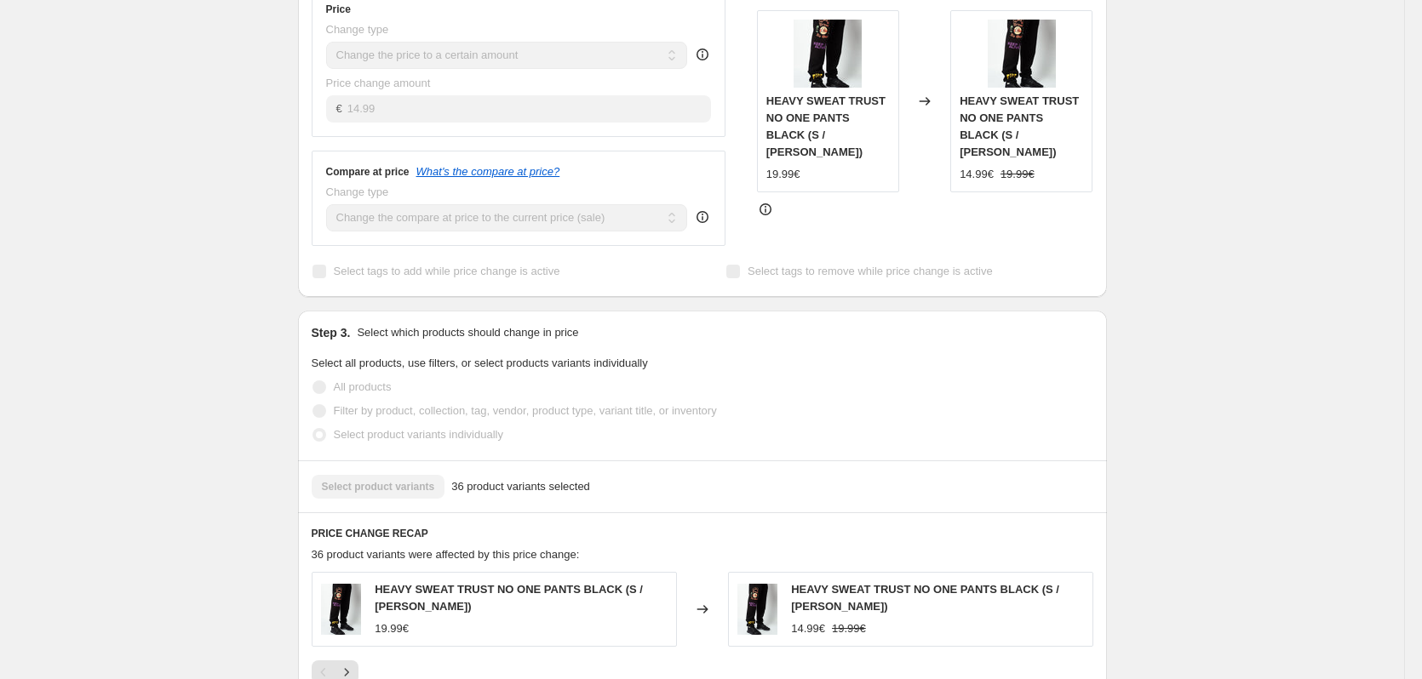
scroll to position [596, 0]
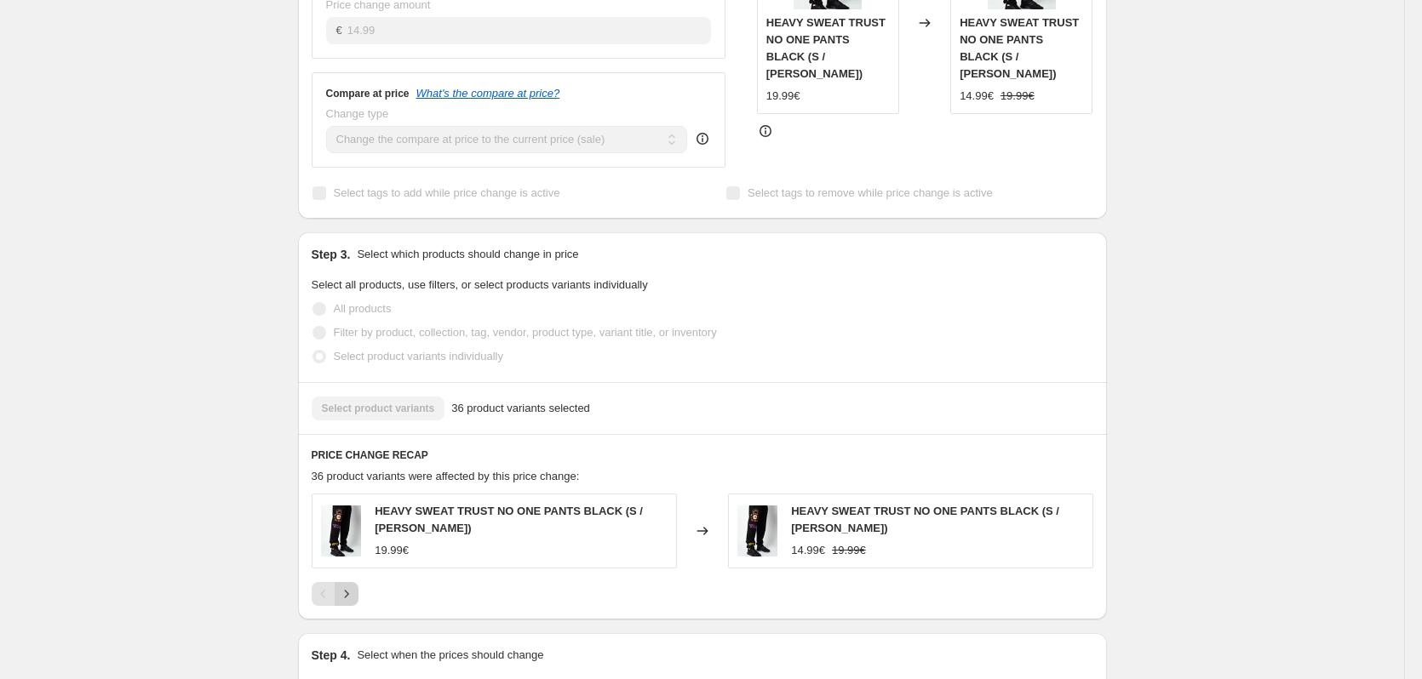
click at [347, 586] on icon "Next" at bounding box center [346, 594] width 17 height 17
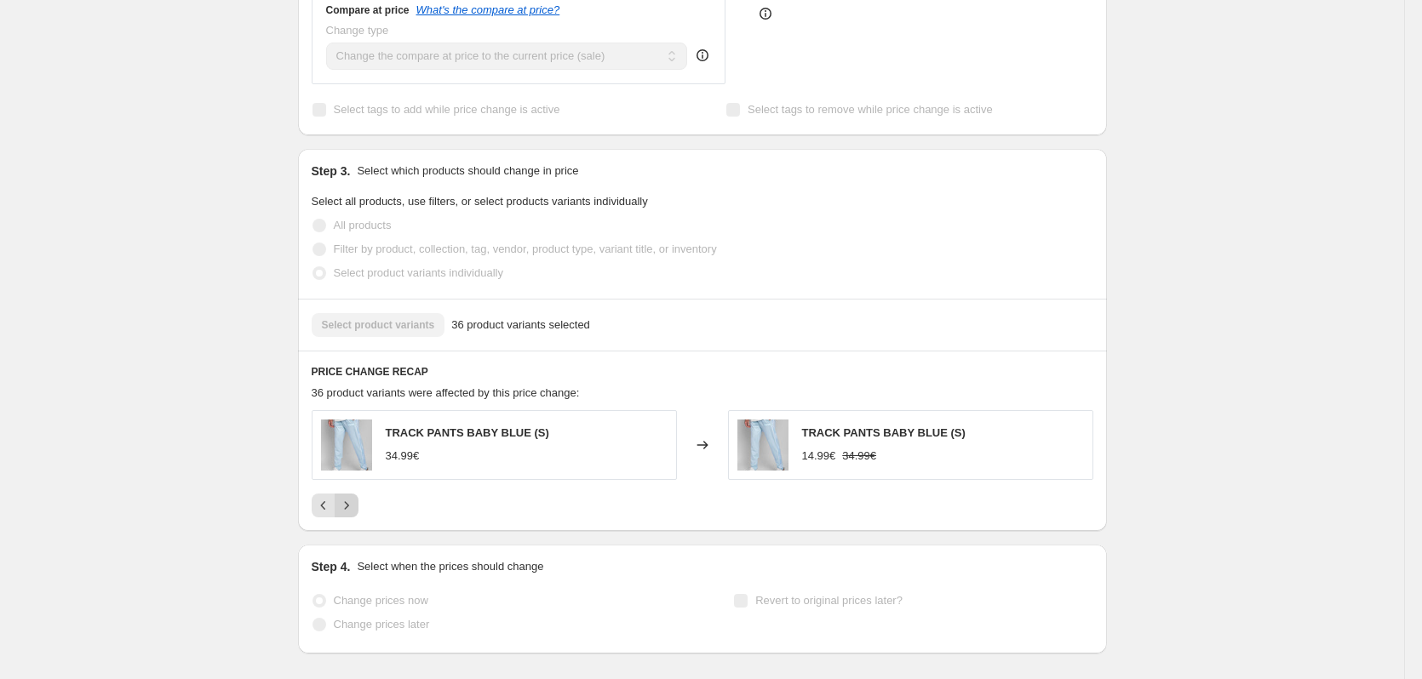
scroll to position [681, 0]
click at [347, 496] on icon "Next" at bounding box center [346, 504] width 17 height 17
click at [352, 496] on icon "Next" at bounding box center [346, 504] width 17 height 17
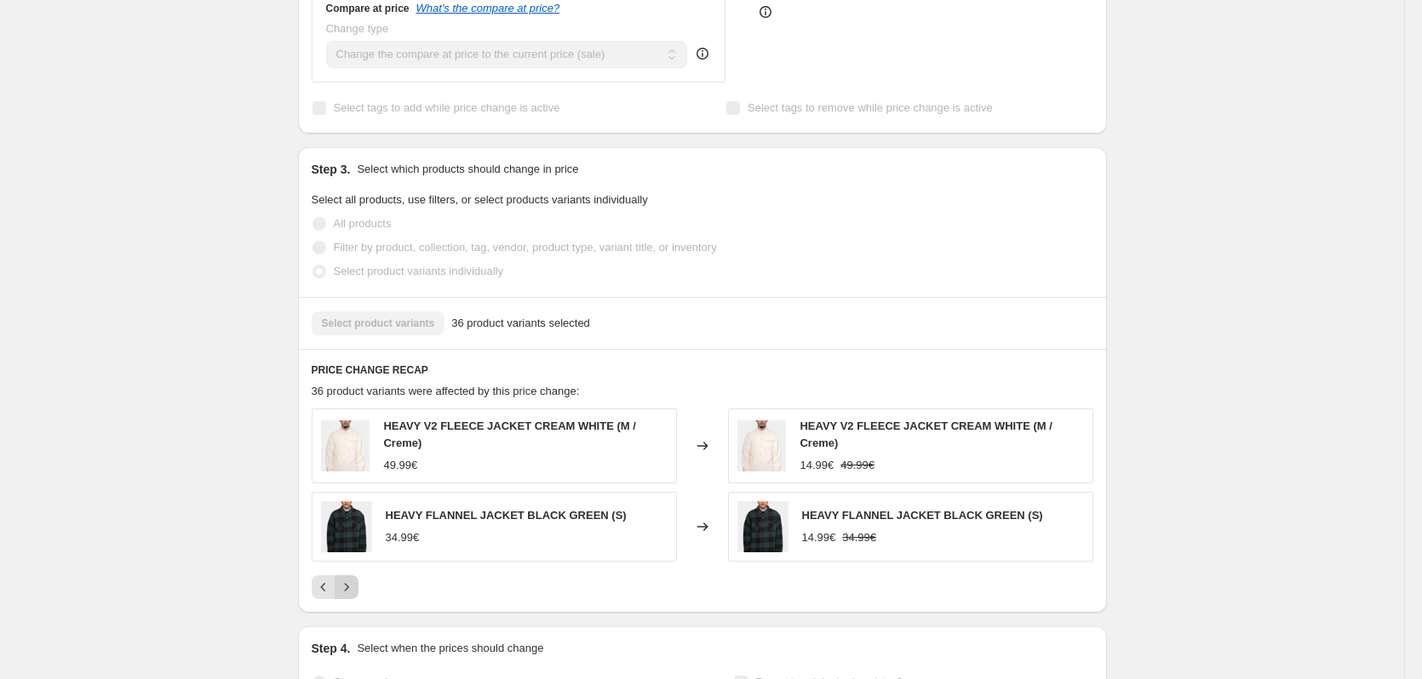
click at [348, 583] on icon "Next" at bounding box center [346, 587] width 4 height 8
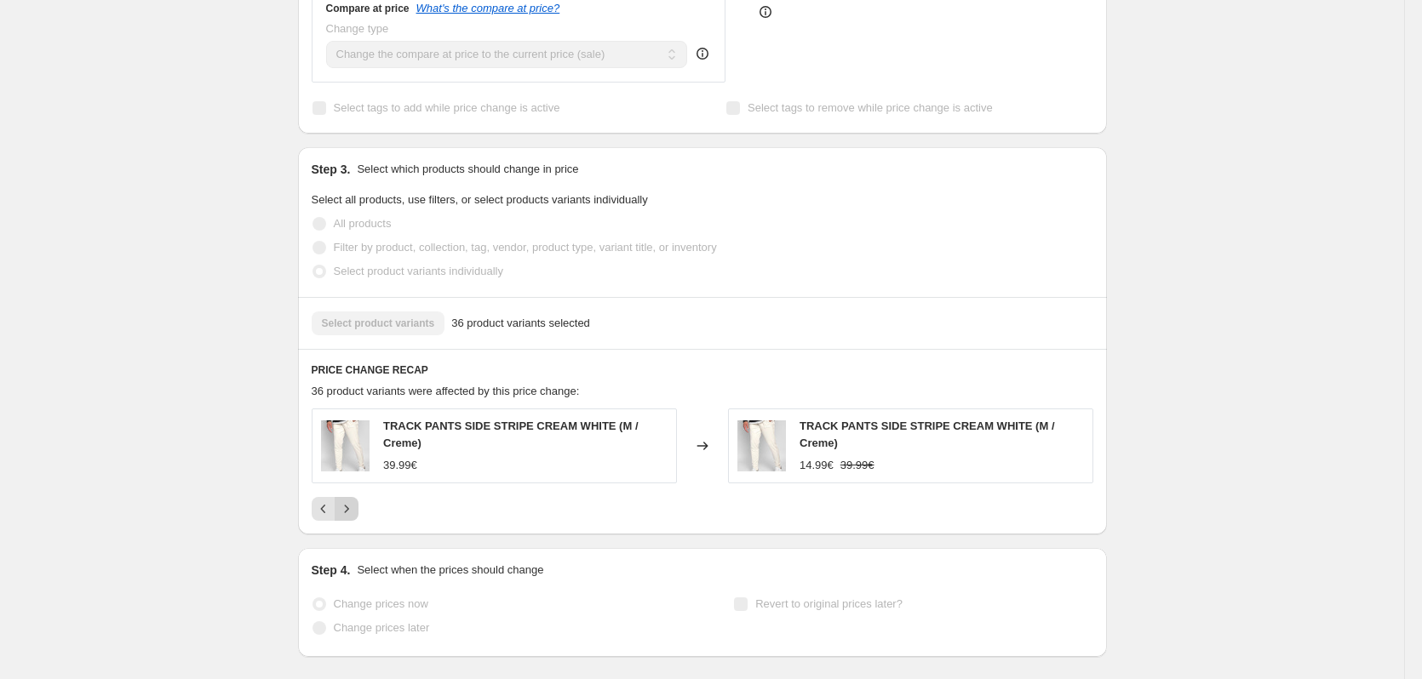
click at [358, 497] on button "Next" at bounding box center [347, 509] width 24 height 24
click at [355, 501] on icon "Next" at bounding box center [346, 509] width 17 height 17
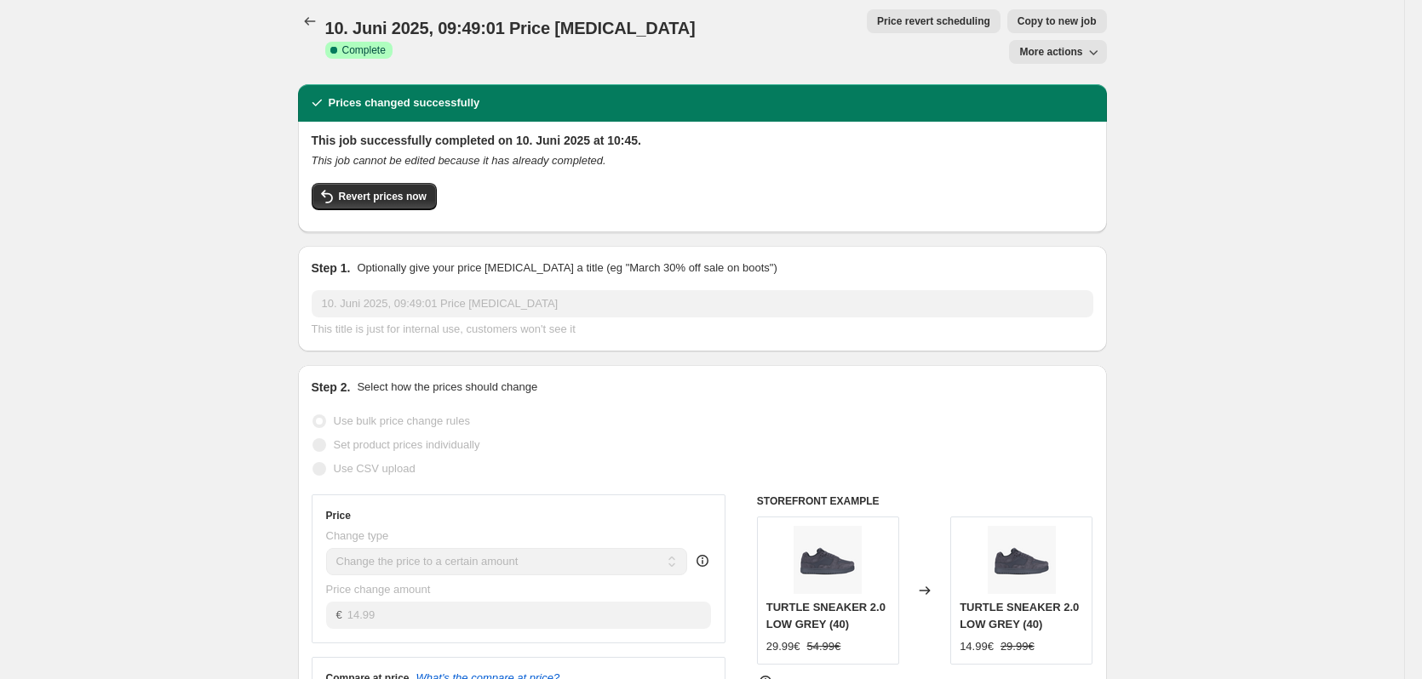
scroll to position [0, 0]
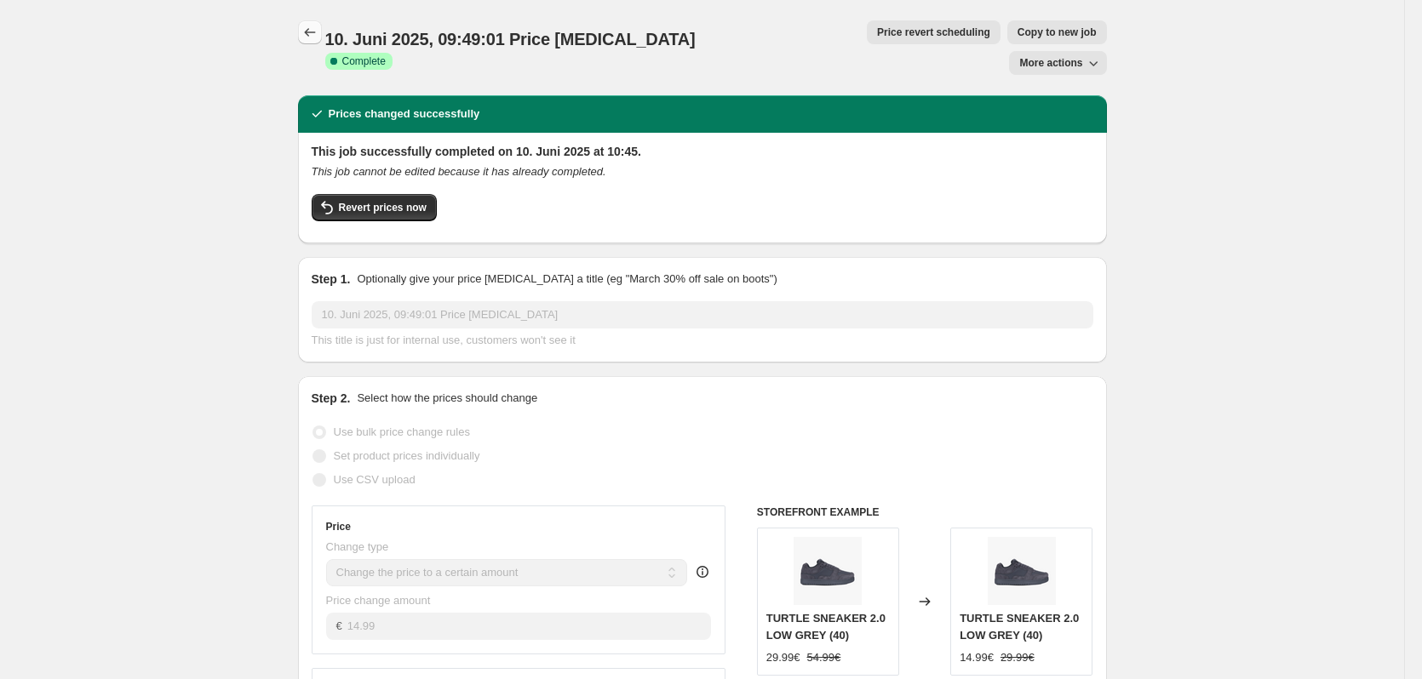
click at [309, 31] on icon "Price change jobs" at bounding box center [309, 32] width 17 height 17
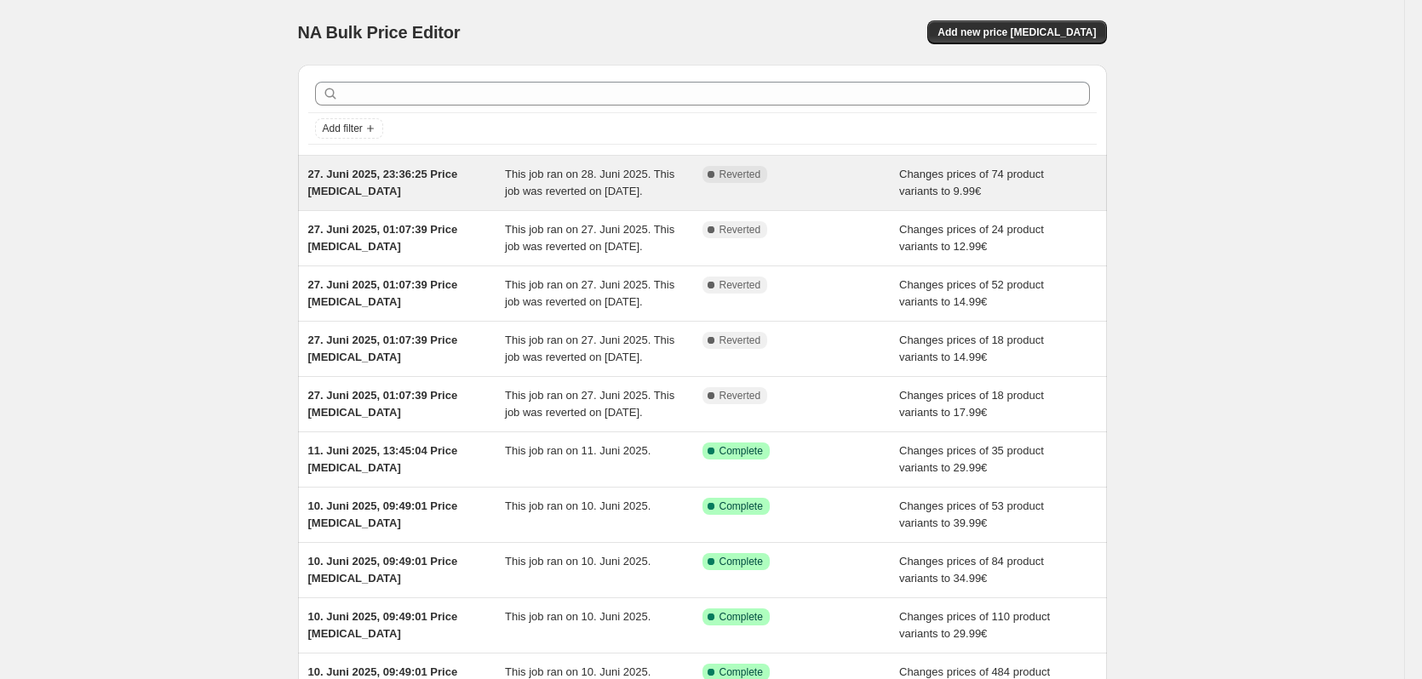
click at [451, 193] on div "27. Juni 2025, 23:36:25 Price [MEDICAL_DATA]" at bounding box center [407, 183] width 198 height 34
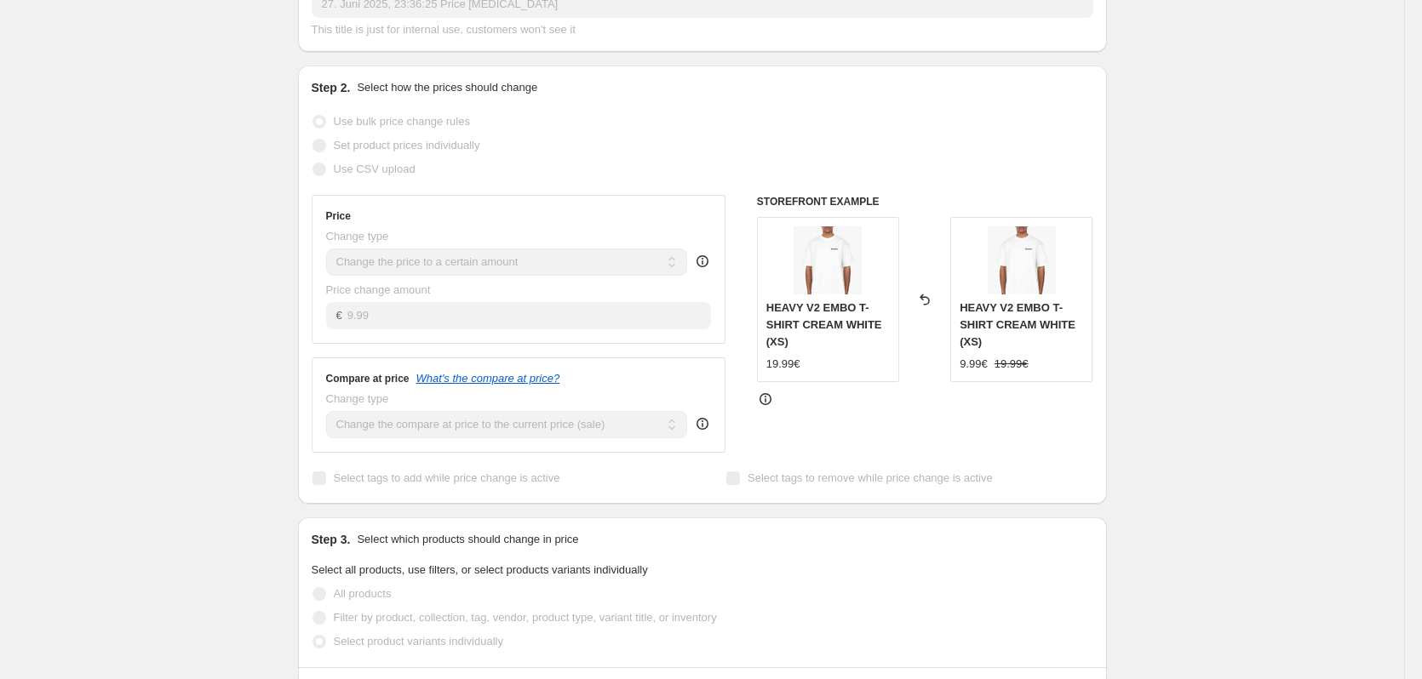
scroll to position [255, 0]
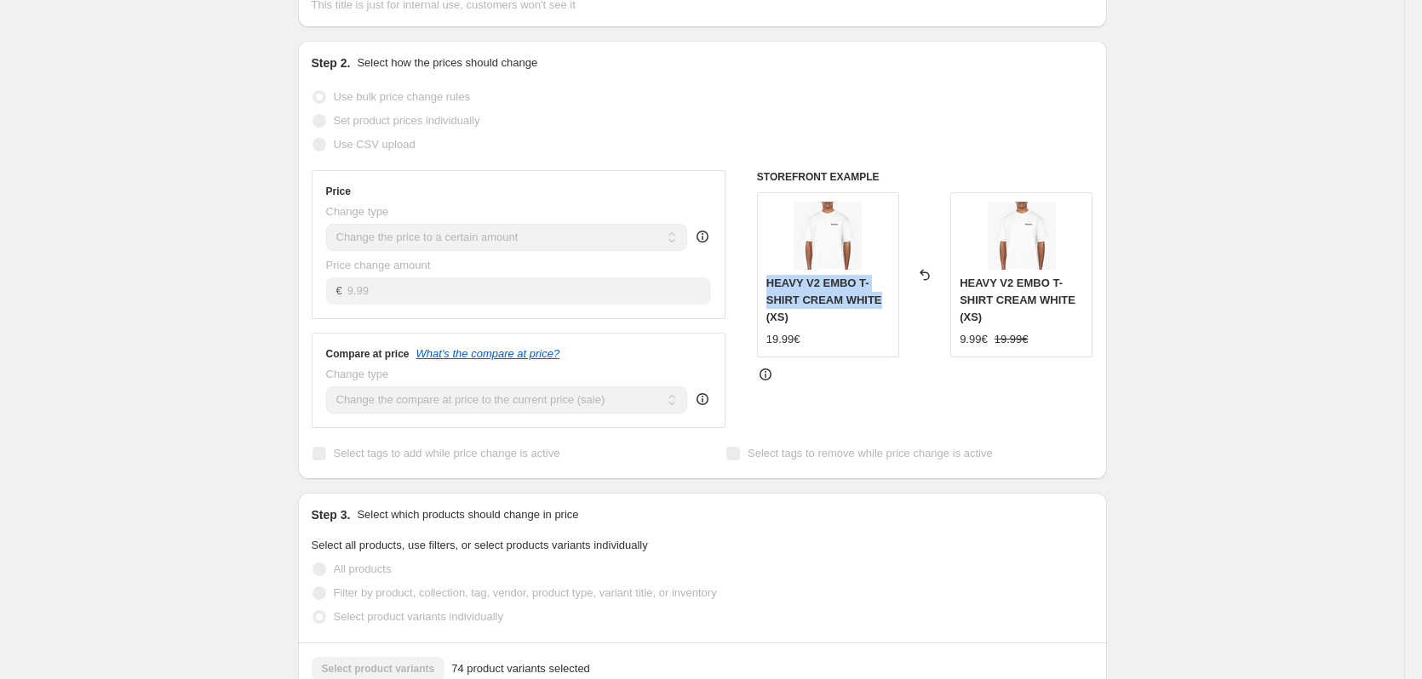
drag, startPoint x: 765, startPoint y: 285, endPoint x: 882, endPoint y: 306, distance: 119.3
click at [882, 306] on div "HEAVY V2 EMBO T-SHIRT CREAM WHITE (XS) 19.99€" at bounding box center [828, 274] width 142 height 165
copy span "HEAVY V2 EMBO T-SHIRT CREAM WHITE"
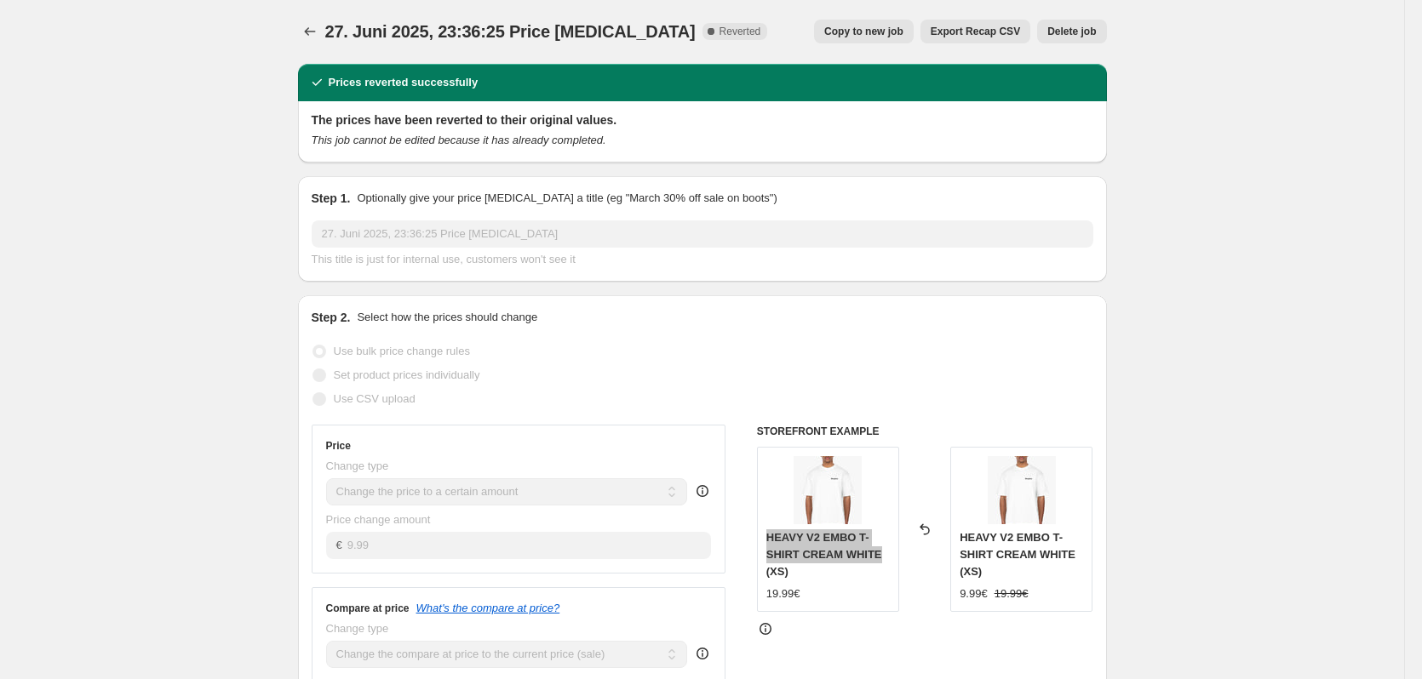
scroll to position [0, 0]
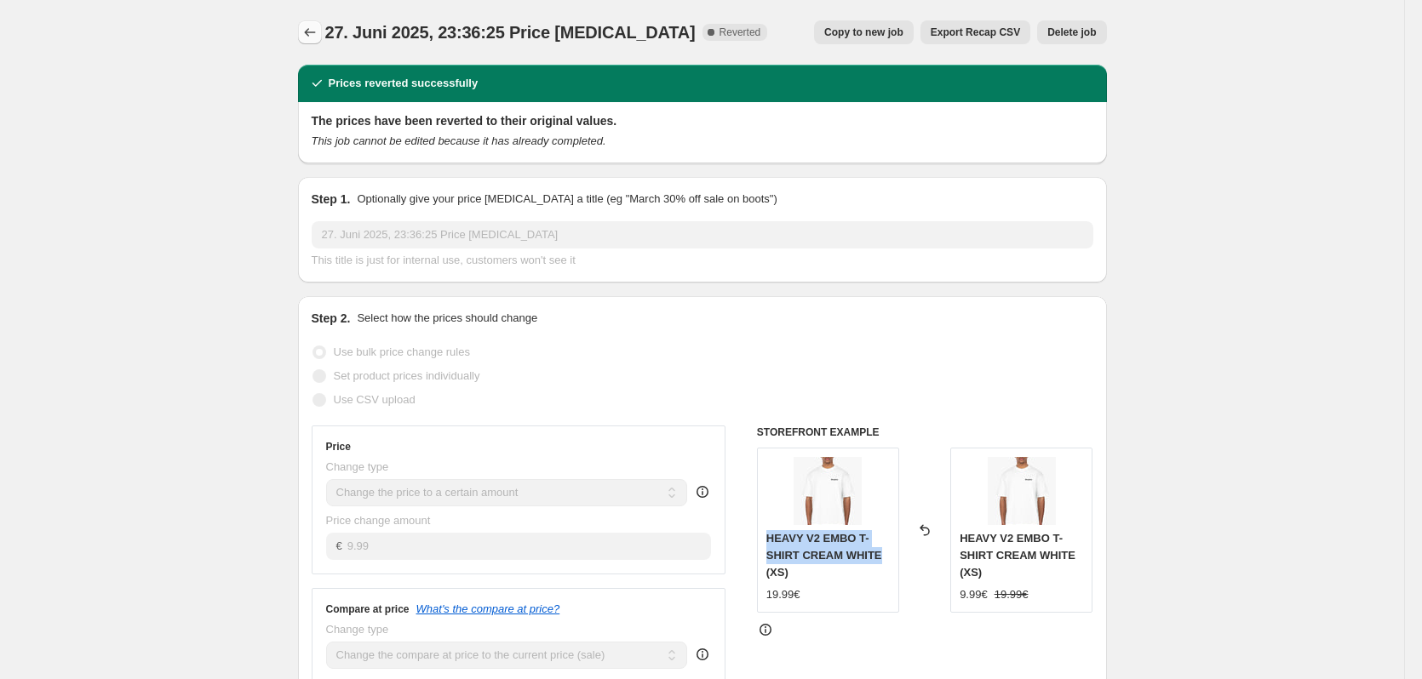
click at [306, 35] on icon "Price change jobs" at bounding box center [309, 32] width 17 height 17
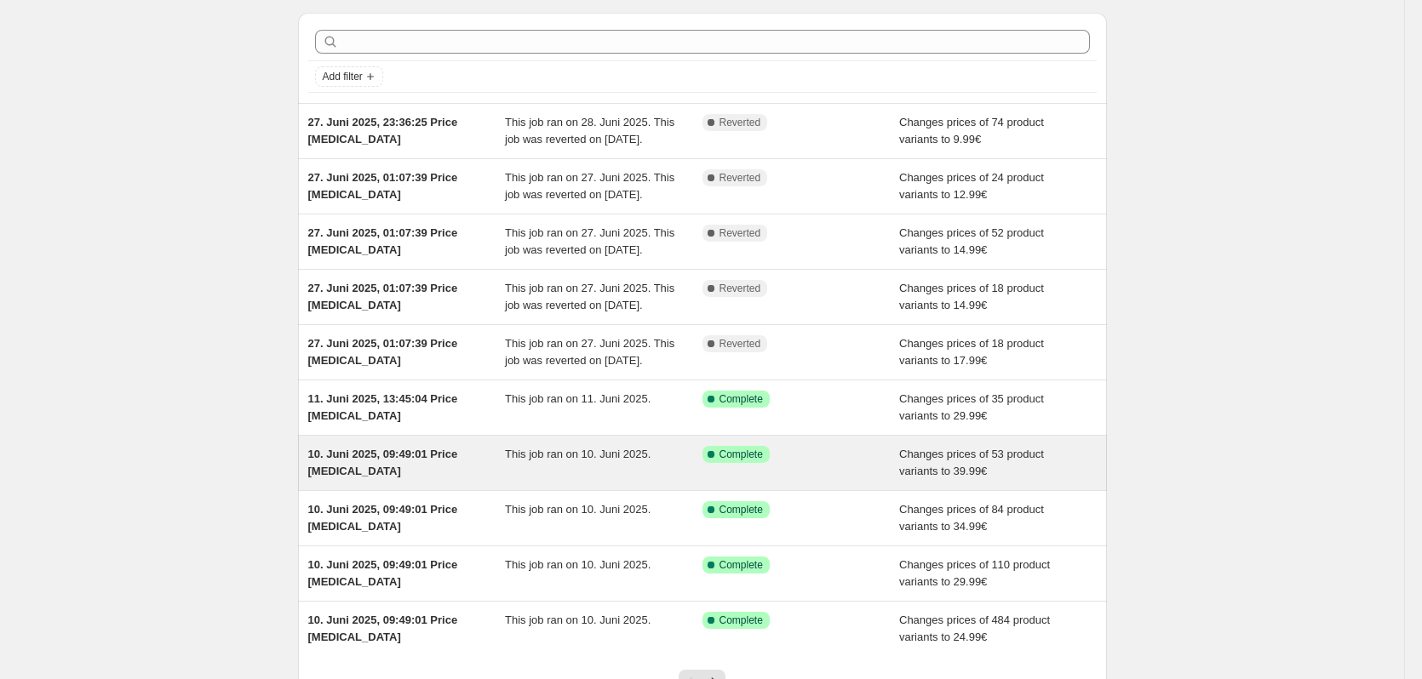
scroll to position [255, 0]
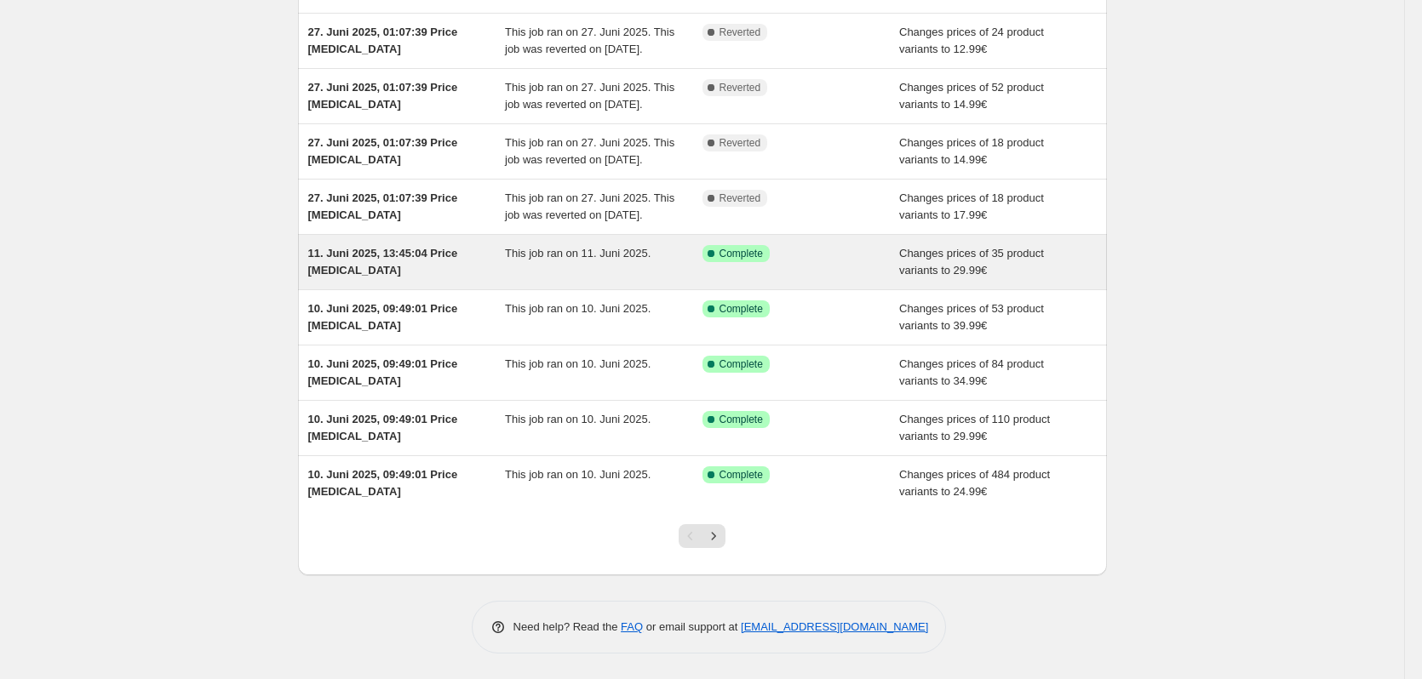
click at [496, 279] on div "11. Juni 2025, 13:45:04 Price [MEDICAL_DATA]" at bounding box center [407, 262] width 198 height 34
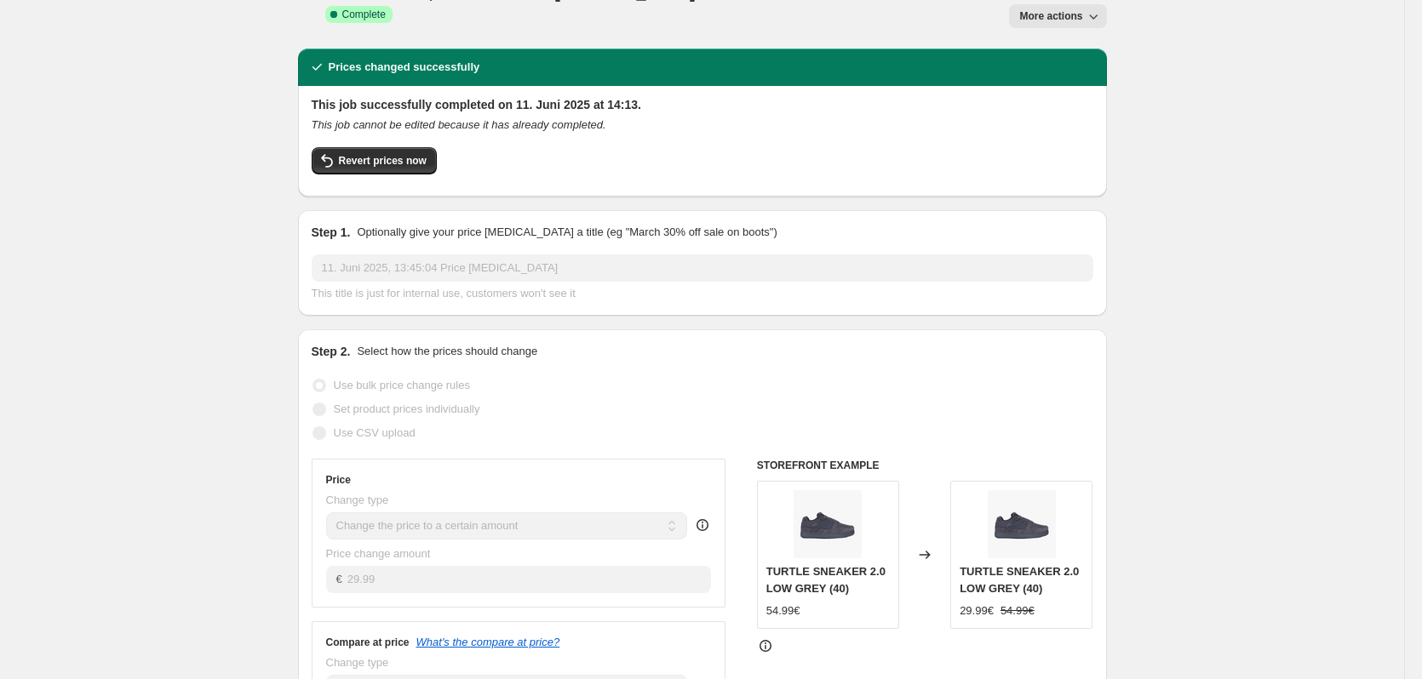
click at [314, 59] on icon at bounding box center [316, 67] width 17 height 17
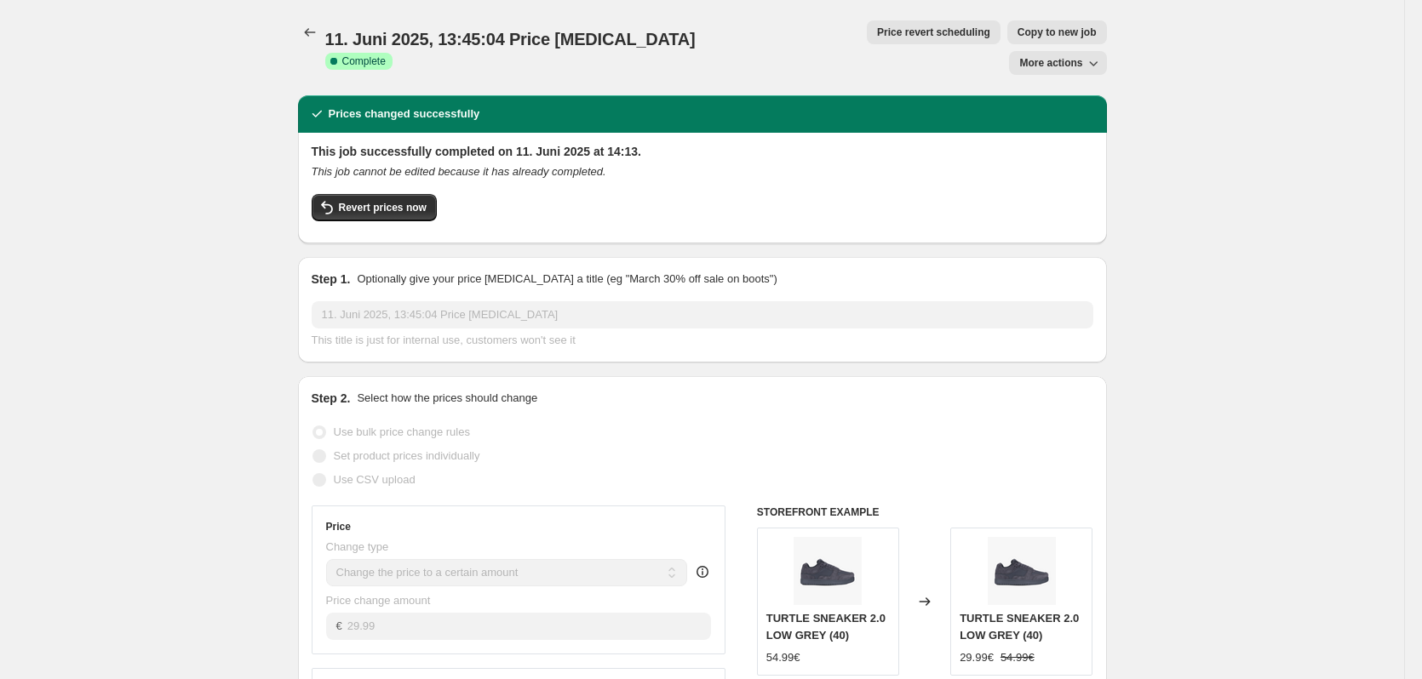
click at [325, 31] on div at bounding box center [311, 32] width 27 height 24
click at [313, 28] on icon "Price change jobs" at bounding box center [309, 32] width 17 height 17
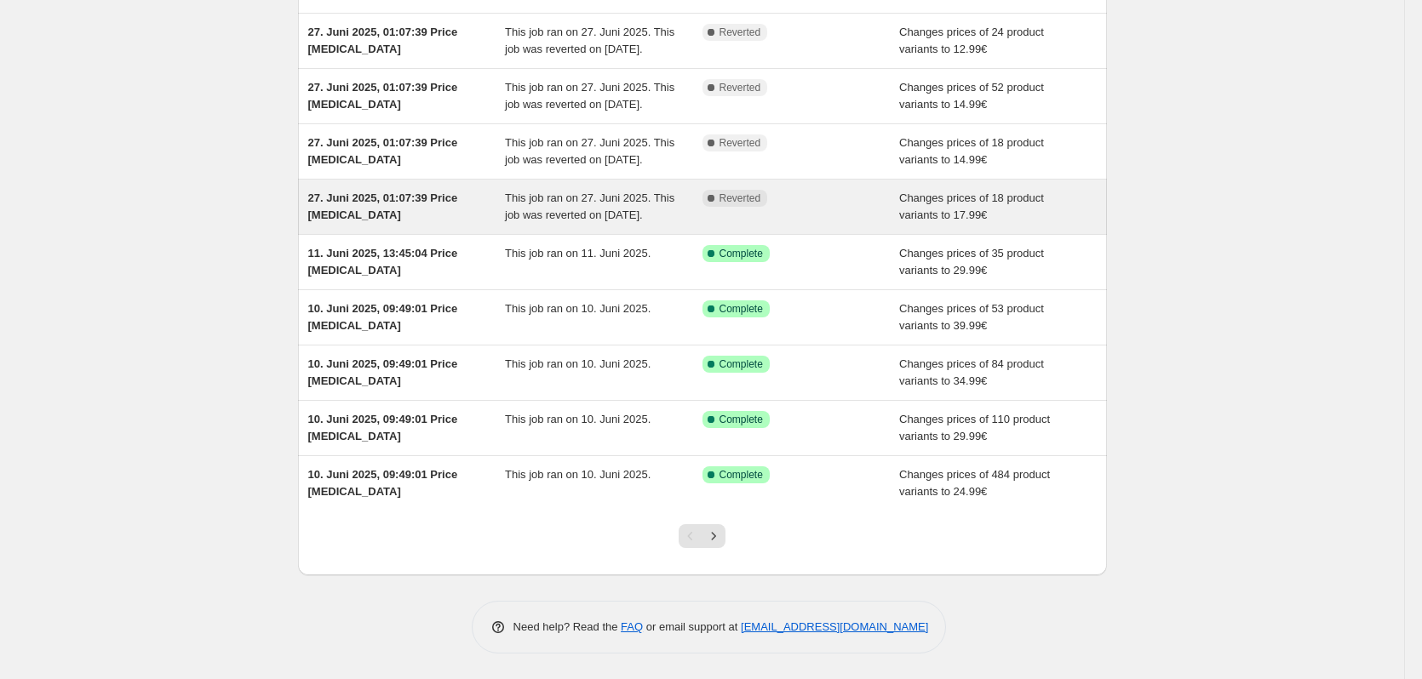
scroll to position [255, 0]
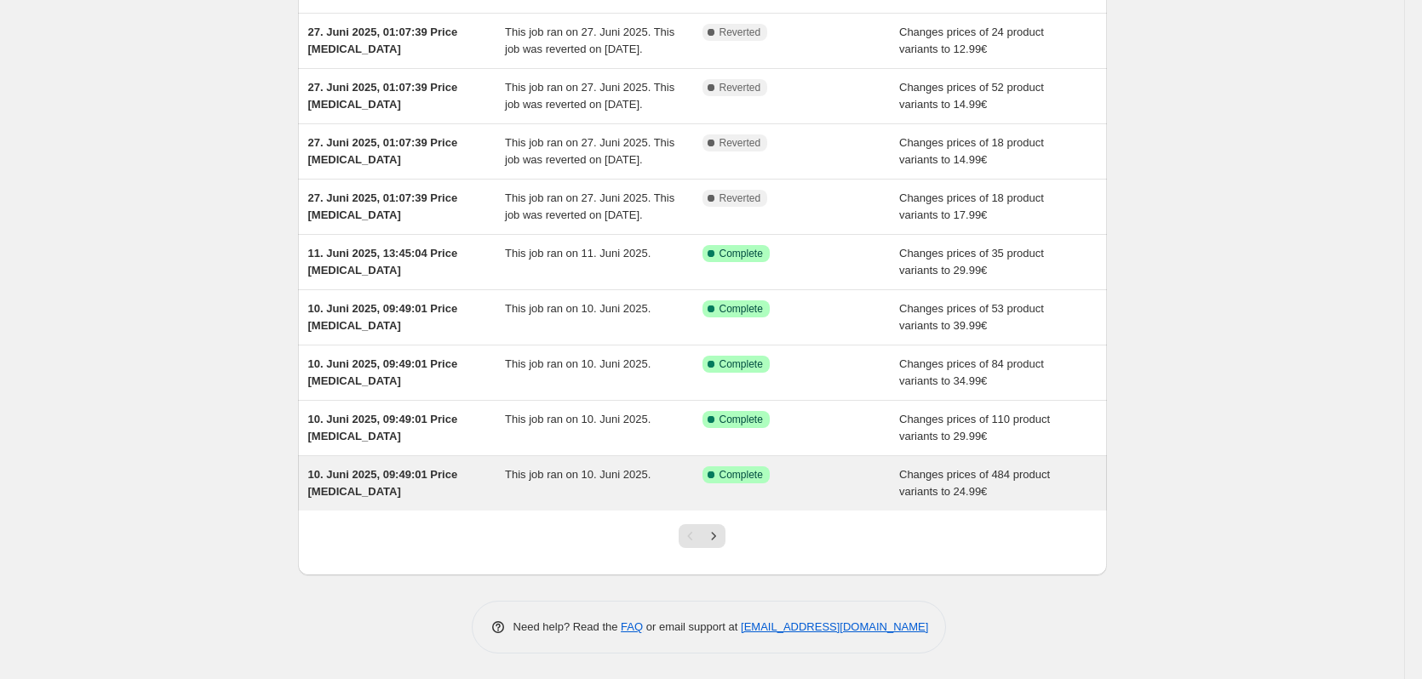
click at [567, 481] on span "This job ran on 10. Juni 2025." at bounding box center [578, 474] width 146 height 13
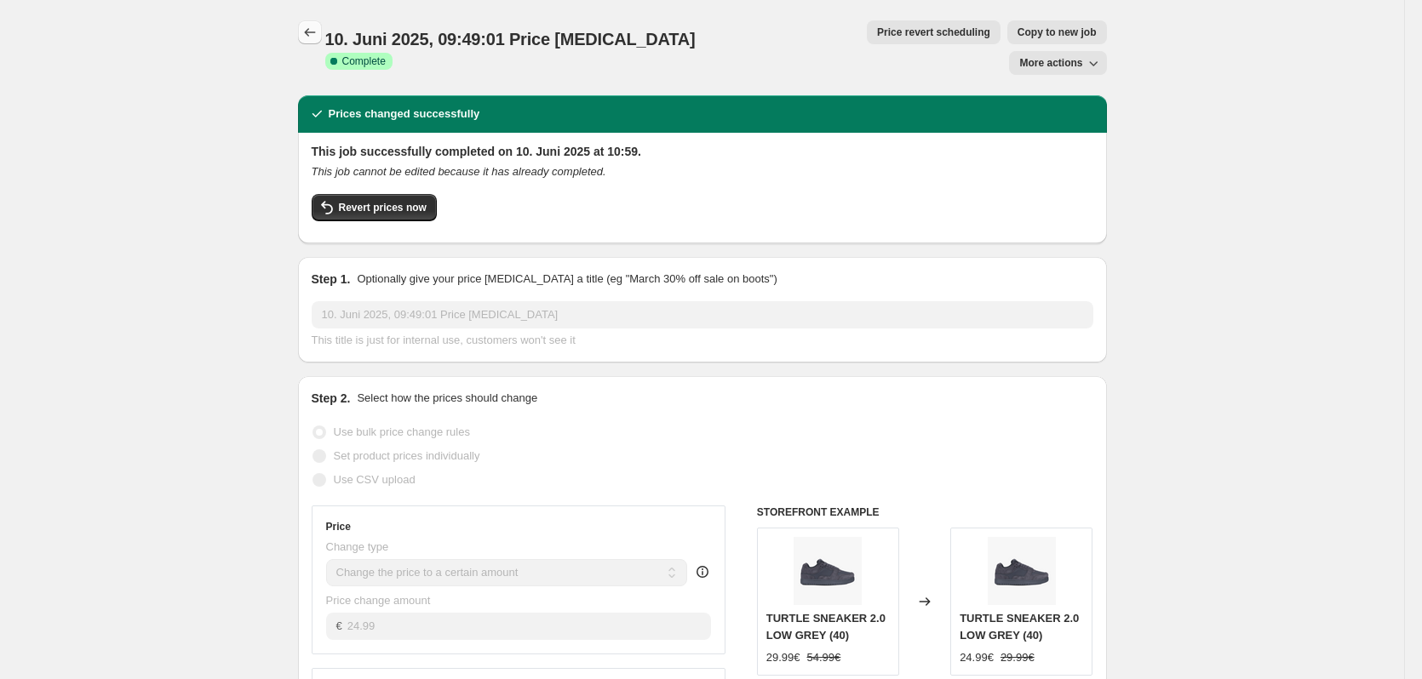
click at [309, 37] on icon "Price change jobs" at bounding box center [309, 32] width 17 height 17
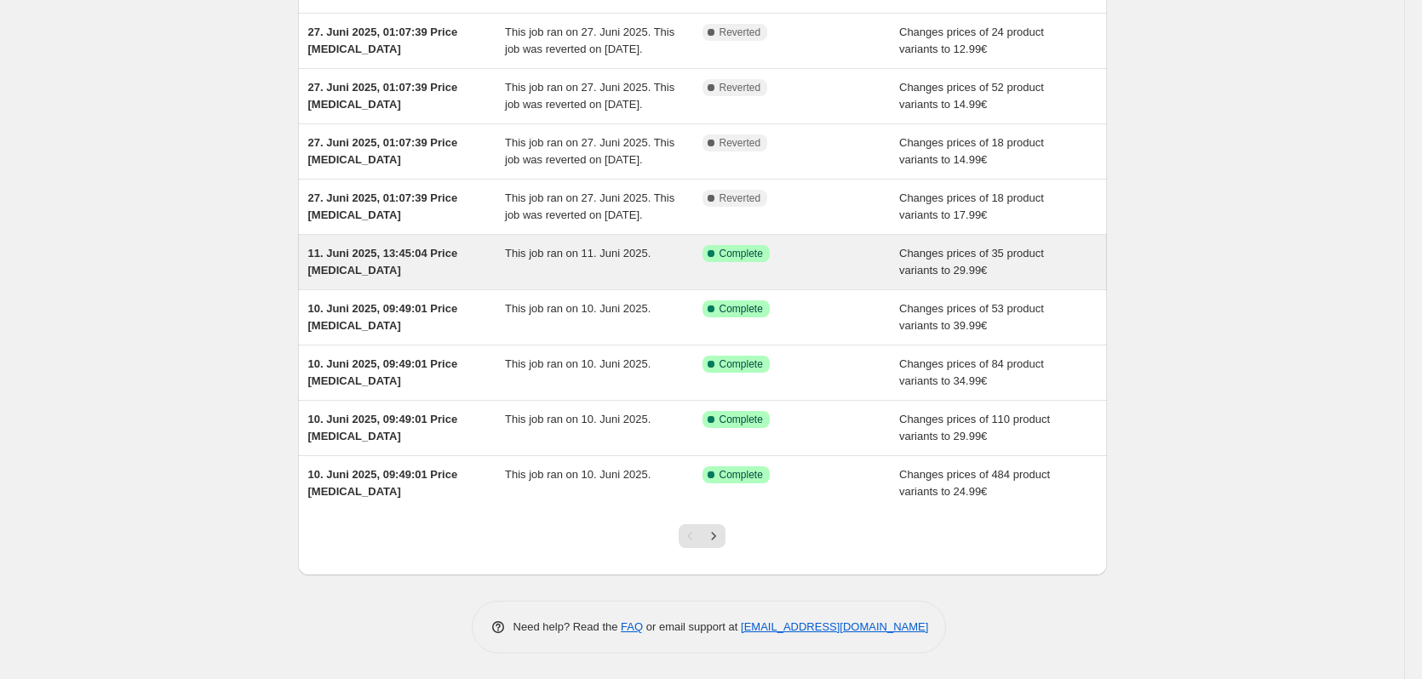
scroll to position [283, 0]
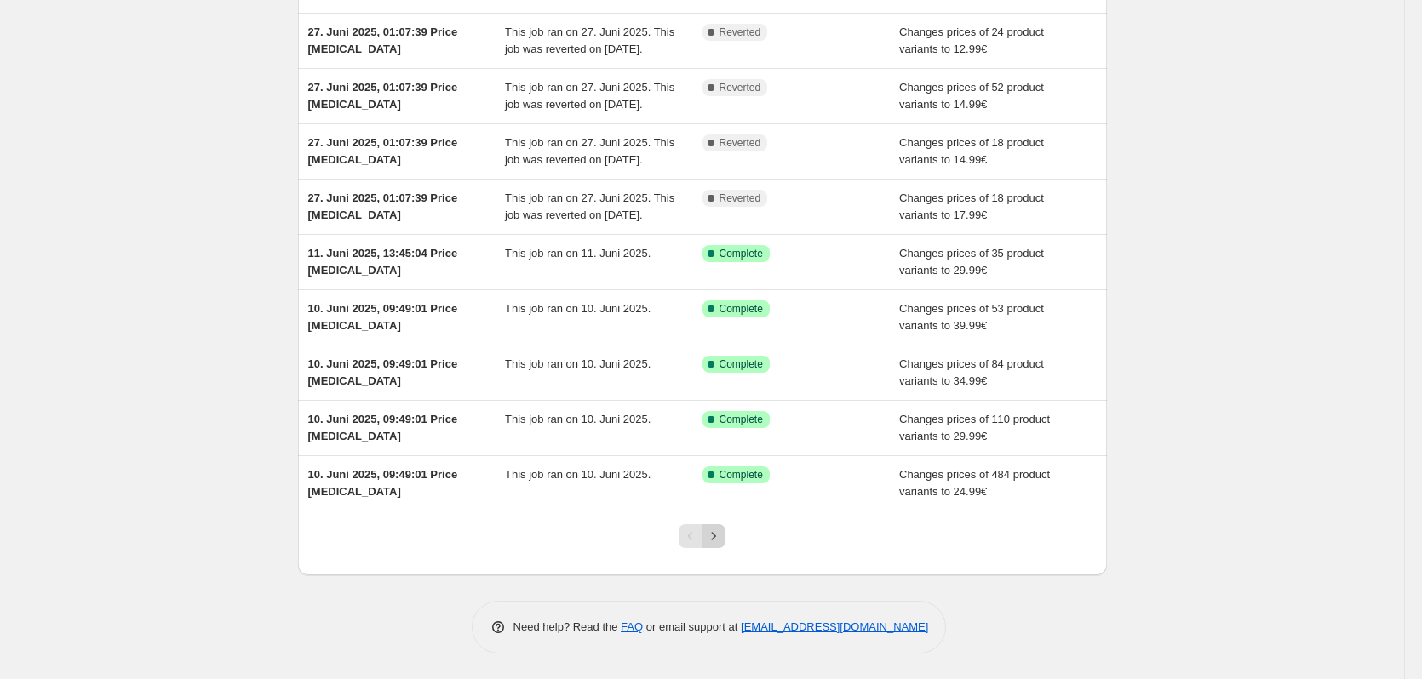
click at [719, 535] on icon "Next" at bounding box center [713, 536] width 17 height 17
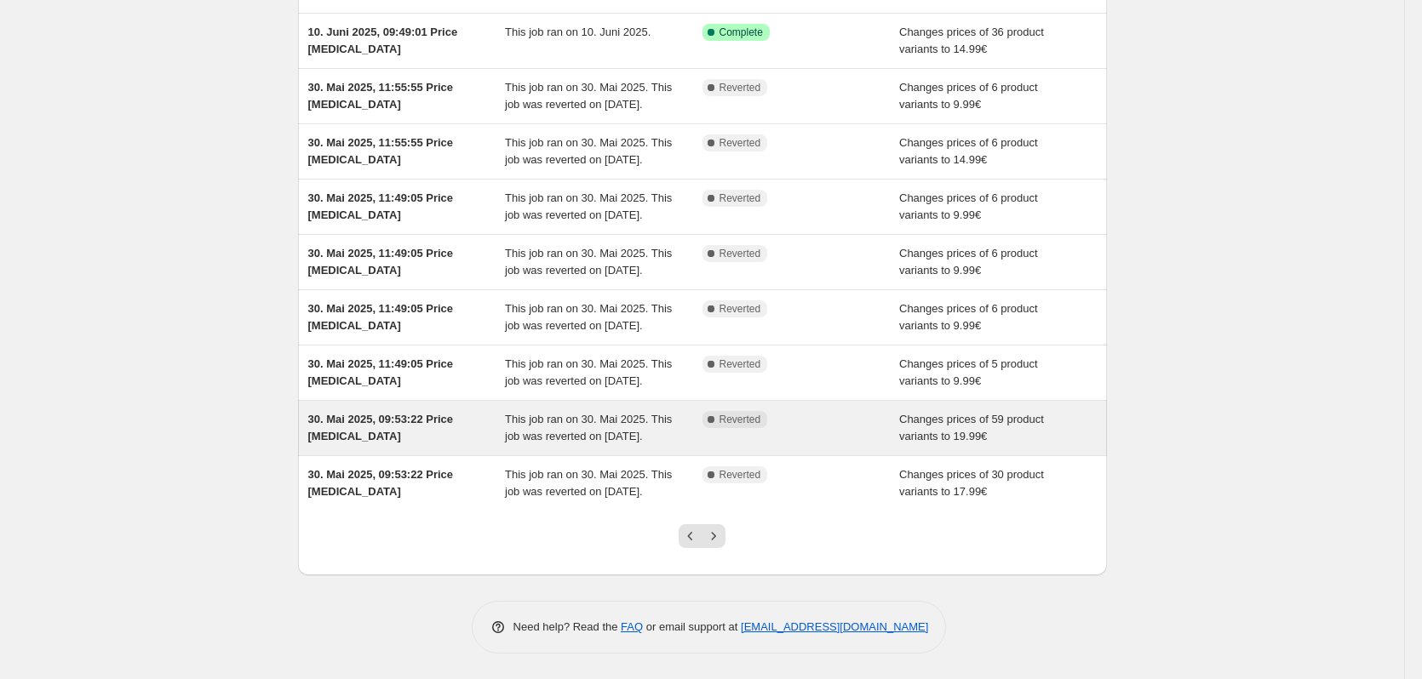
scroll to position [0, 0]
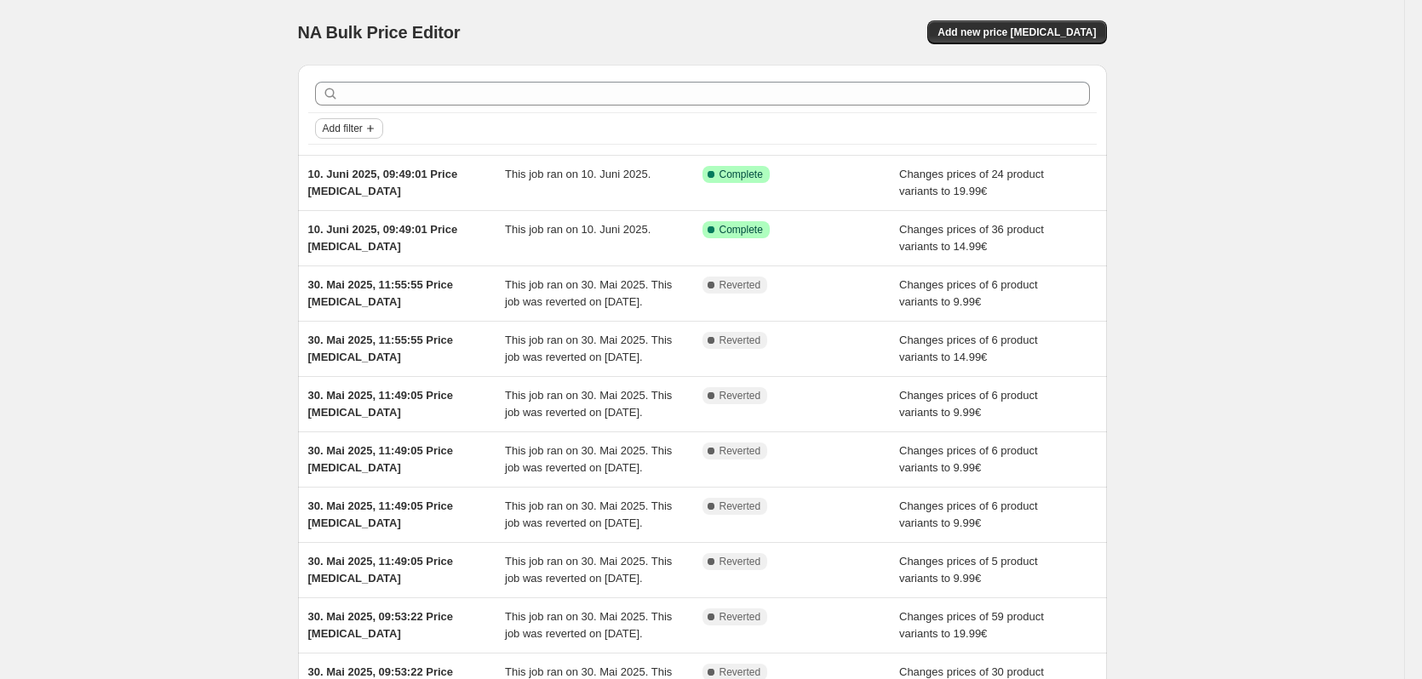
click at [329, 130] on span "Add filter" at bounding box center [343, 129] width 40 height 14
click at [354, 168] on span "Job status" at bounding box center [354, 162] width 50 height 13
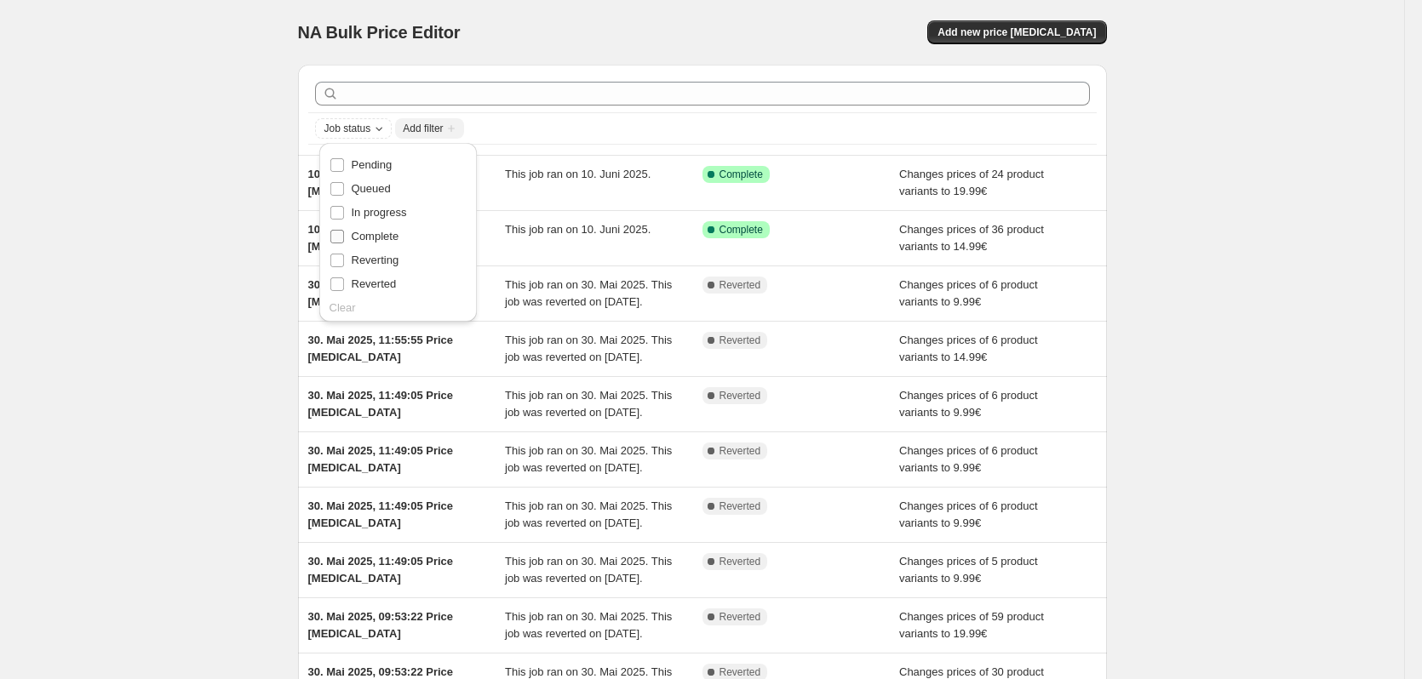
click at [362, 235] on span "Complete" at bounding box center [376, 236] width 48 height 13
click at [344, 235] on input "Complete" at bounding box center [337, 237] width 14 height 14
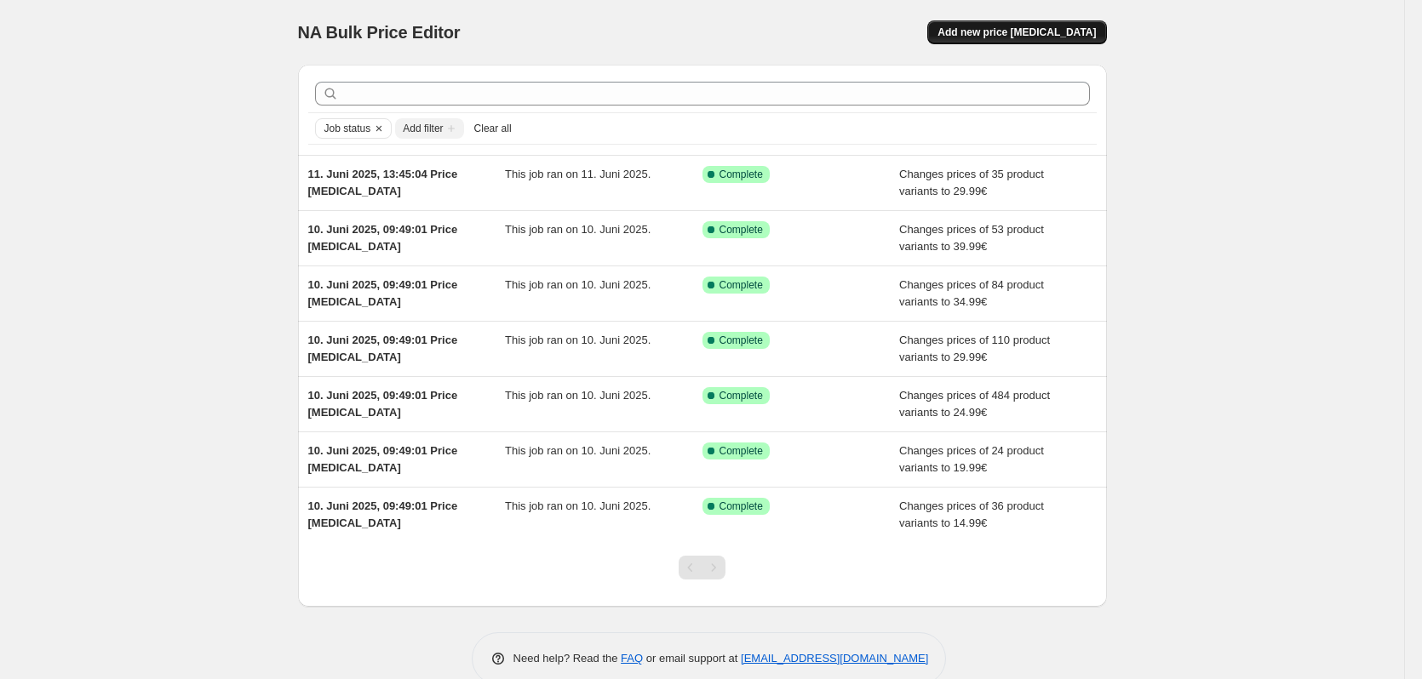
click at [1076, 21] on button "Add new price [MEDICAL_DATA]" at bounding box center [1016, 32] width 179 height 24
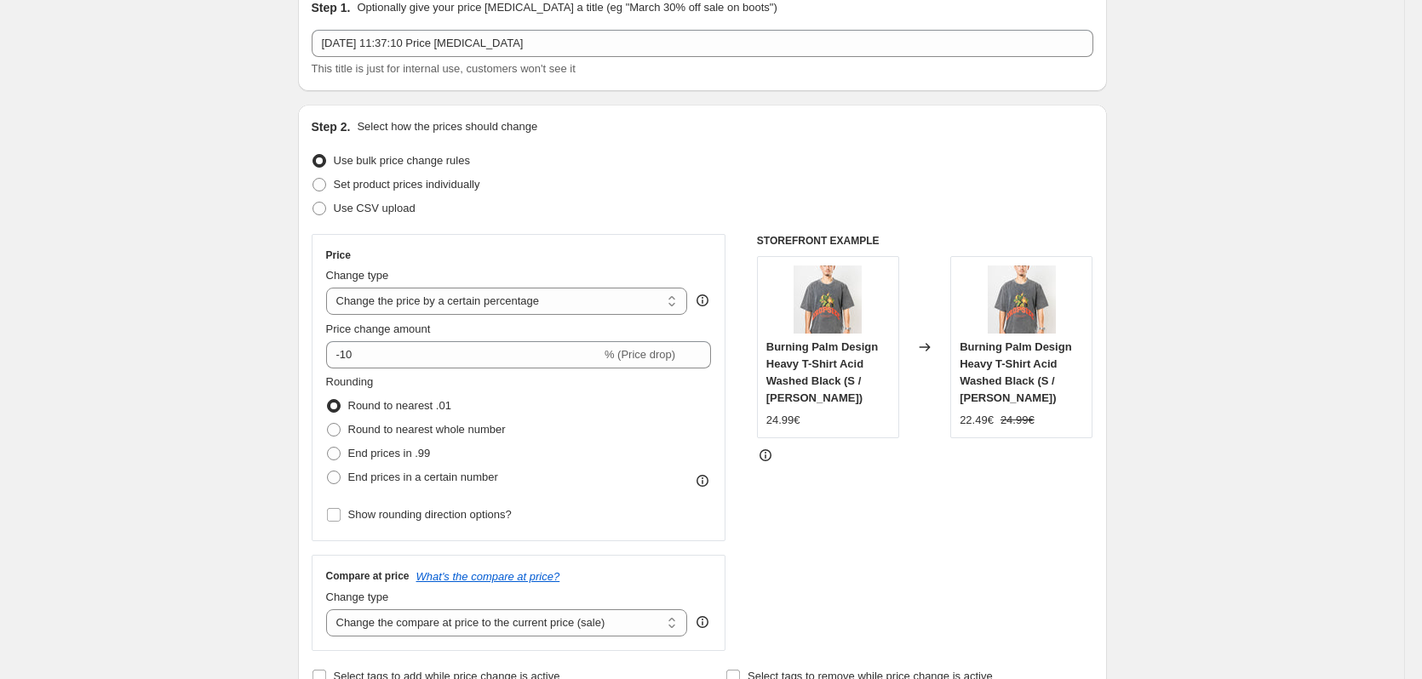
scroll to position [85, 0]
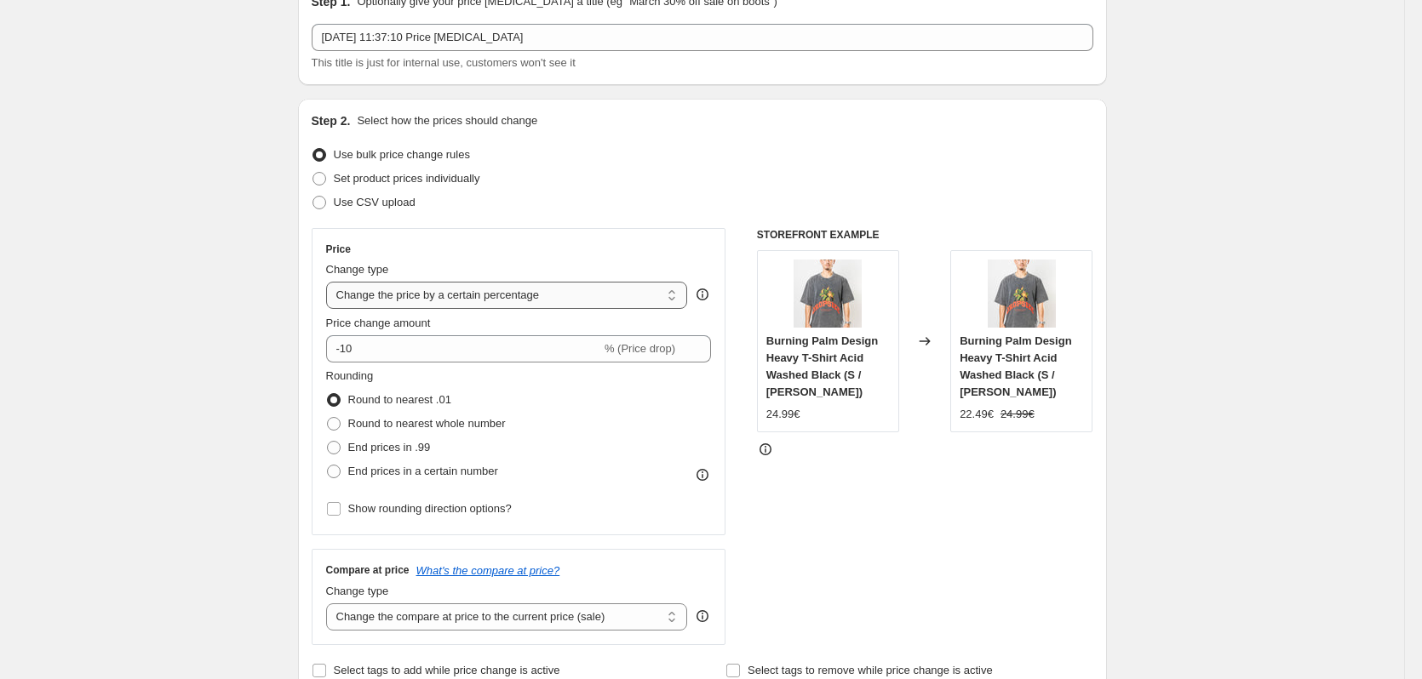
click at [476, 300] on select "Change the price to a certain amount Change the price by a certain amount Chang…" at bounding box center [507, 295] width 362 height 27
select select "to"
click at [329, 282] on select "Change the price to a certain amount Change the price by a certain amount Chang…" at bounding box center [507, 295] width 362 height 27
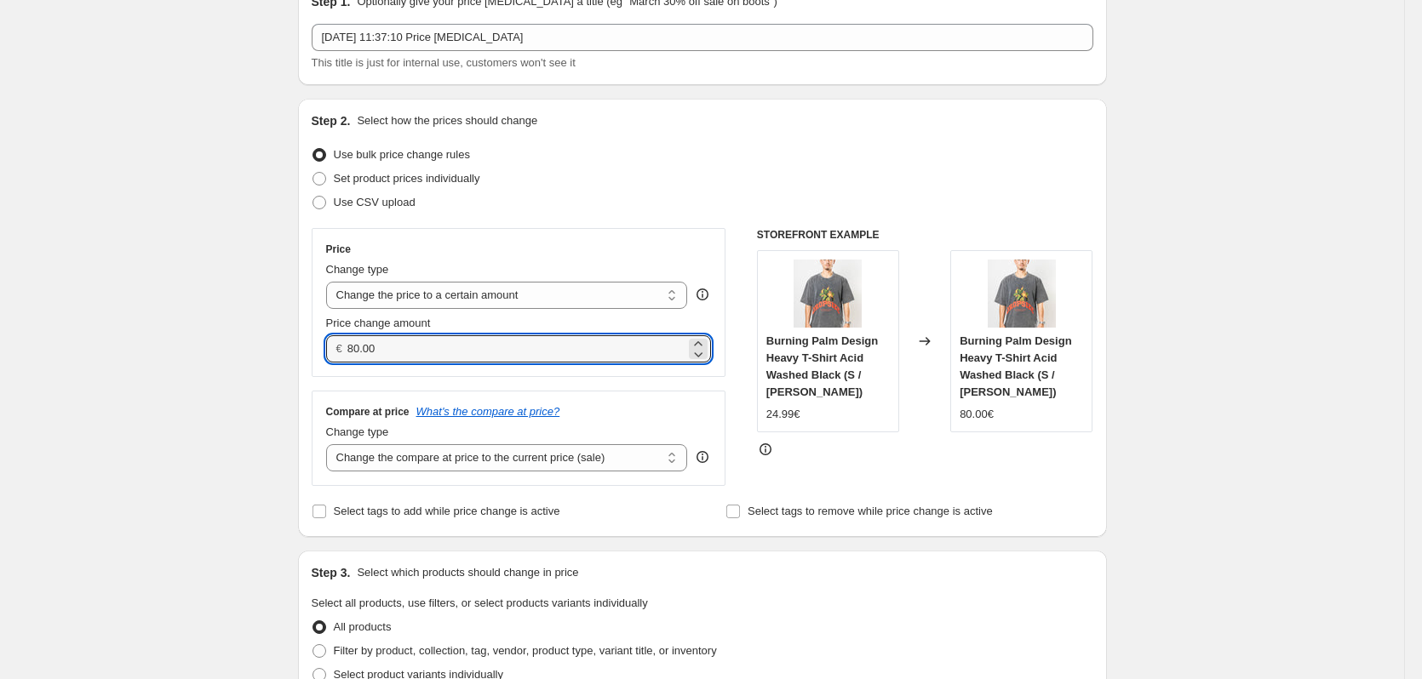
drag, startPoint x: 418, startPoint y: 359, endPoint x: 277, endPoint y: 347, distance: 141.8
type input "14.99"
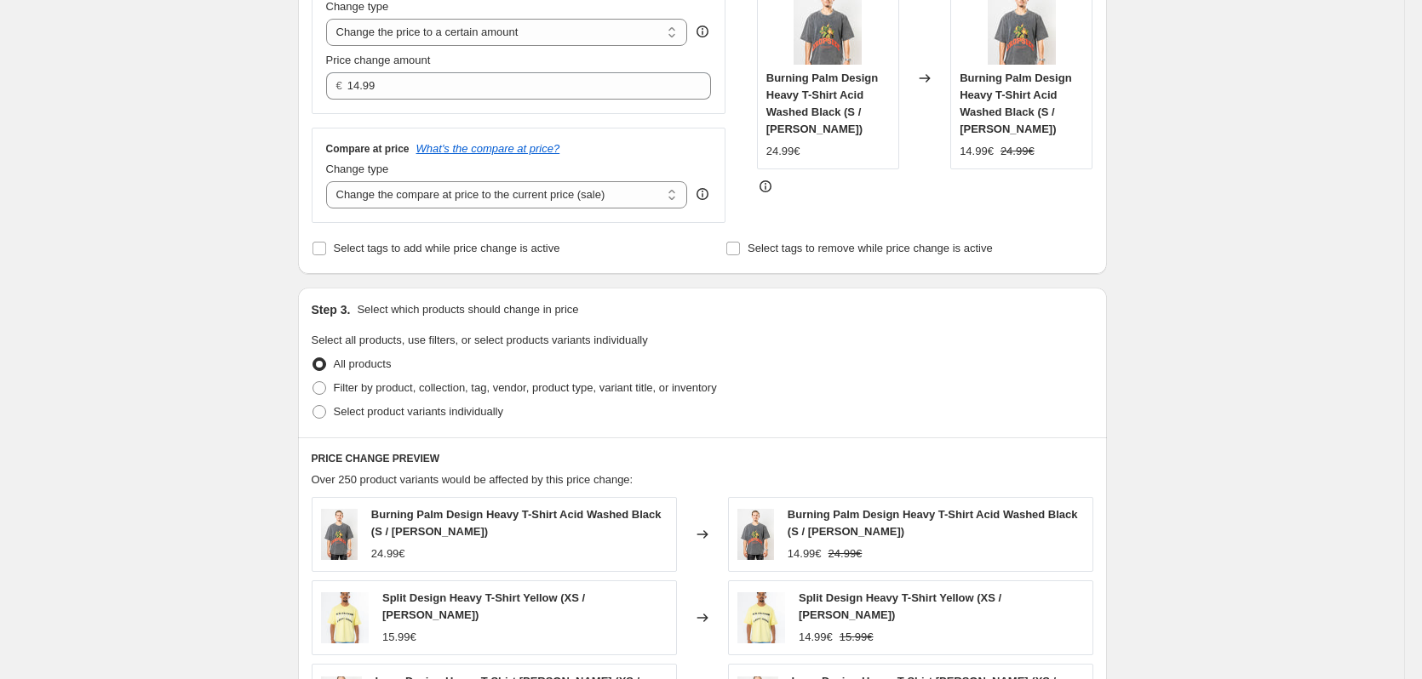
scroll to position [426, 0]
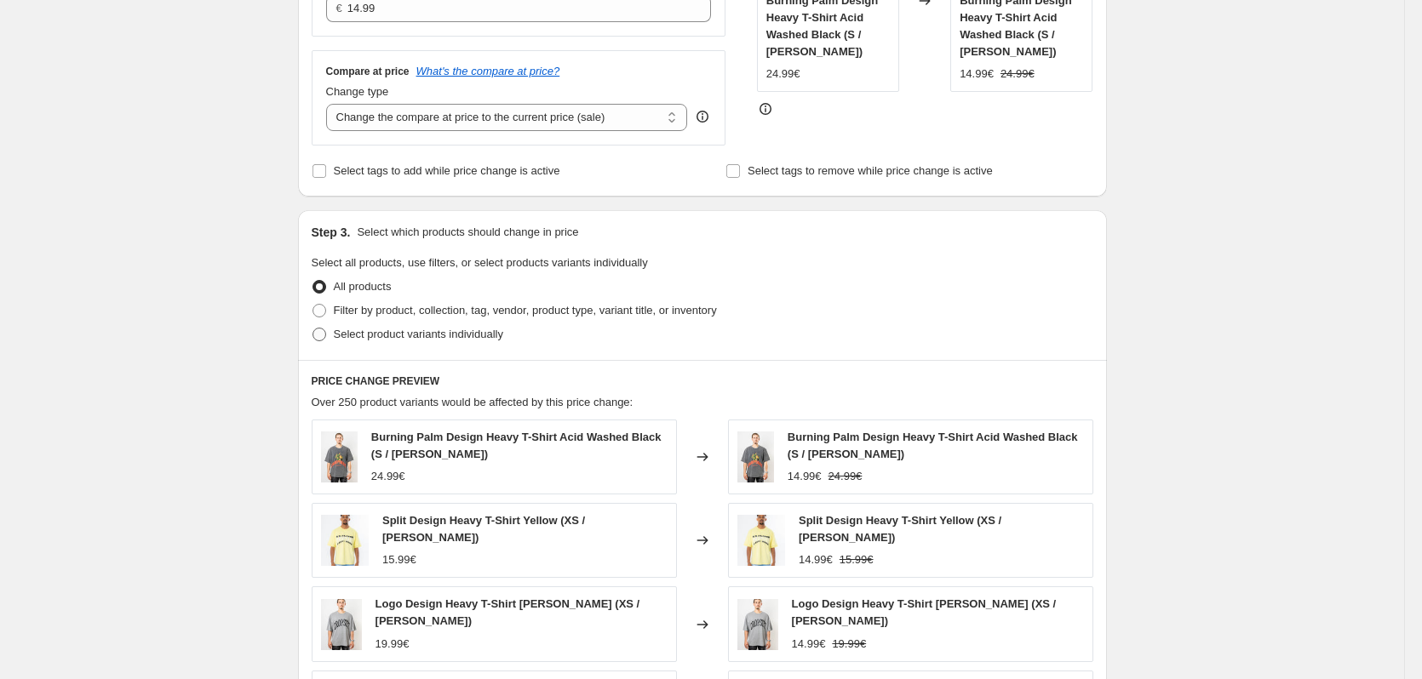
click at [355, 338] on span "Select product variants individually" at bounding box center [418, 334] width 169 height 13
click at [313, 329] on input "Select product variants individually" at bounding box center [312, 328] width 1 height 1
radio input "true"
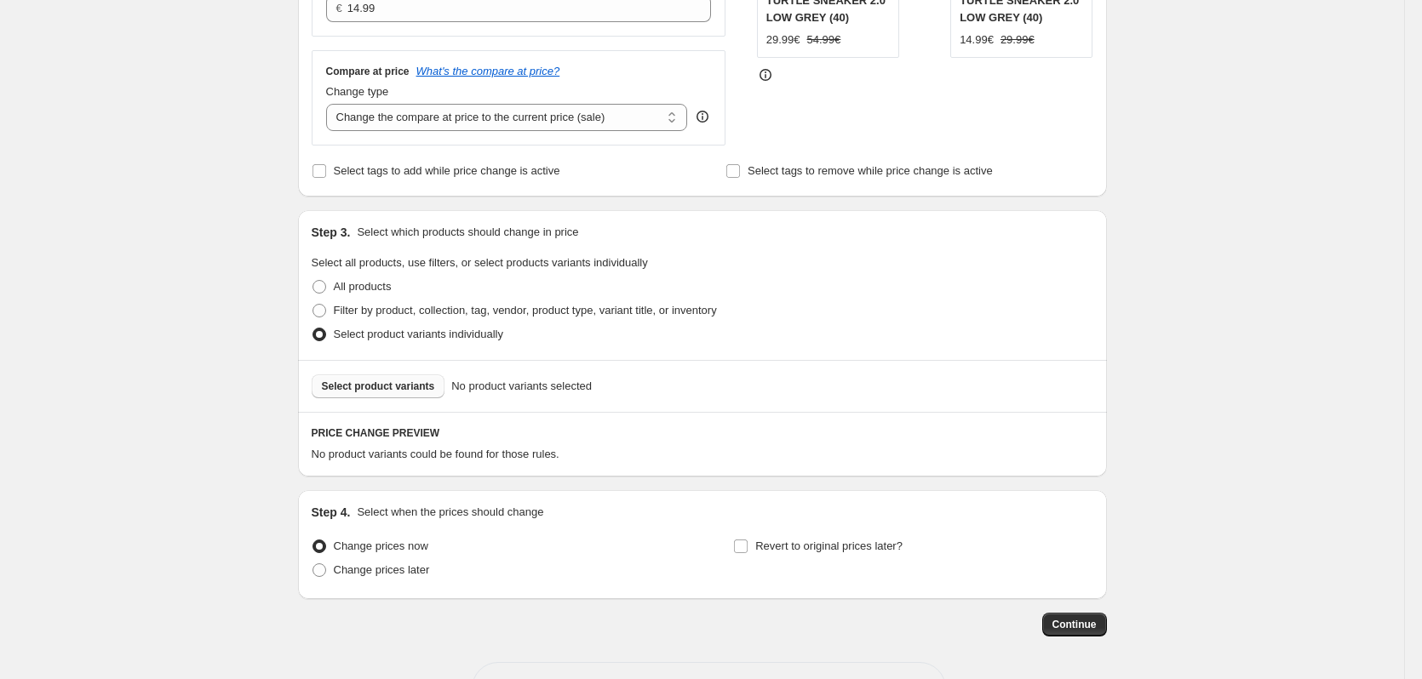
click at [415, 385] on span "Select product variants" at bounding box center [378, 387] width 113 height 14
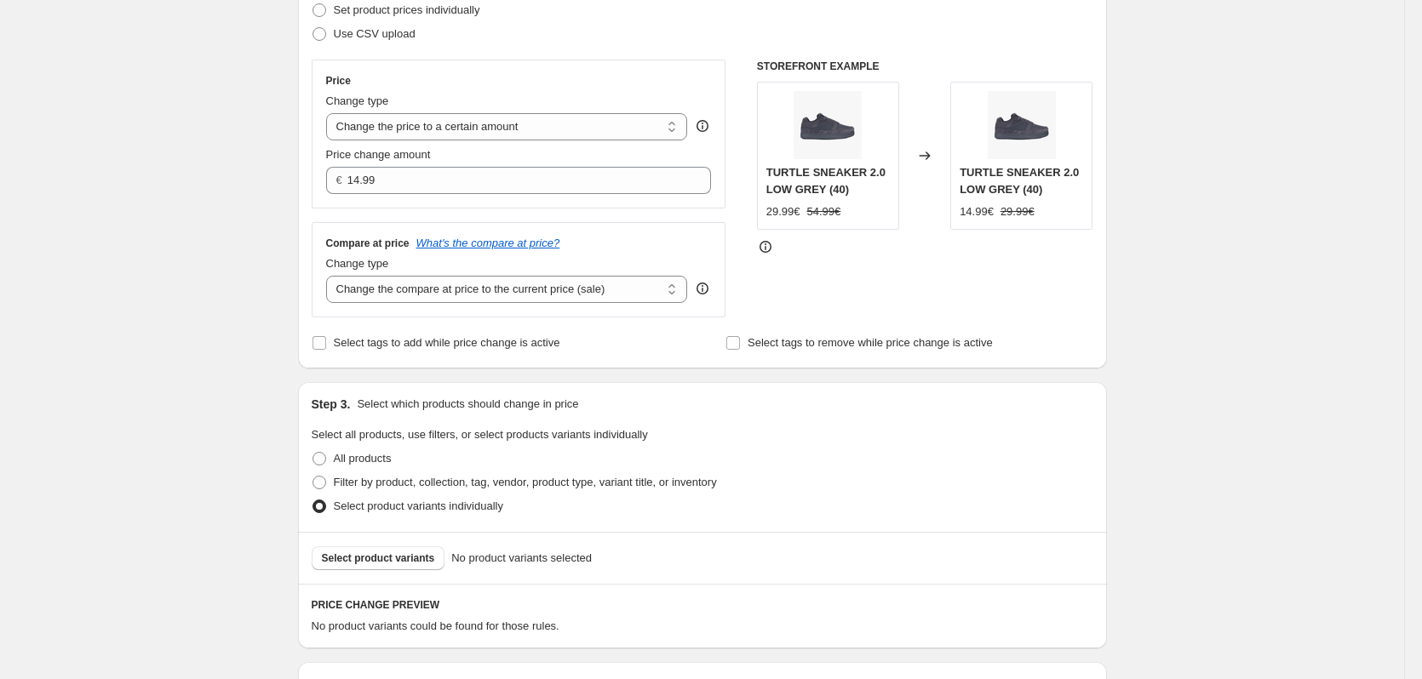
scroll to position [0, 0]
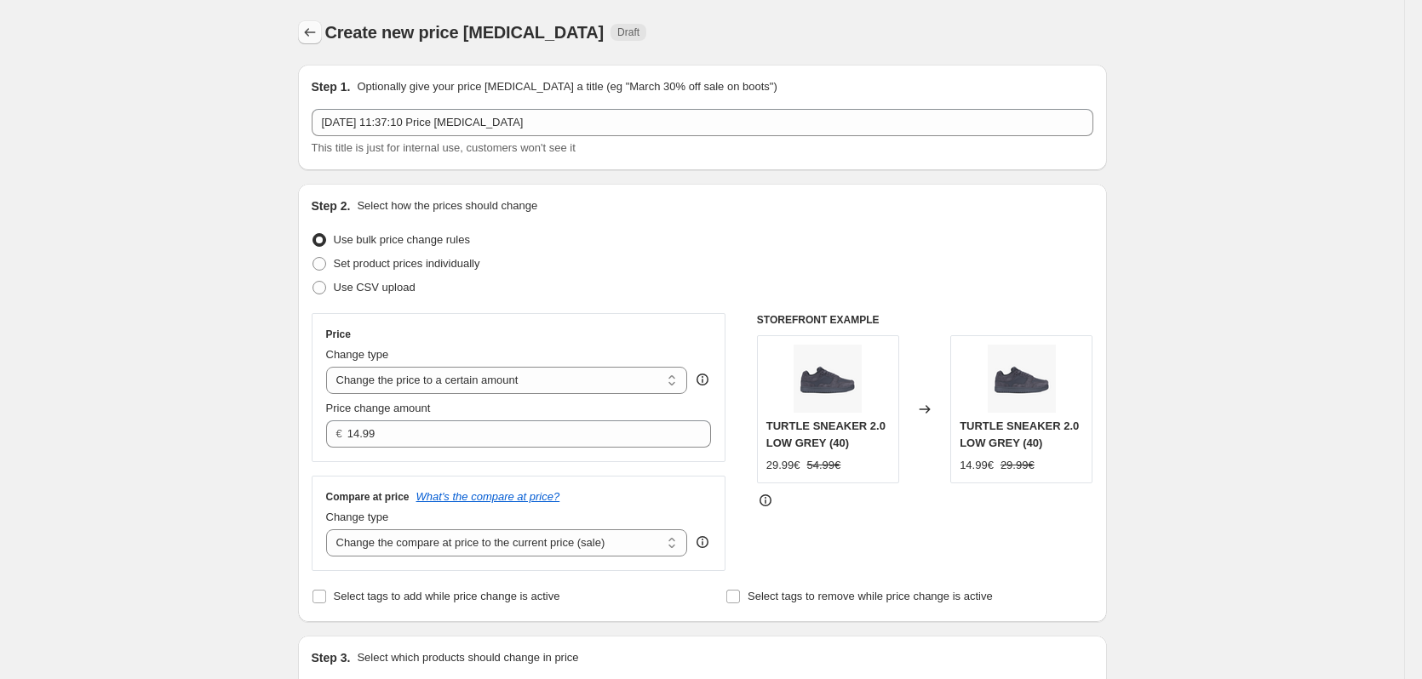
click at [301, 31] on div "Create new price change job. This page is ready Create new price change job Dra…" at bounding box center [703, 583] width 850 height 1166
click at [306, 31] on icon "Price change jobs" at bounding box center [309, 32] width 17 height 17
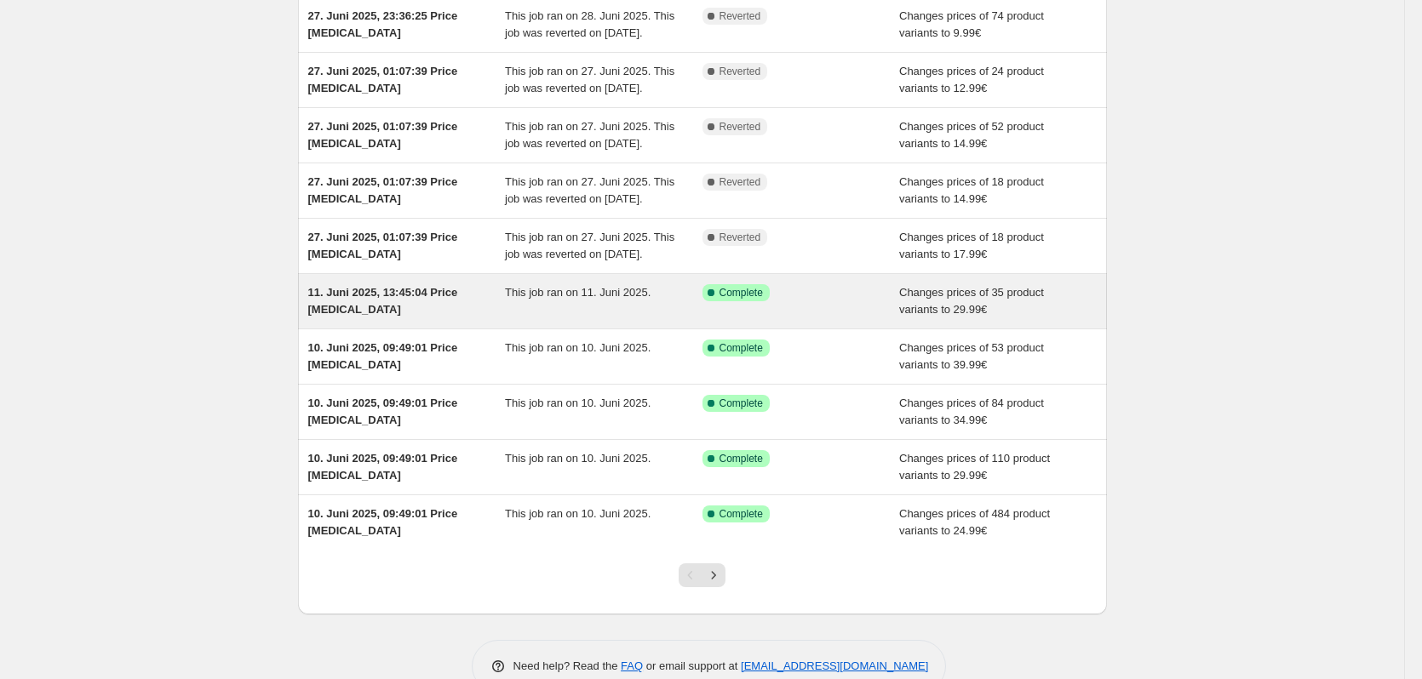
scroll to position [255, 0]
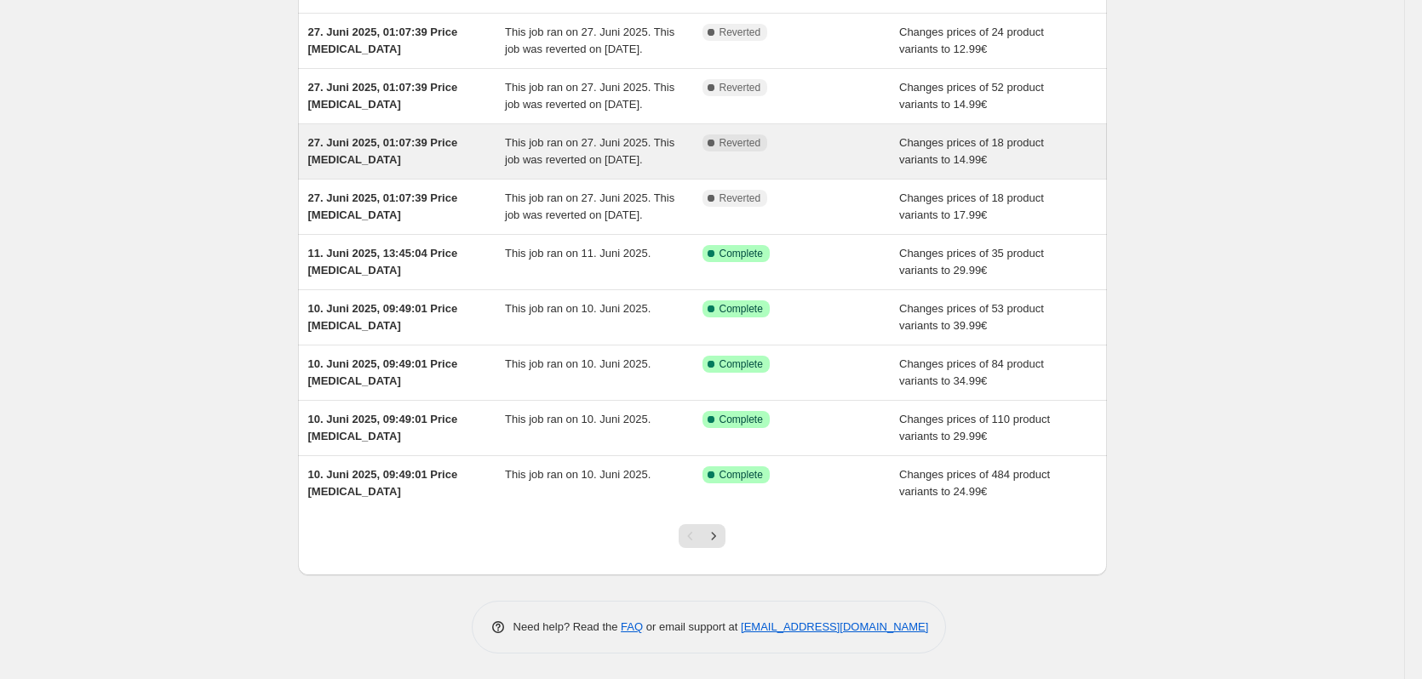
click at [709, 166] on div "Complete Reverted" at bounding box center [801, 152] width 198 height 34
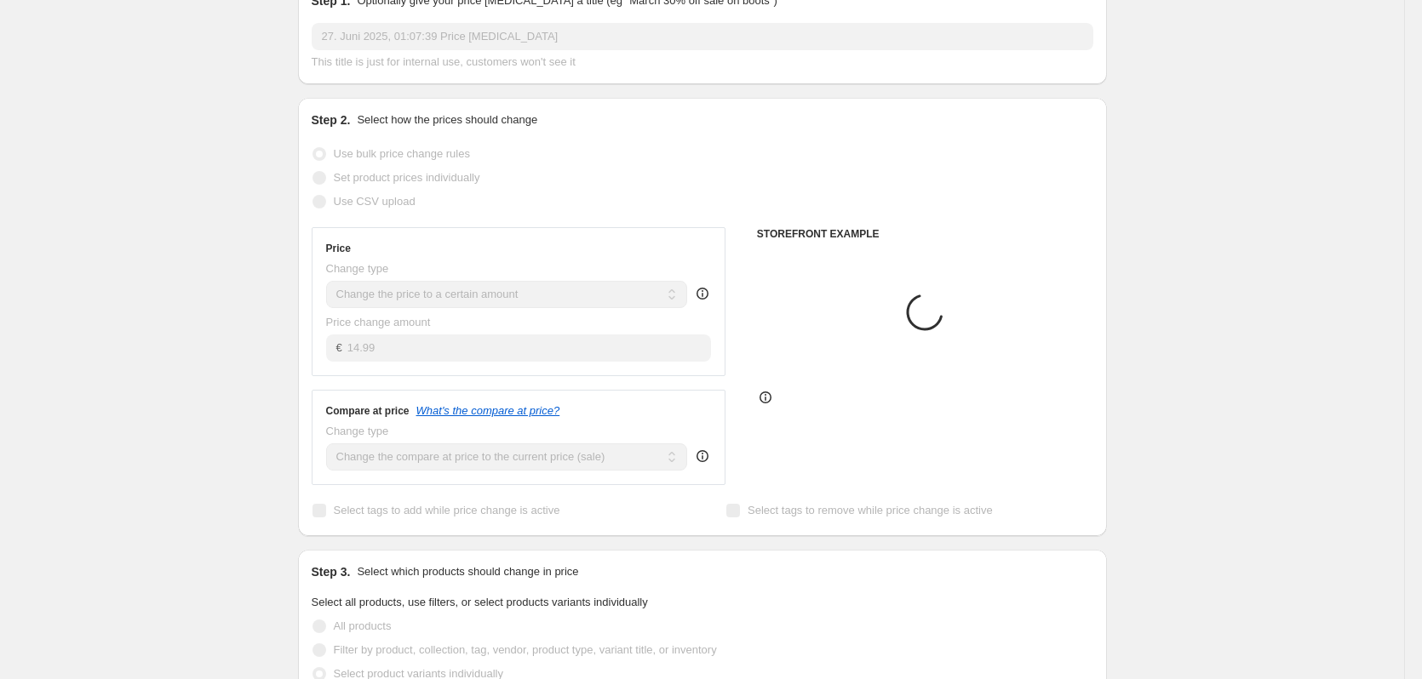
scroll to position [255, 0]
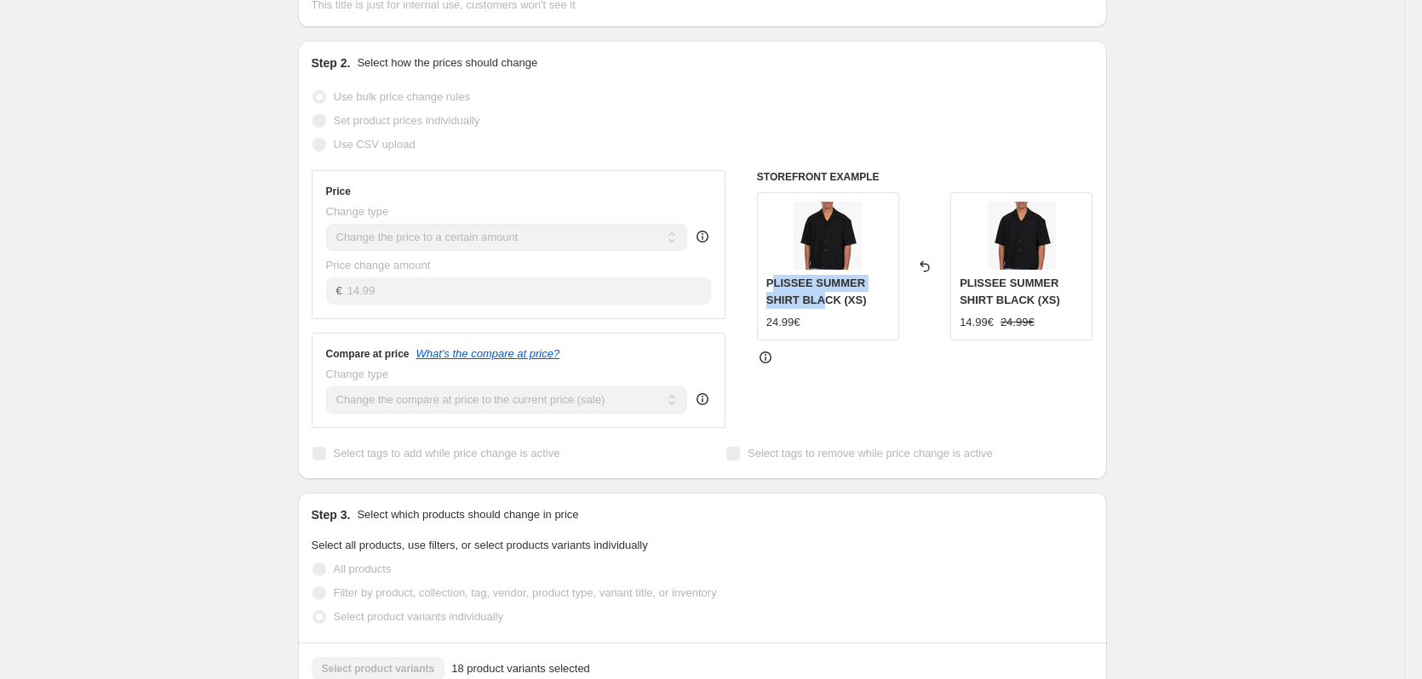
drag, startPoint x: 787, startPoint y: 288, endPoint x: 823, endPoint y: 300, distance: 38.5
click at [823, 300] on span "PLISSEE SUMMER SHIRT BLACK (XS)" at bounding box center [816, 292] width 100 height 30
click at [827, 295] on span "PLISSEE SUMMER SHIRT BLACK (XS)" at bounding box center [816, 292] width 100 height 30
drag, startPoint x: 769, startPoint y: 282, endPoint x: 840, endPoint y: 302, distance: 74.4
click at [840, 302] on div "PLISSEE SUMMER SHIRT BLACK (XS) 24.99€" at bounding box center [828, 266] width 142 height 148
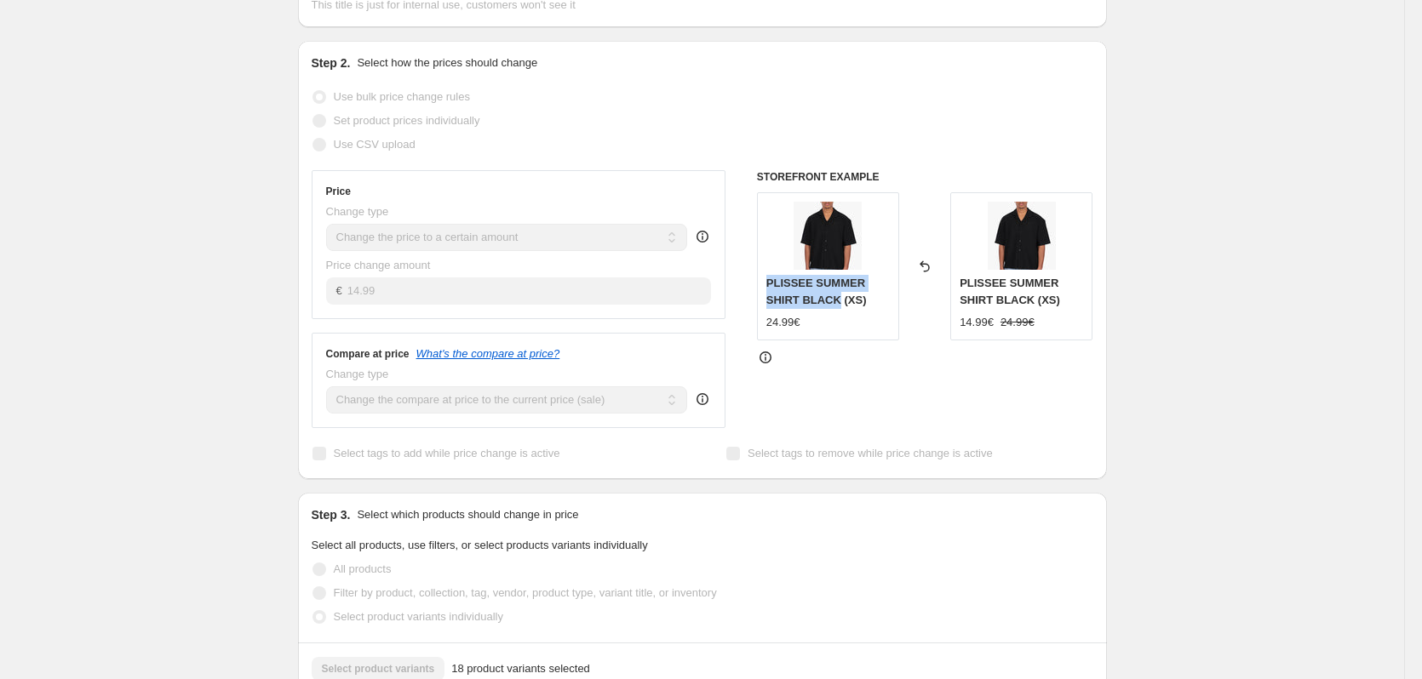
copy span "PLISSEE SUMMER SHIRT BLACK"
drag, startPoint x: 0, startPoint y: 35, endPoint x: 233, endPoint y: 26, distance: 233.4
click at [233, 26] on div "27. Juni 2025, 01:07:39 Price change job. This page is ready 27. Juni 2025, 01:…" at bounding box center [702, 423] width 1404 height 1357
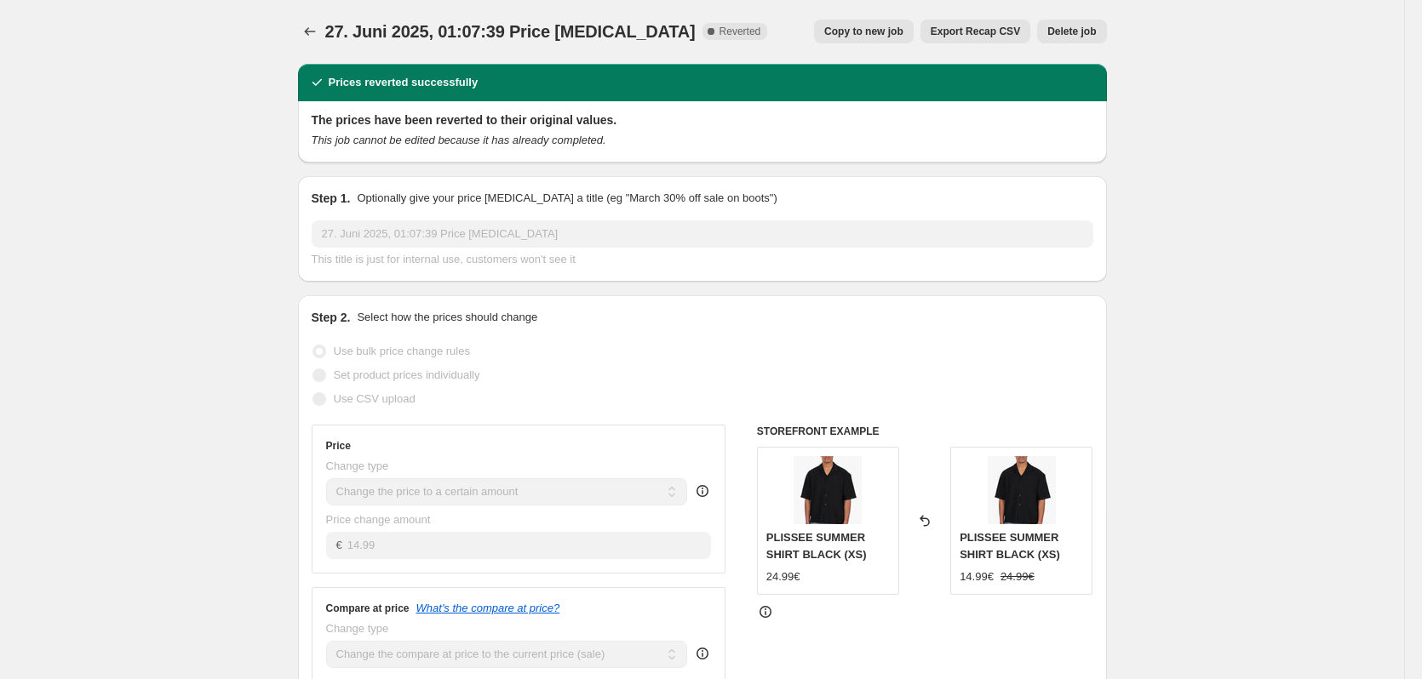
scroll to position [0, 0]
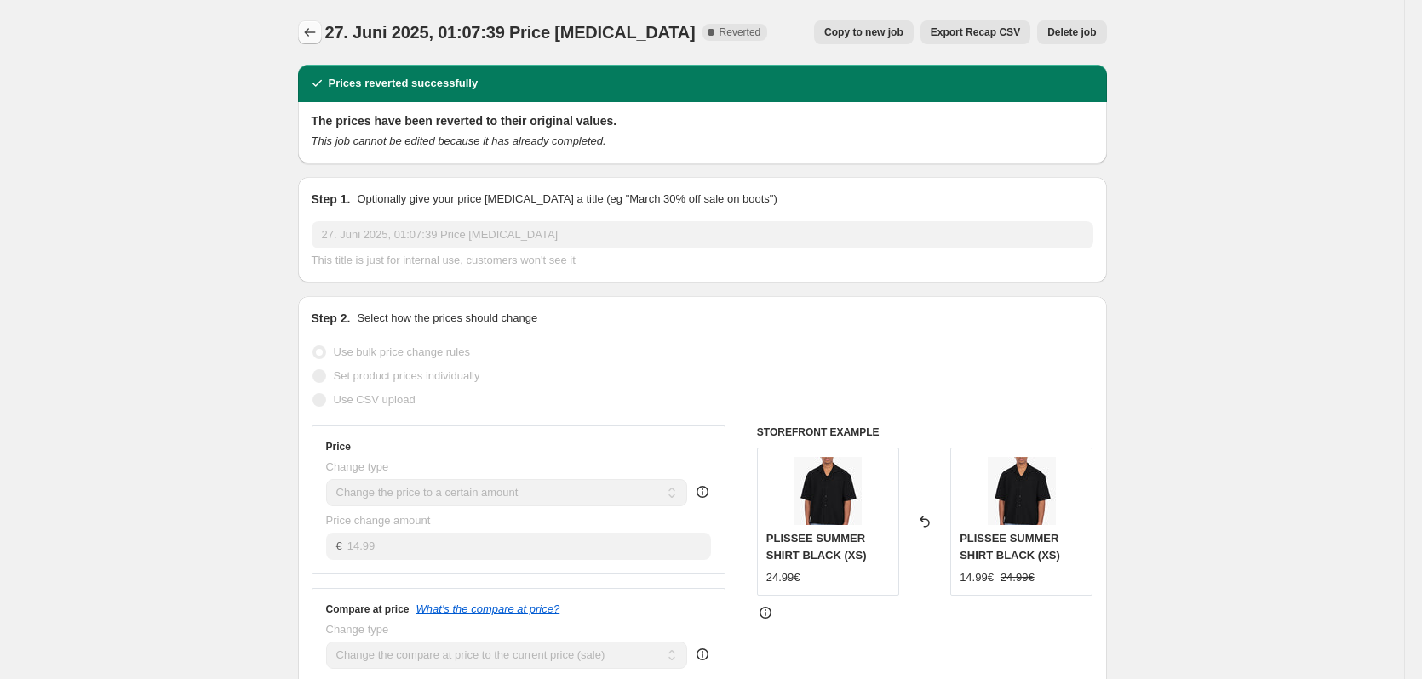
click at [322, 37] on button "Price change jobs" at bounding box center [310, 32] width 24 height 24
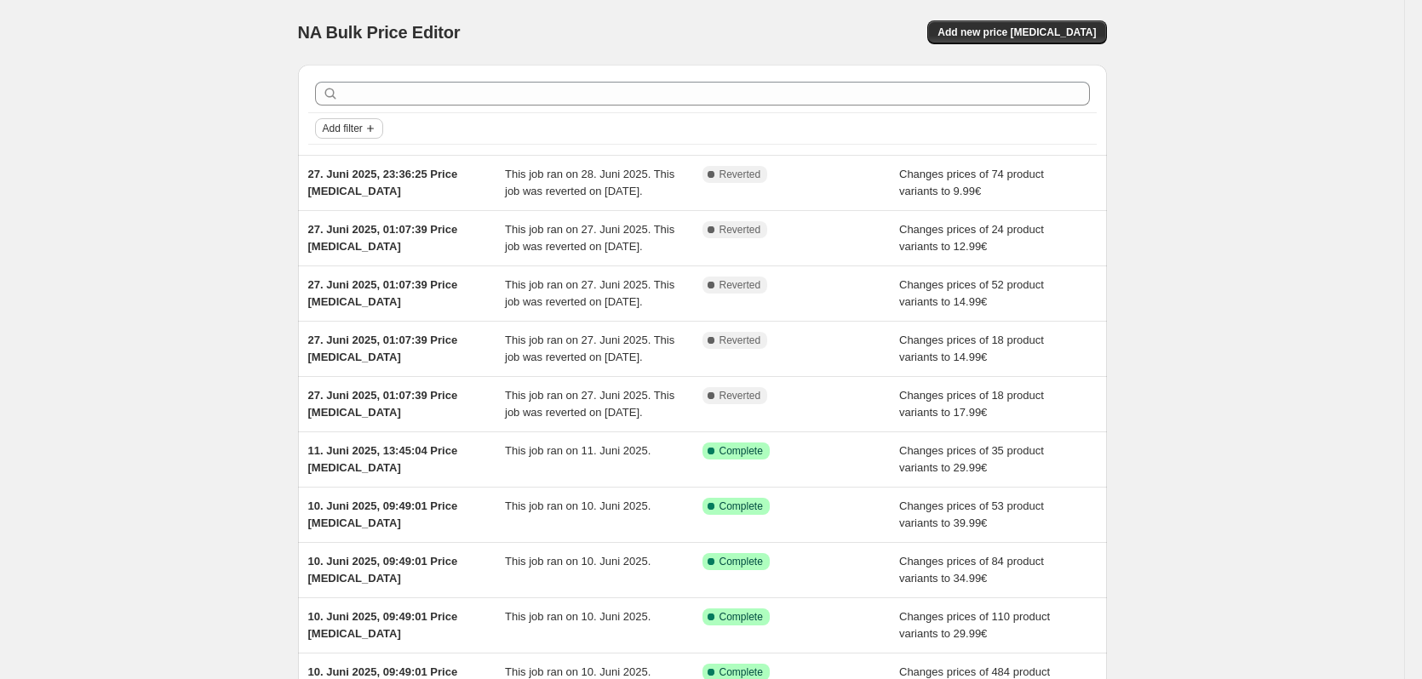
click at [329, 127] on span "Add filter" at bounding box center [343, 129] width 40 height 14
click at [370, 152] on button "Job status" at bounding box center [354, 161] width 60 height 27
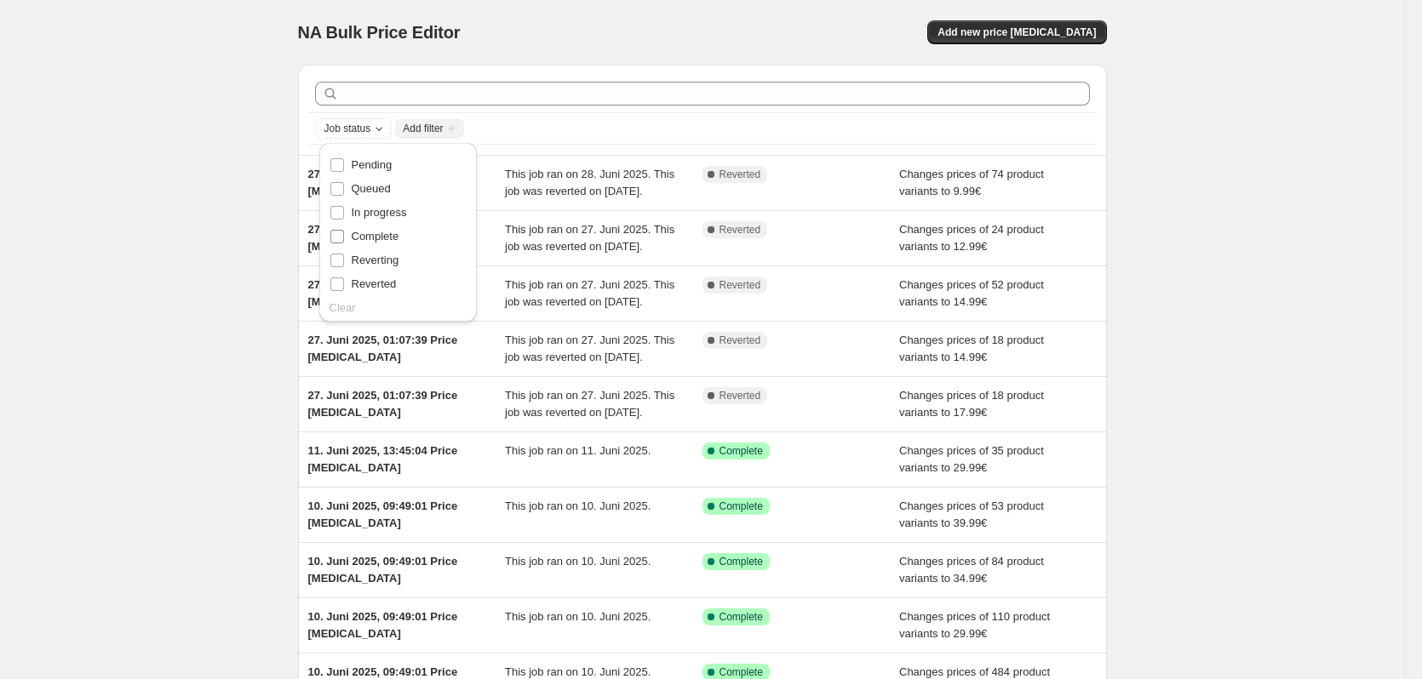
click at [367, 238] on span "Complete" at bounding box center [376, 236] width 48 height 13
click at [344, 238] on input "Complete" at bounding box center [337, 237] width 14 height 14
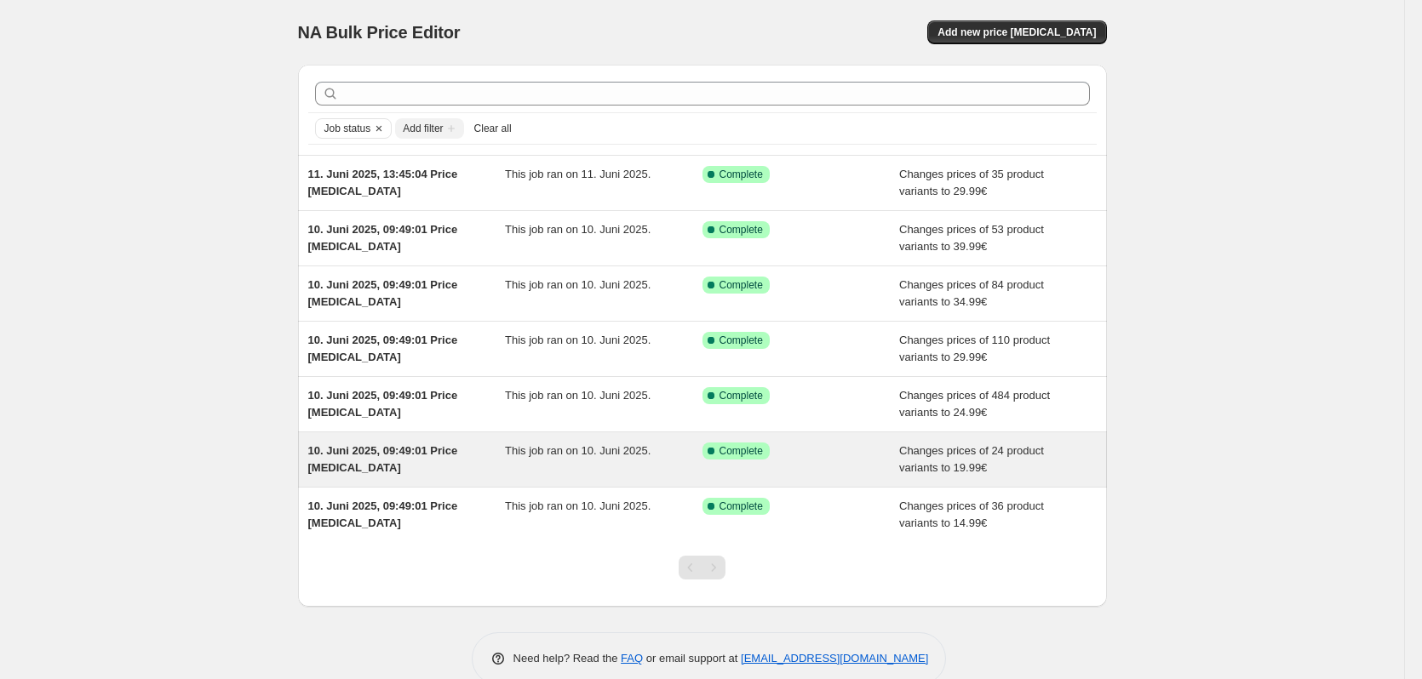
click at [477, 461] on div "10. Juni 2025, 09:49:01 Price [MEDICAL_DATA]" at bounding box center [407, 460] width 198 height 34
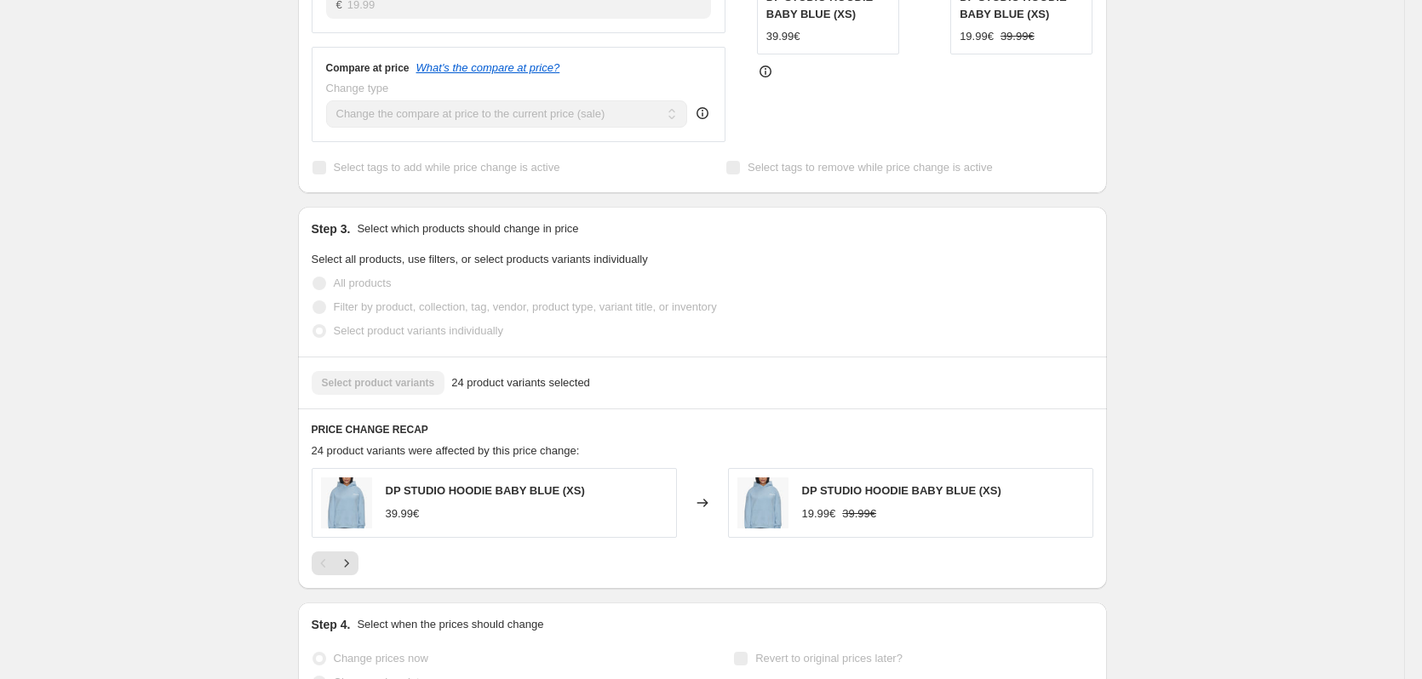
scroll to position [681, 0]
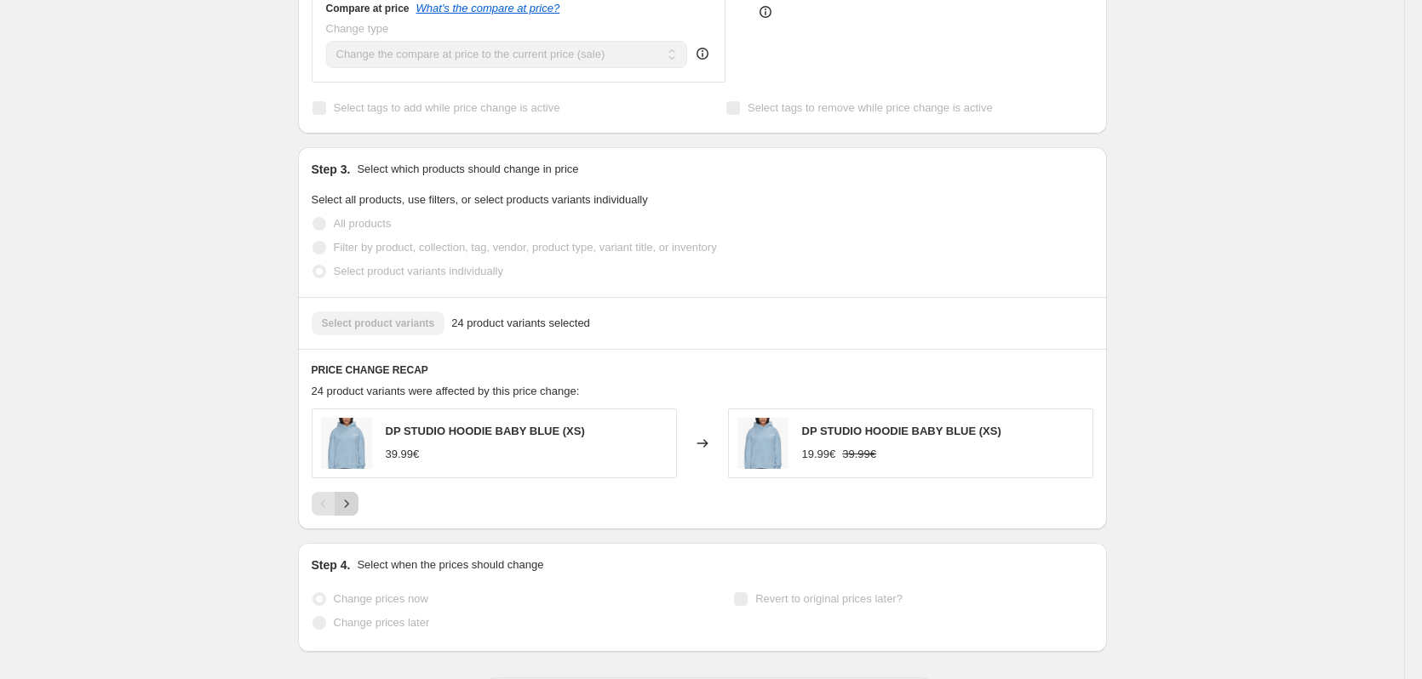
click at [347, 496] on icon "Next" at bounding box center [346, 504] width 17 height 17
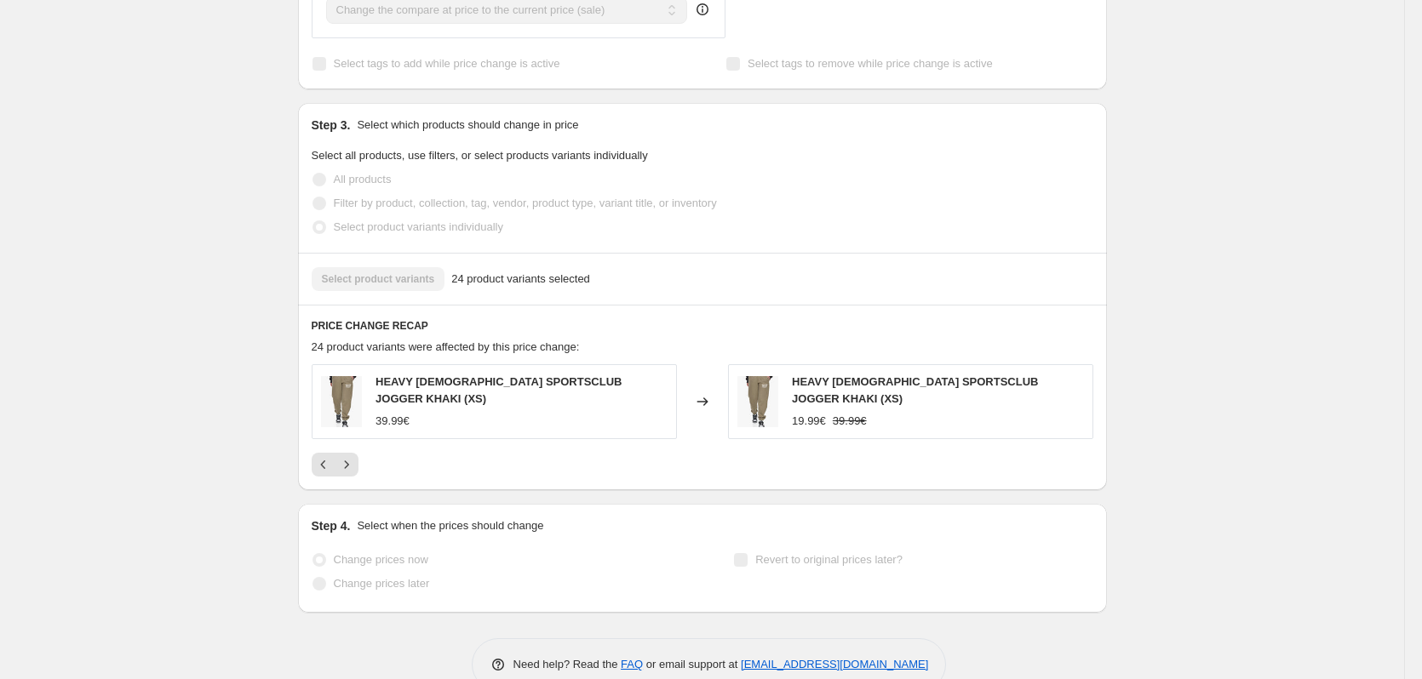
scroll to position [728, 0]
click at [355, 454] on icon "Next" at bounding box center [346, 462] width 17 height 17
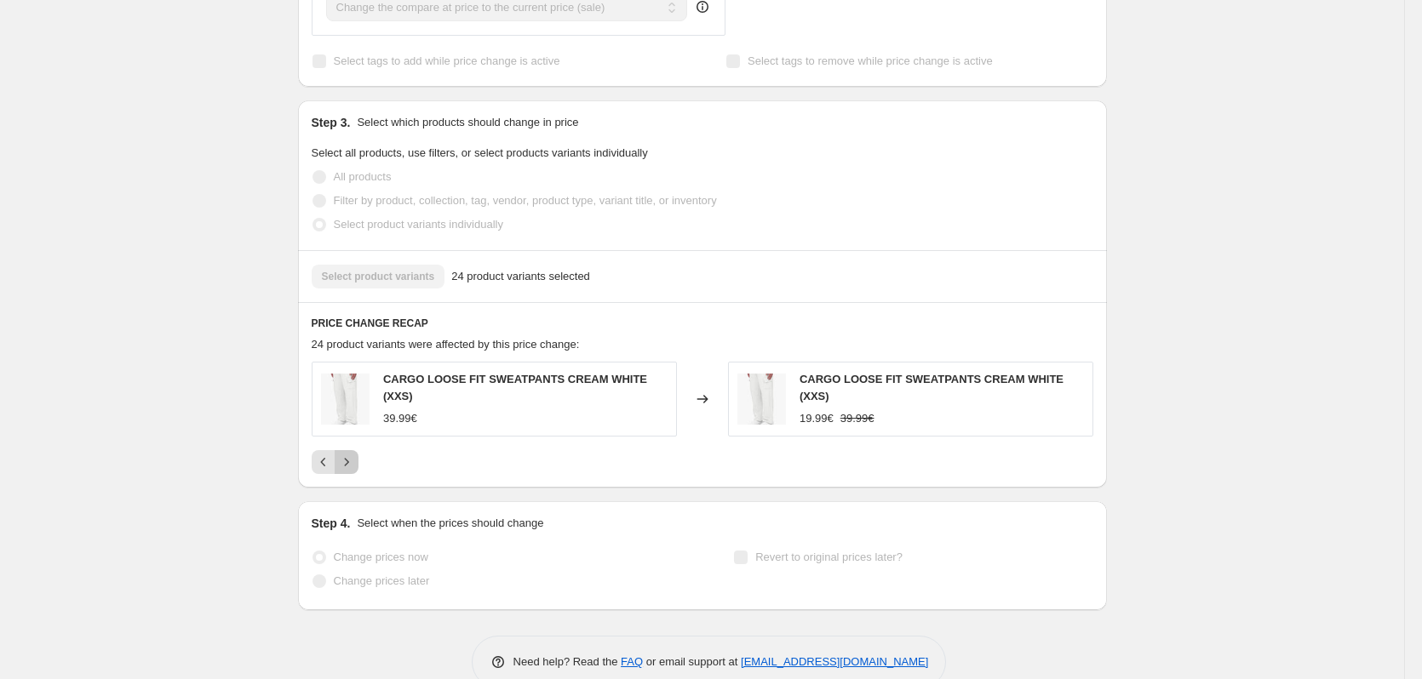
click at [347, 454] on icon "Next" at bounding box center [346, 462] width 17 height 17
click at [352, 454] on icon "Next" at bounding box center [346, 462] width 17 height 17
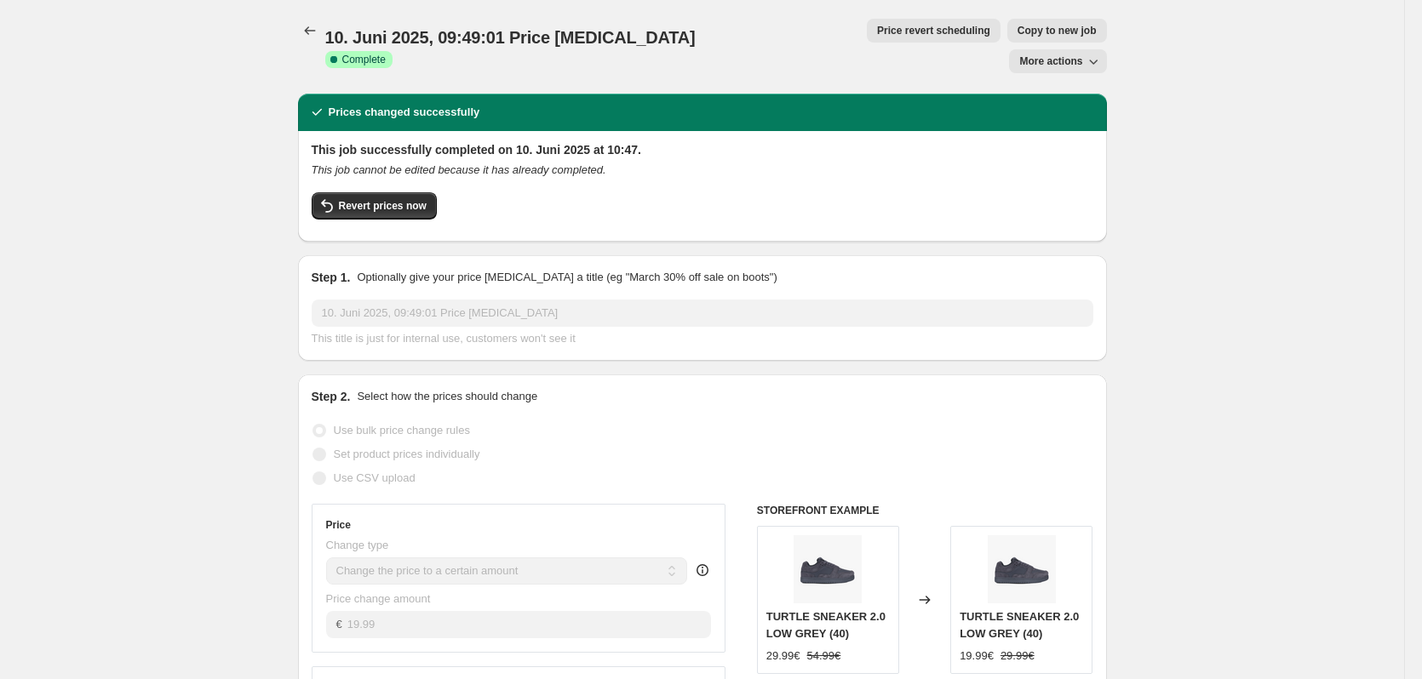
scroll to position [0, 0]
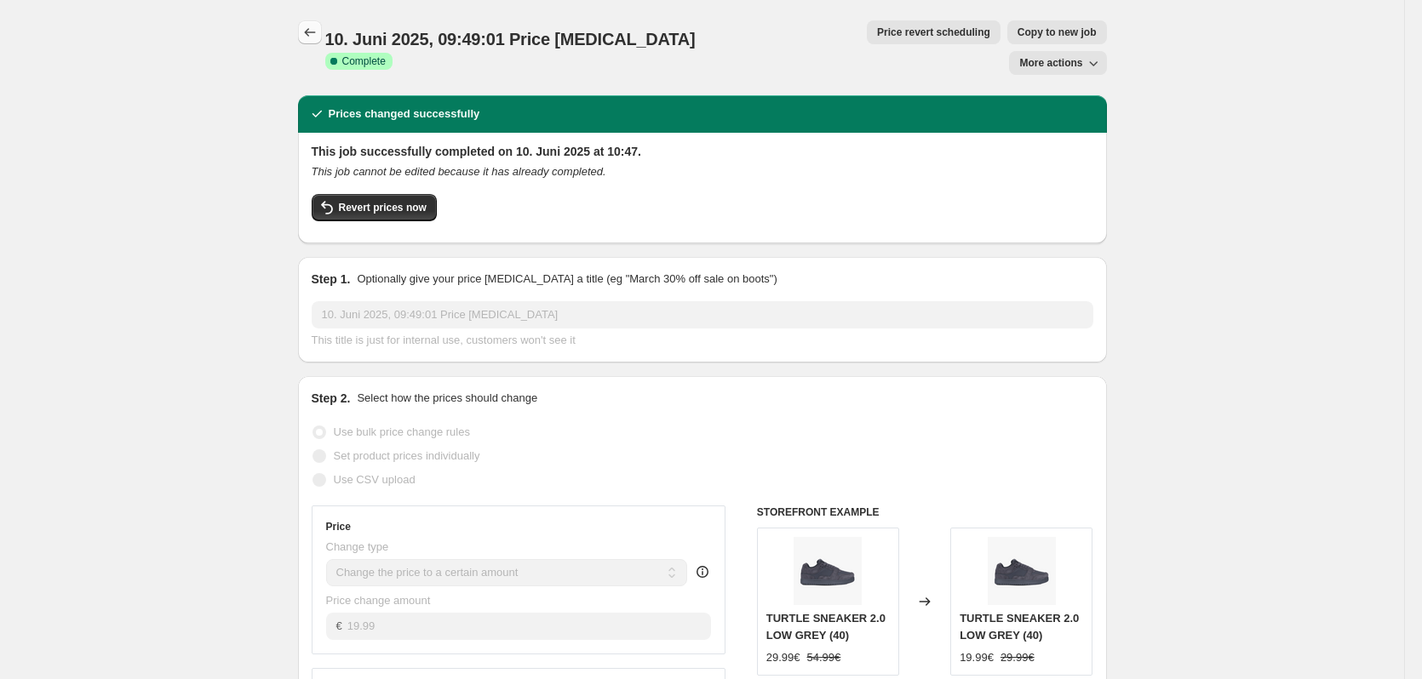
click at [309, 33] on icon "Price change jobs" at bounding box center [309, 32] width 11 height 9
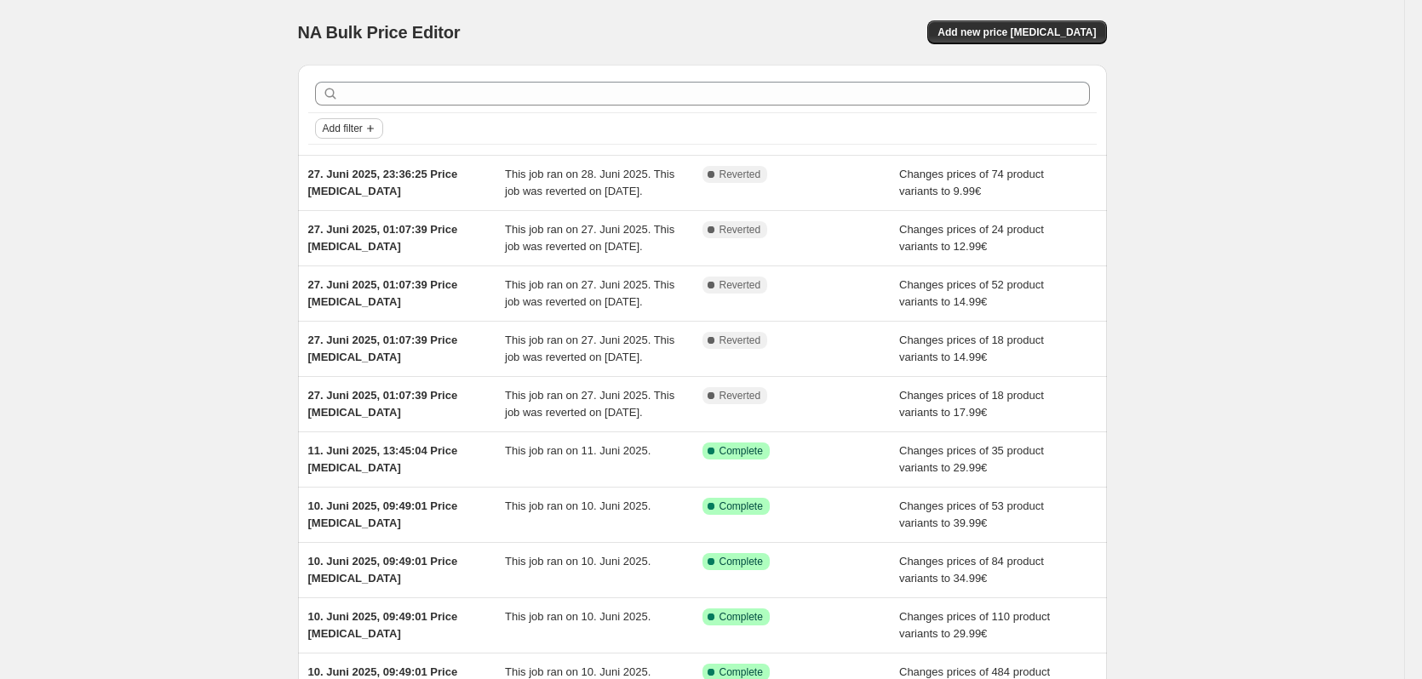
click at [363, 132] on span "Add filter" at bounding box center [343, 129] width 40 height 14
click at [366, 164] on span "Job status" at bounding box center [354, 162] width 50 height 13
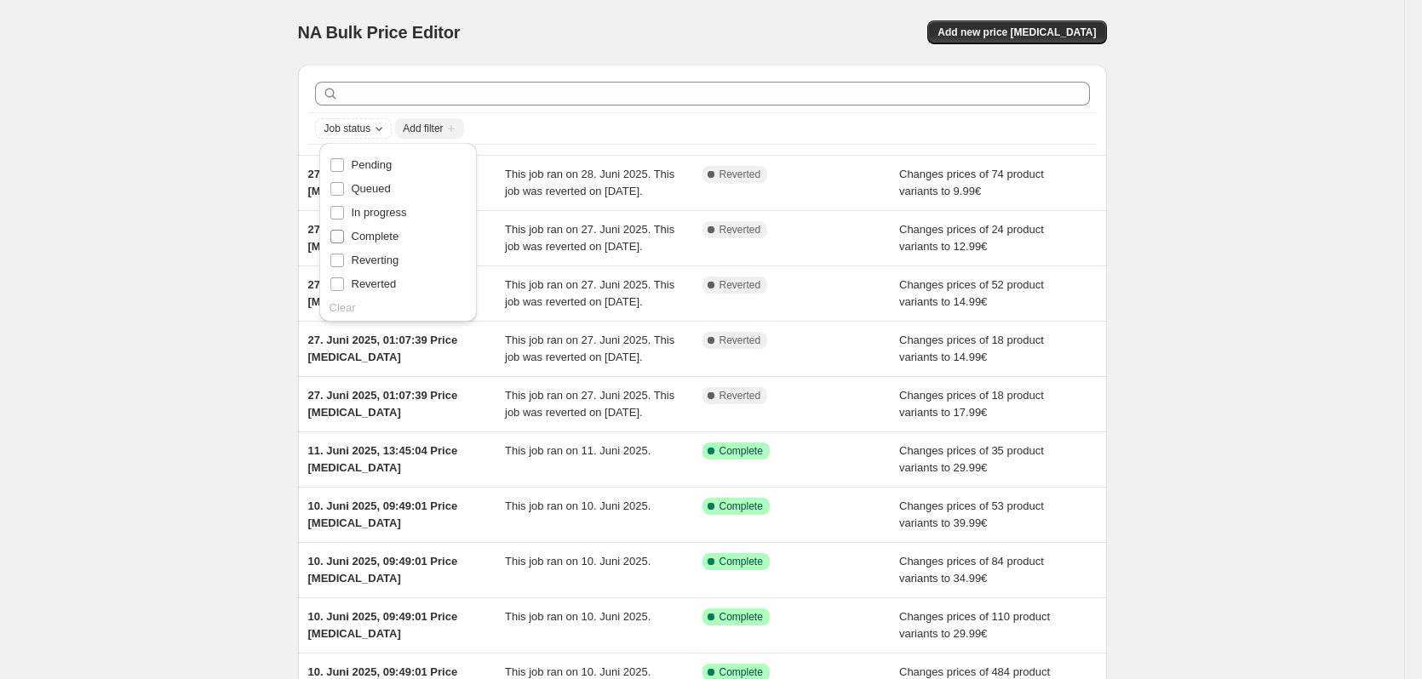
click at [374, 236] on span "Complete" at bounding box center [376, 236] width 48 height 13
click at [344, 236] on input "Complete" at bounding box center [337, 237] width 14 height 14
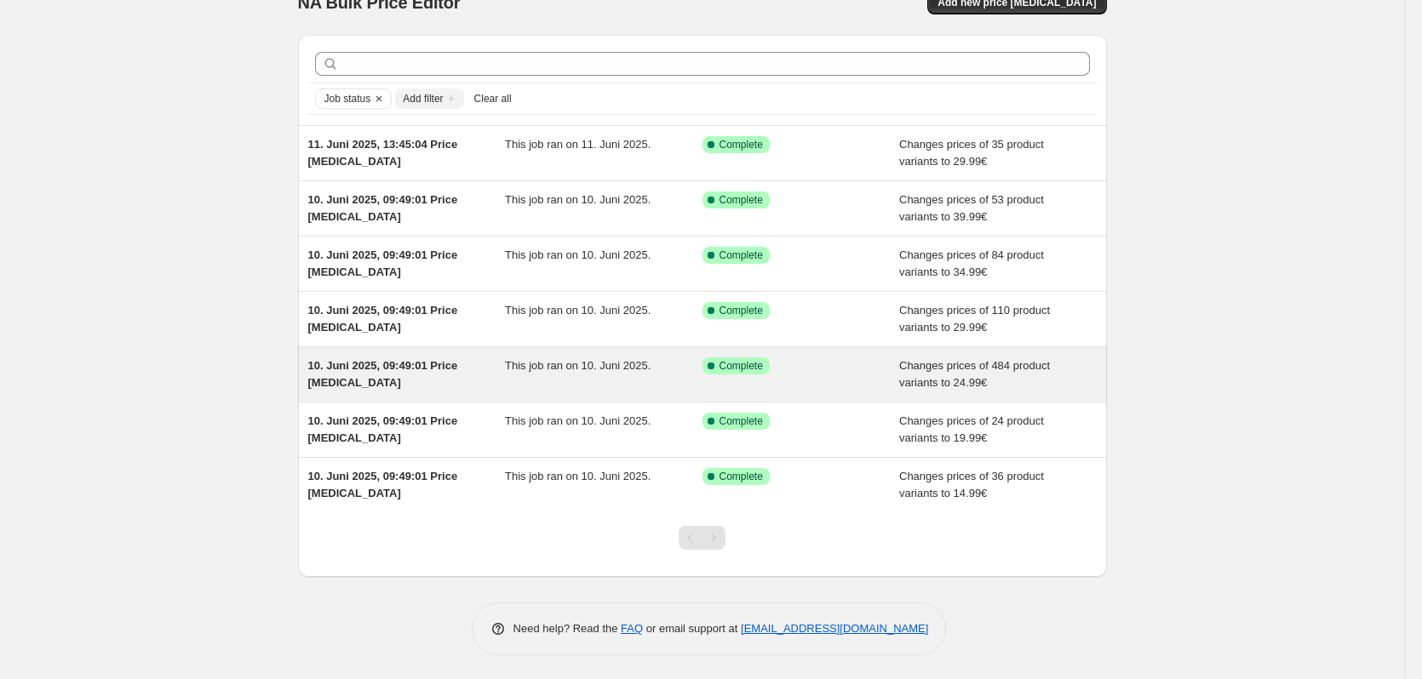
scroll to position [32, 0]
click at [569, 375] on div "This job ran on 10. Juni 2025." at bounding box center [604, 373] width 198 height 34
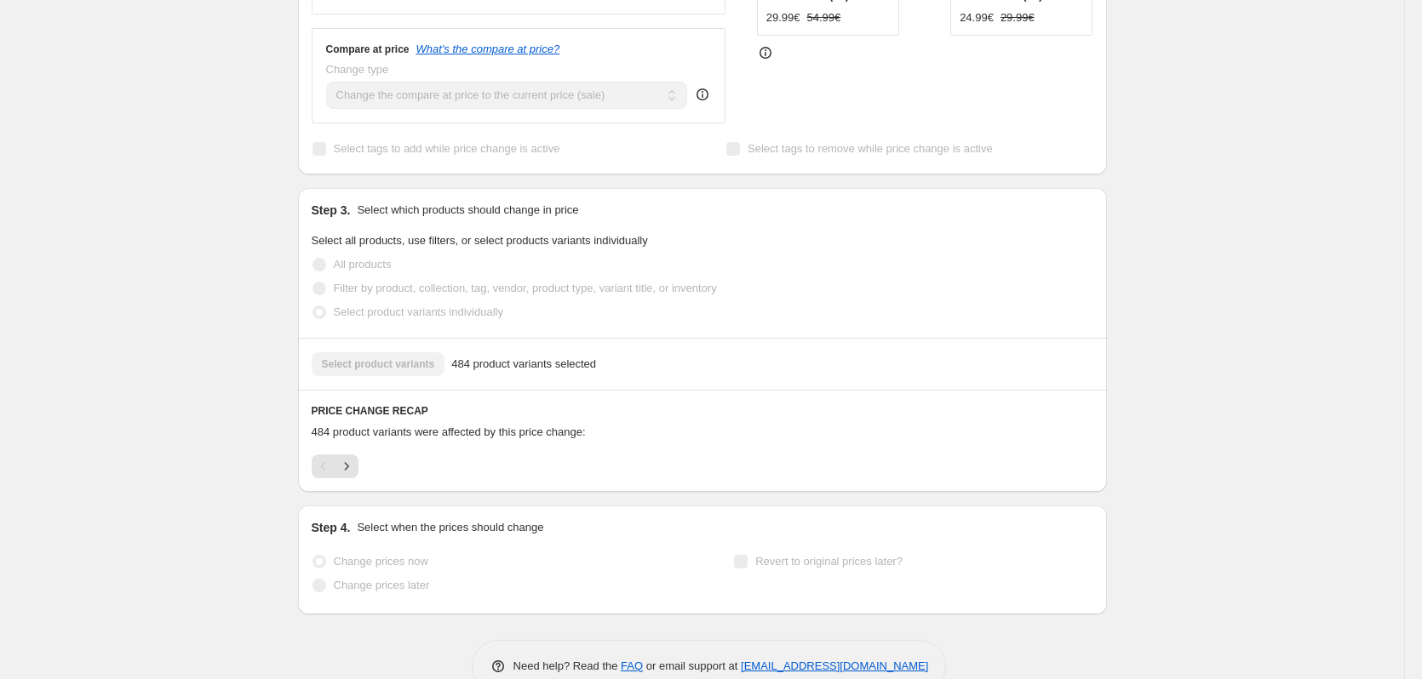
scroll to position [650, 0]
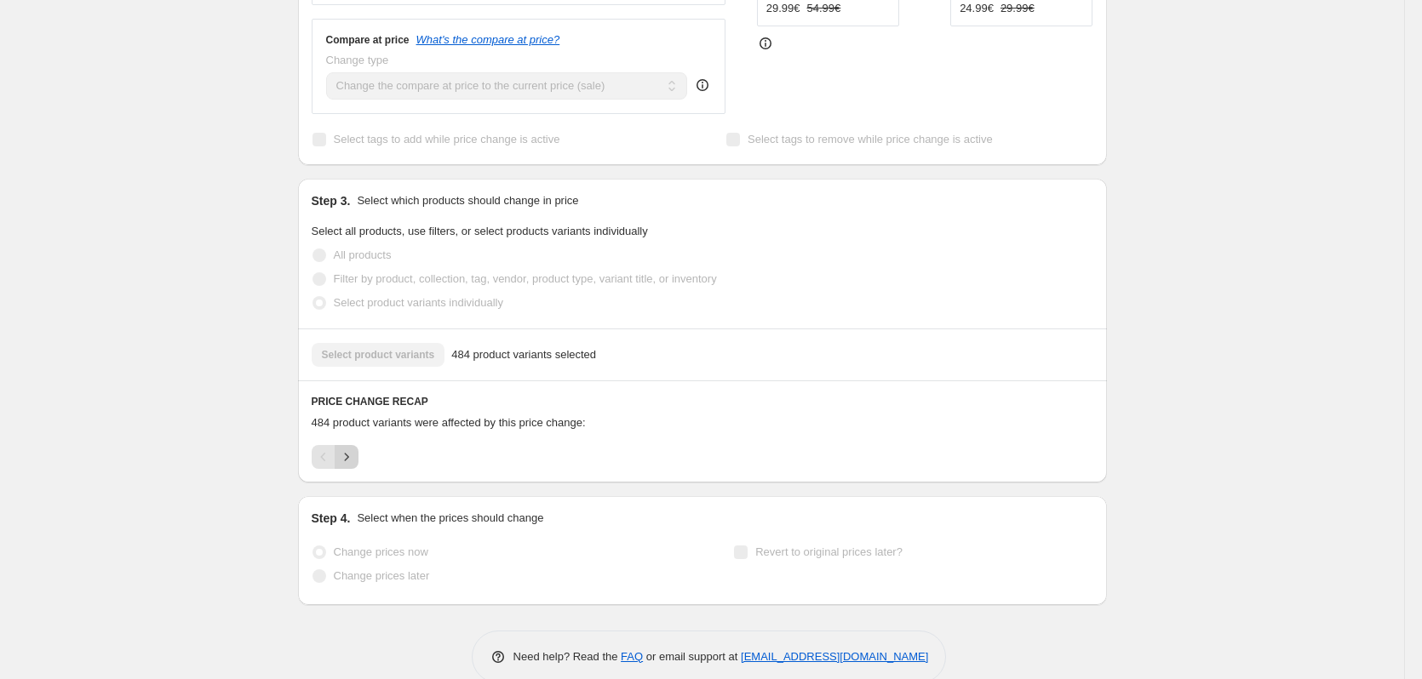
click at [355, 449] on icon "Next" at bounding box center [346, 457] width 17 height 17
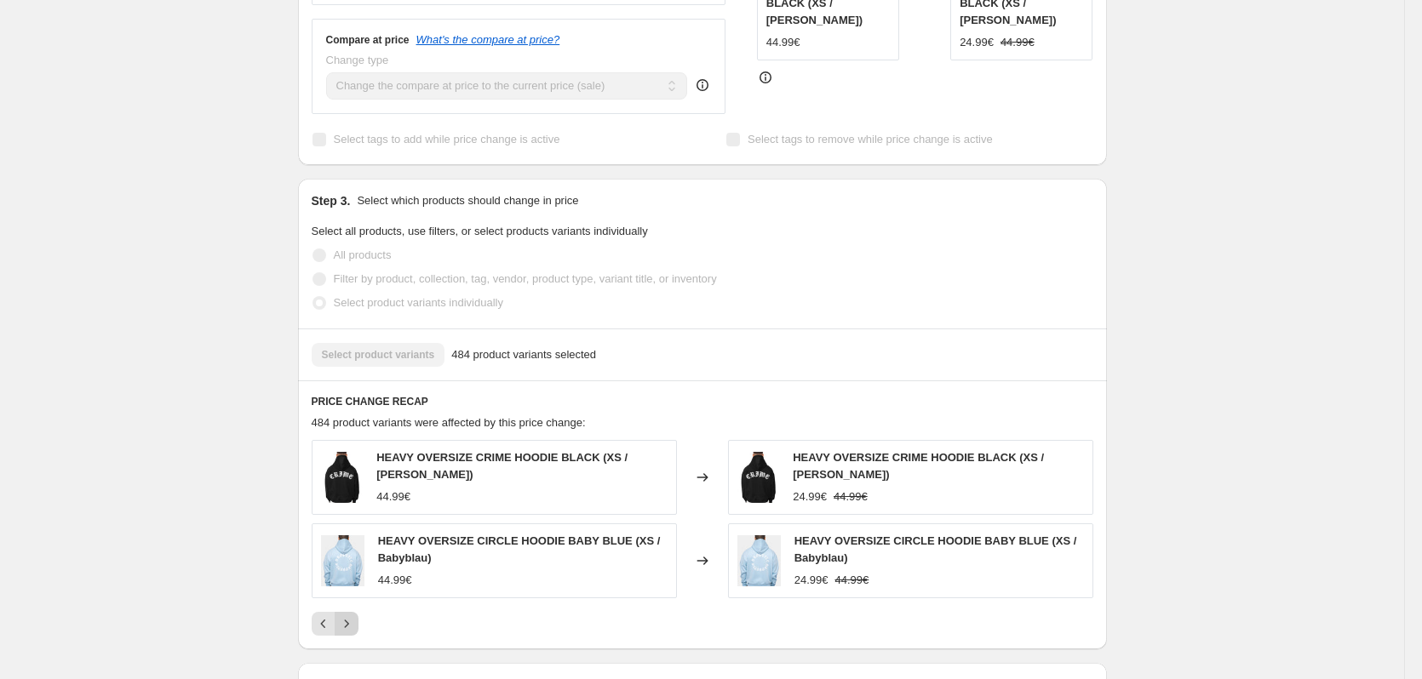
click at [353, 612] on button "Next" at bounding box center [347, 624] width 24 height 24
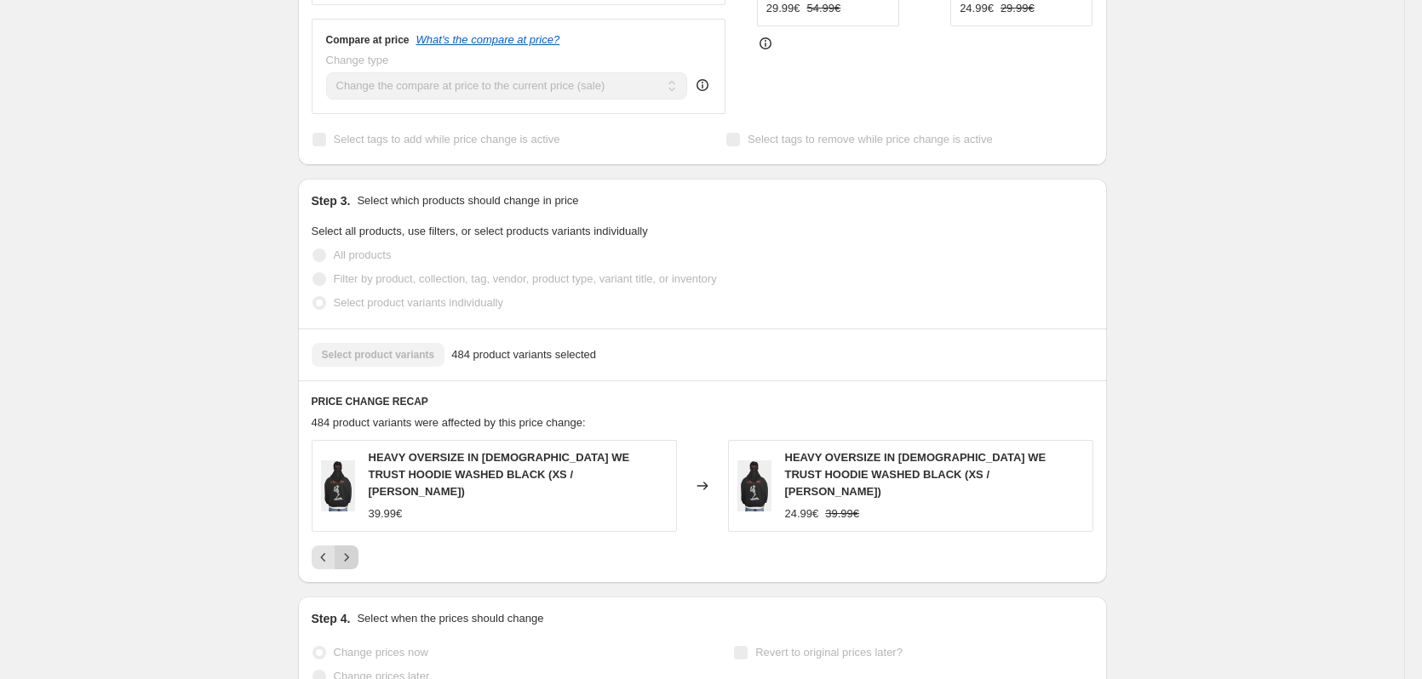
click at [355, 546] on button "Next" at bounding box center [347, 558] width 24 height 24
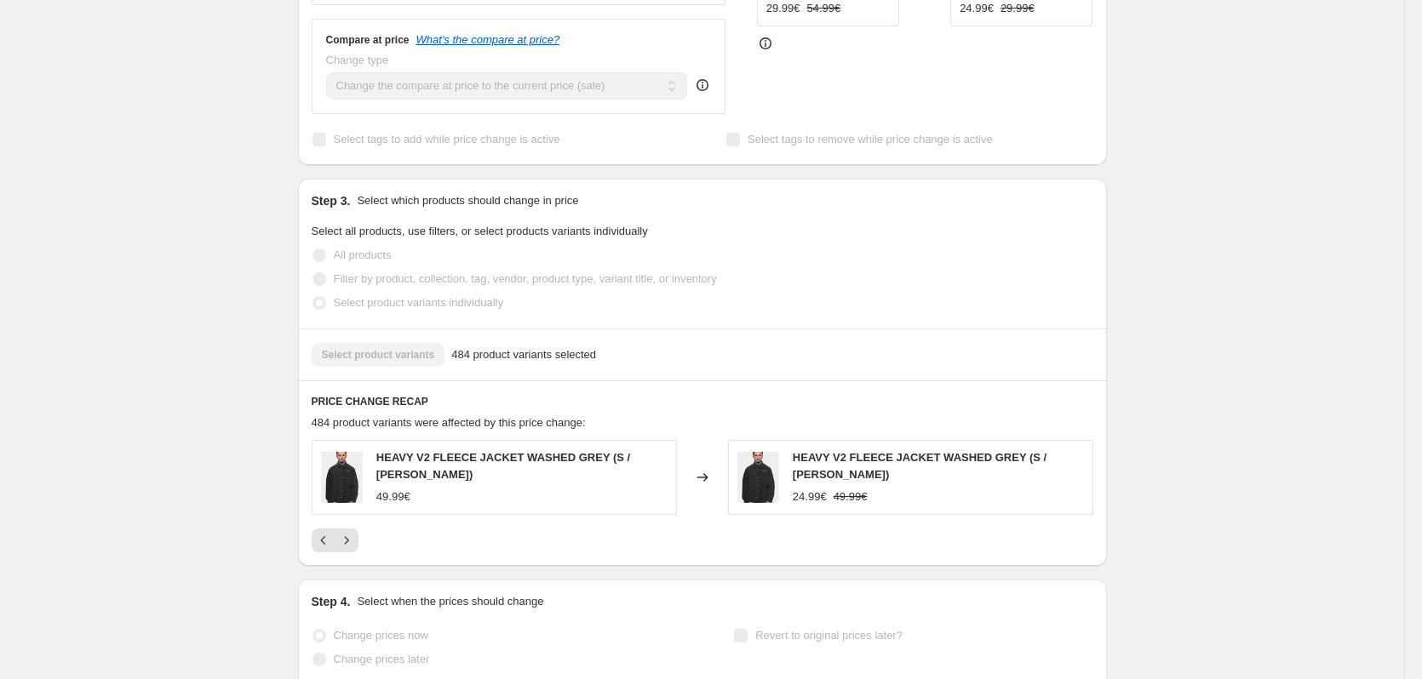
click at [169, 375] on div "10. Juni 2025, 09:49:01 Price change job. This page is ready 10. Juni 2025, 09:…" at bounding box center [702, 71] width 1404 height 1442
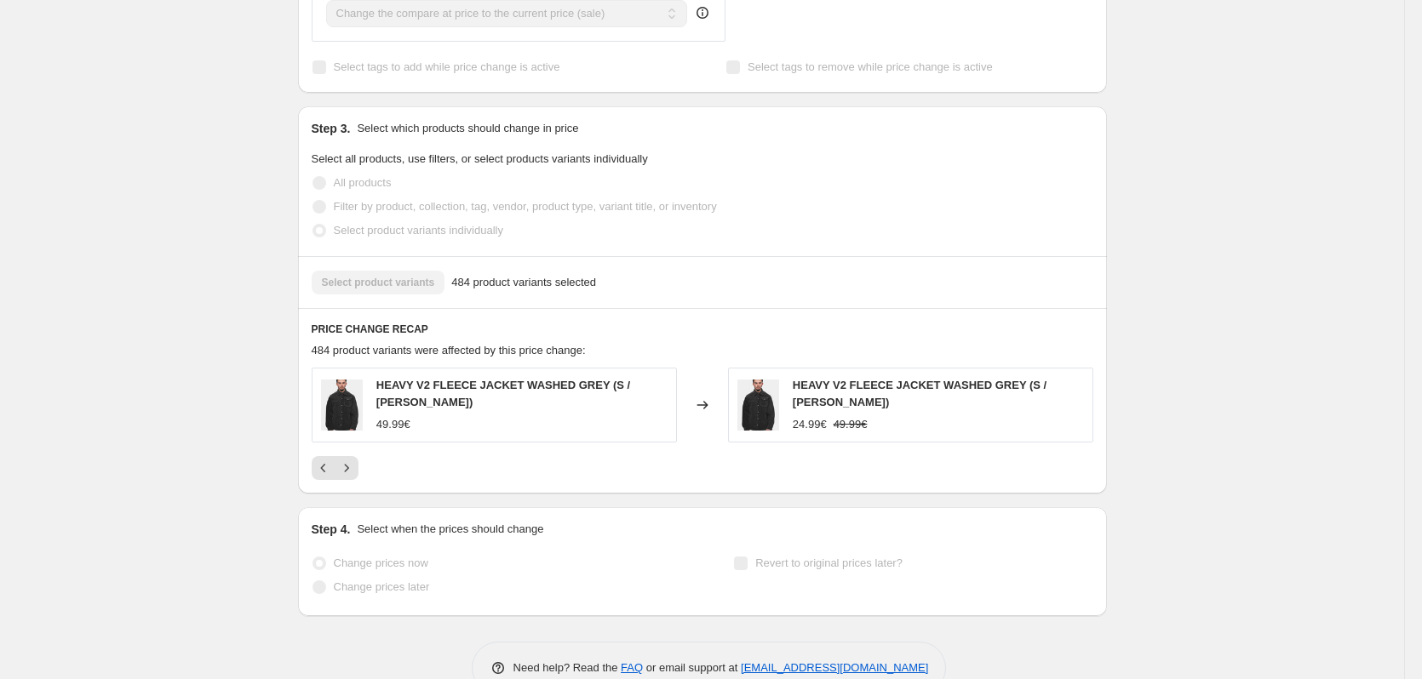
scroll to position [728, 0]
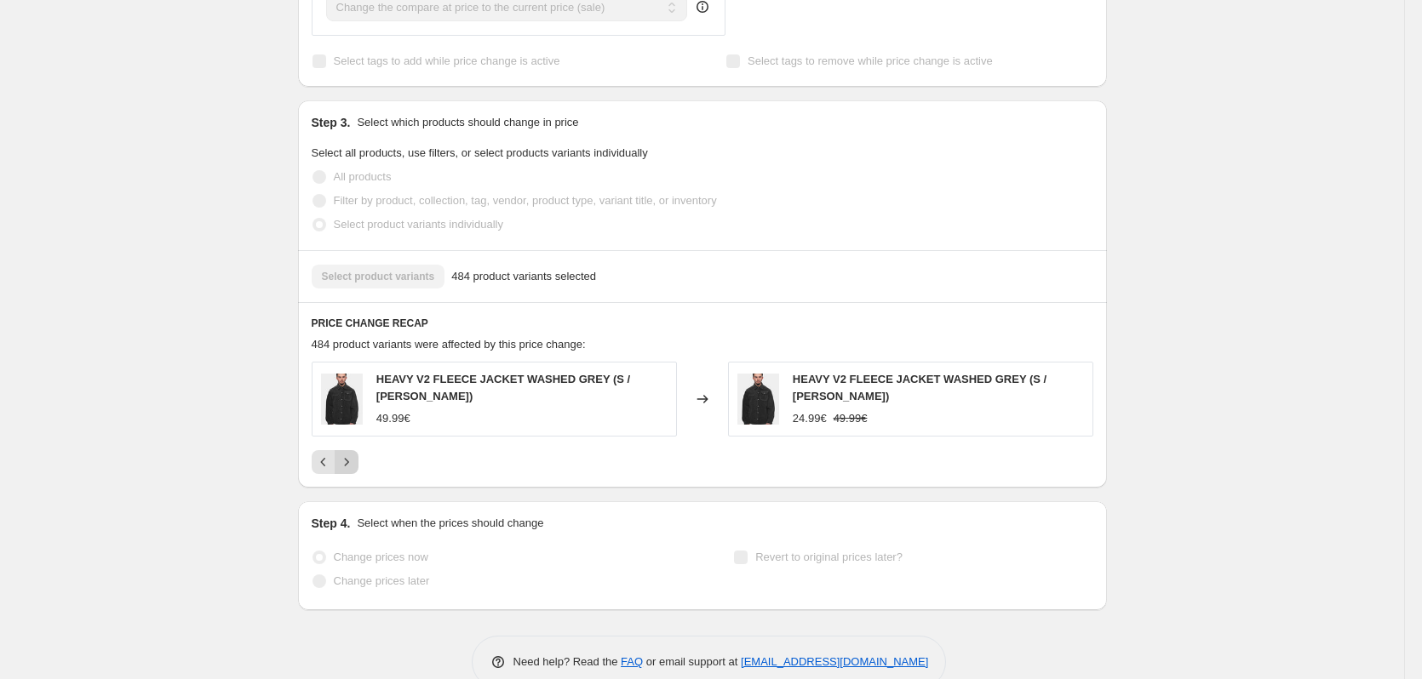
click at [355, 454] on icon "Next" at bounding box center [346, 462] width 17 height 17
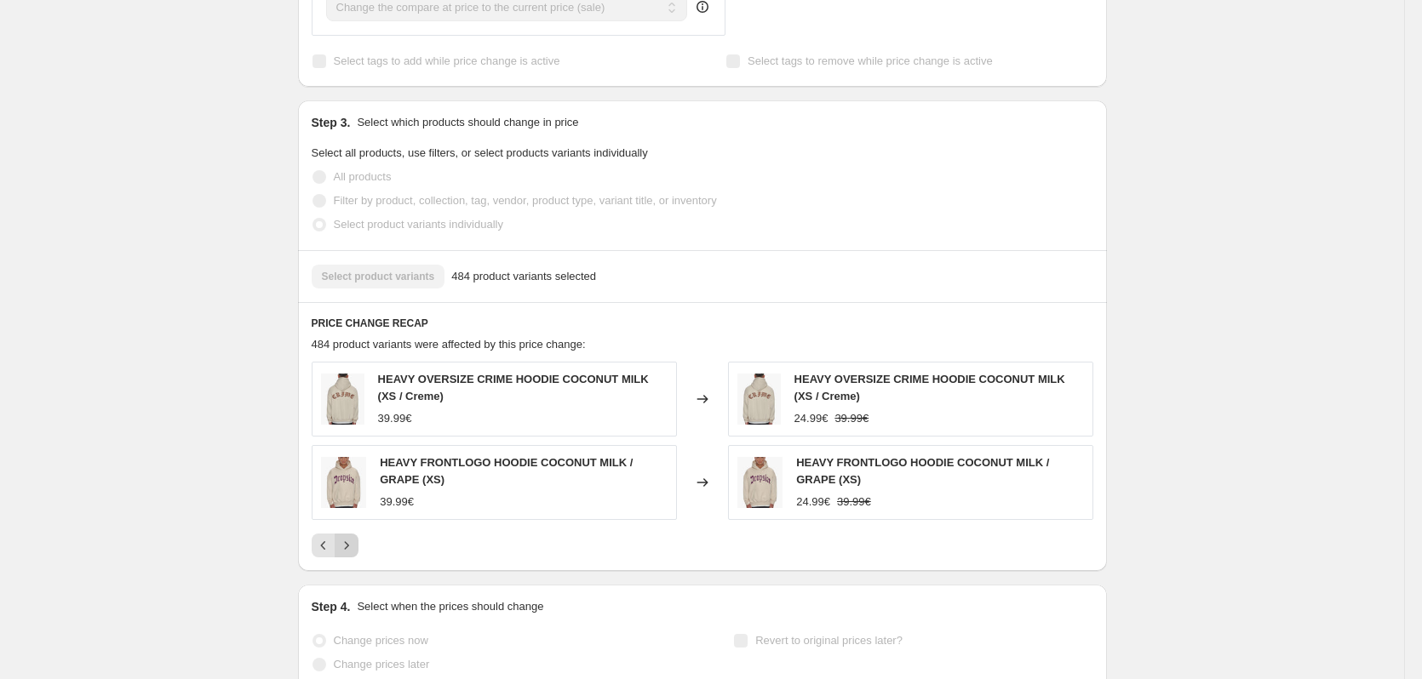
click at [352, 537] on icon "Next" at bounding box center [346, 545] width 17 height 17
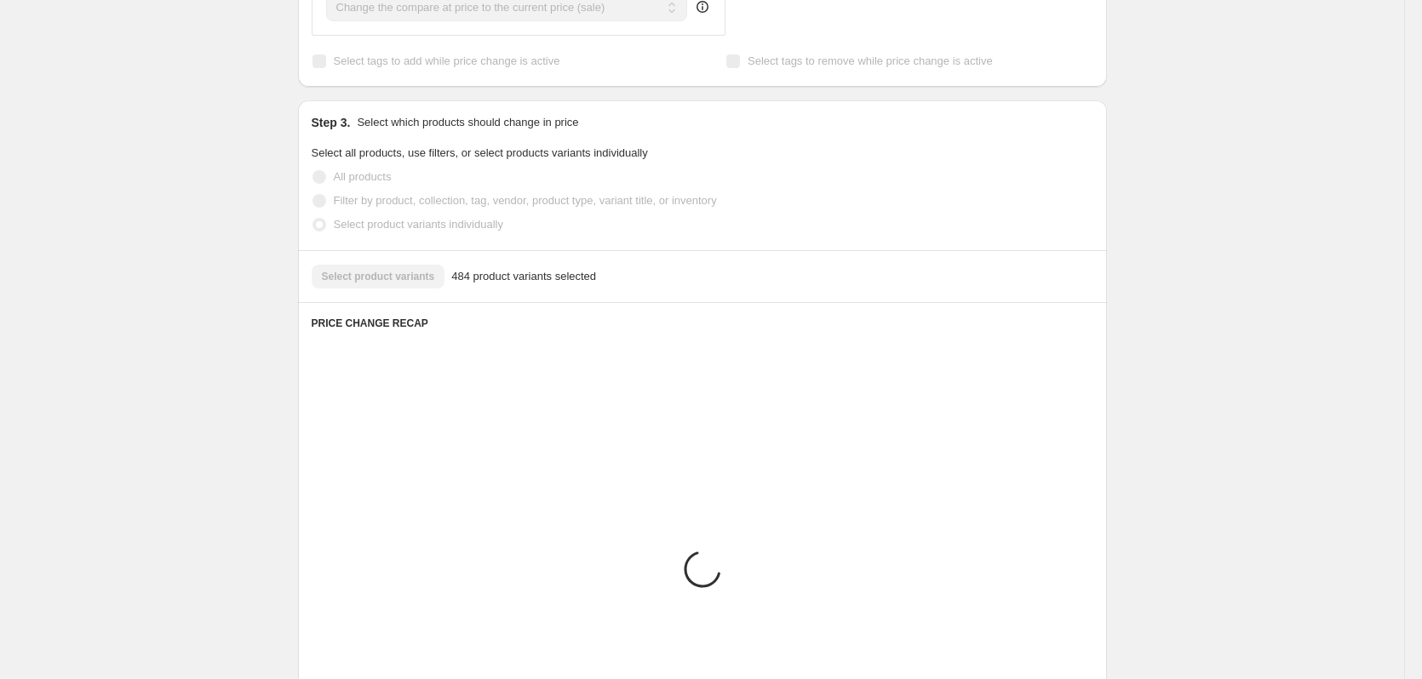
scroll to position [650, 0]
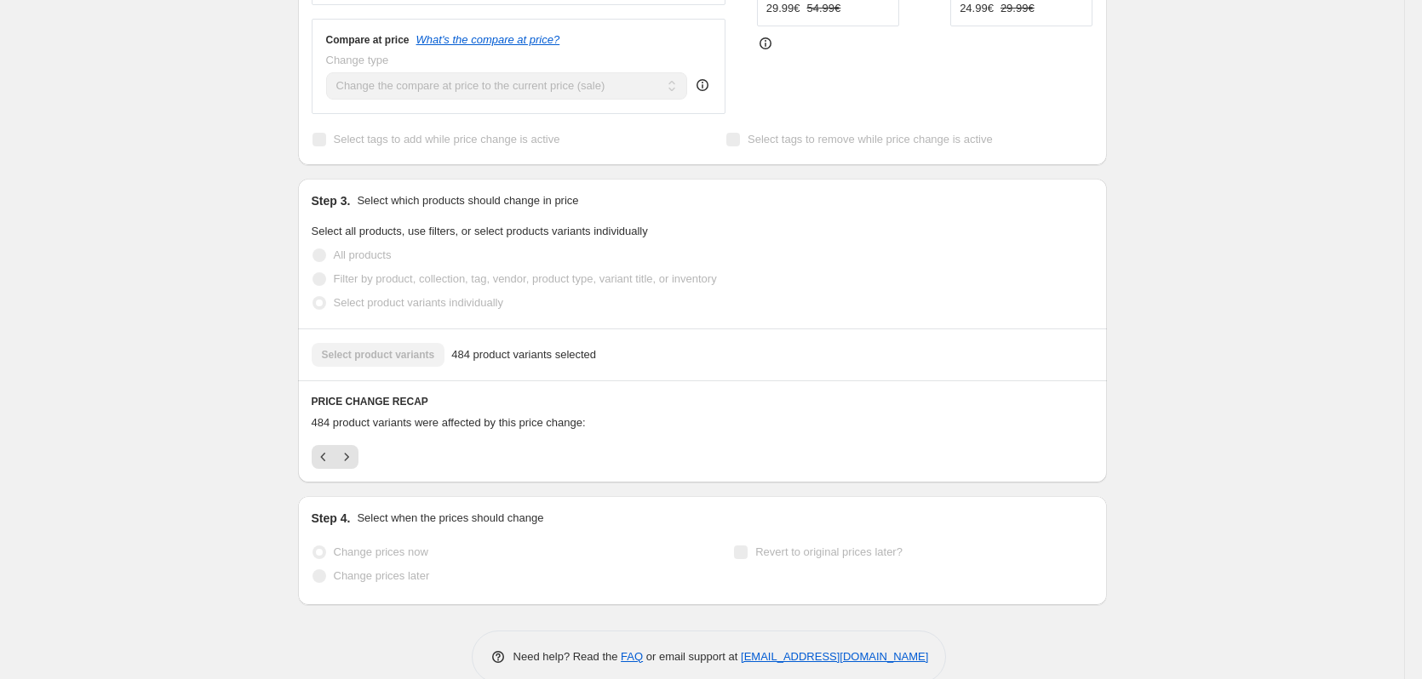
click at [355, 414] on div "PRICE CHANGE RECAP 484 product variants were affected by this price change:" at bounding box center [702, 431] width 809 height 101
click at [354, 449] on icon "Next" at bounding box center [346, 457] width 17 height 17
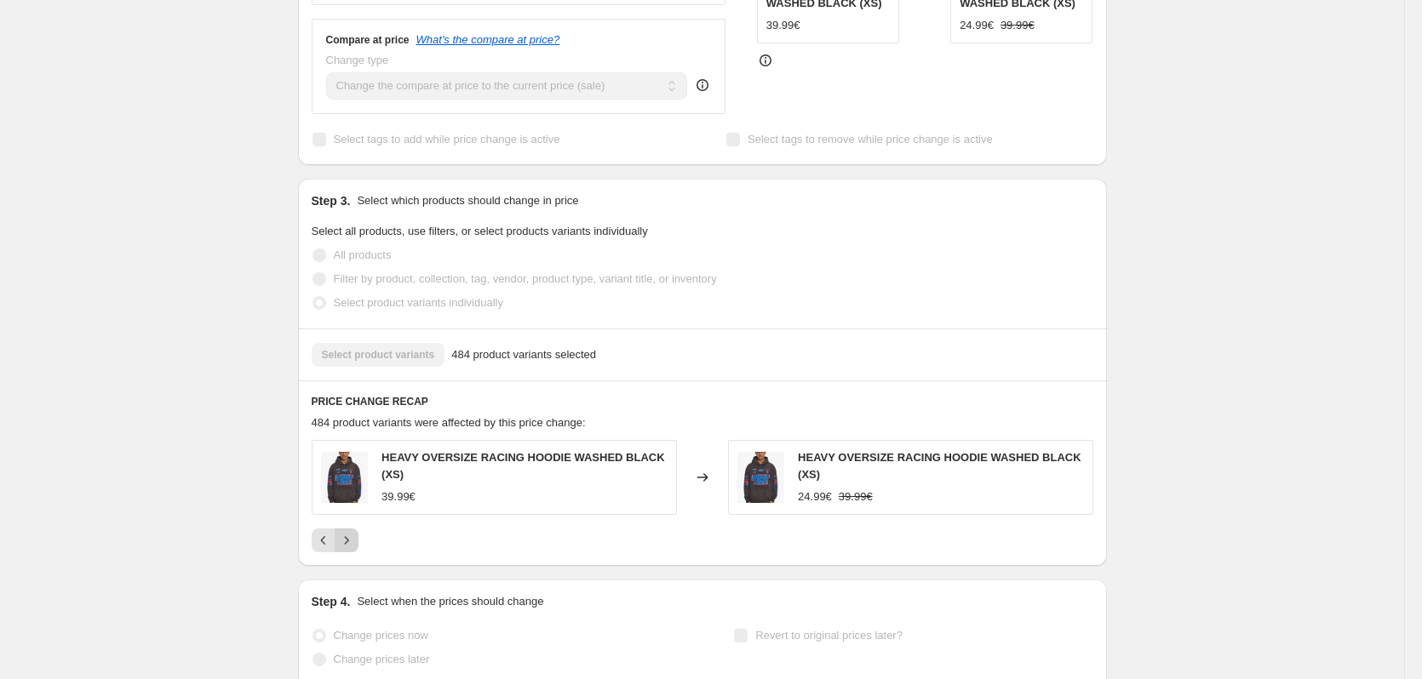
click at [350, 532] on icon "Next" at bounding box center [346, 540] width 17 height 17
click at [353, 532] on icon "Next" at bounding box center [346, 540] width 17 height 17
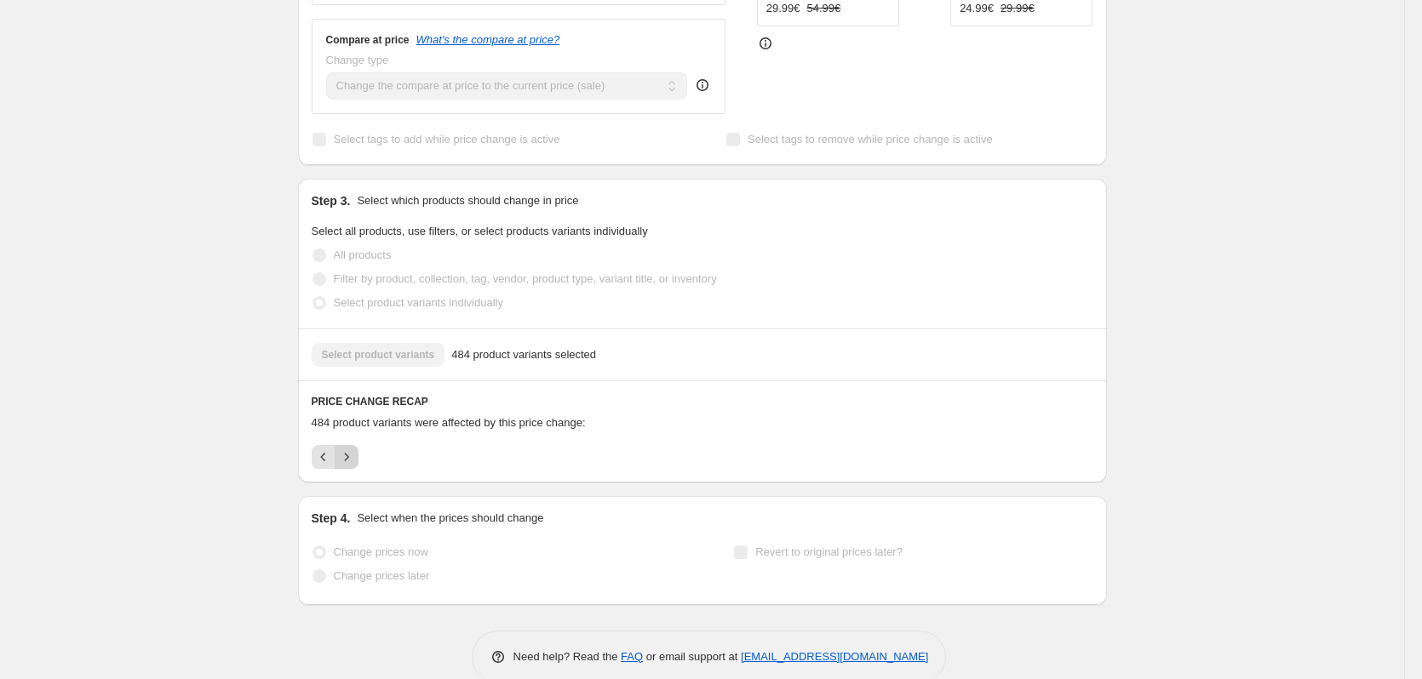
click at [353, 449] on icon "Next" at bounding box center [346, 457] width 17 height 17
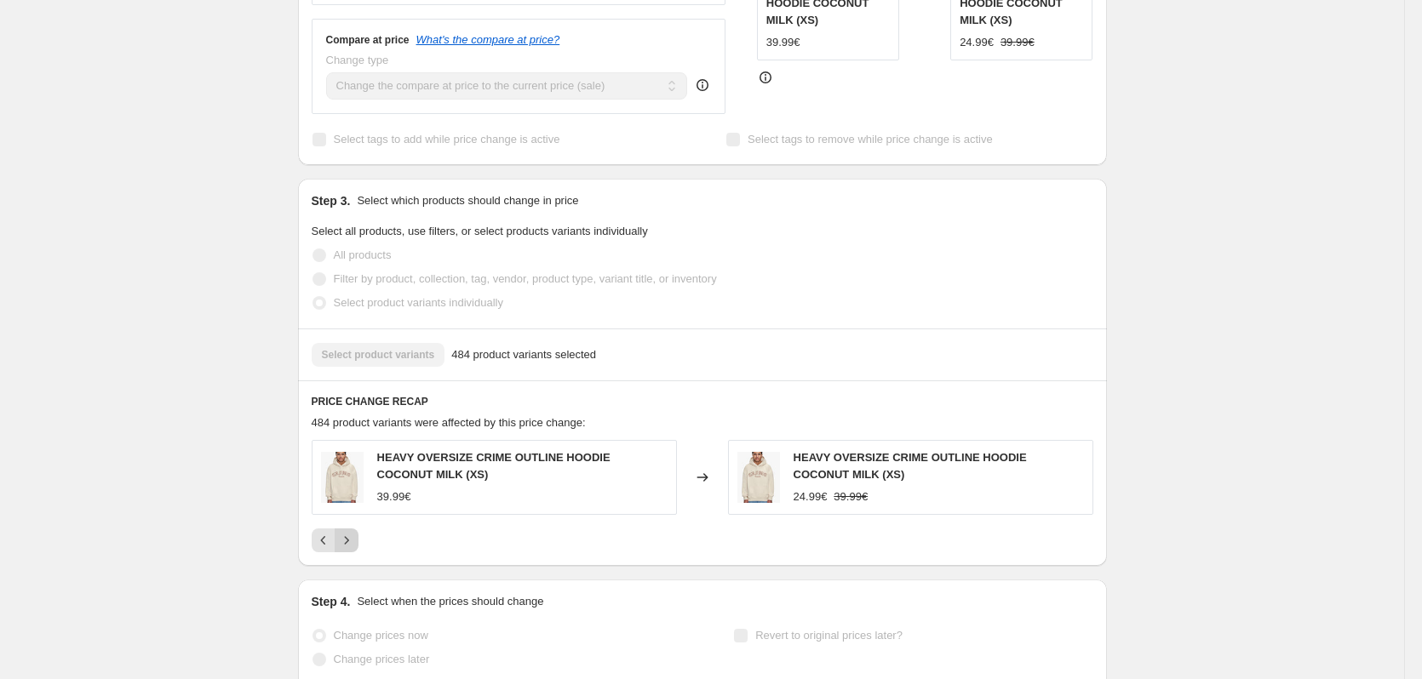
click at [355, 532] on icon "Next" at bounding box center [346, 540] width 17 height 17
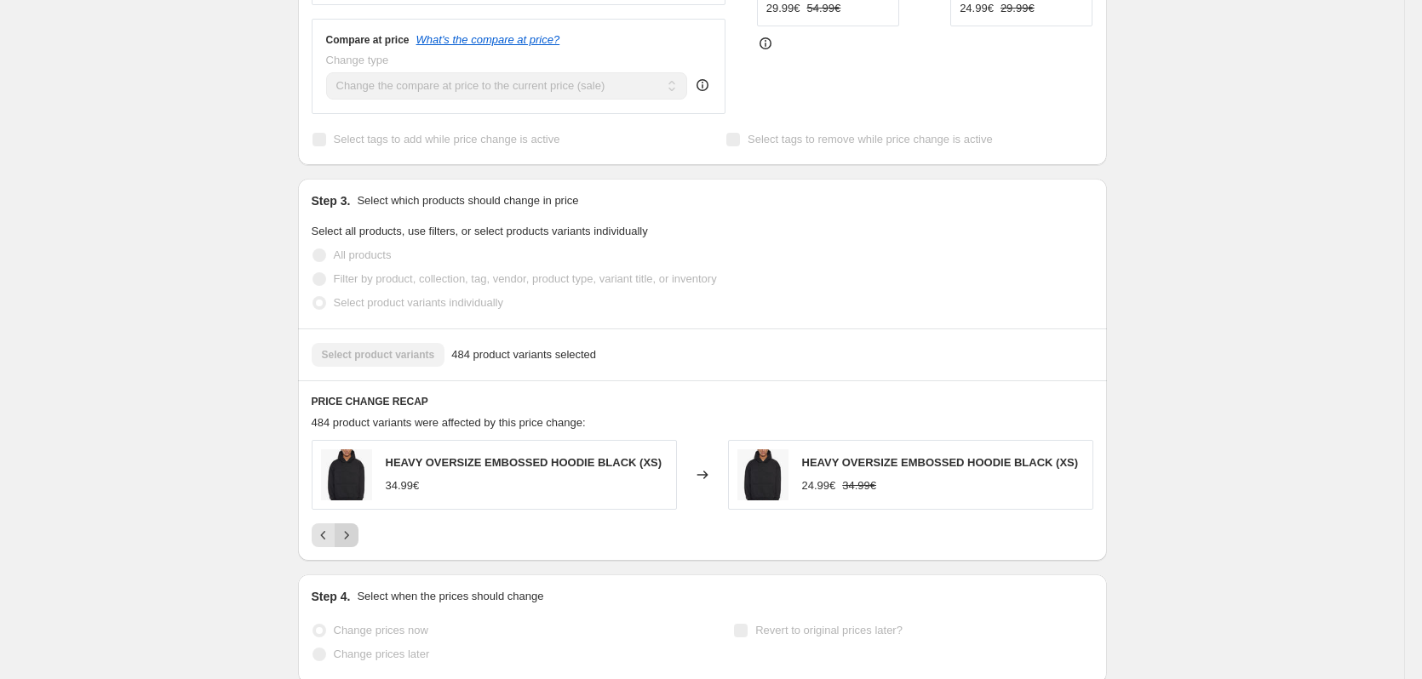
click at [355, 527] on icon "Next" at bounding box center [346, 535] width 17 height 17
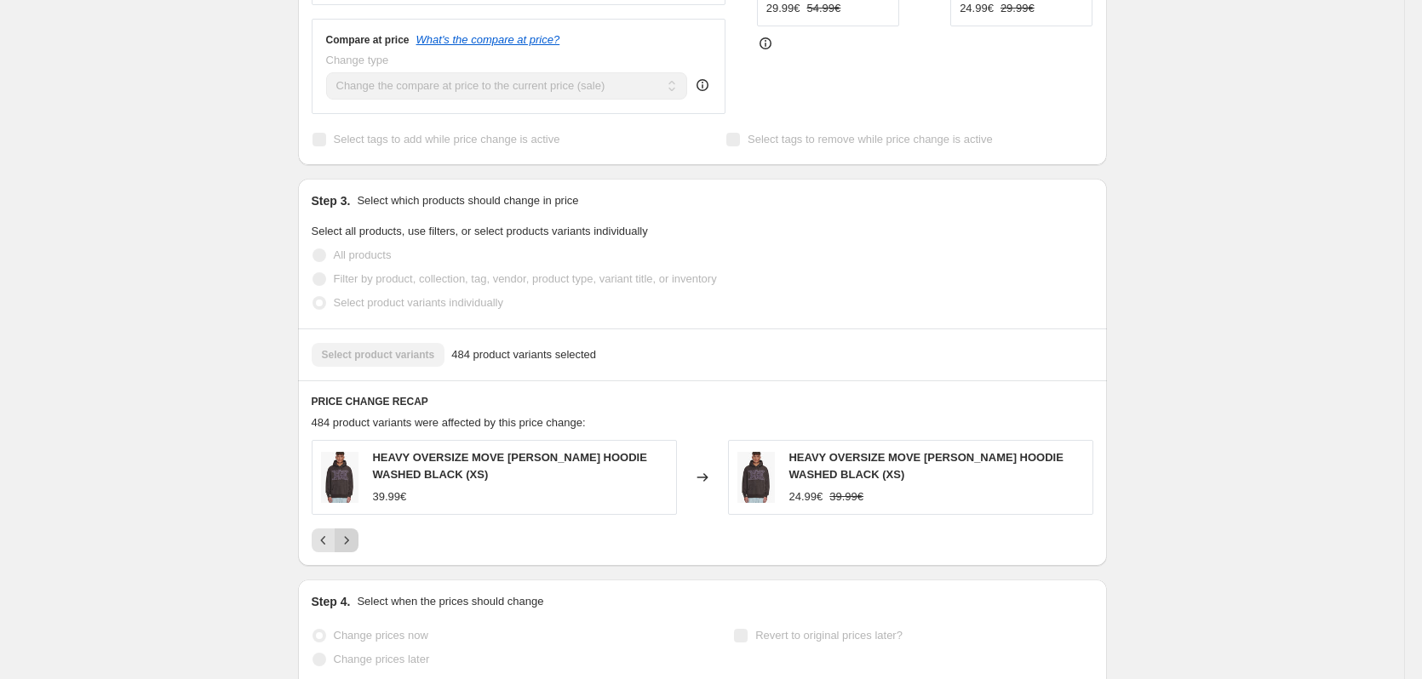
click at [355, 532] on icon "Next" at bounding box center [346, 540] width 17 height 17
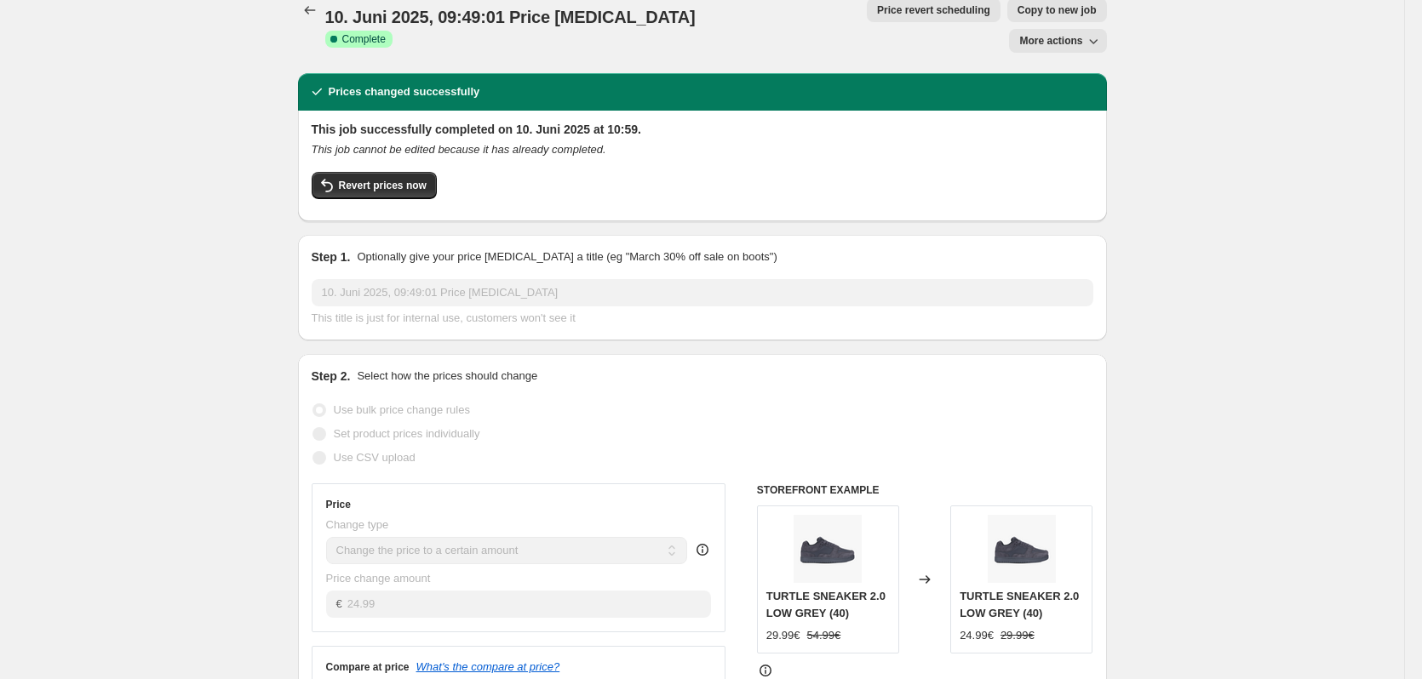
scroll to position [0, 0]
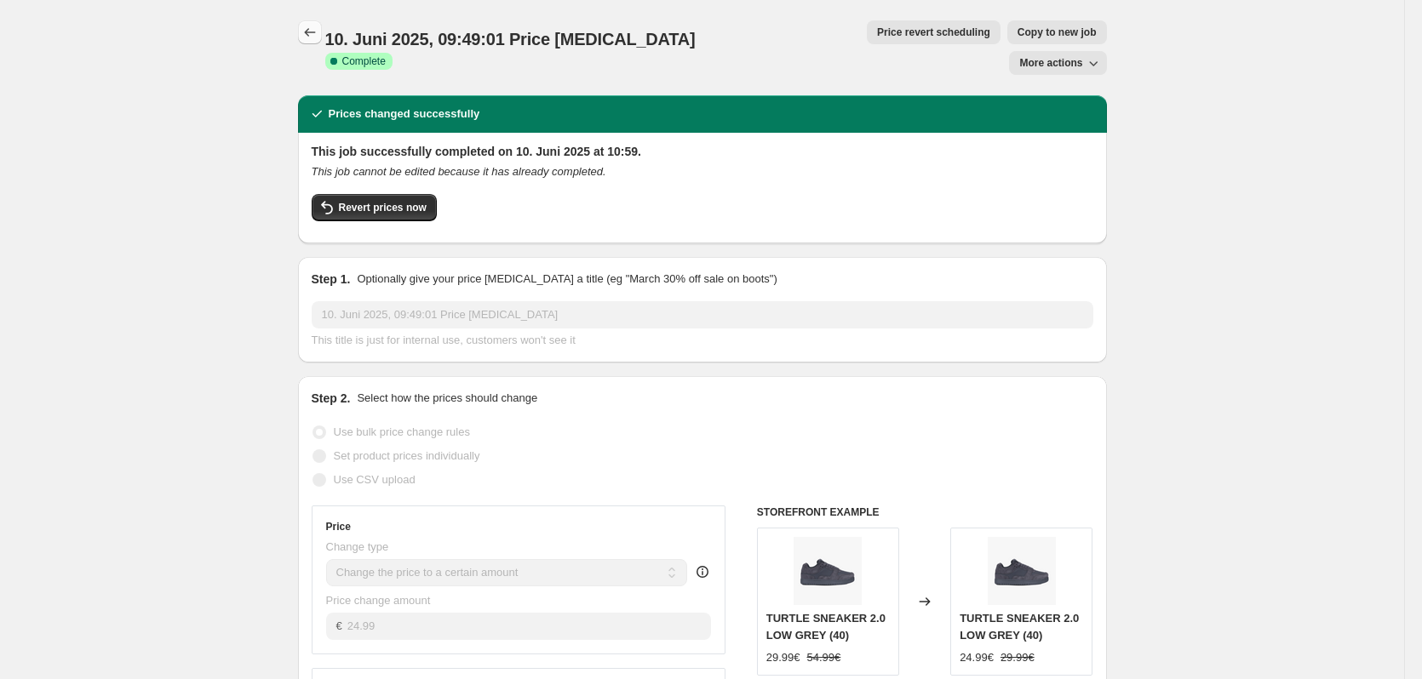
click at [307, 40] on icon "Price change jobs" at bounding box center [309, 32] width 17 height 17
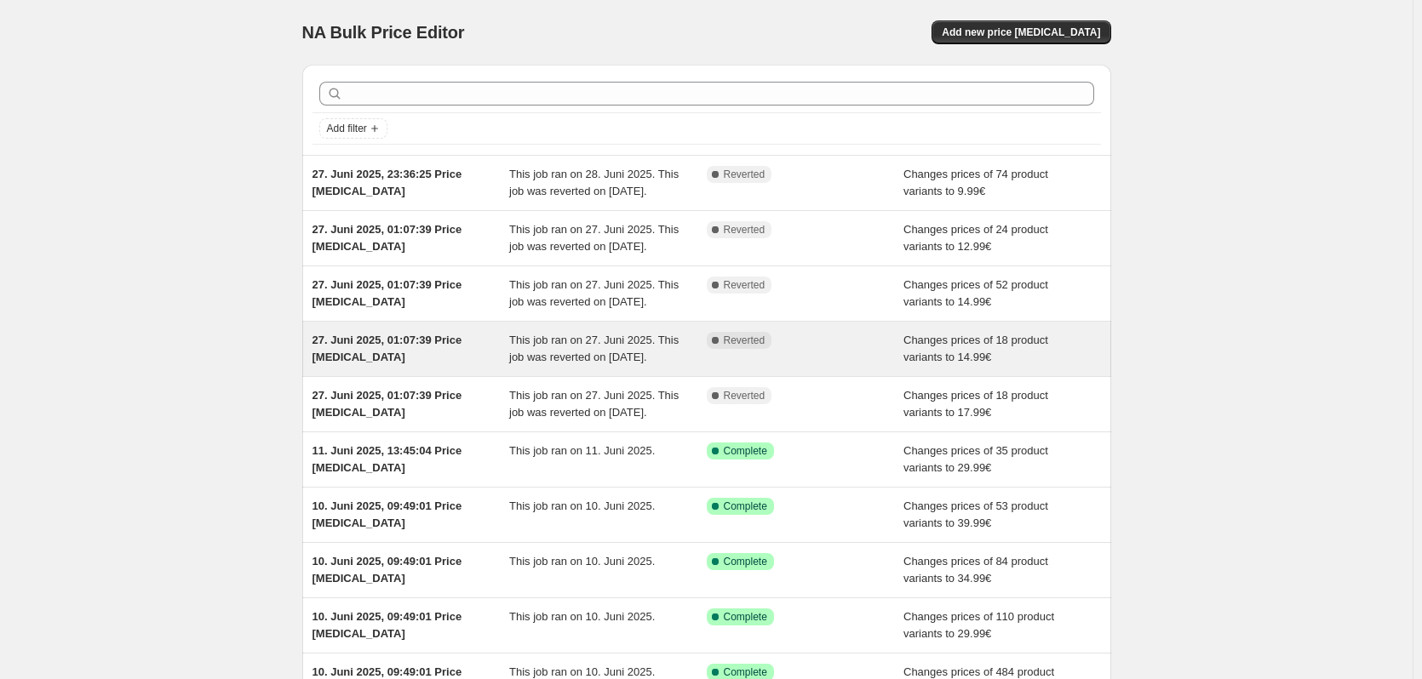
click at [625, 364] on span "This job ran on 27. Juni 2025. This job was reverted on [DATE]." at bounding box center [593, 349] width 169 height 30
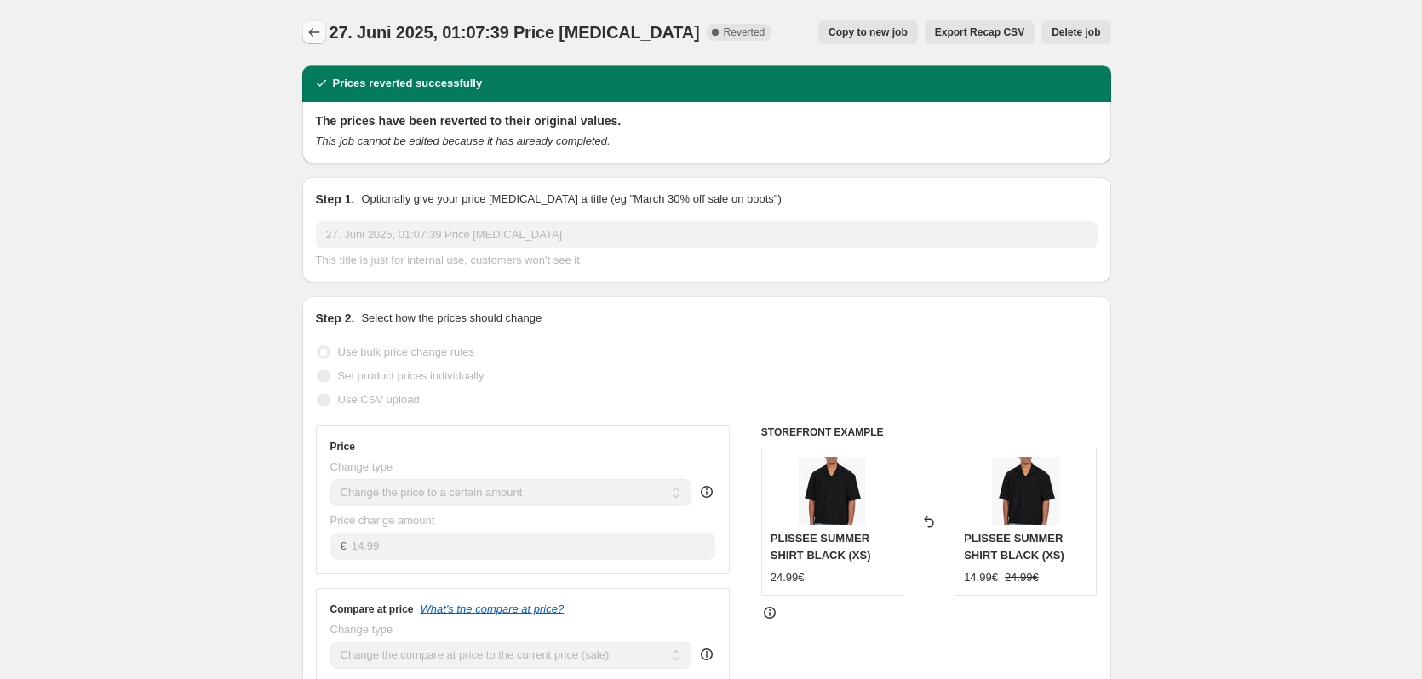
click at [321, 32] on icon "Price change jobs" at bounding box center [314, 32] width 17 height 17
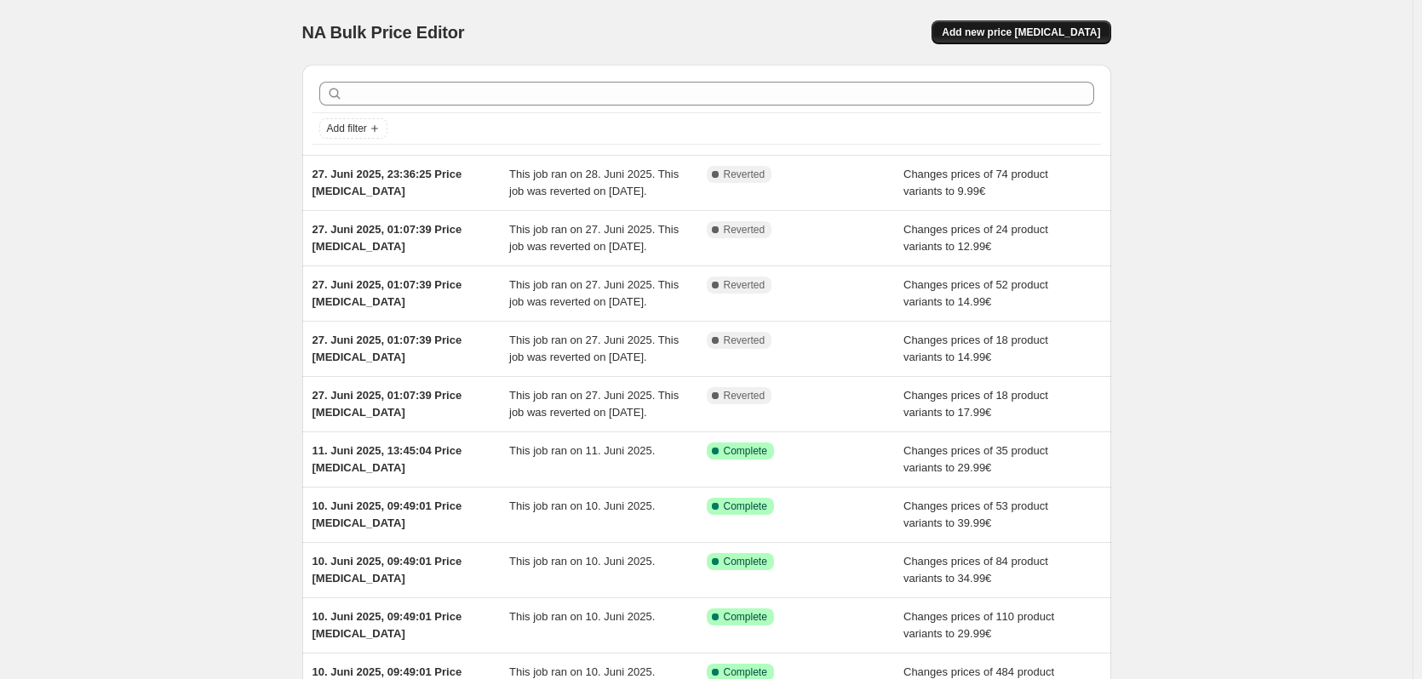
click at [1058, 37] on span "Add new price [MEDICAL_DATA]" at bounding box center [1021, 33] width 158 height 14
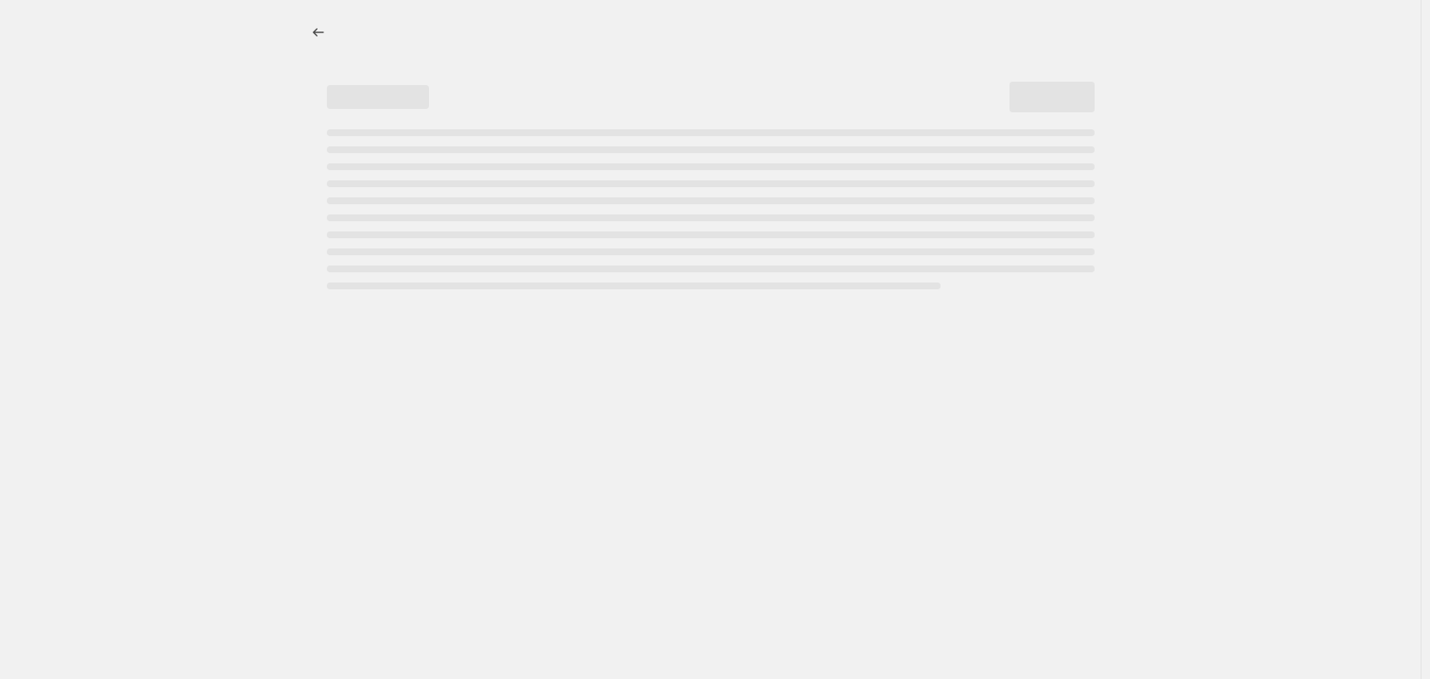
select select "percentage"
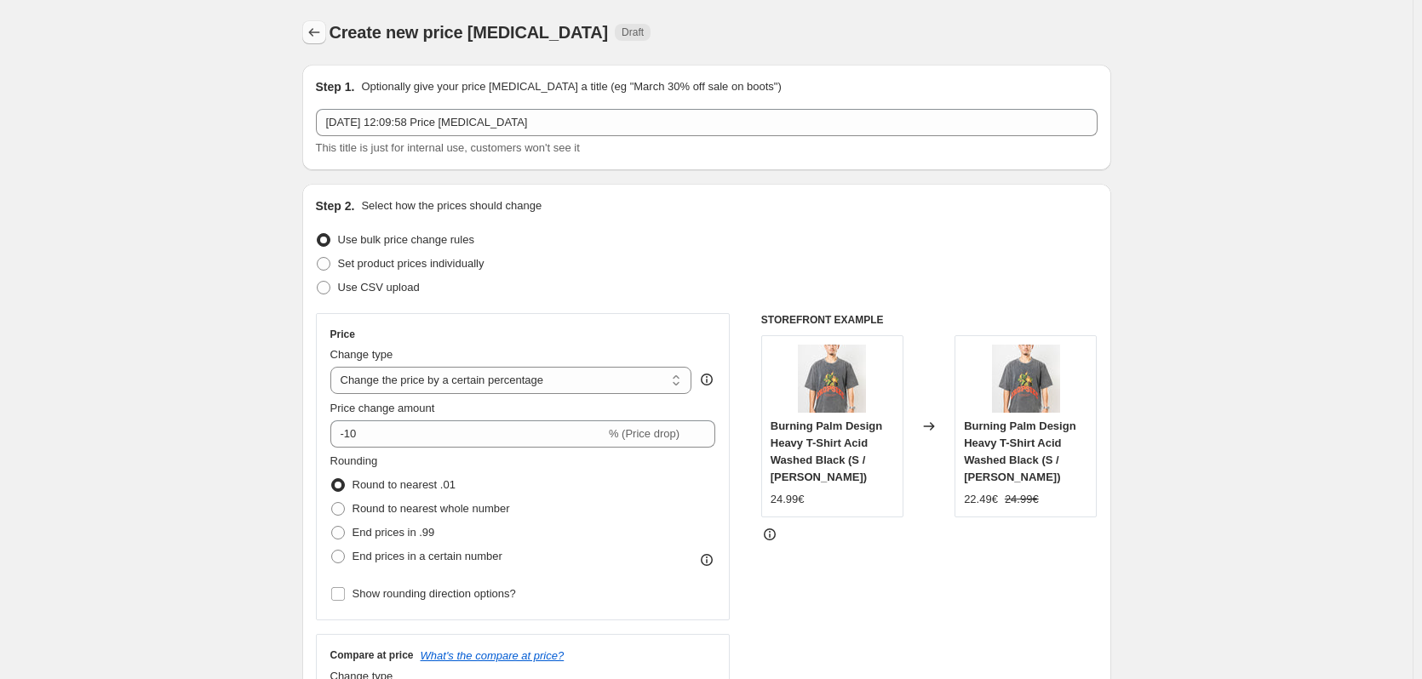
click at [318, 23] on button "Price change jobs" at bounding box center [314, 32] width 24 height 24
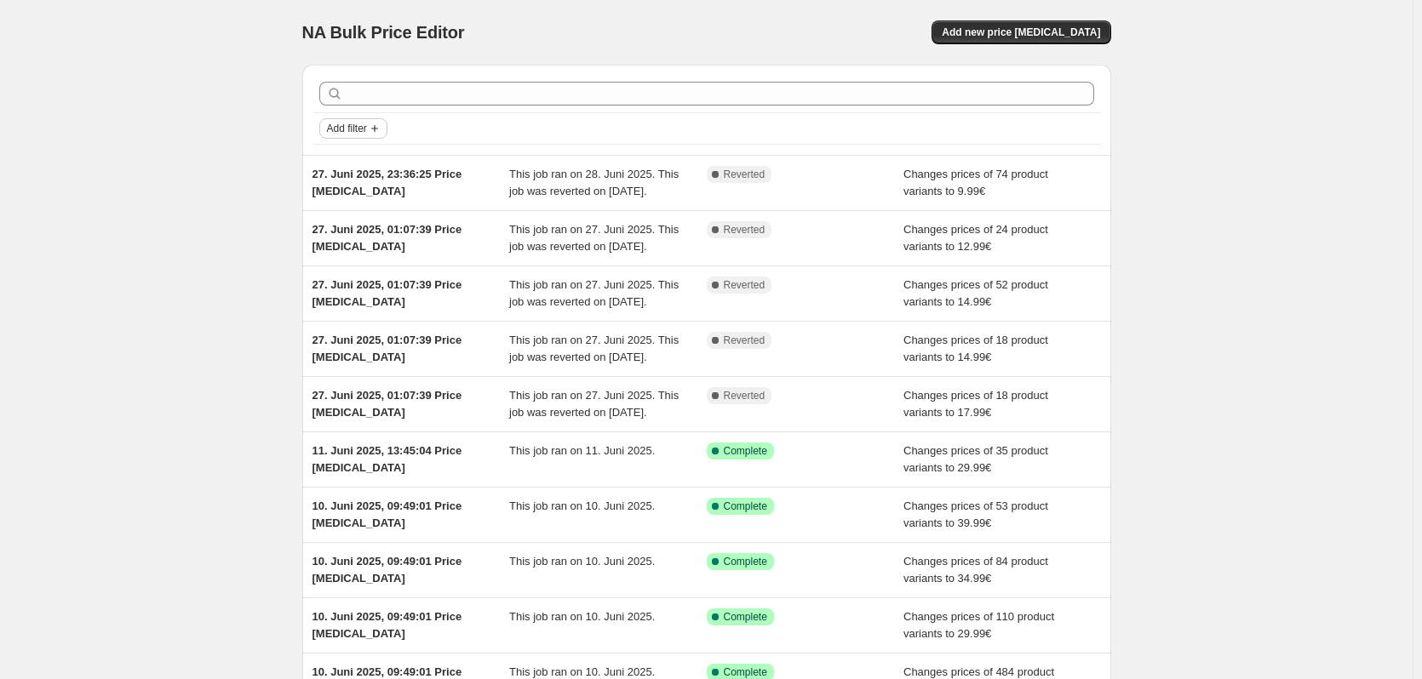
click at [362, 132] on span "Add filter" at bounding box center [347, 129] width 40 height 14
click at [358, 168] on span "Job status" at bounding box center [359, 162] width 50 height 13
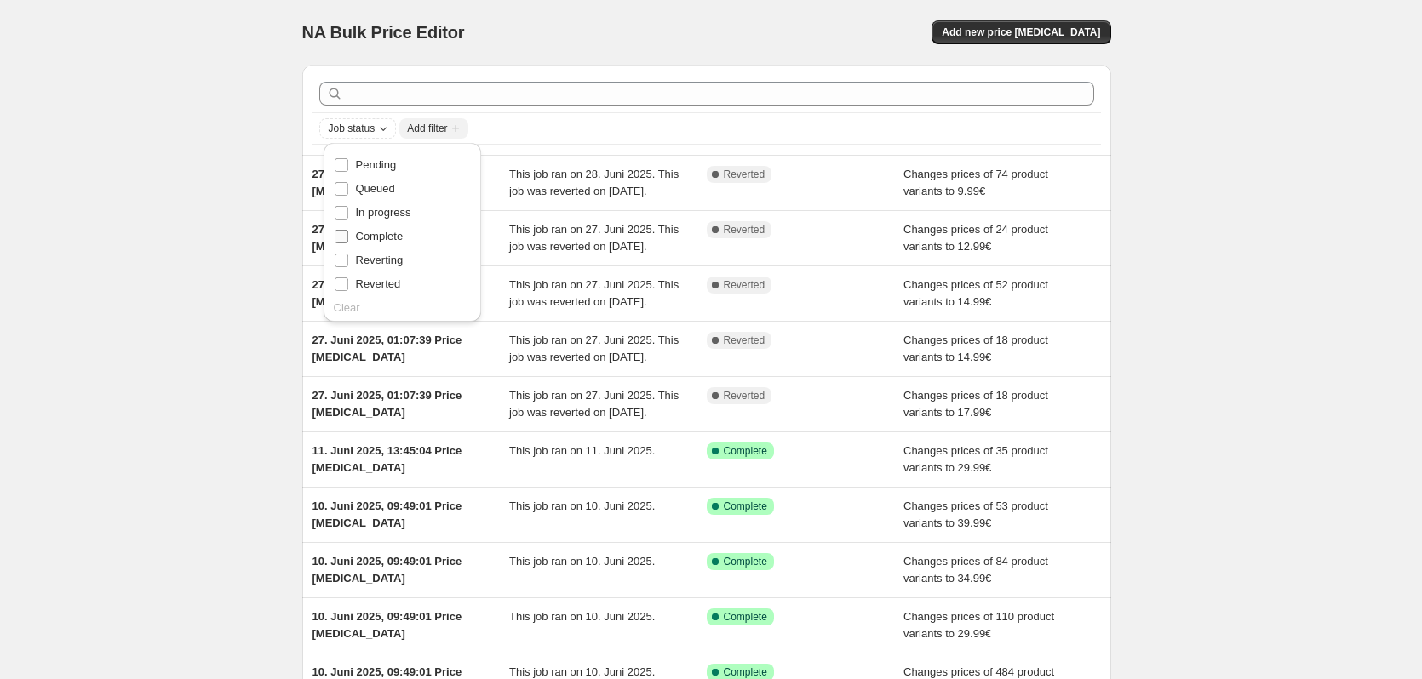
click at [375, 242] on span "Complete" at bounding box center [380, 236] width 48 height 13
click at [348, 242] on input "Complete" at bounding box center [342, 237] width 14 height 14
